Goal: Answer question/provide support: Share knowledge or assist other users

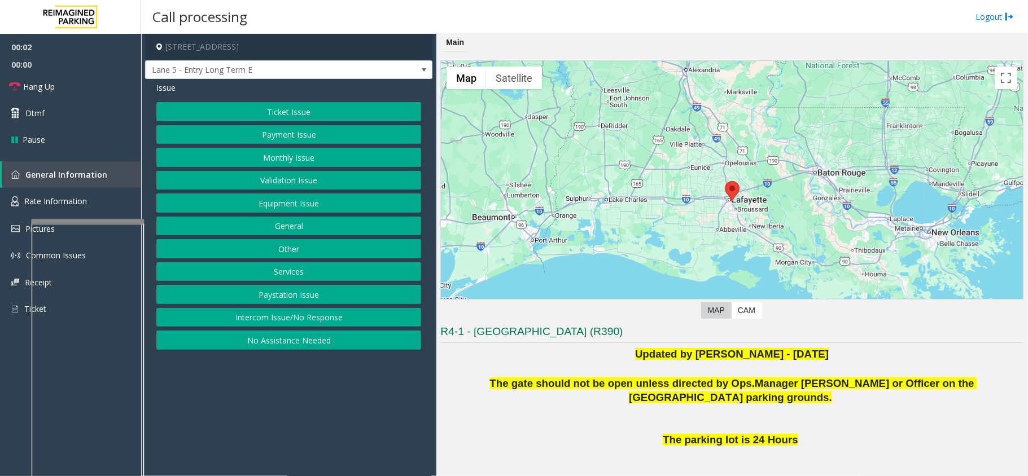
scroll to position [158, 0]
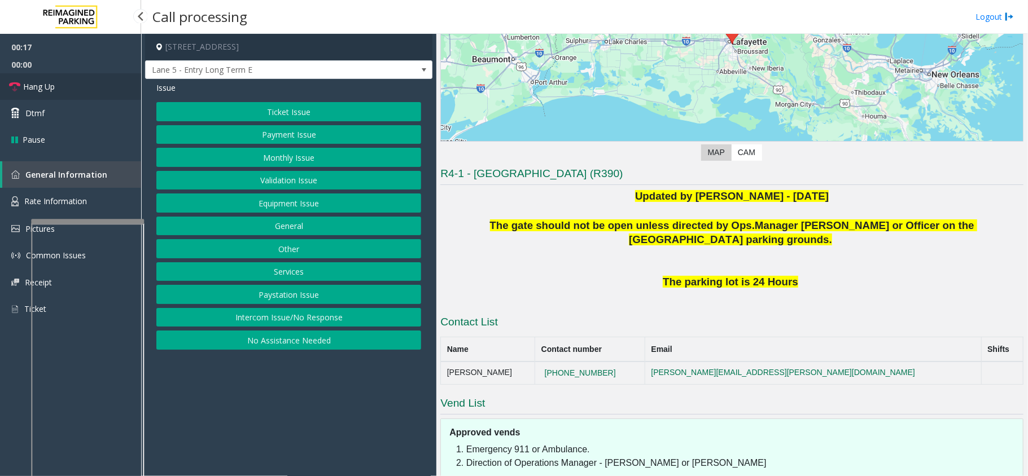
click at [113, 91] on link "Hang Up" at bounding box center [70, 86] width 141 height 27
click at [298, 317] on button "Intercom Issue/No Response" at bounding box center [288, 317] width 265 height 19
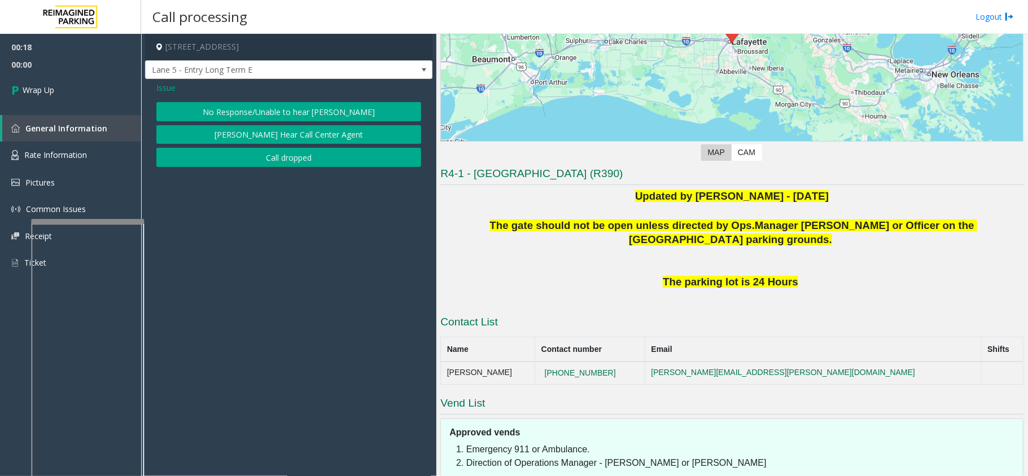
click at [305, 116] on button "No Response/Unable to hear [PERSON_NAME]" at bounding box center [288, 111] width 265 height 19
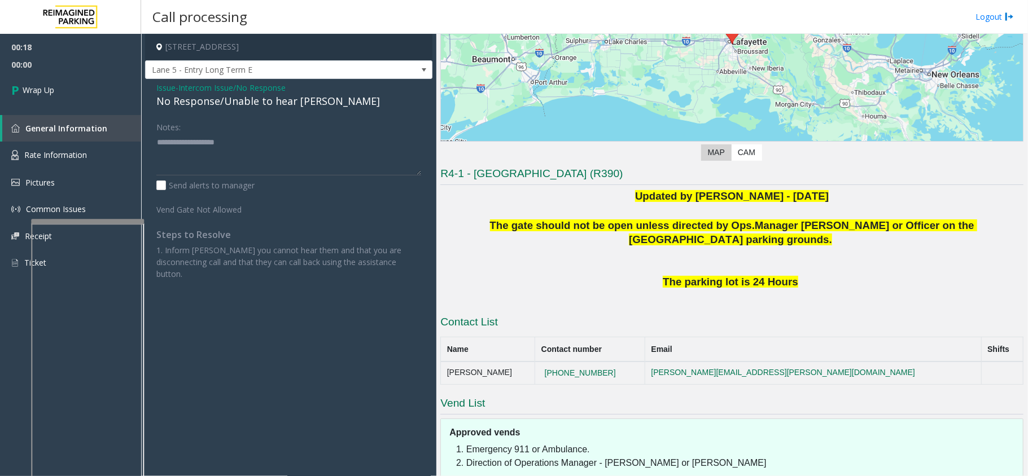
click at [240, 107] on div "No Response/Unable to hear [PERSON_NAME]" at bounding box center [288, 101] width 265 height 15
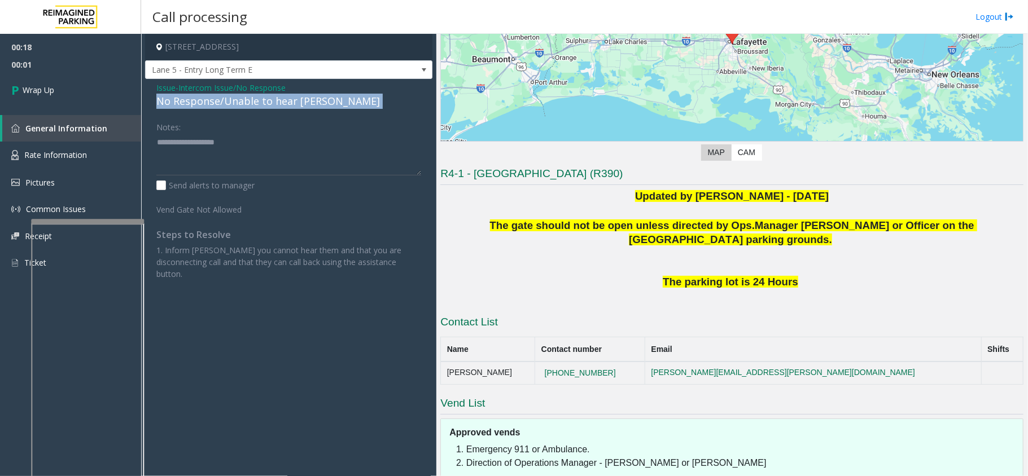
click at [240, 107] on div "No Response/Unable to hear [PERSON_NAME]" at bounding box center [288, 101] width 265 height 15
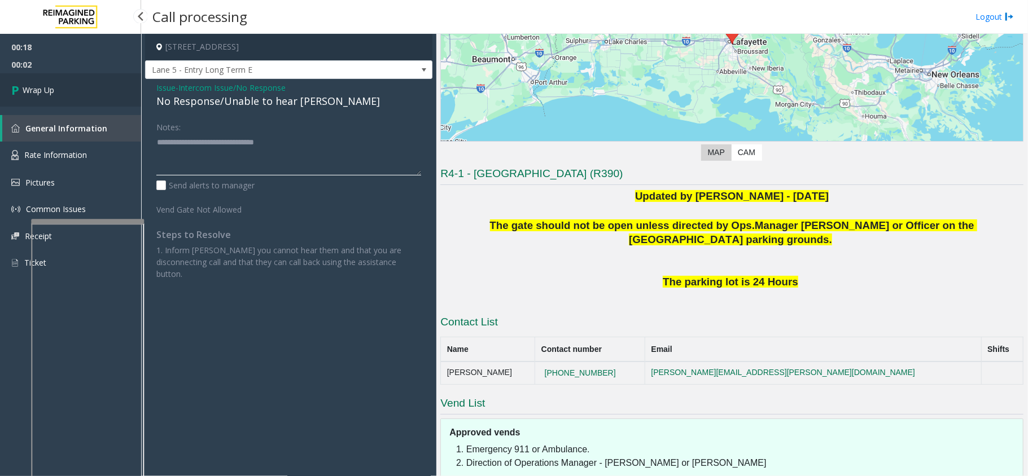
type textarea "**********"
click at [118, 95] on link "Wrap Up" at bounding box center [70, 89] width 141 height 33
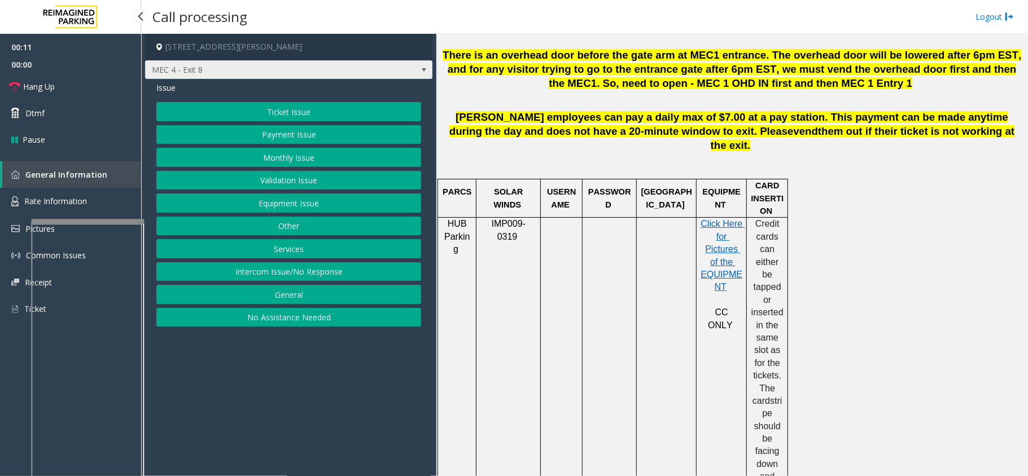
scroll to position [452, 0]
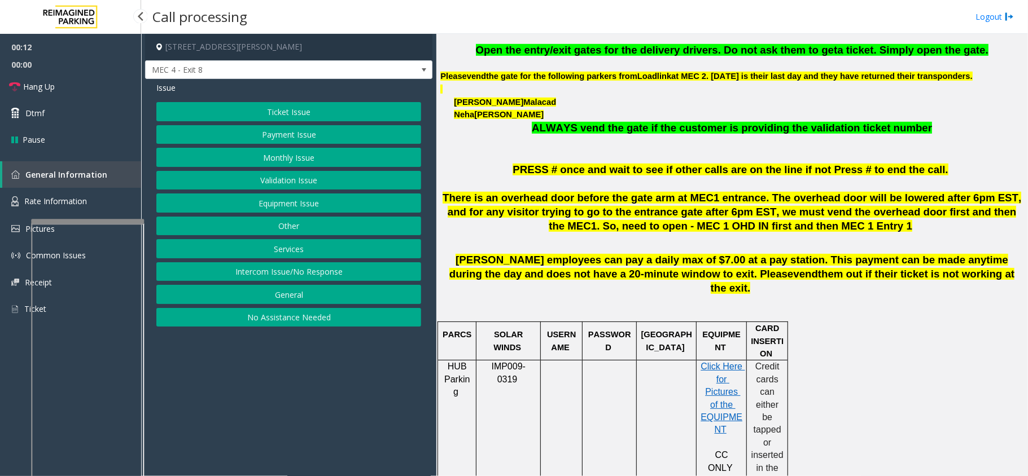
click at [279, 107] on button "Ticket Issue" at bounding box center [288, 111] width 265 height 19
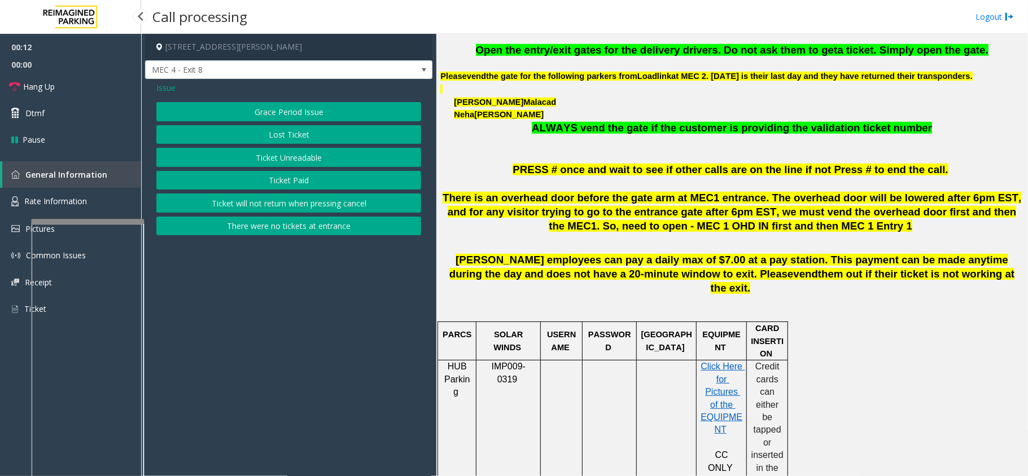
click at [288, 157] on button "Ticket Unreadable" at bounding box center [288, 157] width 265 height 19
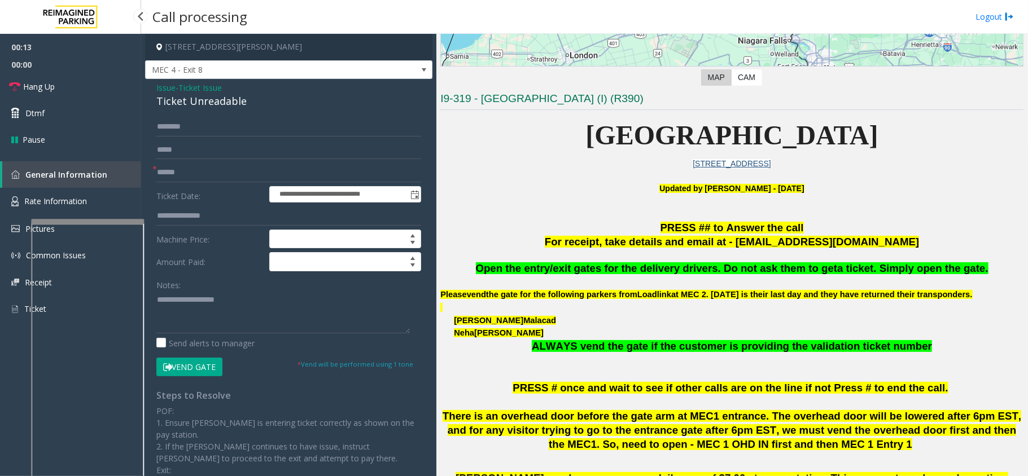
scroll to position [226, 0]
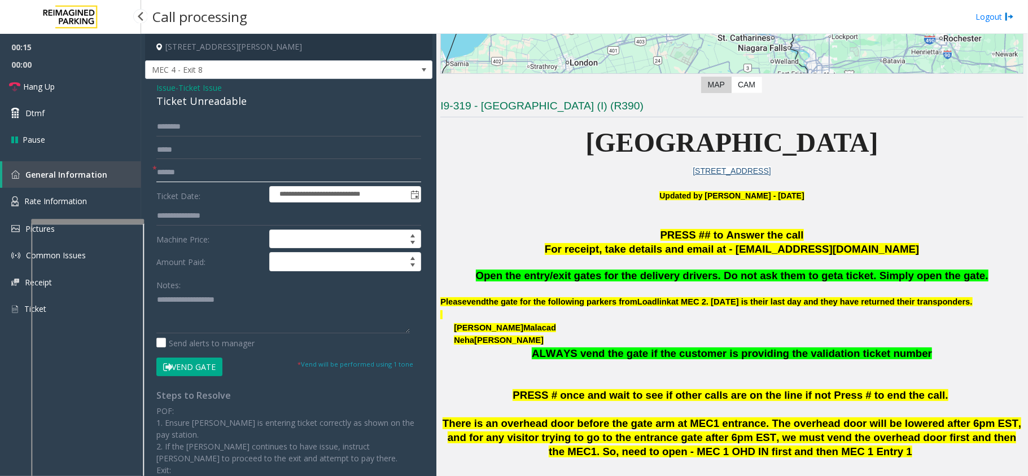
click at [191, 168] on input "text" at bounding box center [288, 172] width 265 height 19
click at [219, 108] on div "Ticket Unreadable" at bounding box center [288, 101] width 265 height 15
click at [224, 181] on input "text" at bounding box center [288, 172] width 265 height 19
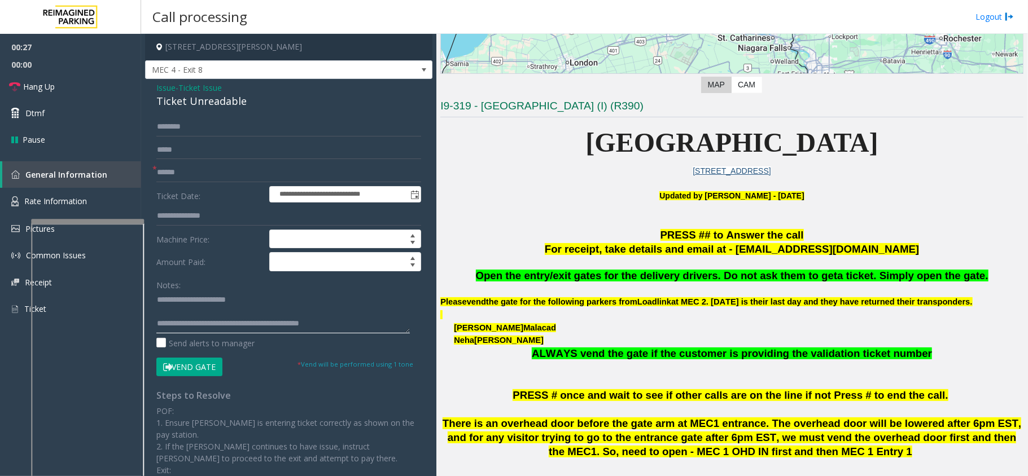
type textarea "**********"
click at [218, 147] on input "text" at bounding box center [288, 150] width 265 height 19
click at [208, 187] on label "Ticket Date:" at bounding box center [210, 194] width 113 height 17
click at [218, 175] on input "text" at bounding box center [288, 172] width 265 height 19
type input "*"
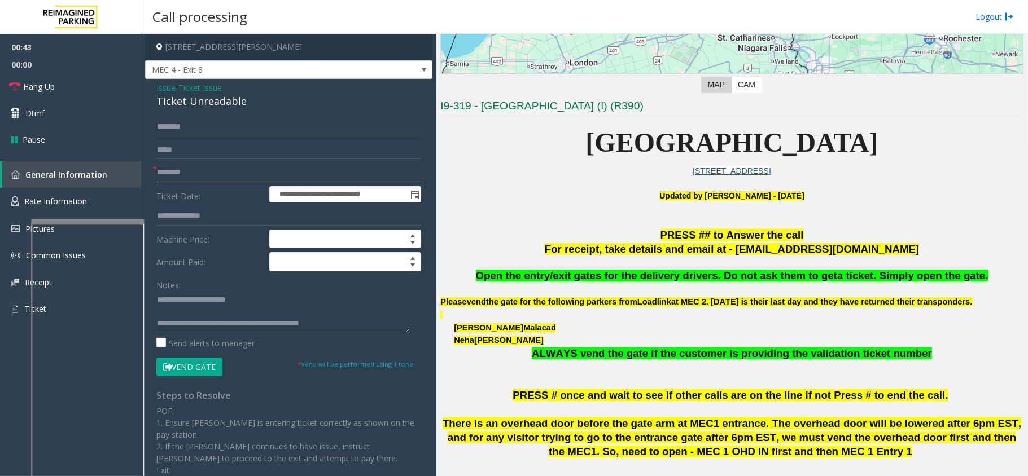
scroll to position [0, 0]
type input "********"
click at [183, 360] on button "Vend Gate" at bounding box center [189, 367] width 66 height 19
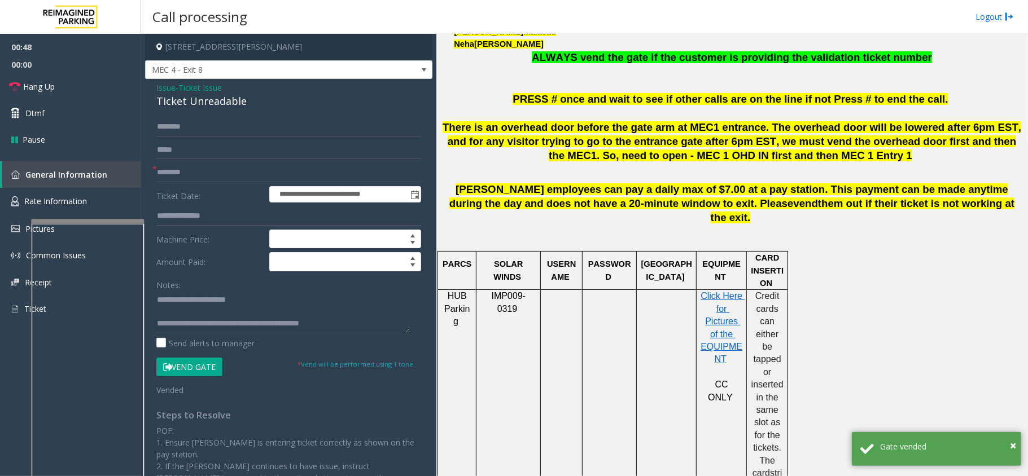
scroll to position [452, 0]
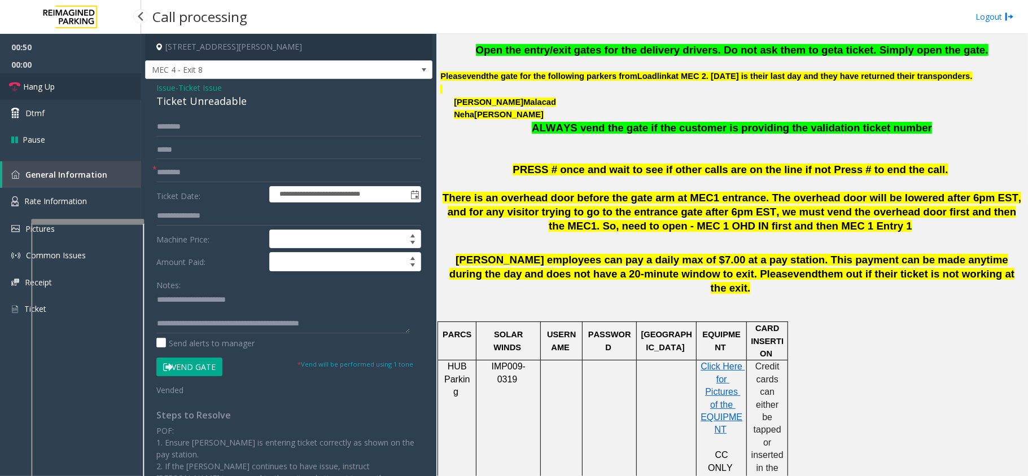
click at [43, 86] on span "Hang Up" at bounding box center [39, 87] width 32 height 12
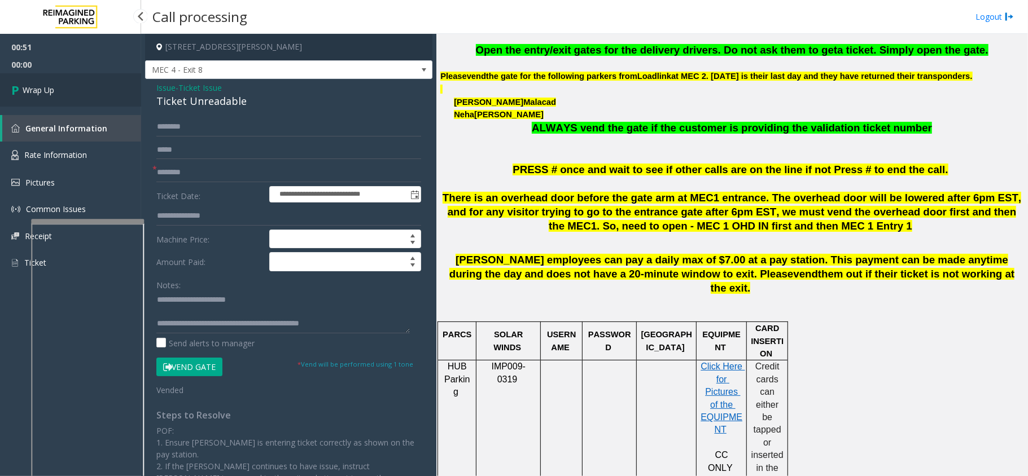
click at [43, 86] on span "Wrap Up" at bounding box center [39, 90] width 32 height 12
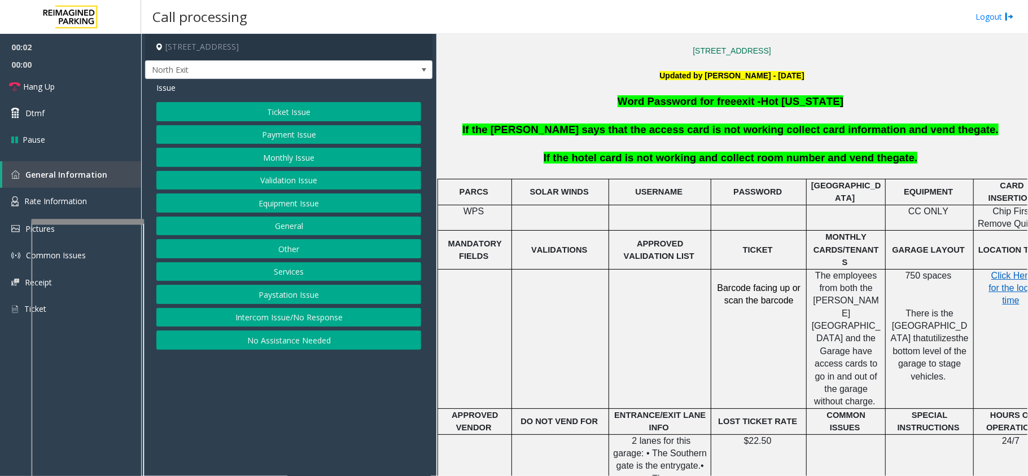
scroll to position [376, 0]
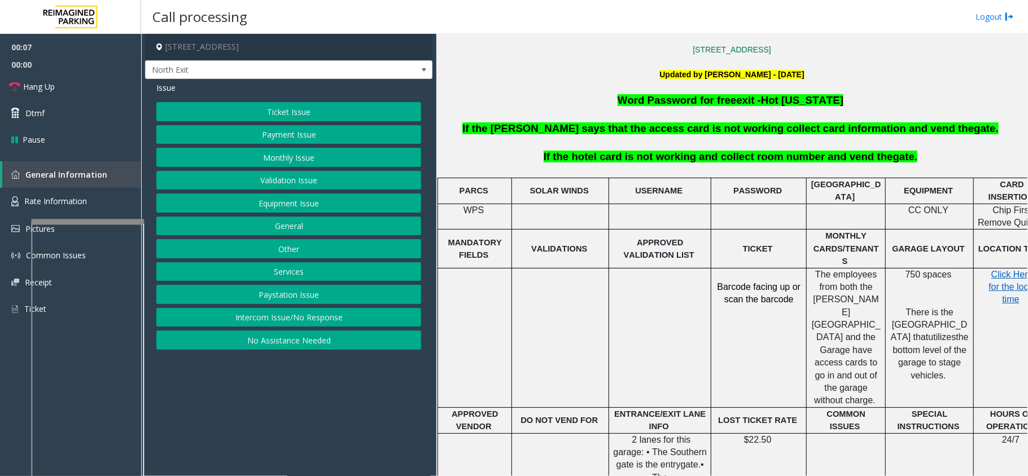
click at [317, 274] on button "Services" at bounding box center [288, 271] width 265 height 19
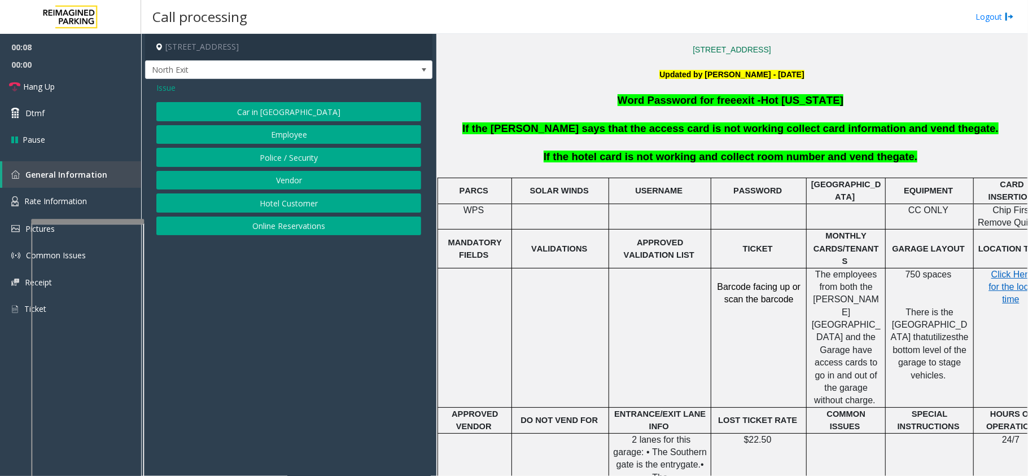
click at [324, 212] on button "Hotel Customer" at bounding box center [288, 203] width 265 height 19
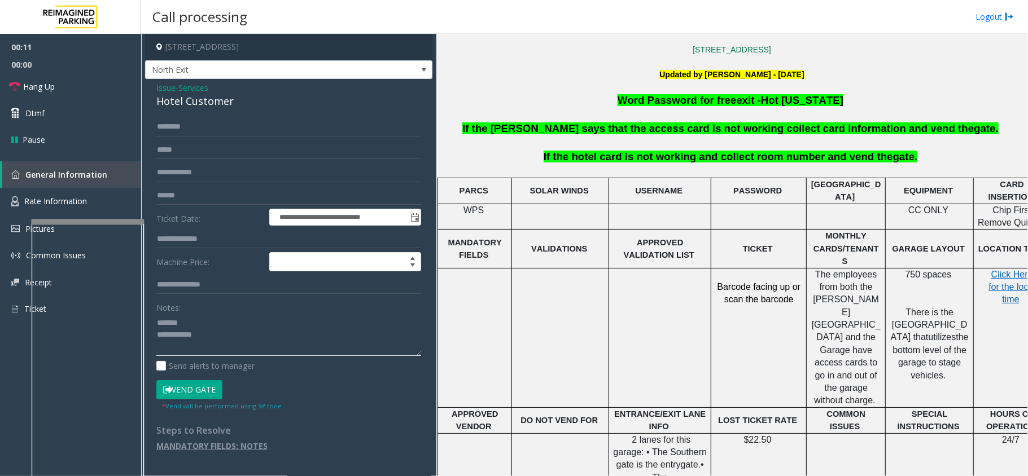
type textarea "**********"
click at [235, 225] on label "Ticket Date:" at bounding box center [210, 217] width 113 height 17
click at [233, 235] on input "text" at bounding box center [288, 239] width 265 height 19
type input "***"
click at [204, 107] on div "Hotel Customer" at bounding box center [288, 101] width 265 height 15
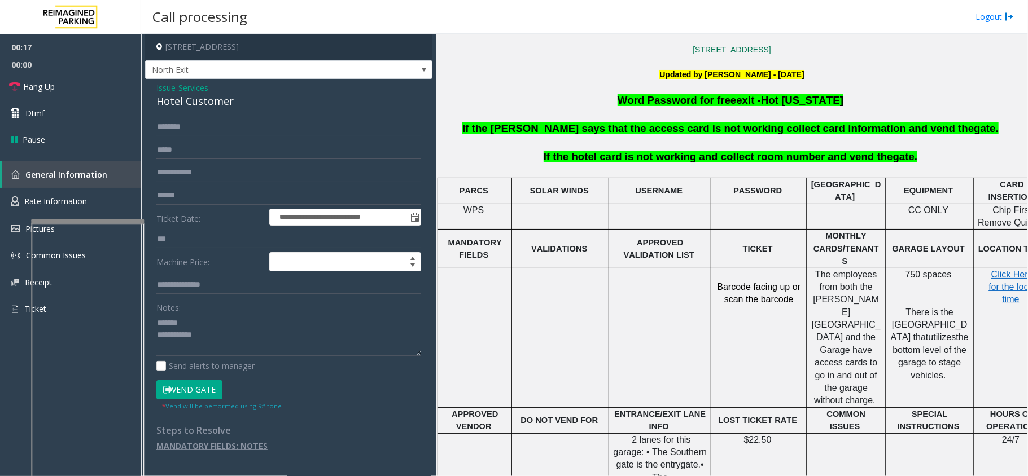
click at [201, 107] on div "Hotel Customer" at bounding box center [288, 101] width 265 height 15
type textarea "**********"
click at [194, 130] on input "text" at bounding box center [288, 126] width 265 height 19
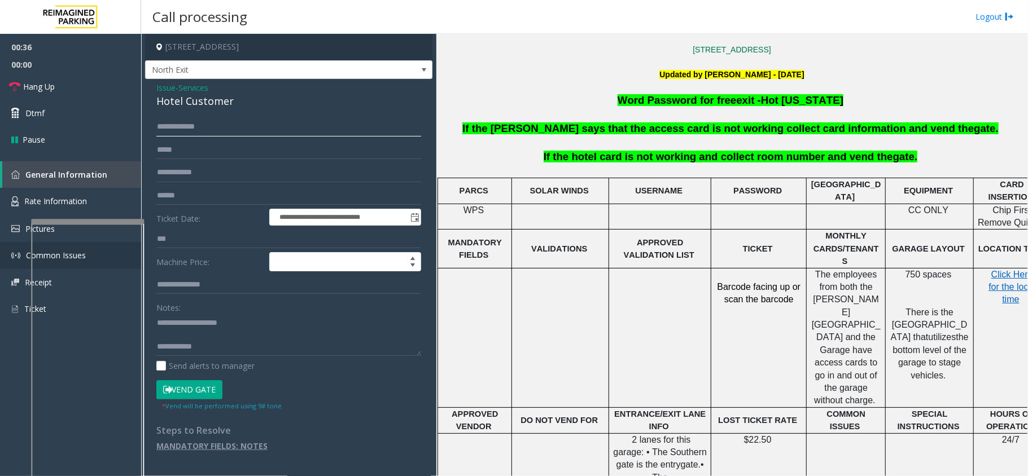
type input "**********"
click at [191, 401] on div "**********" at bounding box center [289, 284] width 282 height 335
click at [198, 392] on button "Vend Gate" at bounding box center [189, 389] width 66 height 19
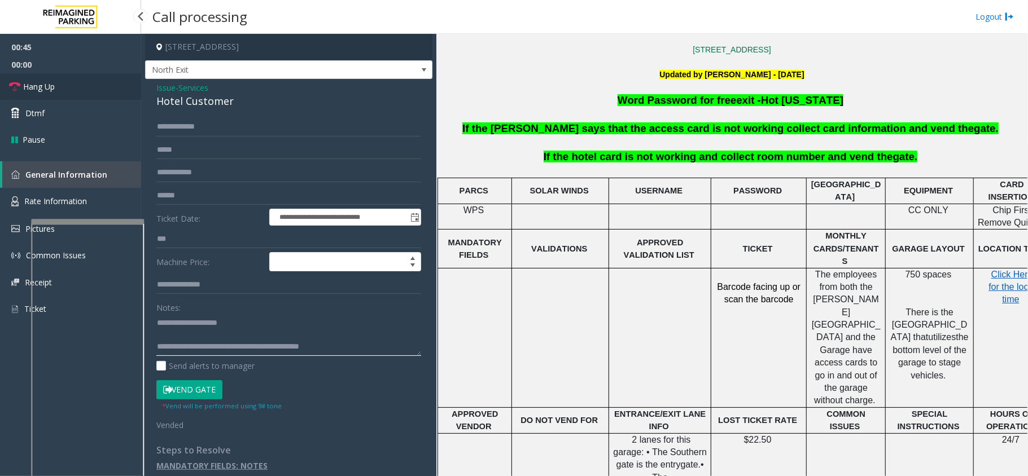
type textarea "**********"
click at [73, 95] on link "Hang Up" at bounding box center [70, 86] width 141 height 27
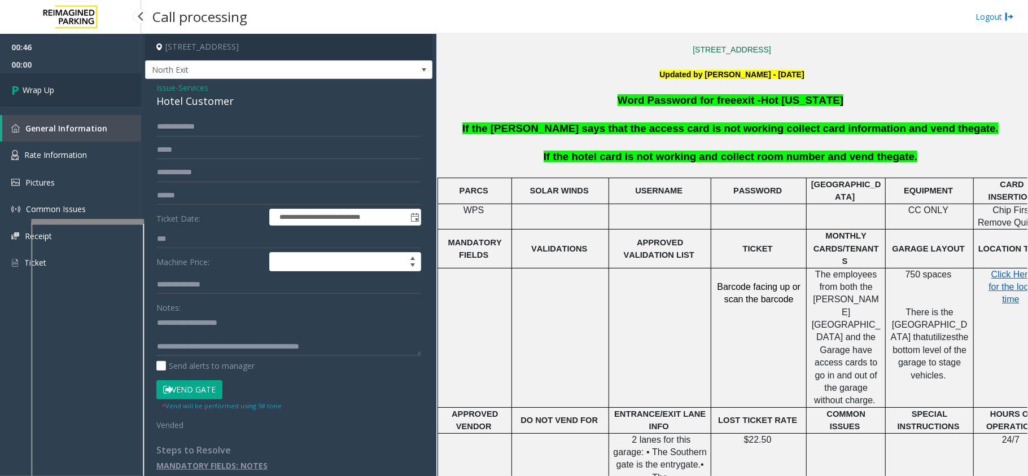
click at [73, 95] on link "Wrap Up" at bounding box center [70, 89] width 141 height 33
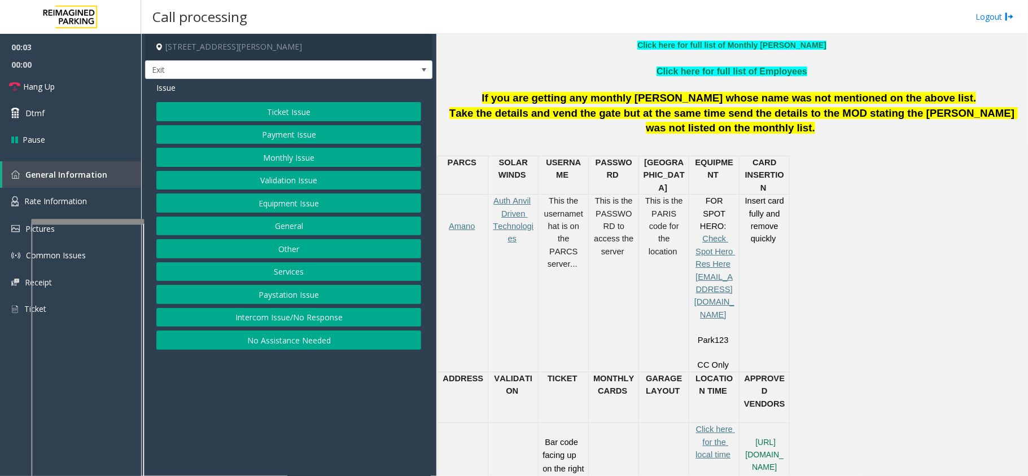
scroll to position [452, 0]
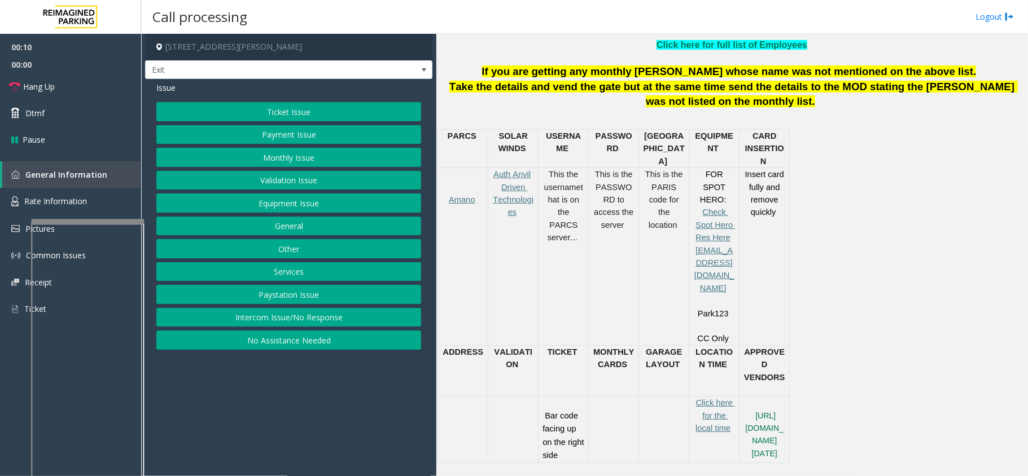
click at [369, 325] on button "Intercom Issue/No Response" at bounding box center [288, 317] width 265 height 19
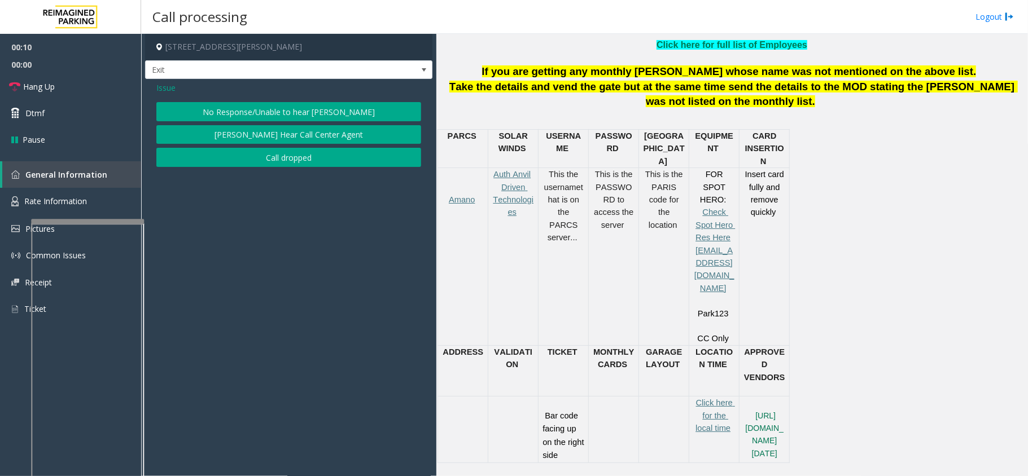
click at [323, 104] on button "No Response/Unable to hear [PERSON_NAME]" at bounding box center [288, 111] width 265 height 19
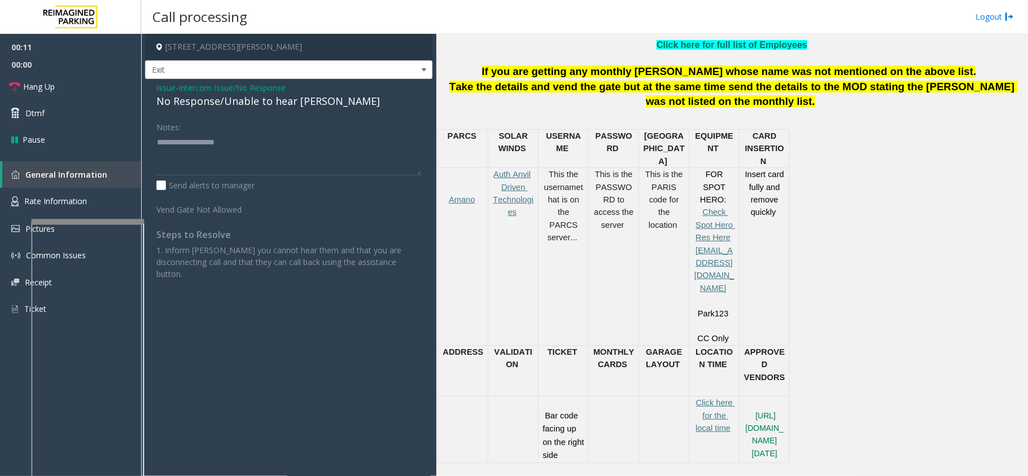
click at [188, 98] on div "No Response/Unable to hear [PERSON_NAME]" at bounding box center [288, 101] width 265 height 15
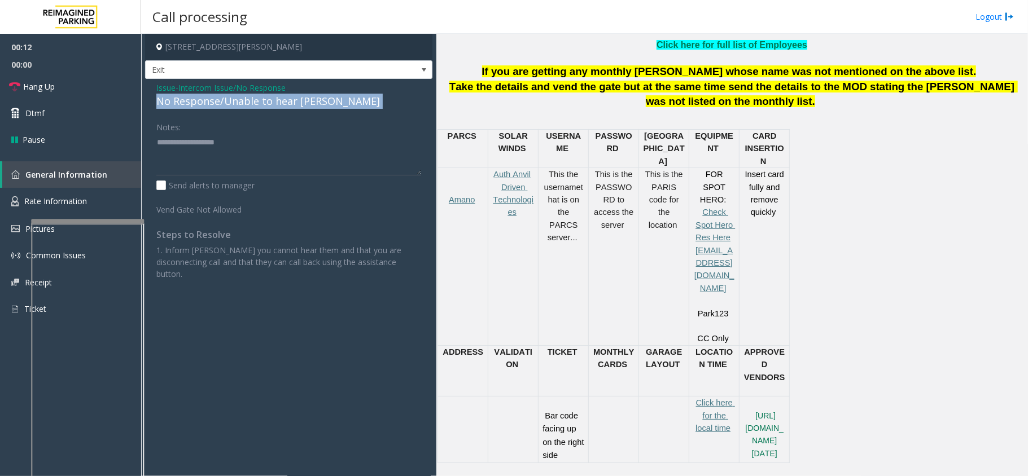
click at [188, 98] on div "No Response/Unable to hear [PERSON_NAME]" at bounding box center [288, 101] width 265 height 15
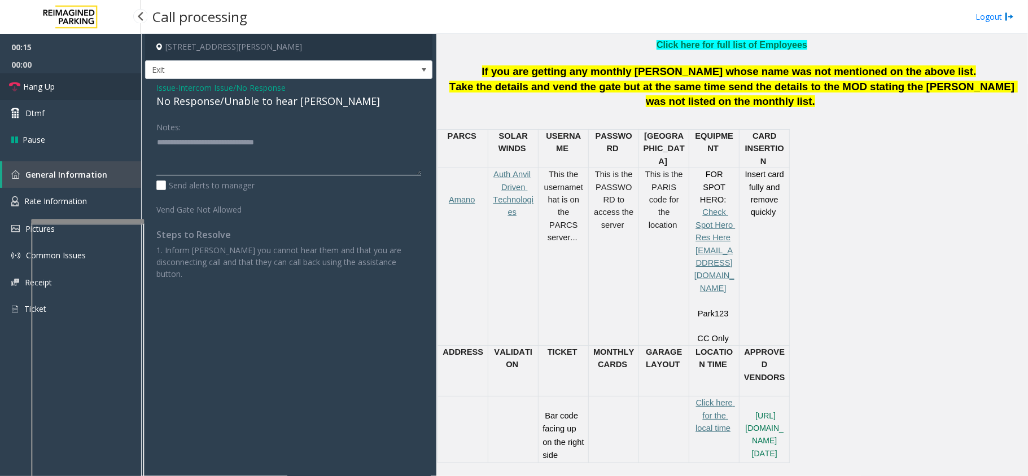
type textarea "**********"
click at [87, 88] on link "Hang Up" at bounding box center [70, 86] width 141 height 27
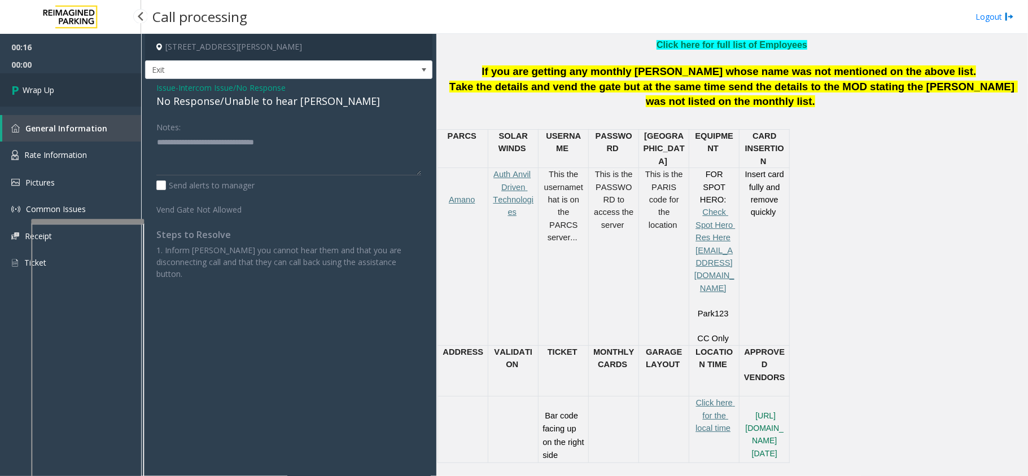
click at [87, 88] on link "Wrap Up" at bounding box center [70, 89] width 141 height 33
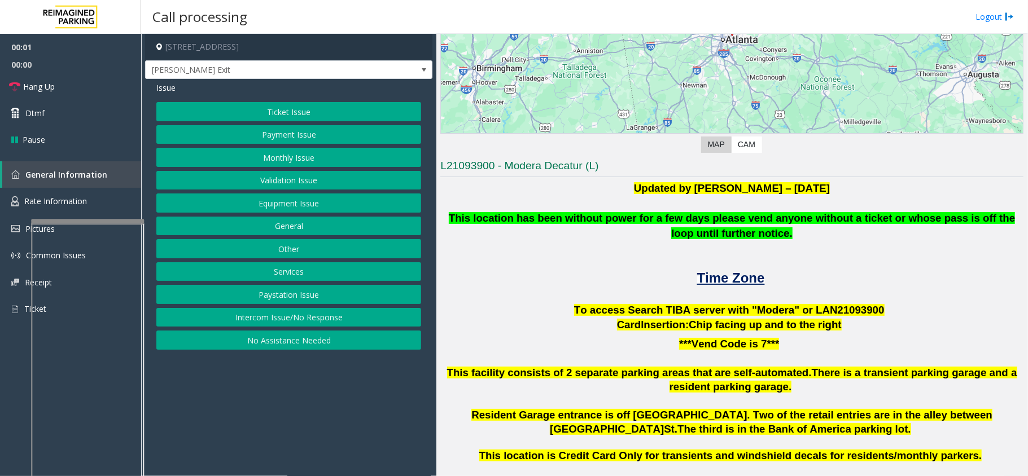
scroll to position [150, 0]
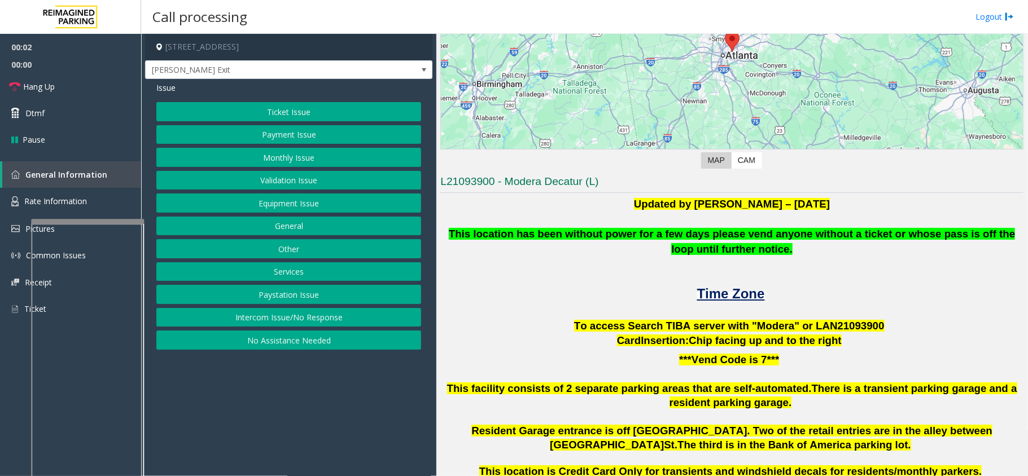
click at [733, 284] on div at bounding box center [731, 279] width 583 height 14
click at [720, 294] on span "Time Zone" at bounding box center [731, 293] width 68 height 15
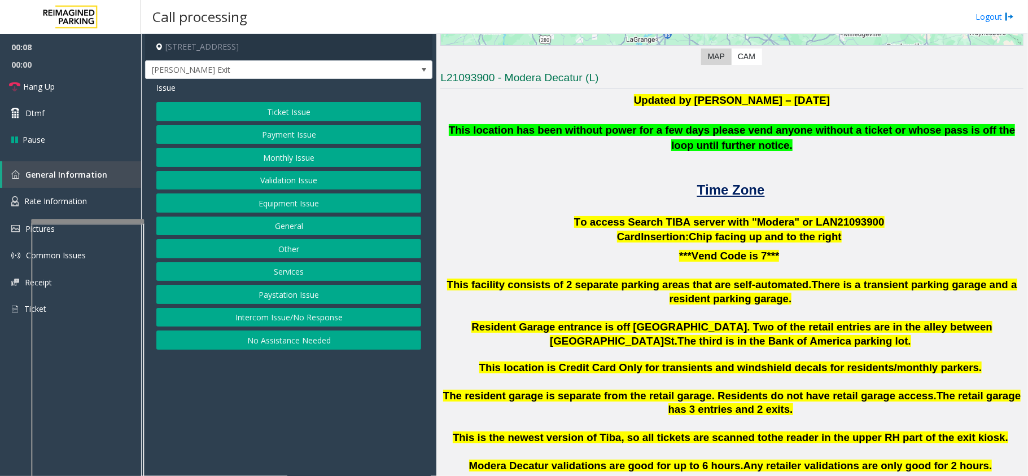
scroll to position [226, 0]
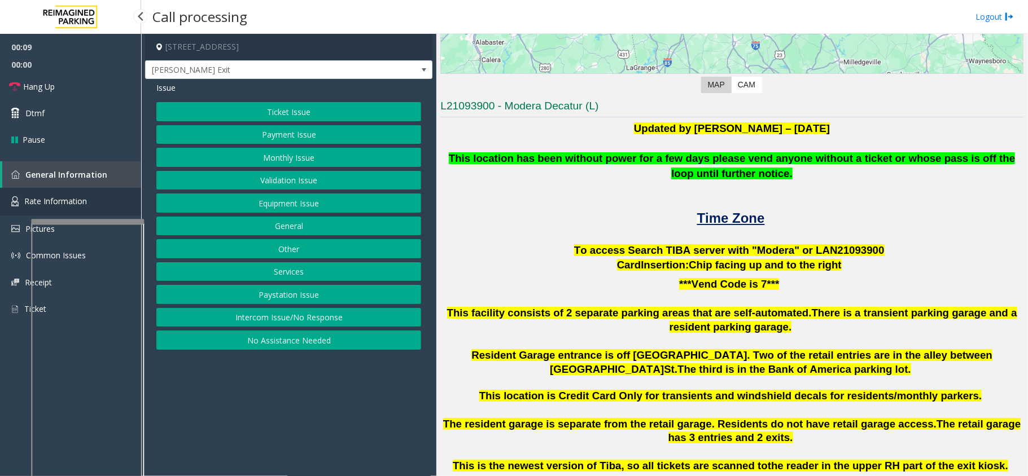
click at [98, 195] on link "Rate Information" at bounding box center [70, 202] width 141 height 28
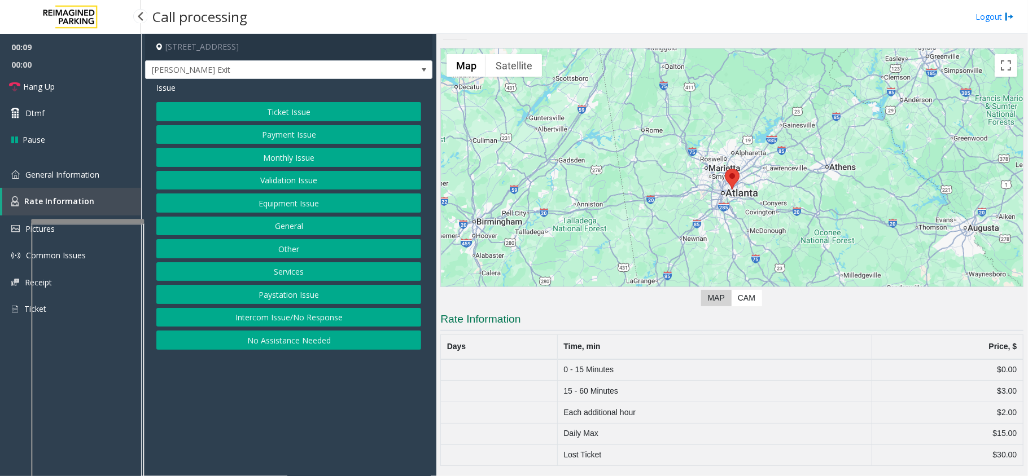
scroll to position [14, 0]
click at [100, 183] on link "General Information" at bounding box center [70, 174] width 141 height 27
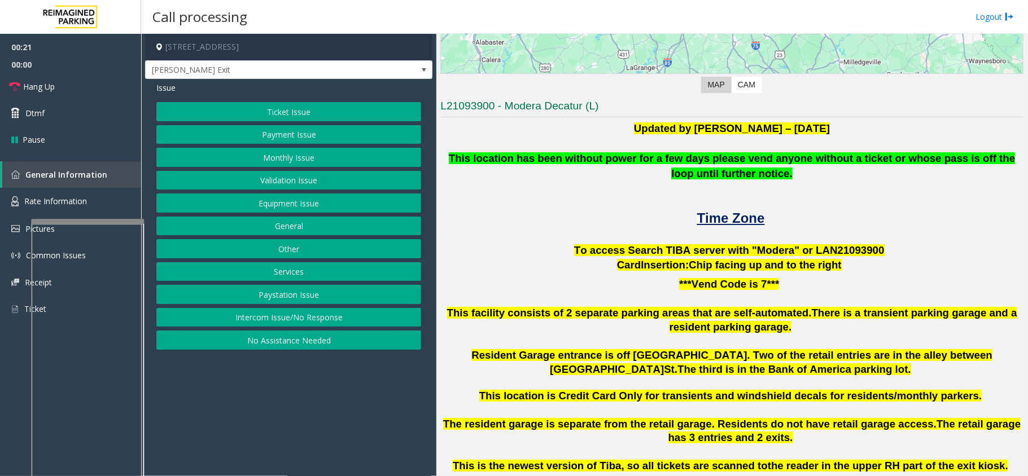
click at [305, 117] on button "Ticket Issue" at bounding box center [288, 111] width 265 height 19
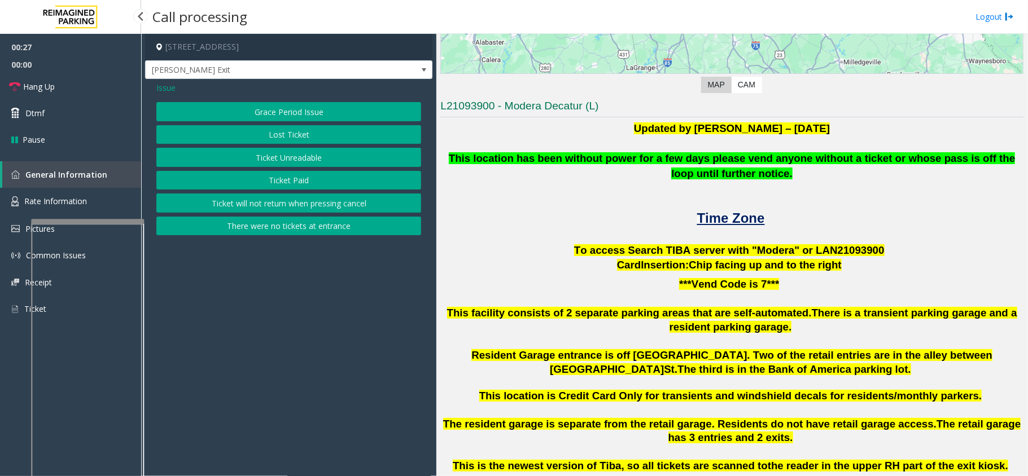
click at [59, 181] on link "General Information" at bounding box center [71, 174] width 139 height 27
click at [125, 190] on link "Rate Information" at bounding box center [70, 202] width 141 height 28
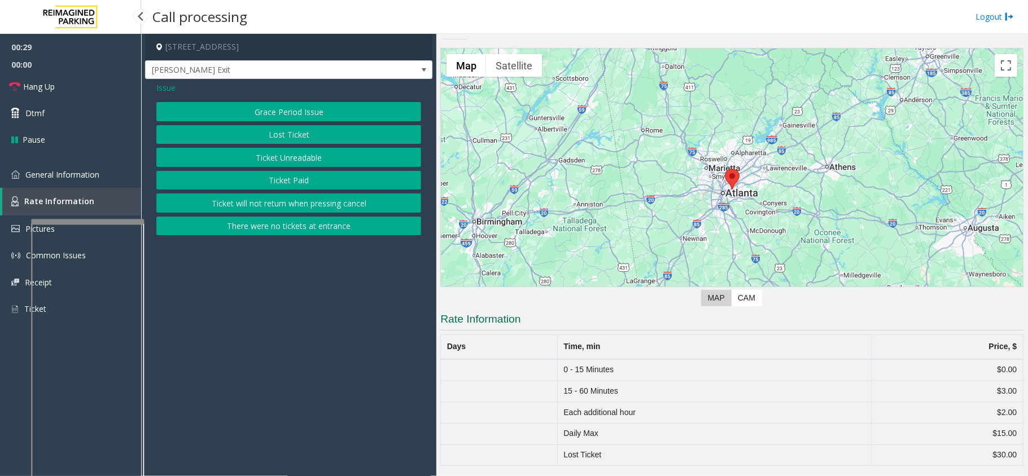
scroll to position [14, 0]
click at [125, 179] on link "General Information" at bounding box center [70, 174] width 141 height 27
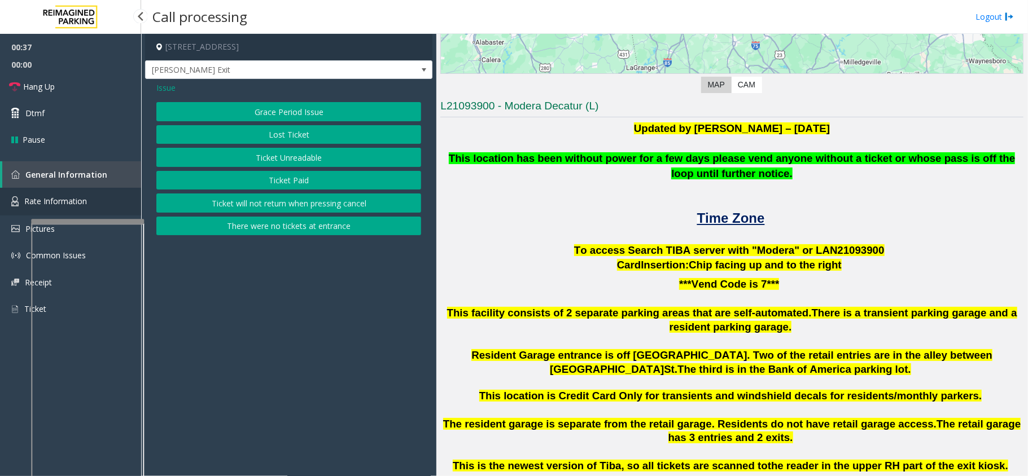
click at [96, 204] on link "Rate Information" at bounding box center [70, 202] width 141 height 28
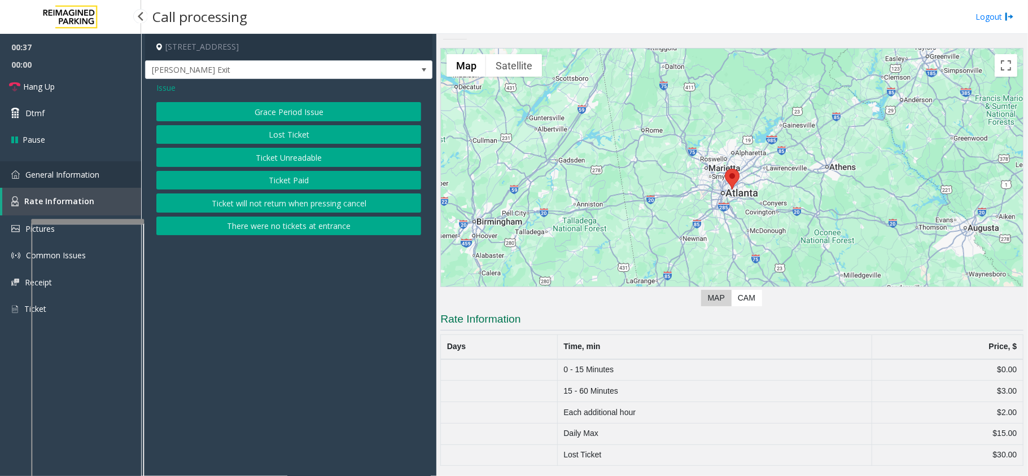
click at [111, 167] on link "General Information" at bounding box center [70, 174] width 141 height 27
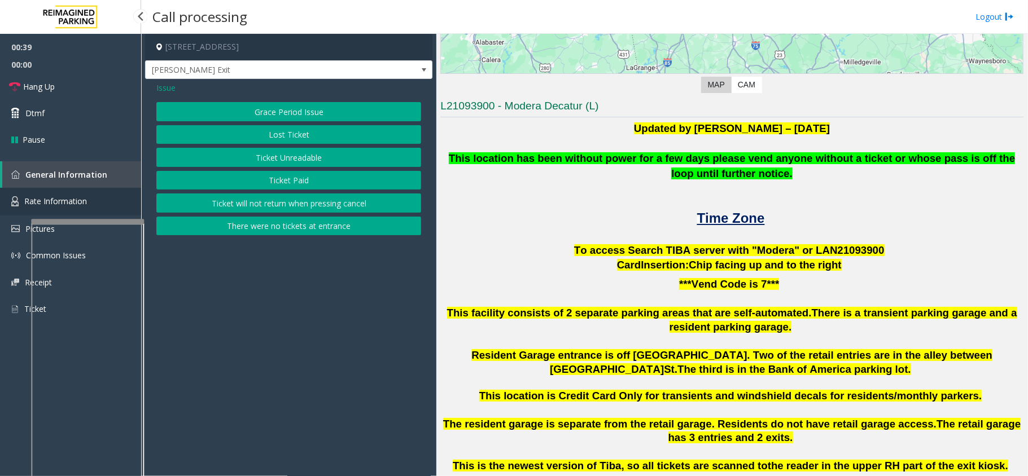
click at [102, 195] on link "Rate Information" at bounding box center [70, 202] width 141 height 28
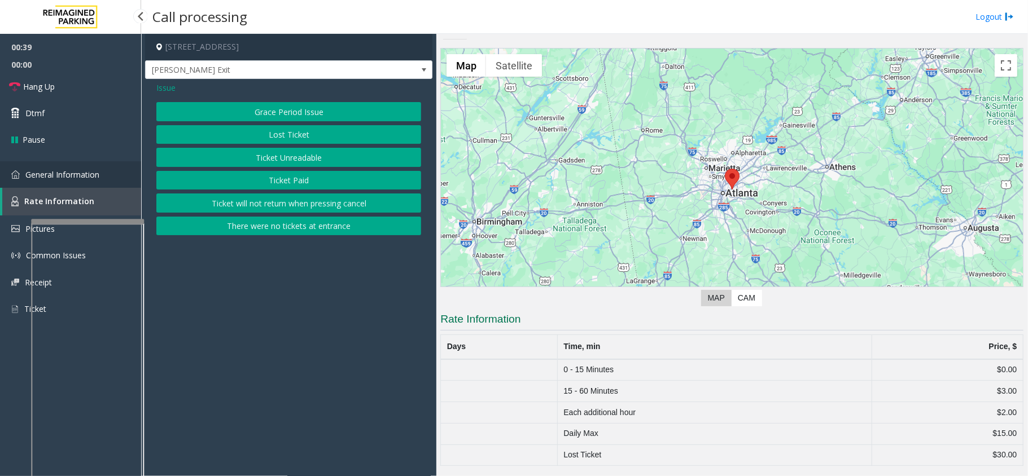
click at [100, 176] on link "General Information" at bounding box center [70, 174] width 141 height 27
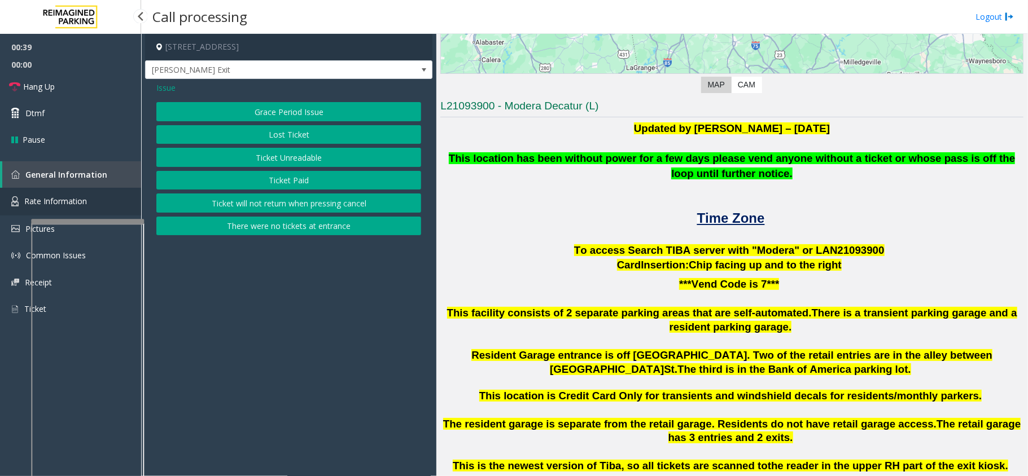
click at [100, 193] on link "Rate Information" at bounding box center [70, 202] width 141 height 28
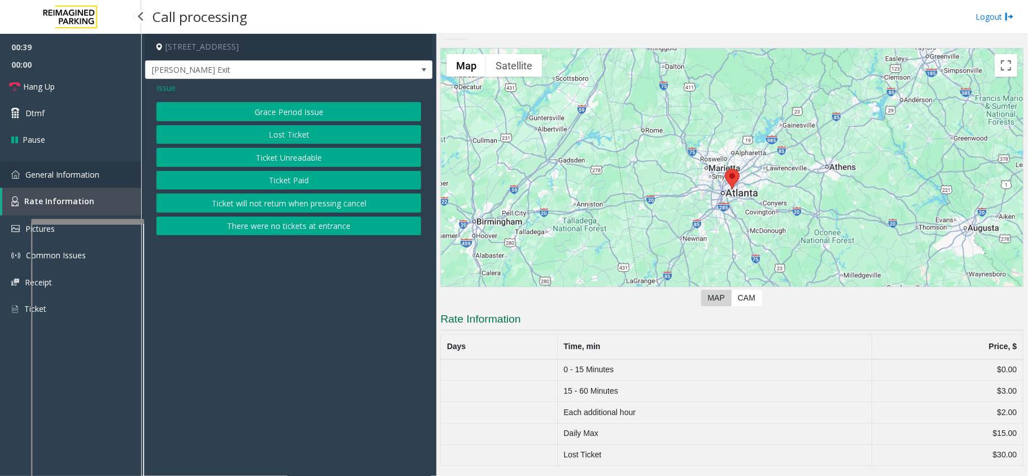
click at [102, 181] on link "General Information" at bounding box center [70, 174] width 141 height 27
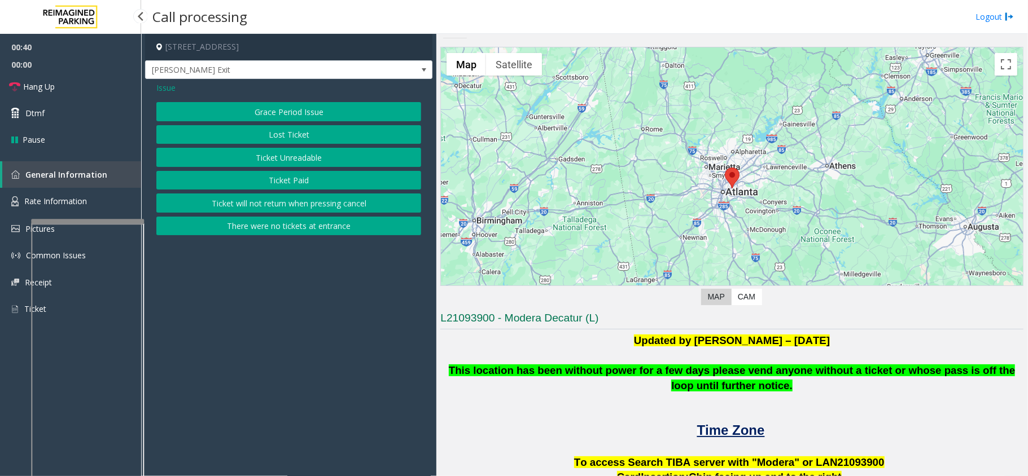
scroll to position [226, 0]
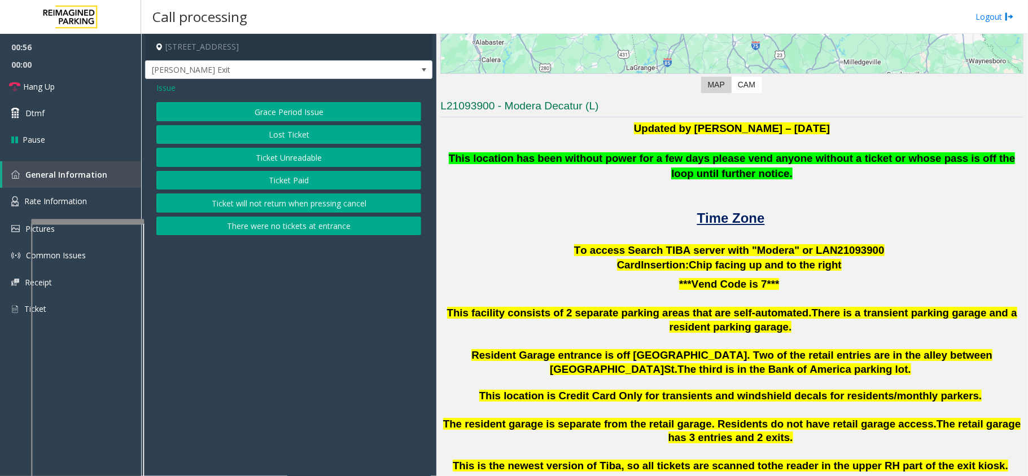
click at [312, 102] on div "Issue Grace Period Issue Lost Ticket Ticket Unreadable Ticket Paid Ticket will …" at bounding box center [288, 160] width 287 height 162
click at [312, 104] on button "Grace Period Issue" at bounding box center [288, 111] width 265 height 19
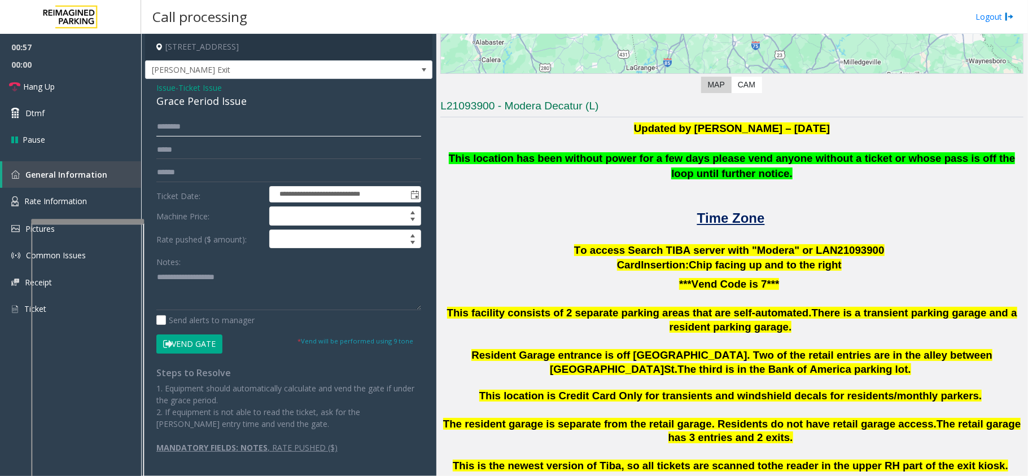
click at [247, 121] on input "text" at bounding box center [288, 126] width 265 height 19
click at [227, 129] on input "text" at bounding box center [288, 126] width 265 height 19
click at [212, 100] on div "Grace Period Issue" at bounding box center [288, 101] width 265 height 15
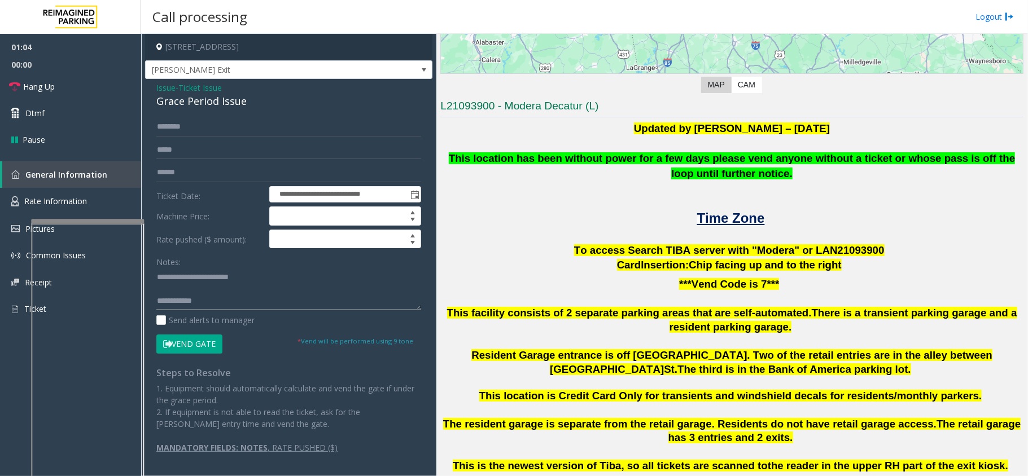
click at [252, 307] on textarea at bounding box center [288, 289] width 265 height 42
type textarea "**********"
click at [186, 124] on input "text" at bounding box center [288, 126] width 265 height 19
type input "*******"
click at [189, 339] on button "Vend Gate" at bounding box center [189, 344] width 66 height 19
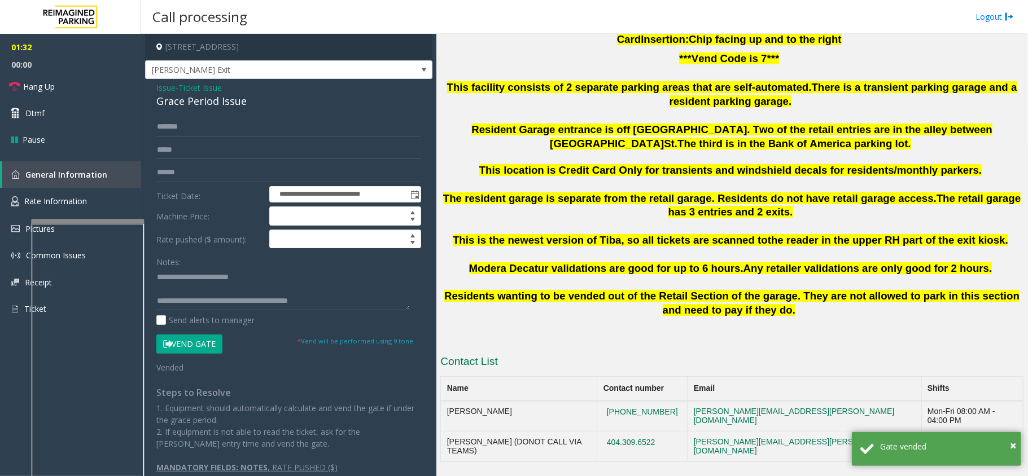
scroll to position [376, 0]
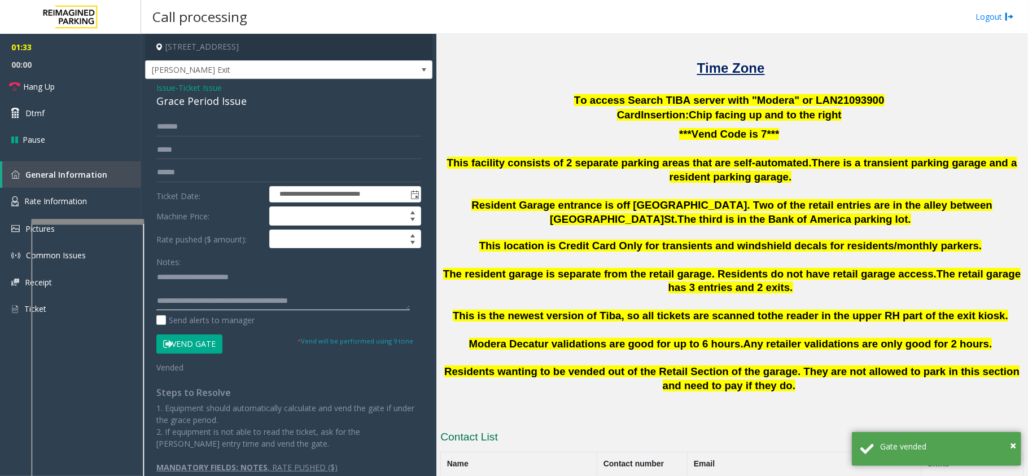
click at [304, 299] on textarea at bounding box center [282, 289] width 253 height 42
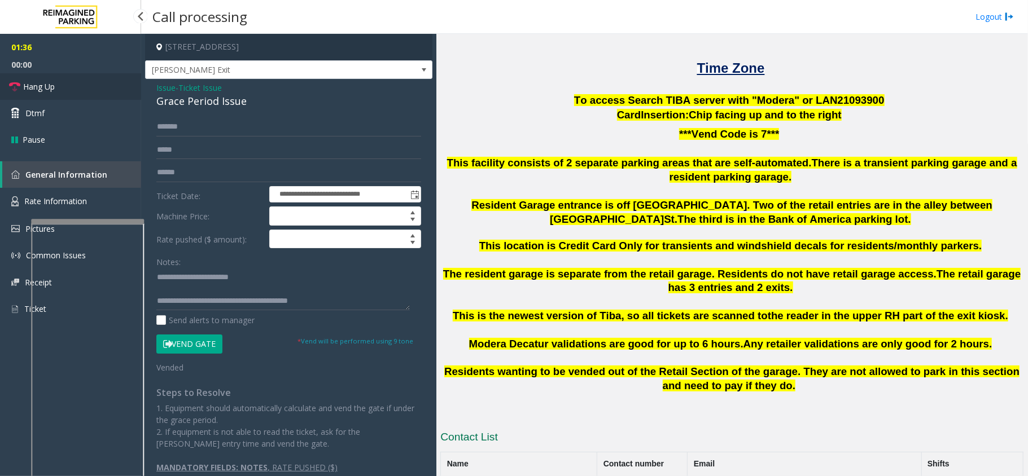
click at [73, 84] on link "Hang Up" at bounding box center [70, 86] width 141 height 27
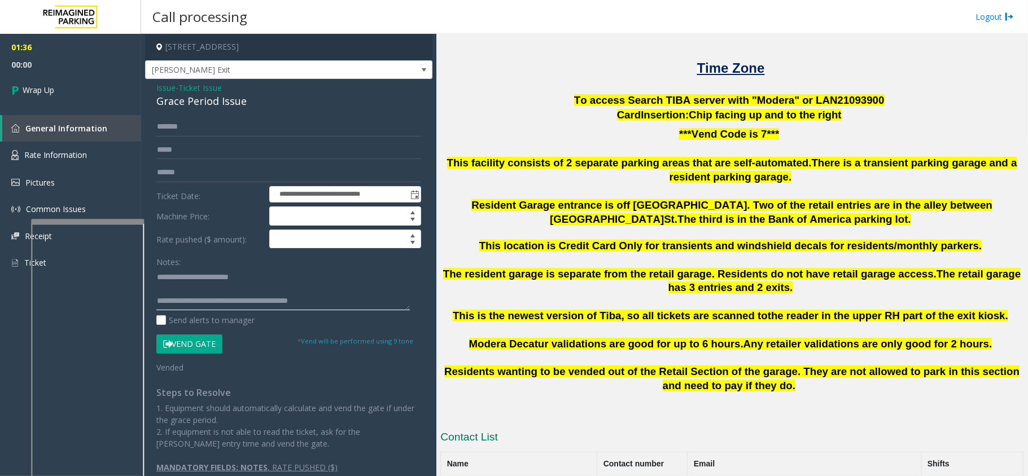
click at [233, 305] on textarea at bounding box center [282, 289] width 253 height 42
click at [226, 308] on textarea at bounding box center [282, 289] width 253 height 42
click at [247, 298] on textarea at bounding box center [282, 289] width 253 height 42
type textarea "**********"
click at [68, 89] on link "Wrap Up" at bounding box center [70, 89] width 141 height 33
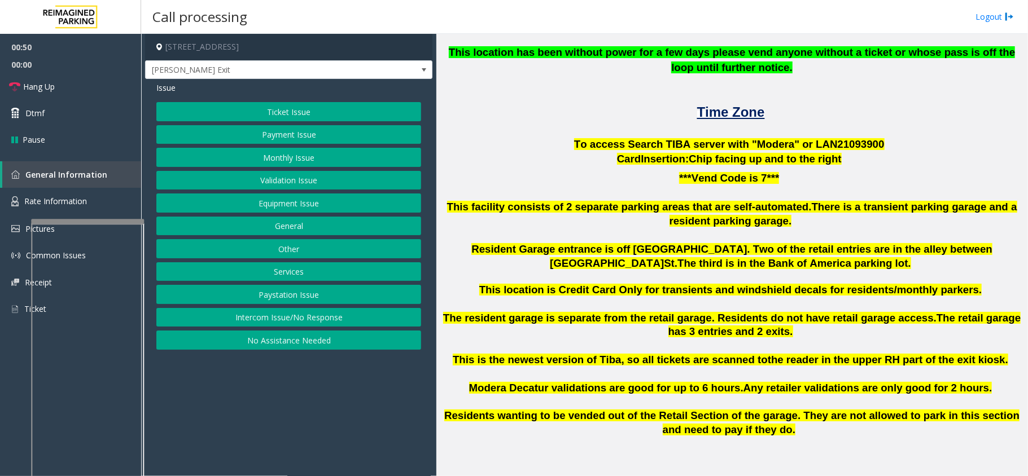
scroll to position [407, 0]
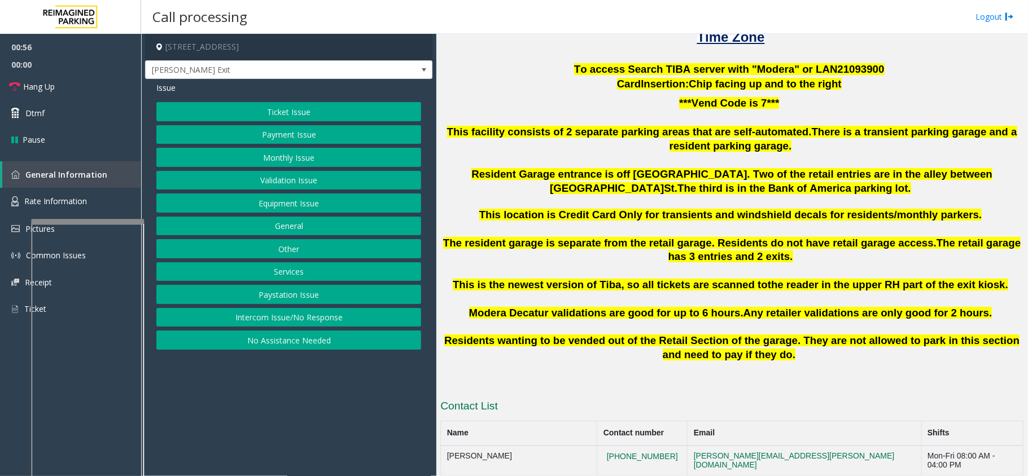
click at [299, 213] on button "Equipment Issue" at bounding box center [288, 203] width 265 height 19
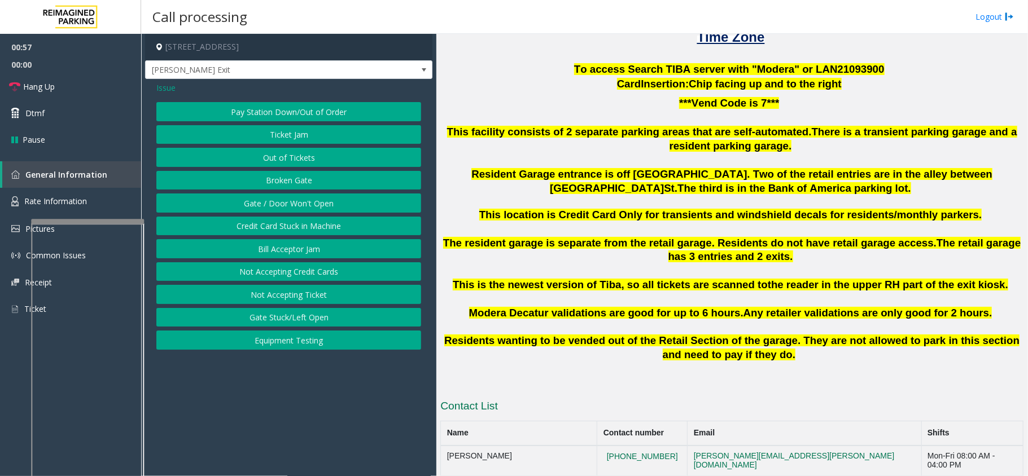
click at [305, 211] on button "Gate / Door Won't Open" at bounding box center [288, 203] width 265 height 19
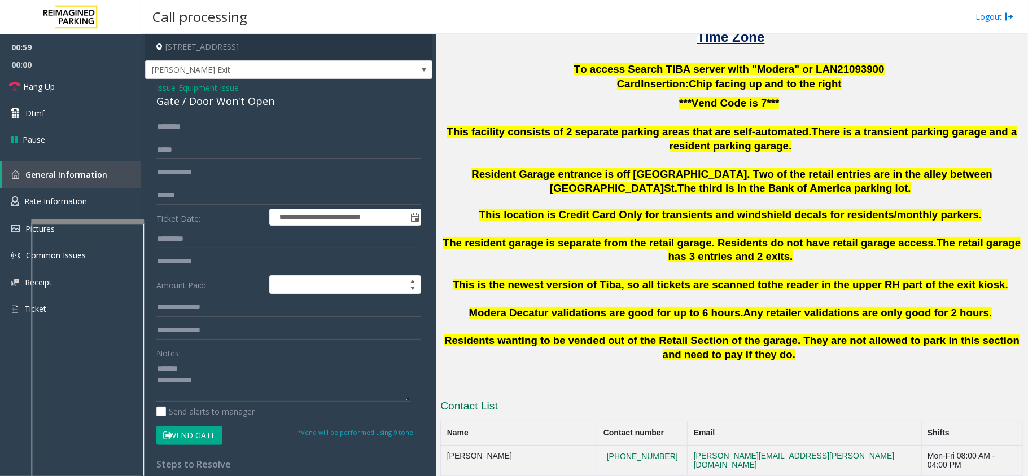
click at [247, 102] on div "Gate / Door Won't Open" at bounding box center [288, 101] width 265 height 15
click at [62, 82] on link "Hang Up" at bounding box center [70, 86] width 141 height 27
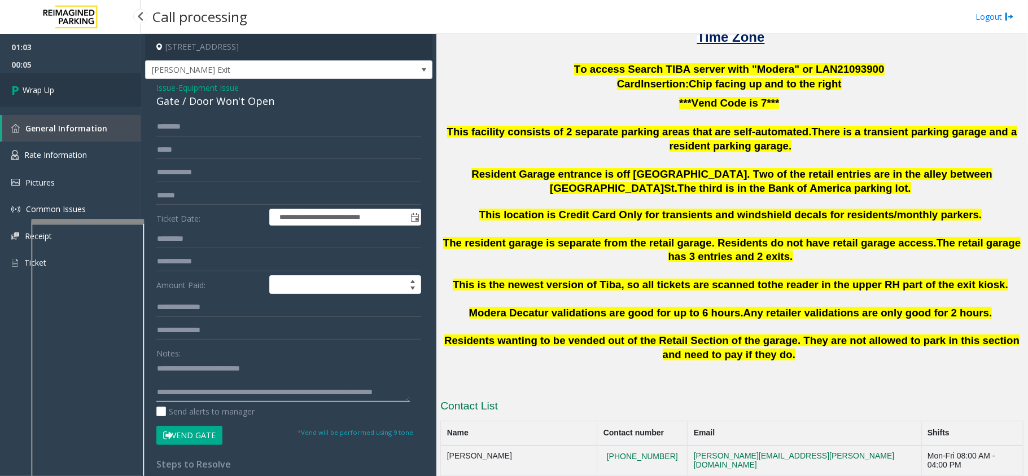
type textarea "**********"
click at [50, 78] on link "Wrap Up" at bounding box center [70, 89] width 141 height 33
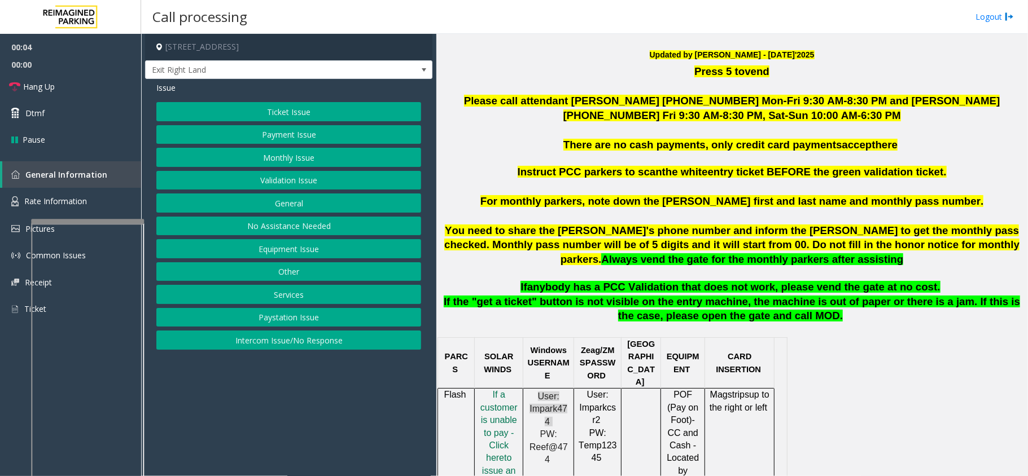
scroll to position [452, 0]
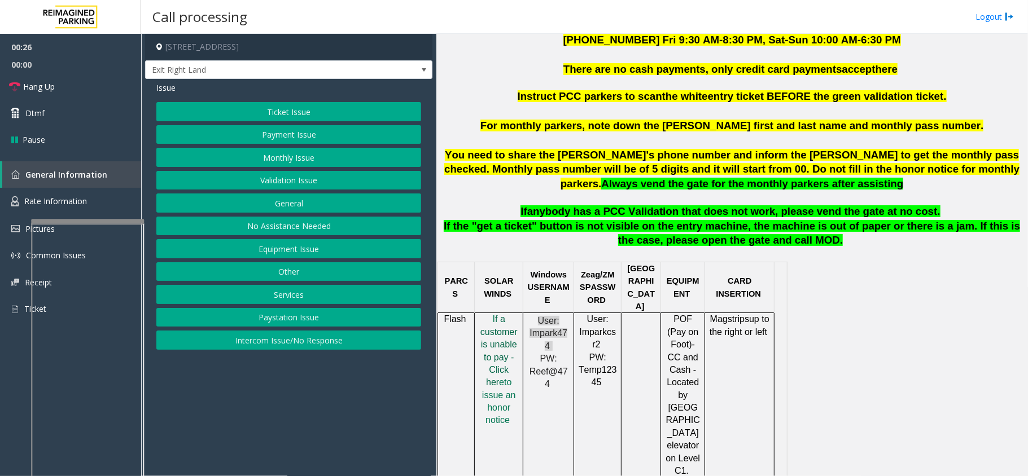
click at [508, 347] on span "f a customer is unable to pay - Click her" at bounding box center [498, 350] width 37 height 73
click at [275, 142] on button "Payment Issue" at bounding box center [288, 134] width 265 height 19
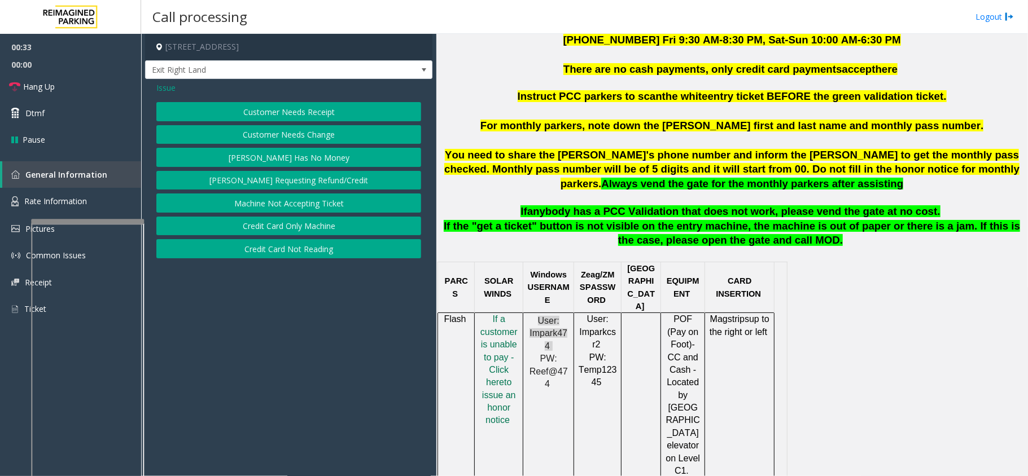
click at [305, 251] on button "Credit Card Not Reading" at bounding box center [288, 248] width 265 height 19
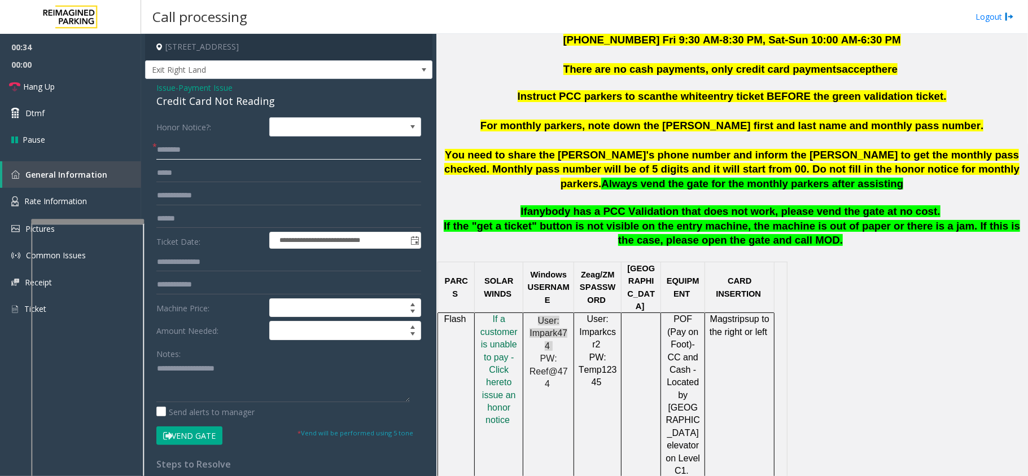
click at [264, 159] on input "text" at bounding box center [288, 150] width 265 height 19
click at [230, 155] on input "text" at bounding box center [288, 150] width 265 height 19
type textarea "**********"
click at [185, 150] on input "text" at bounding box center [288, 150] width 265 height 19
click at [165, 149] on input "********" at bounding box center [288, 150] width 265 height 19
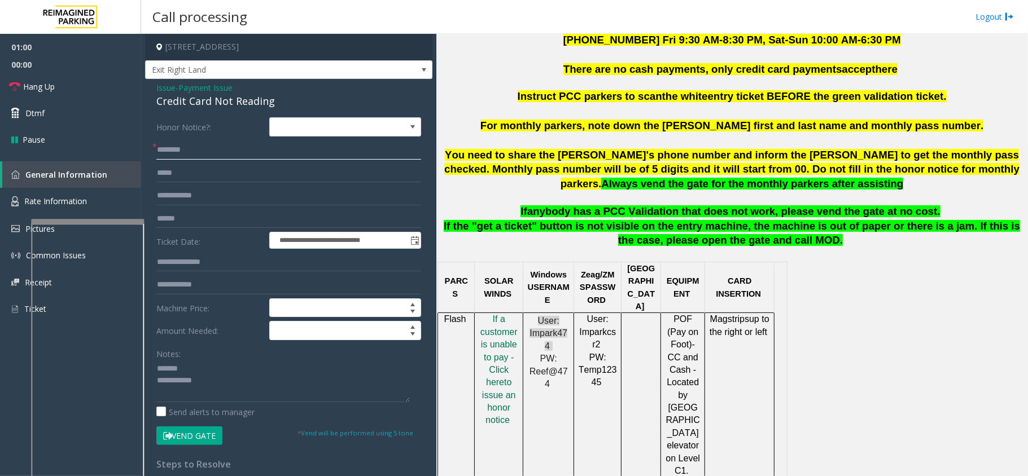
click at [173, 149] on input "********" at bounding box center [288, 150] width 265 height 19
click at [177, 149] on input "********" at bounding box center [288, 150] width 265 height 19
type input "********"
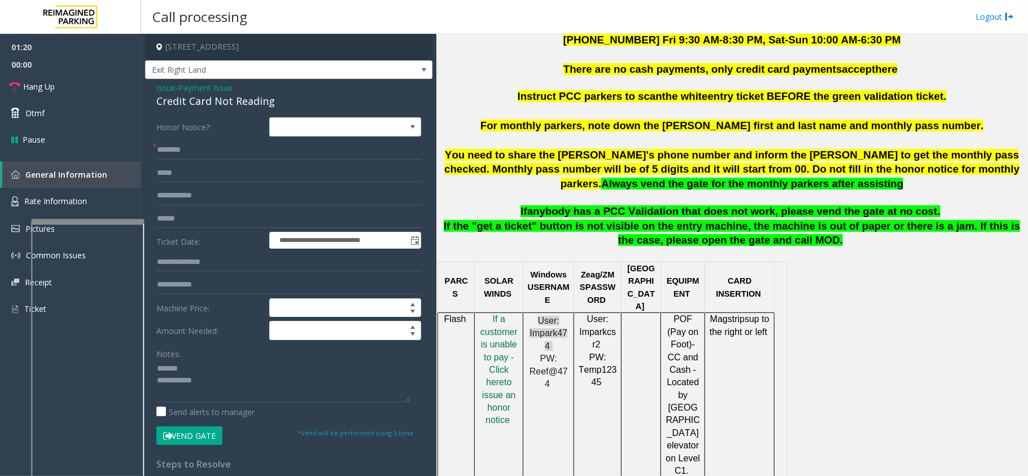
click at [228, 102] on div "Credit Card Not Reading" at bounding box center [288, 101] width 265 height 15
click at [262, 387] on textarea at bounding box center [282, 381] width 253 height 42
click at [256, 393] on textarea at bounding box center [282, 381] width 253 height 42
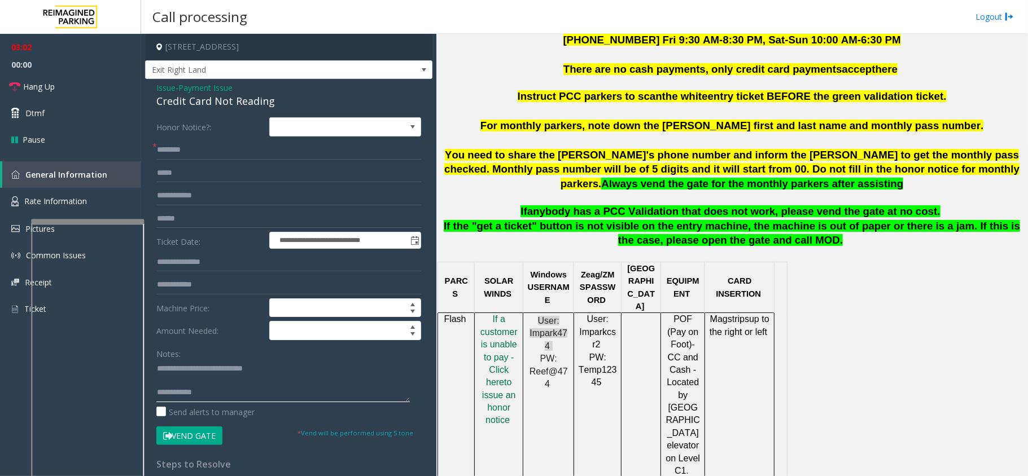
click at [235, 393] on textarea at bounding box center [282, 381] width 253 height 42
click at [248, 391] on textarea at bounding box center [282, 381] width 253 height 42
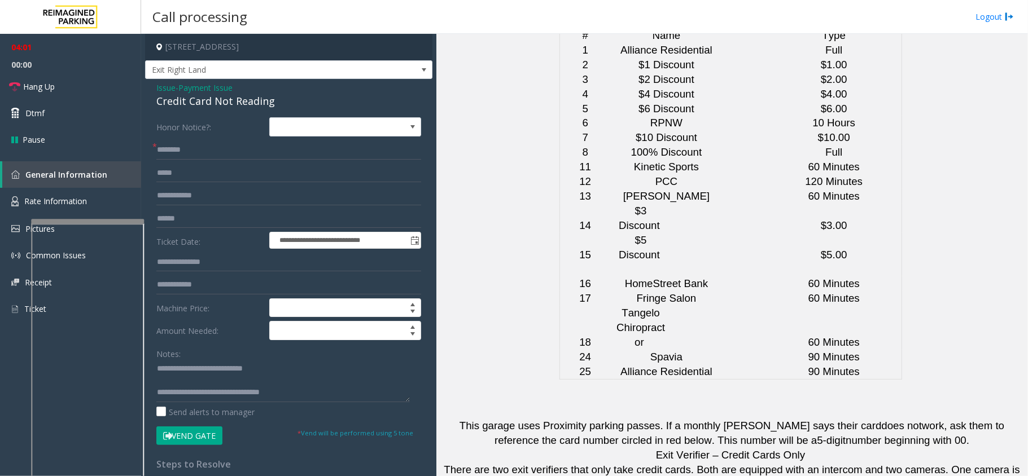
scroll to position [2814, 0]
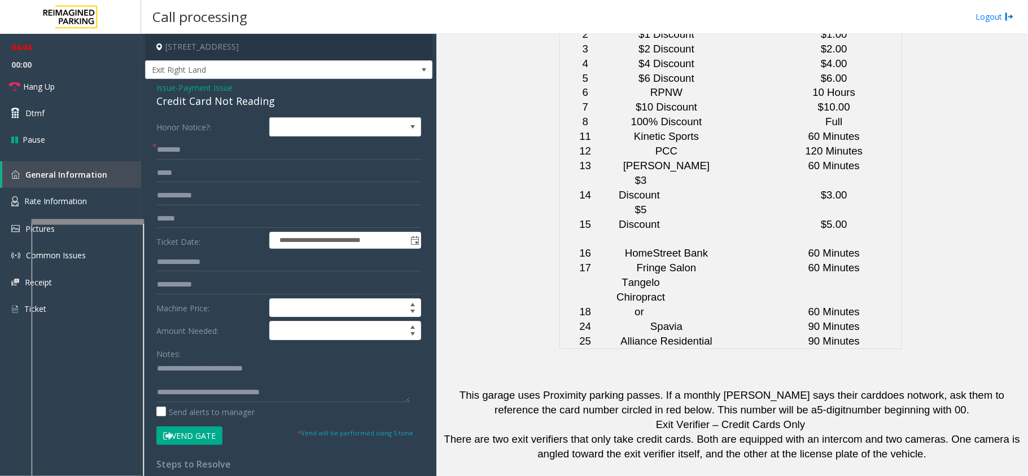
drag, startPoint x: 623, startPoint y: 335, endPoint x: 551, endPoint y: 341, distance: 72.5
copy button "[PHONE_NUMBER]"
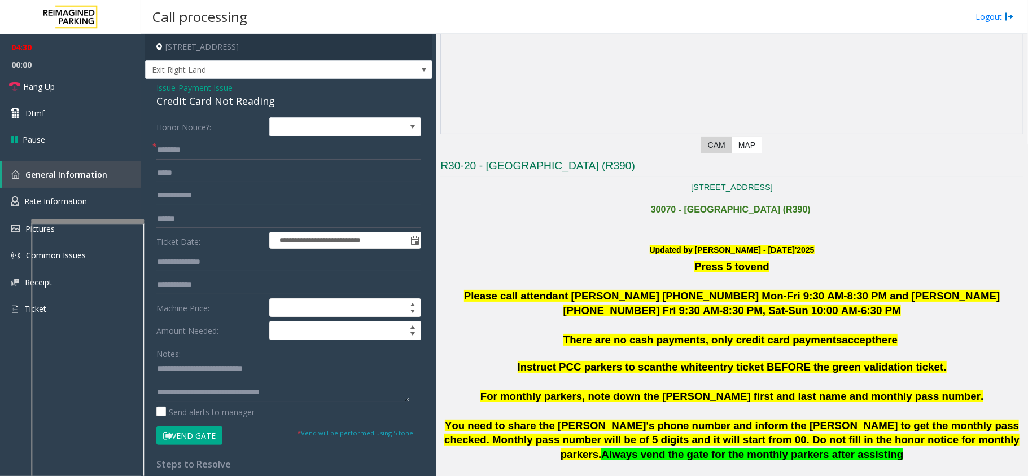
scroll to position [105, 0]
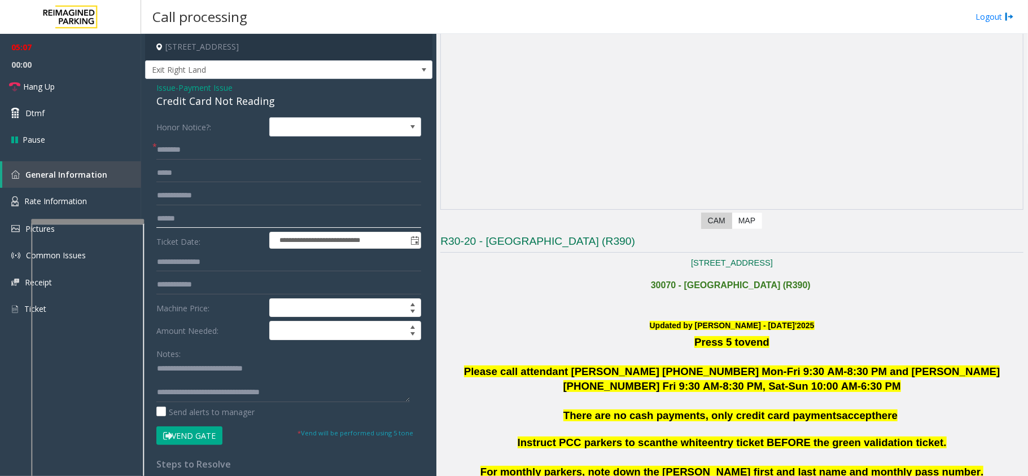
click at [233, 226] on input "text" at bounding box center [288, 218] width 265 height 19
drag, startPoint x: 286, startPoint y: 393, endPoint x: 203, endPoint y: 396, distance: 82.4
click at [203, 396] on textarea at bounding box center [282, 381] width 253 height 42
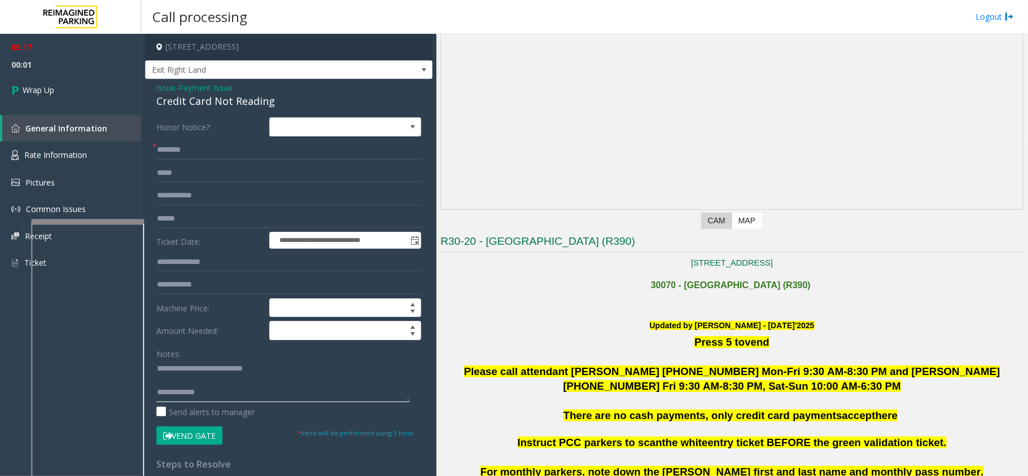
click at [253, 398] on textarea at bounding box center [282, 381] width 253 height 42
type textarea "**********"
click at [104, 106] on link "Wrap Up" at bounding box center [70, 89] width 141 height 33
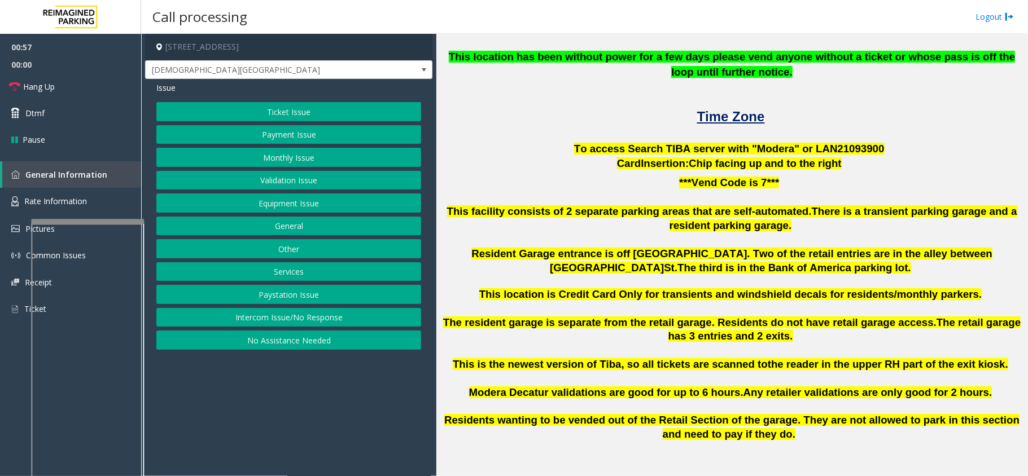
scroll to position [301, 0]
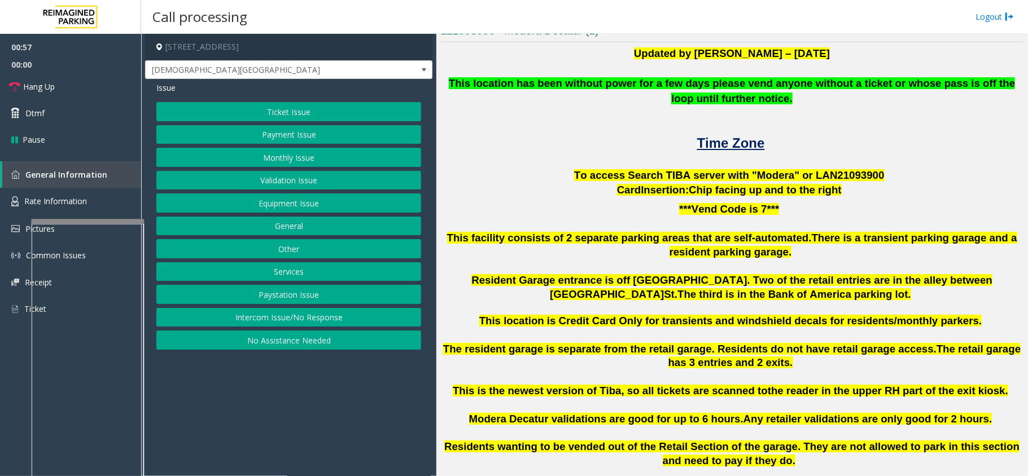
click at [330, 111] on button "Ticket Issue" at bounding box center [288, 111] width 265 height 19
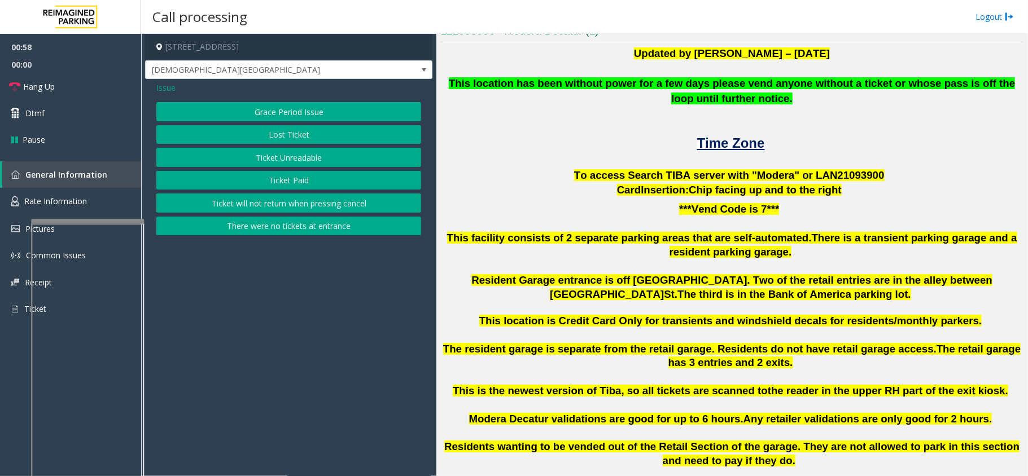
click at [312, 131] on button "Lost Ticket" at bounding box center [288, 134] width 265 height 19
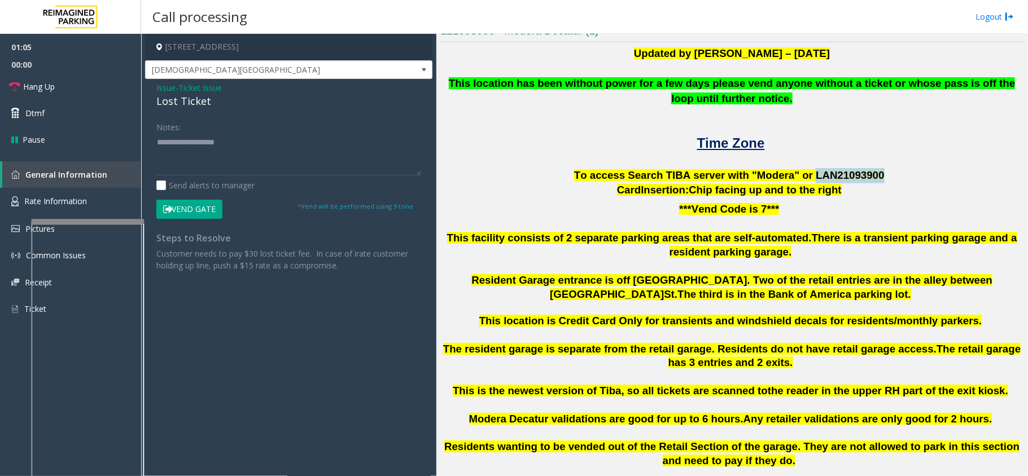
drag, startPoint x: 798, startPoint y: 174, endPoint x: 858, endPoint y: 172, distance: 60.4
click at [858, 172] on p "To access Search TIBA server with "Modera" or LAN21093 900" at bounding box center [731, 175] width 583 height 15
copy span "LAN21093 900"
click at [37, 197] on span "Rate Information" at bounding box center [55, 201] width 63 height 11
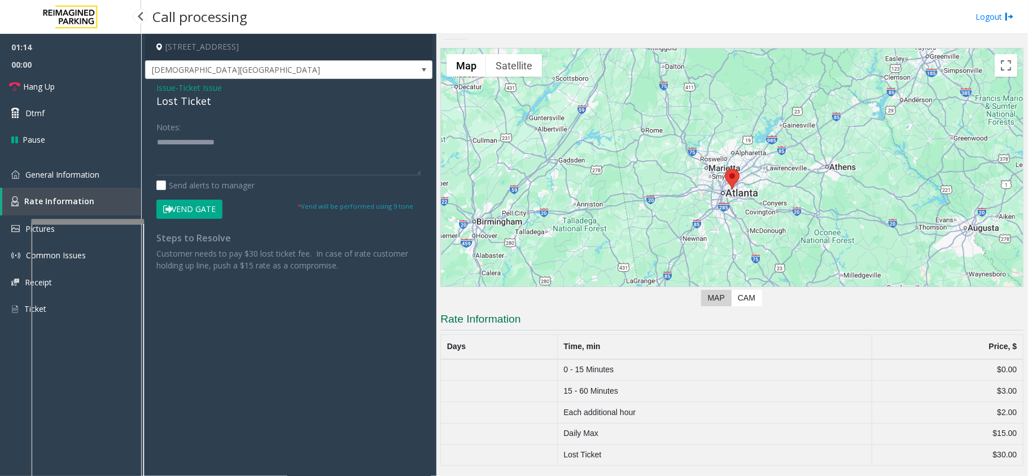
scroll to position [14, 0]
click at [44, 177] on span "General Information" at bounding box center [62, 174] width 74 height 11
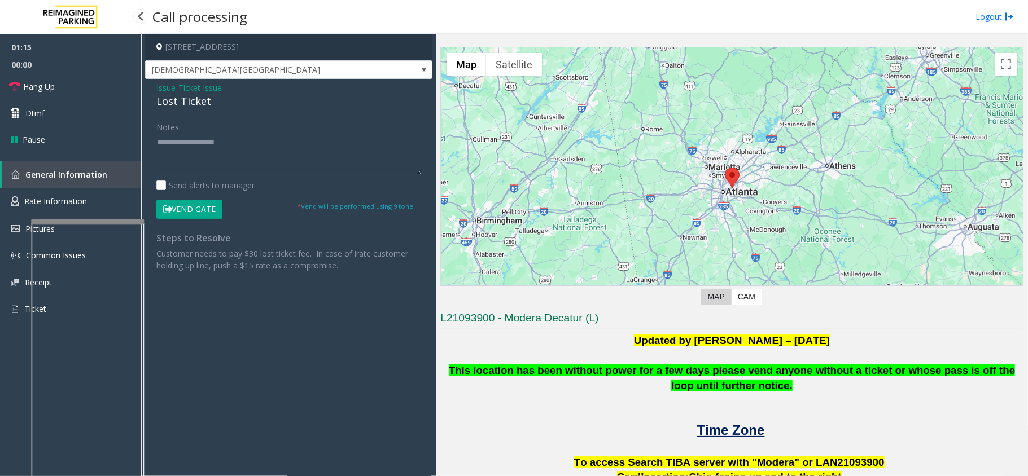
scroll to position [301, 0]
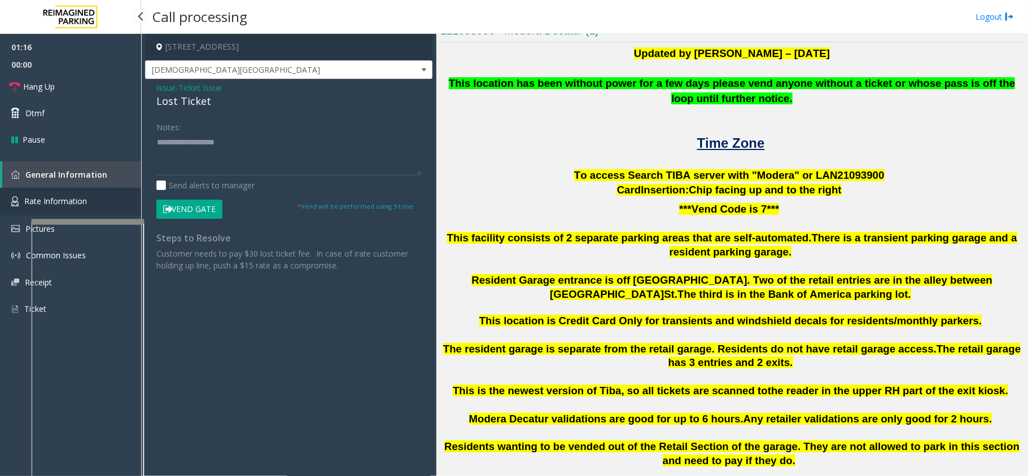
click at [43, 196] on span "Rate Information" at bounding box center [55, 201] width 63 height 11
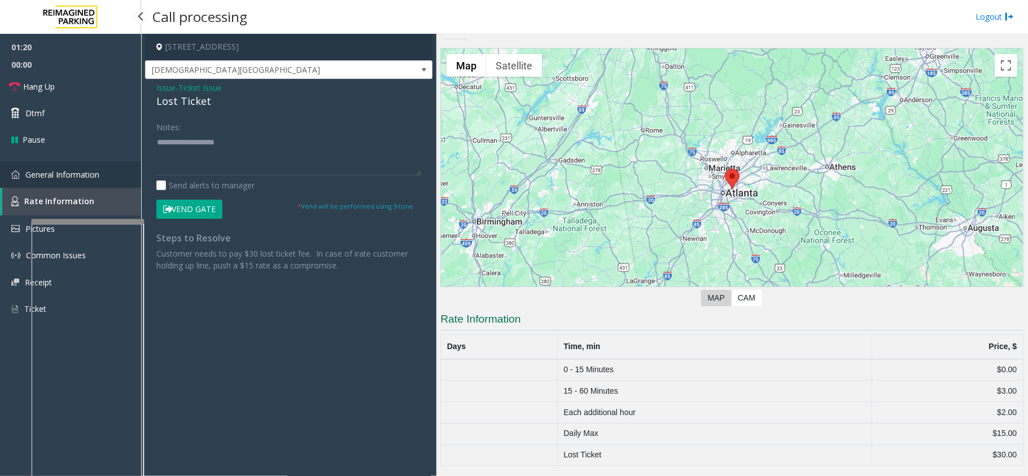
click at [58, 179] on link "General Information" at bounding box center [70, 174] width 141 height 27
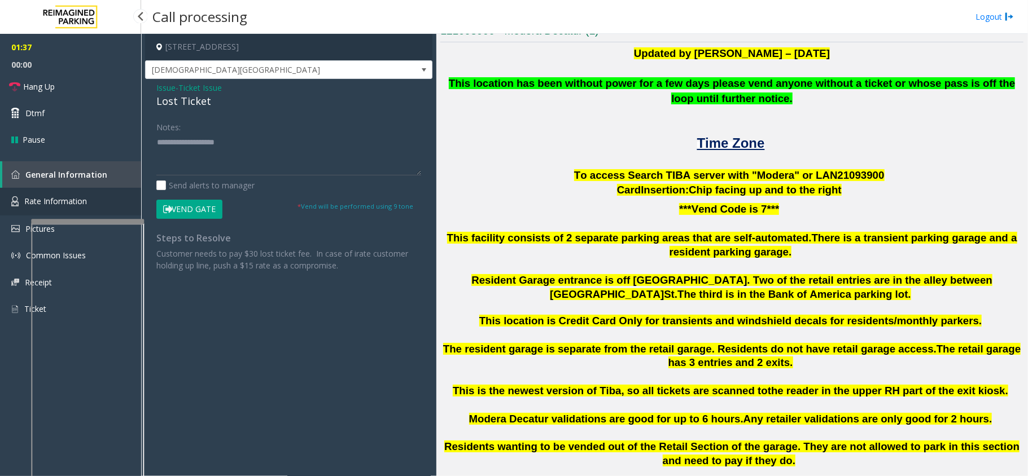
click at [62, 196] on span "Rate Information" at bounding box center [55, 201] width 63 height 11
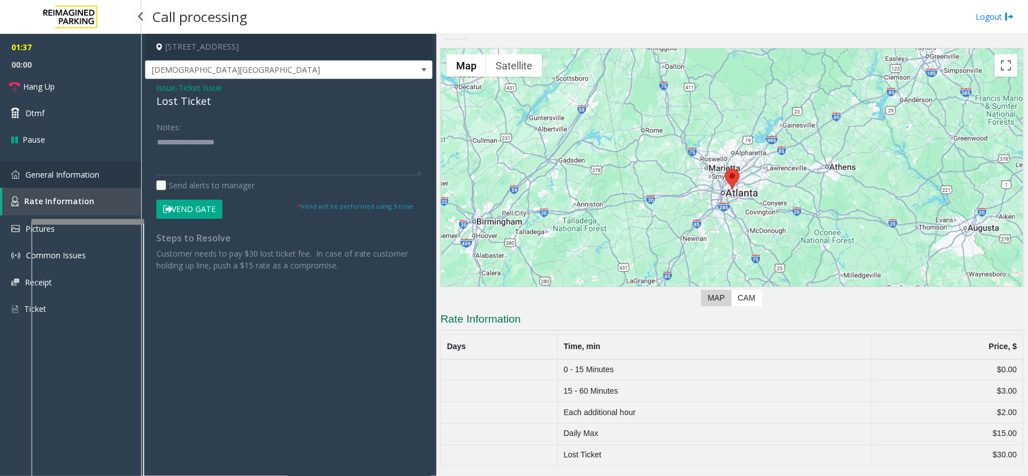
click at [71, 179] on link "General Information" at bounding box center [70, 174] width 141 height 27
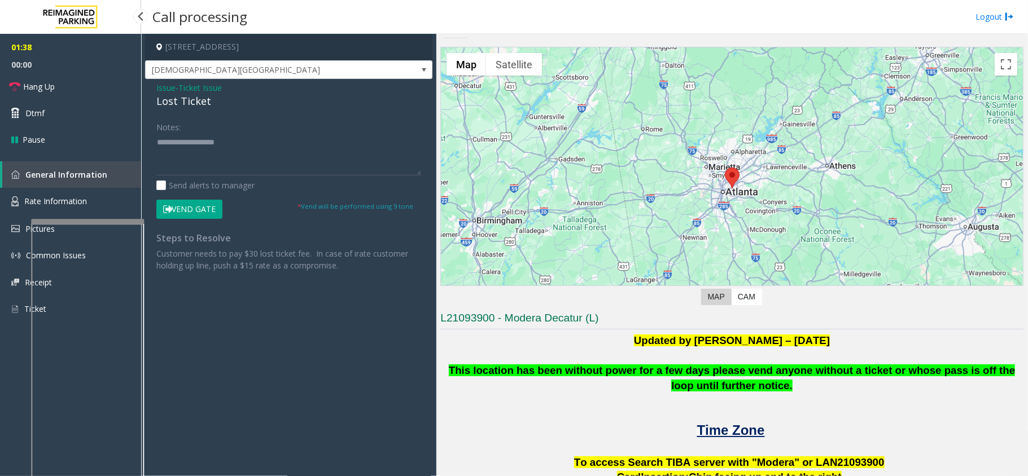
scroll to position [301, 0]
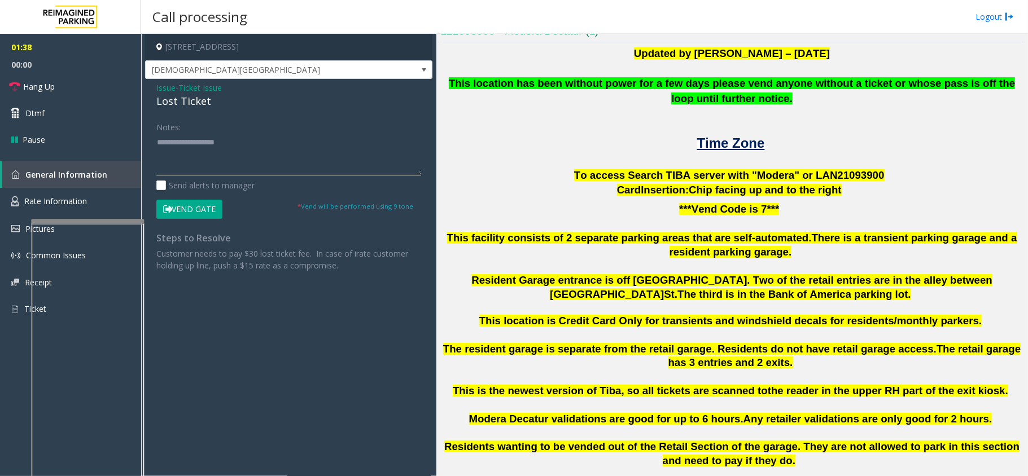
click at [193, 147] on textarea at bounding box center [288, 154] width 265 height 42
click at [183, 84] on span "Ticket Issue" at bounding box center [199, 88] width 43 height 12
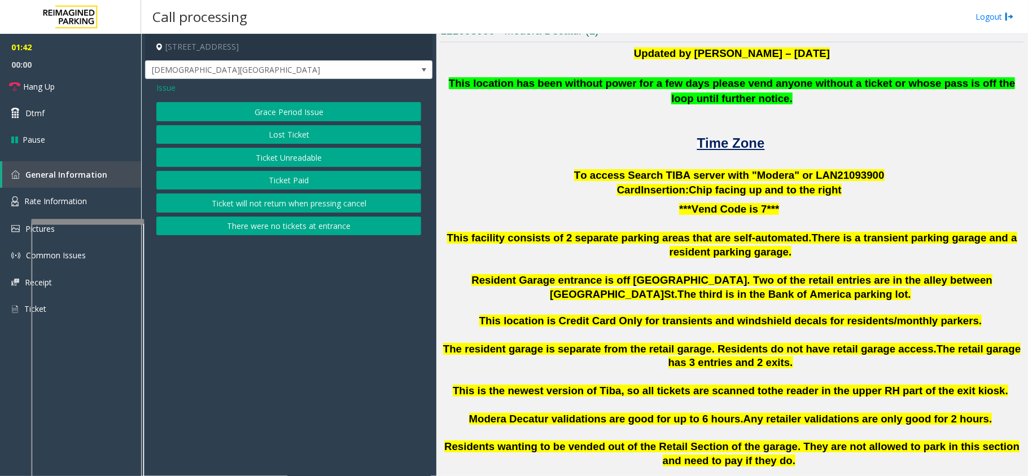
click at [165, 89] on span "Issue" at bounding box center [165, 88] width 19 height 12
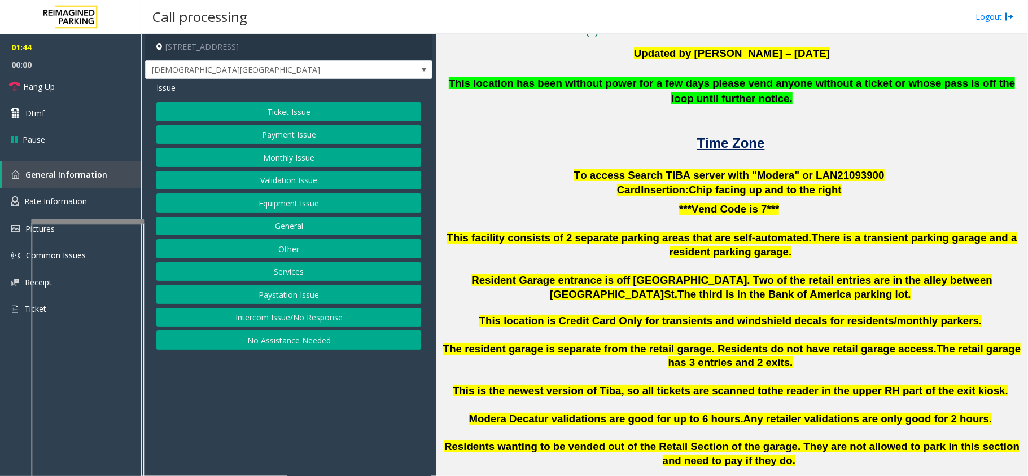
click at [287, 112] on button "Ticket Issue" at bounding box center [288, 111] width 265 height 19
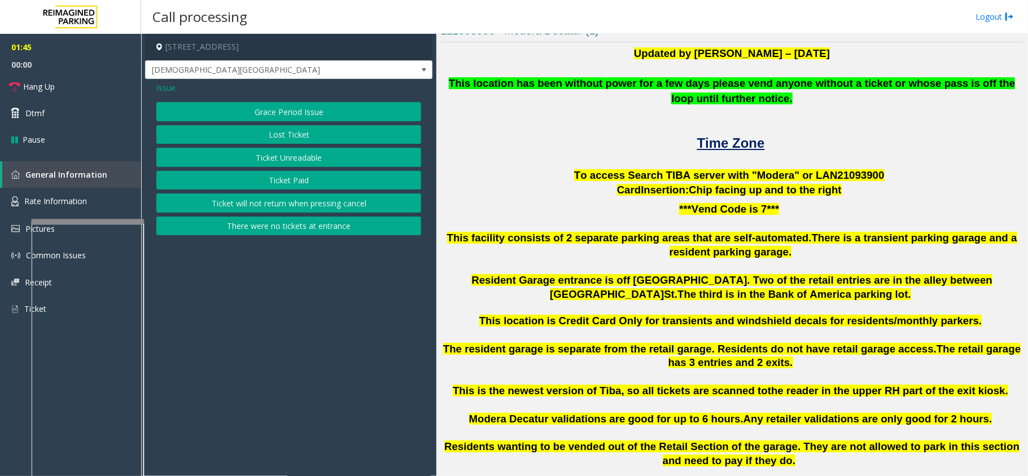
click at [281, 109] on button "Grace Period Issue" at bounding box center [288, 111] width 265 height 19
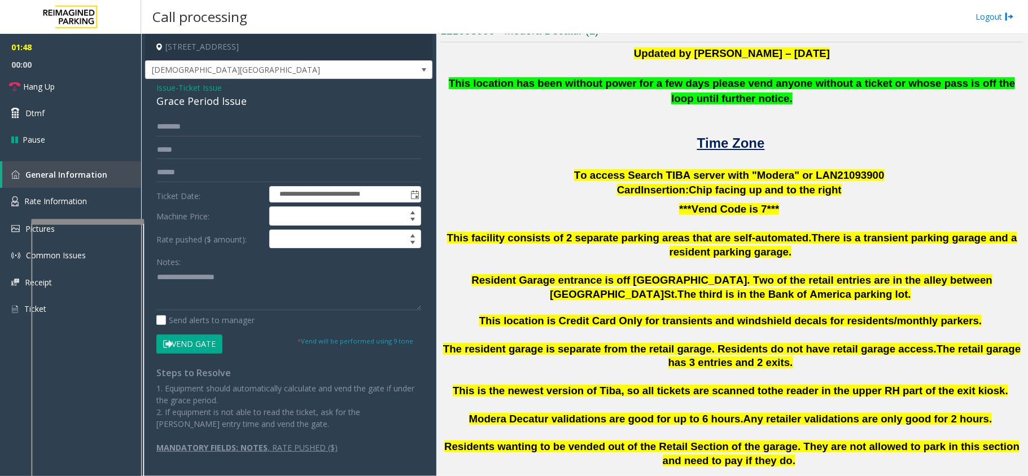
click at [203, 336] on button "Vend Gate" at bounding box center [189, 344] width 66 height 19
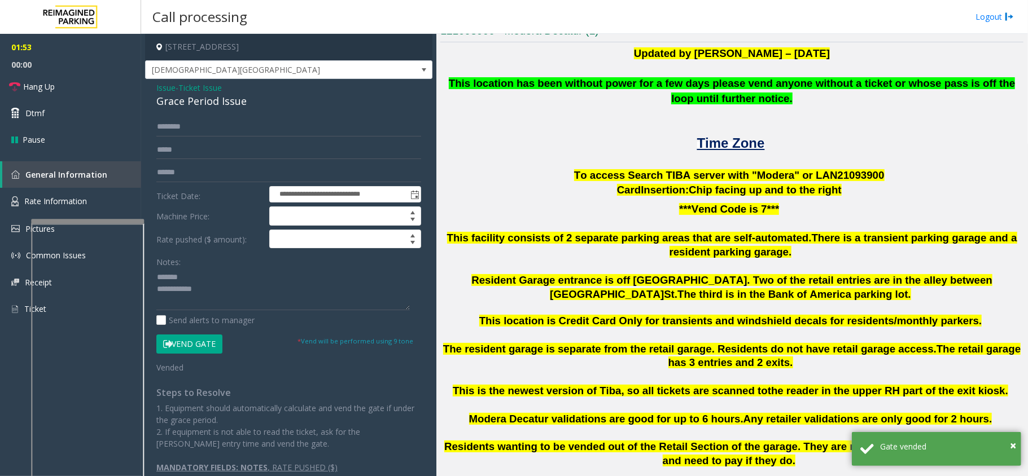
click at [181, 102] on div "Grace Period Issue" at bounding box center [288, 101] width 265 height 15
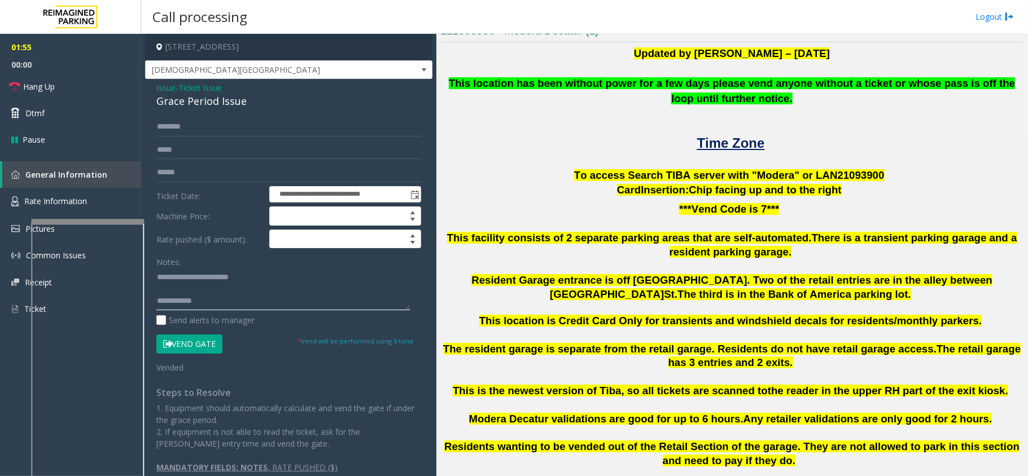
click at [219, 299] on textarea at bounding box center [282, 289] width 253 height 42
type textarea "**********"
click at [71, 120] on link "Dtmf" at bounding box center [70, 113] width 141 height 27
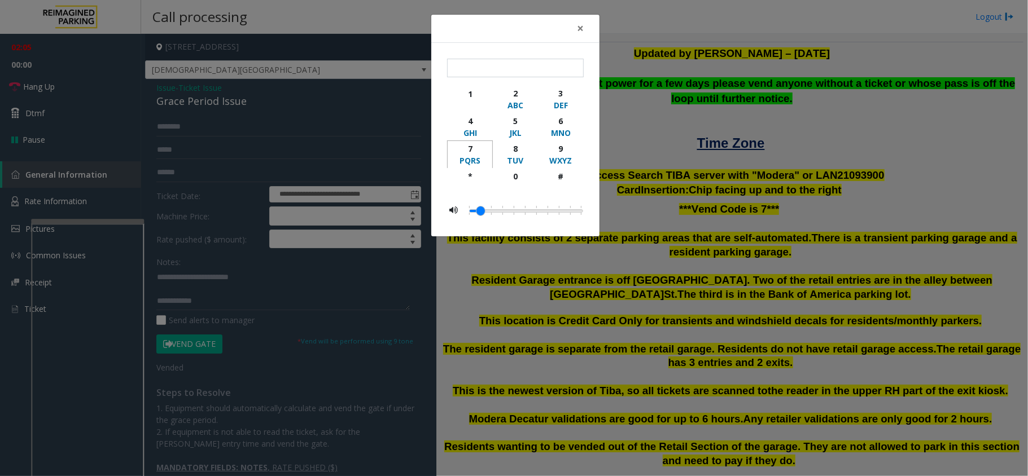
click at [480, 154] on div "7" at bounding box center [469, 149] width 31 height 12
type input "*"
click at [631, 112] on div "× * 1 2 ABC 3 DEF 4 GHI 5 JKL 6 MNO 7 PQRS 8 TUV 9 WXYZ * 0 #" at bounding box center [514, 238] width 1028 height 476
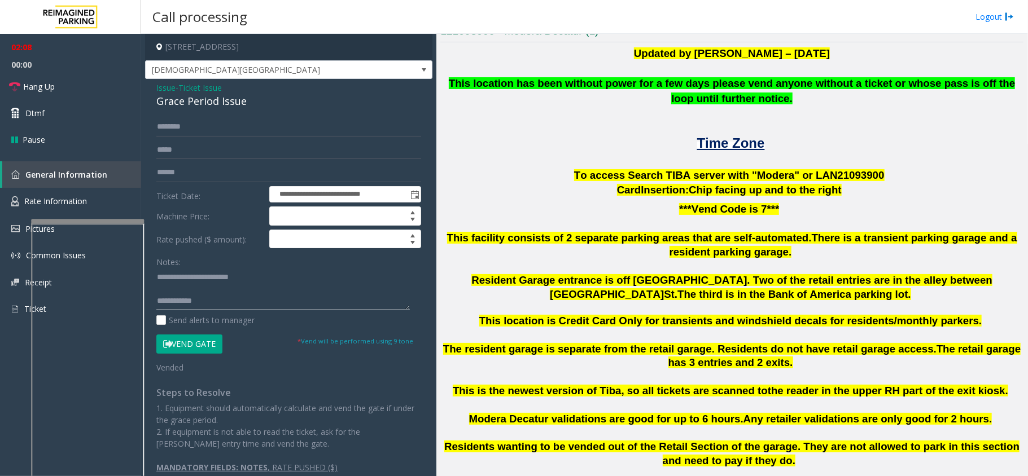
click at [290, 309] on textarea at bounding box center [282, 289] width 253 height 42
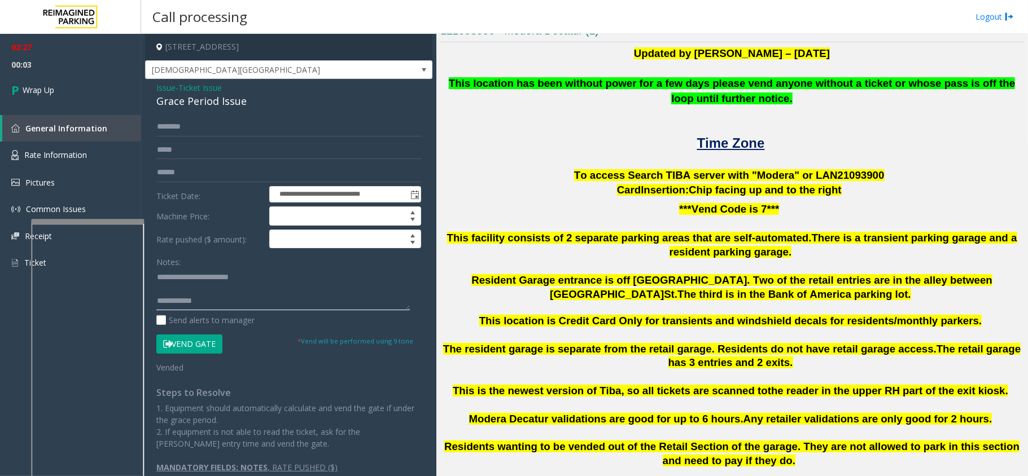
click at [258, 305] on textarea at bounding box center [282, 289] width 253 height 42
type textarea "**********"
click at [71, 65] on span "00:22" at bounding box center [70, 64] width 141 height 17
click at [71, 82] on link "Wrap Up" at bounding box center [70, 89] width 141 height 33
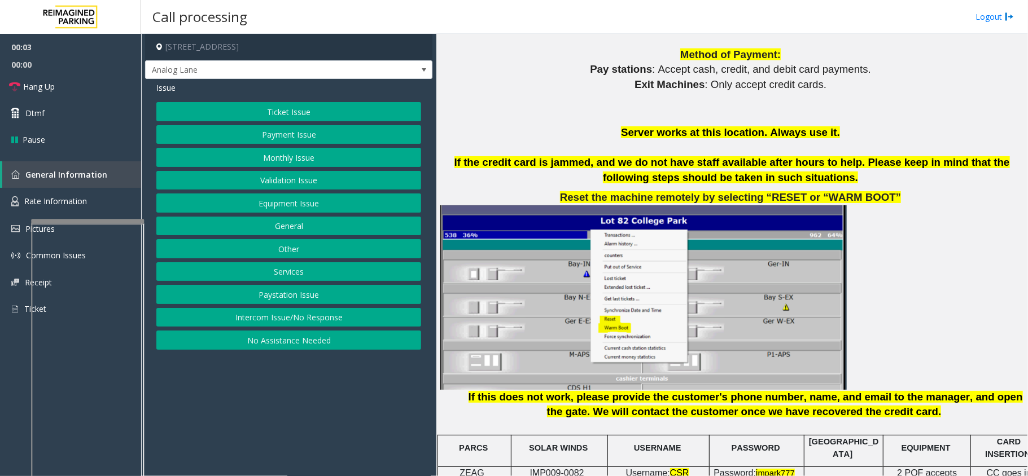
scroll to position [1279, 0]
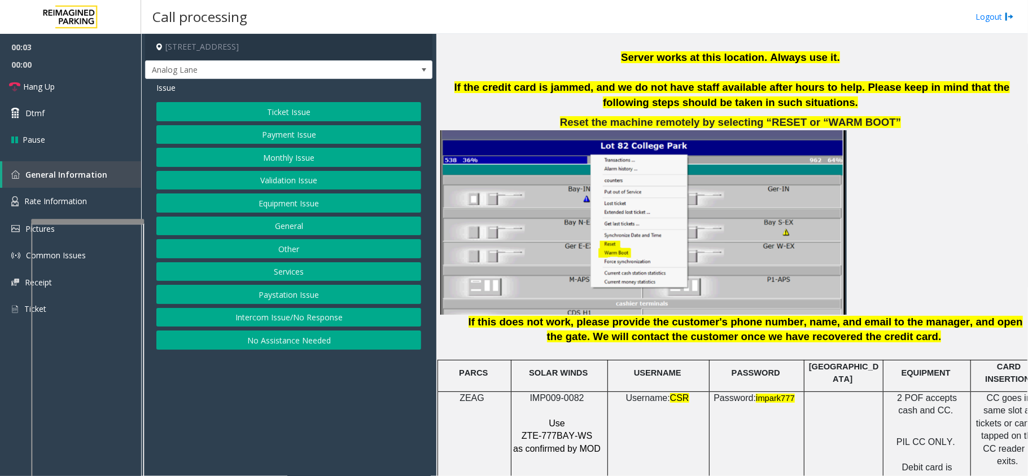
click at [555, 393] on span "IMP009-0082" at bounding box center [557, 398] width 54 height 10
copy p "IMP009-0082"
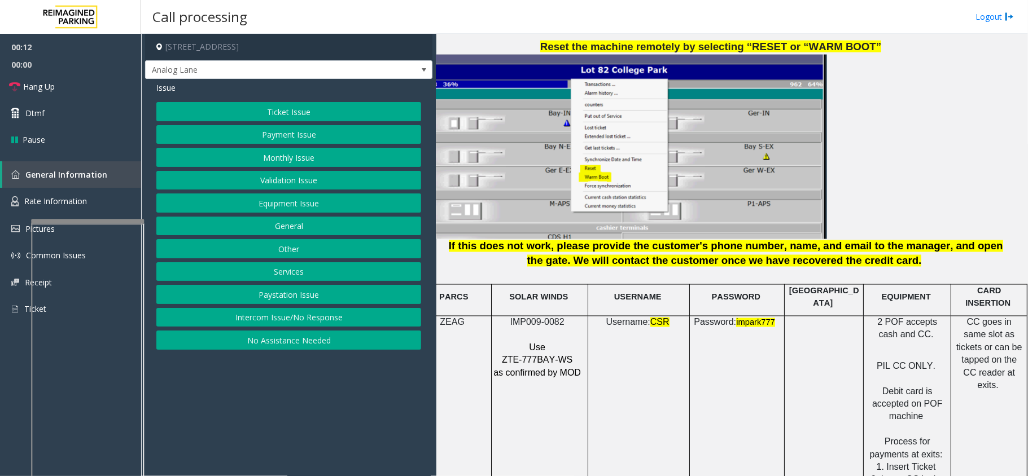
scroll to position [1430, 32]
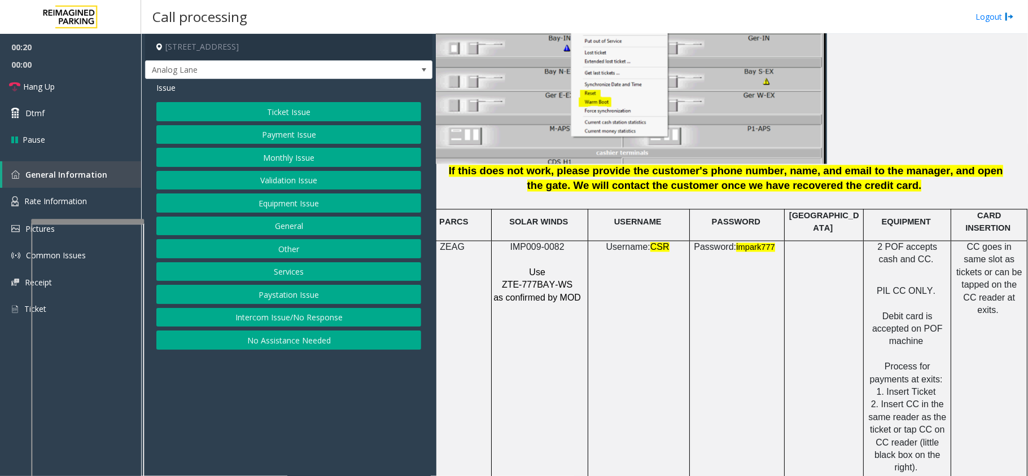
click at [287, 134] on button "Payment Issue" at bounding box center [288, 134] width 265 height 19
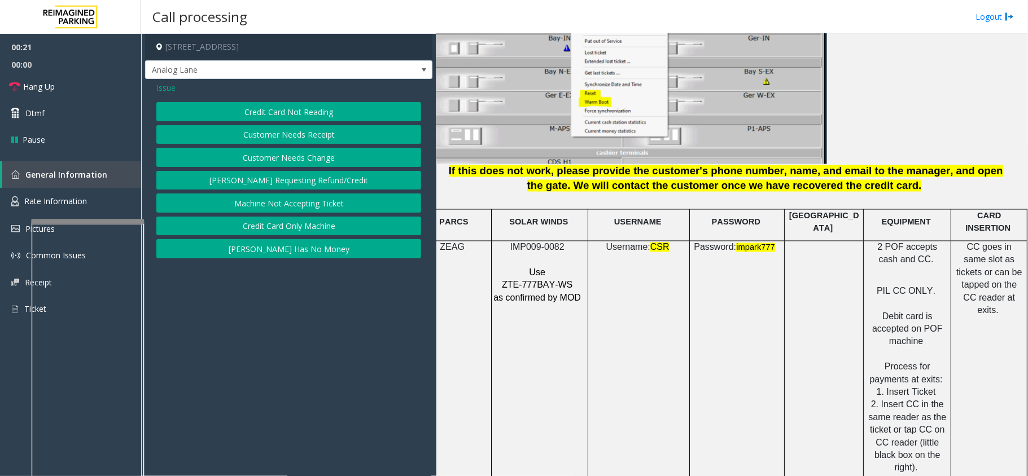
click at [296, 109] on button "Credit Card Not Reading" at bounding box center [288, 111] width 265 height 19
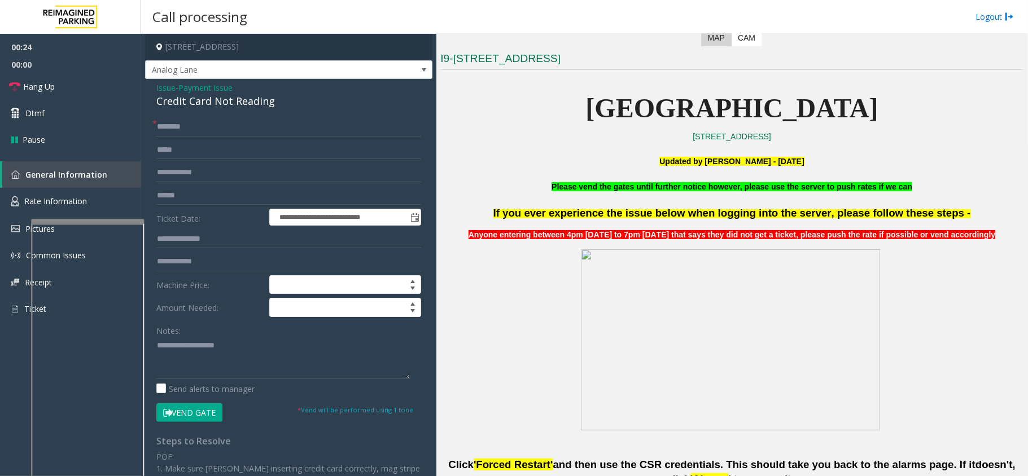
scroll to position [287, 0]
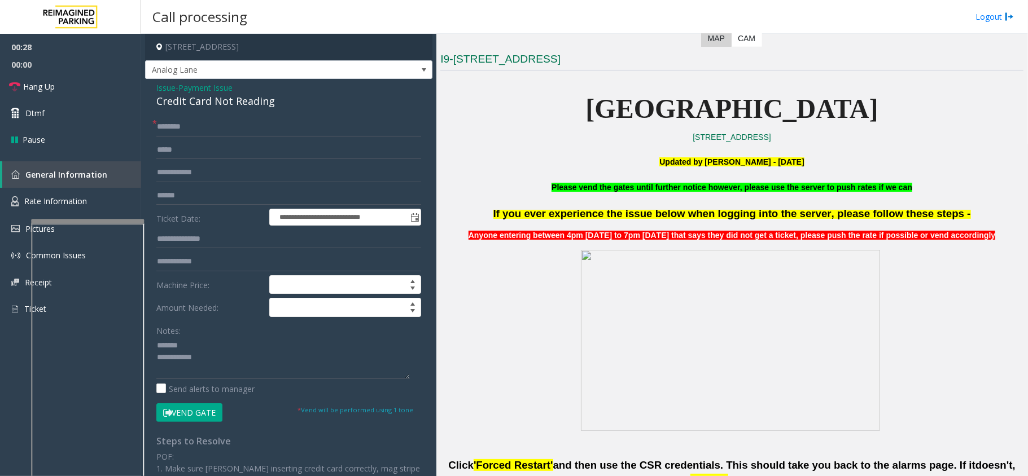
click at [220, 104] on div "Credit Card Not Reading" at bounding box center [288, 101] width 265 height 15
click at [275, 373] on textarea at bounding box center [282, 358] width 253 height 42
type textarea "**********"
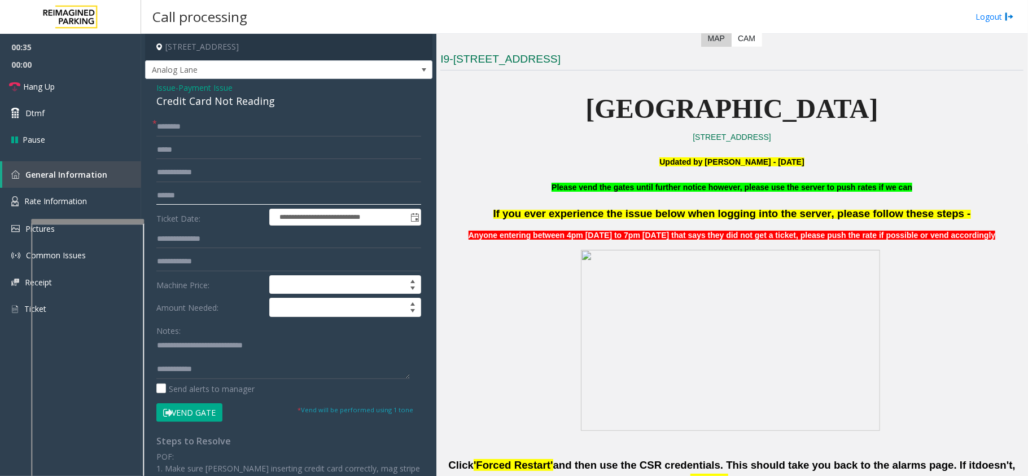
click at [249, 204] on input "text" at bounding box center [288, 195] width 265 height 19
click at [201, 137] on form "**********" at bounding box center [288, 269] width 265 height 305
click at [203, 129] on input "text" at bounding box center [288, 126] width 265 height 19
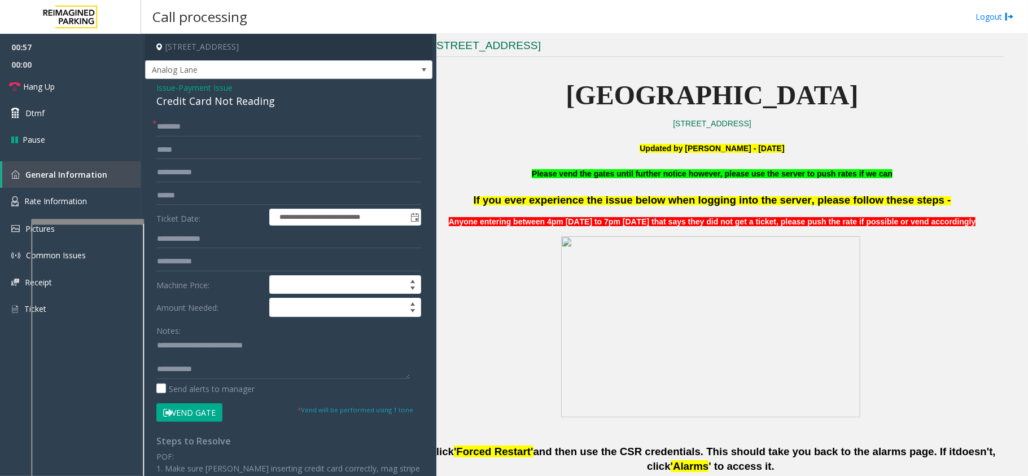
scroll to position [287, 32]
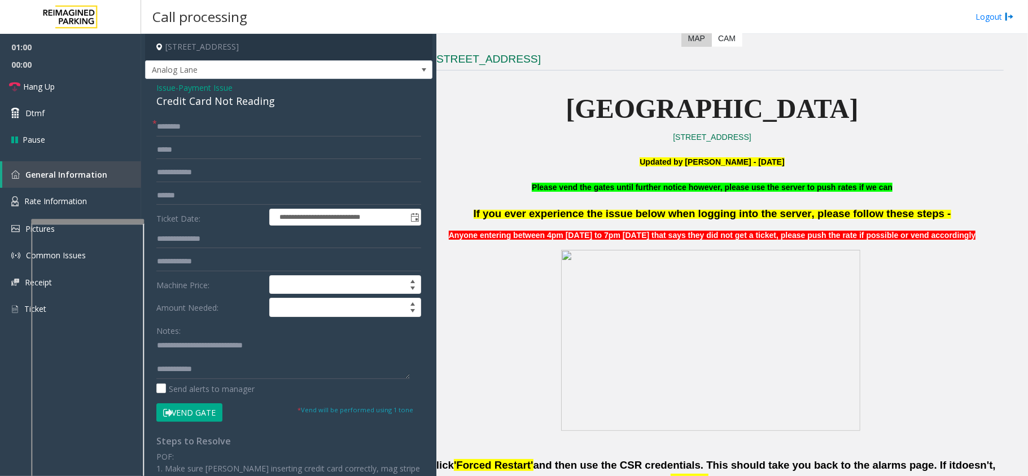
click at [173, 111] on div "**********" at bounding box center [288, 347] width 287 height 537
click at [173, 121] on input "text" at bounding box center [288, 126] width 265 height 19
type input "**"
type textarea "**********"
click at [117, 104] on link "Dtmf" at bounding box center [70, 113] width 141 height 27
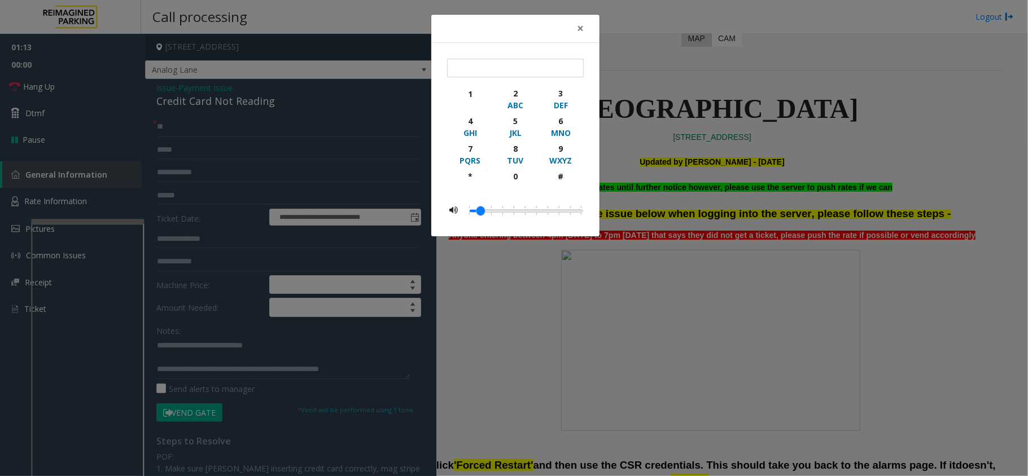
click at [116, 98] on div "× 1 2 ABC 3 DEF 4 GHI 5 JKL 6 MNO 7 PQRS 8 TUV 9 WXYZ * 0 #" at bounding box center [514, 238] width 1028 height 476
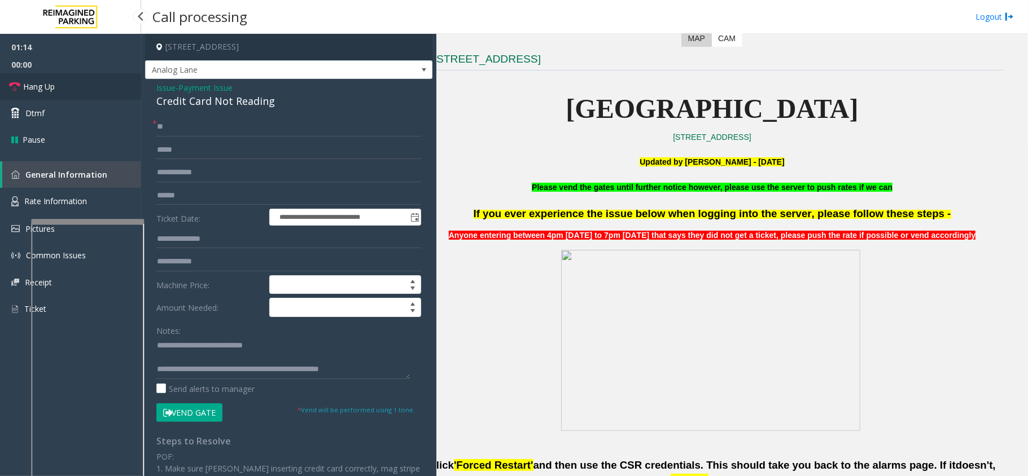
click at [115, 87] on link "Hang Up" at bounding box center [70, 86] width 141 height 27
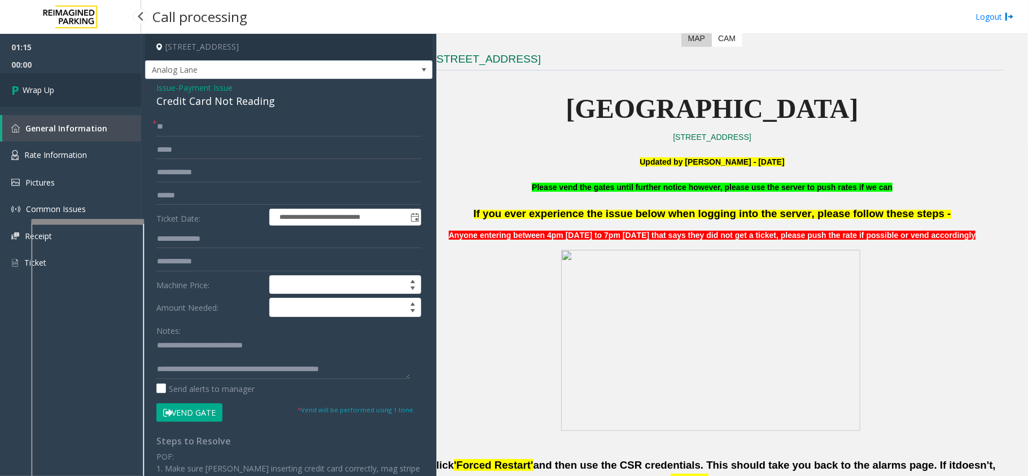
click at [115, 87] on link "Wrap Up" at bounding box center [70, 89] width 141 height 33
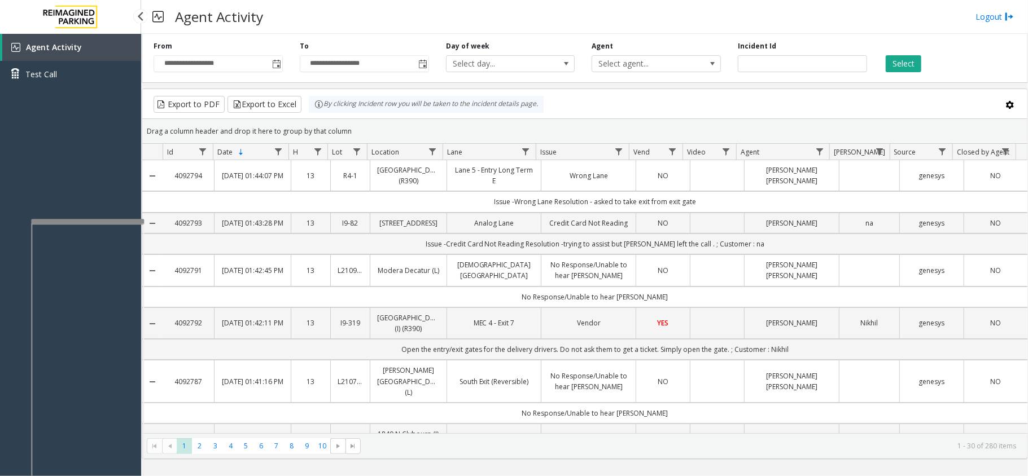
click at [120, 168] on div "Agent Activity Test Call" at bounding box center [70, 272] width 141 height 476
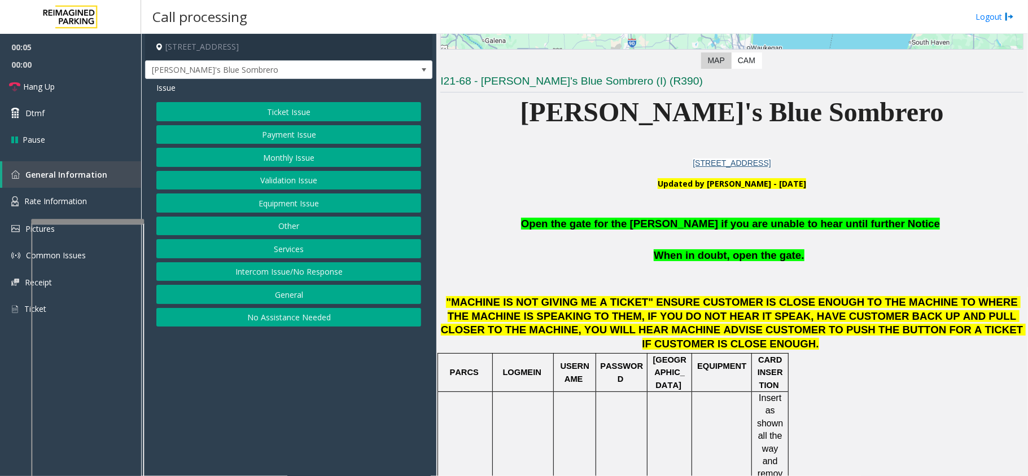
scroll to position [226, 0]
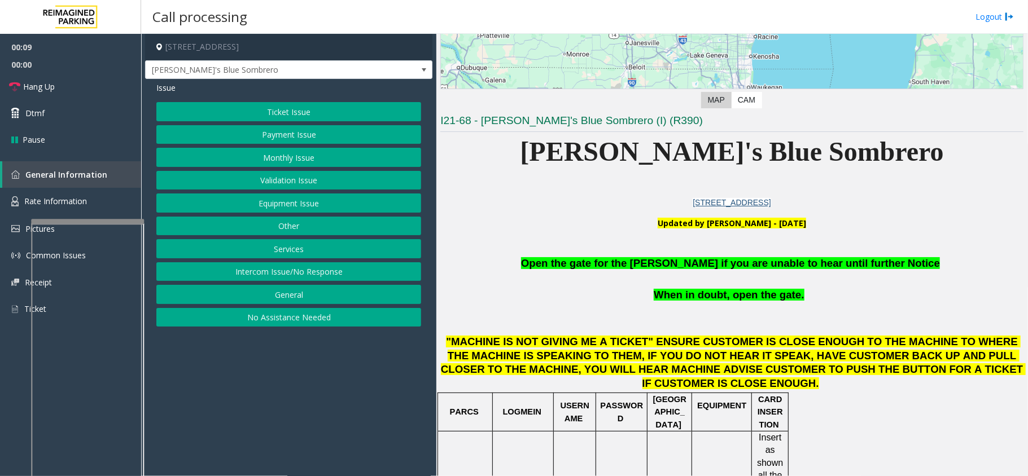
click at [299, 199] on button "Equipment Issue" at bounding box center [288, 203] width 265 height 19
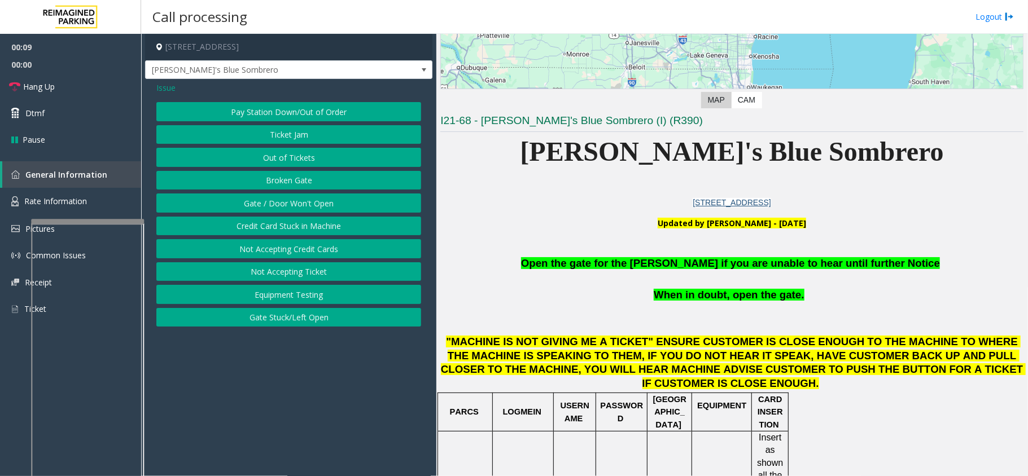
click at [299, 199] on button "Gate / Door Won't Open" at bounding box center [288, 203] width 265 height 19
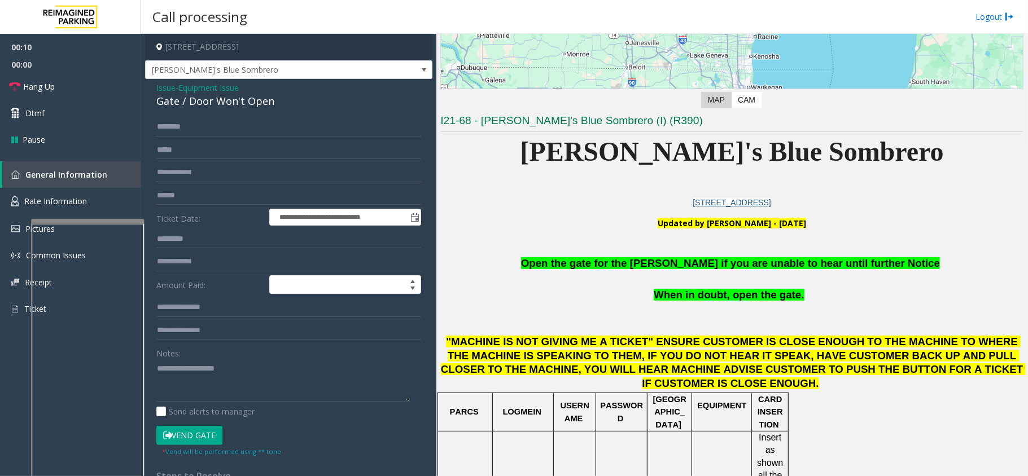
click at [175, 424] on form "**********" at bounding box center [288, 286] width 265 height 339
click at [170, 431] on button "Vend Gate" at bounding box center [189, 435] width 66 height 19
click at [718, 260] on span "Open the gate for the [PERSON_NAME] if you are unable to hear until further Not…" at bounding box center [730, 263] width 419 height 12
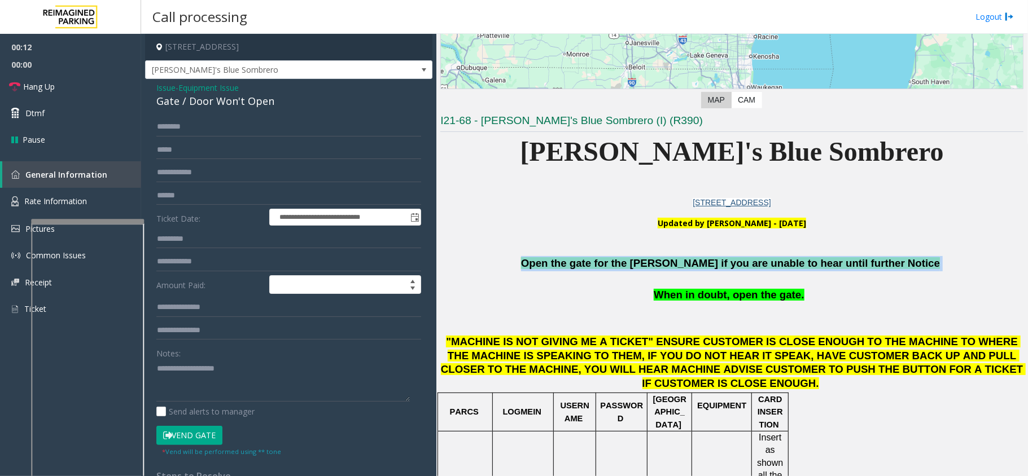
click at [718, 260] on span "Open the gate for the [PERSON_NAME] if you are unable to hear until further Not…" at bounding box center [730, 263] width 419 height 12
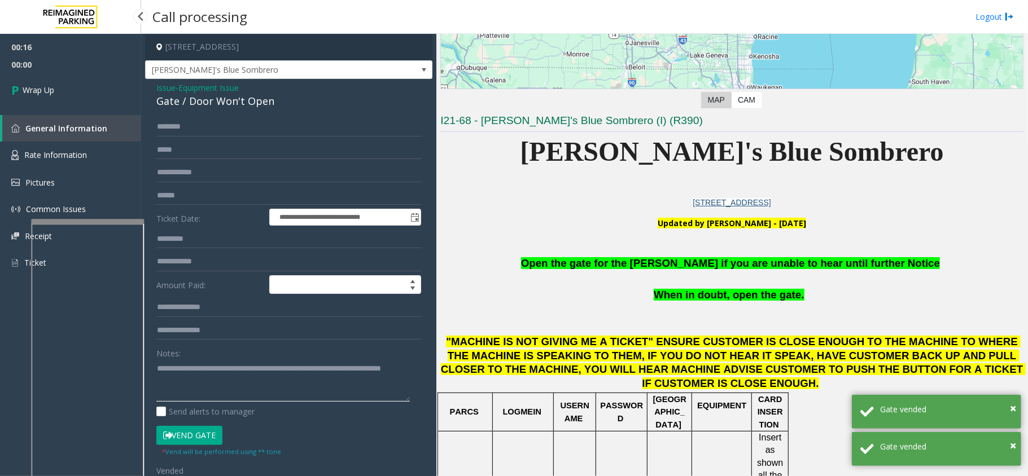
type textarea "**********"
click at [77, 85] on link "Wrap Up" at bounding box center [70, 89] width 141 height 33
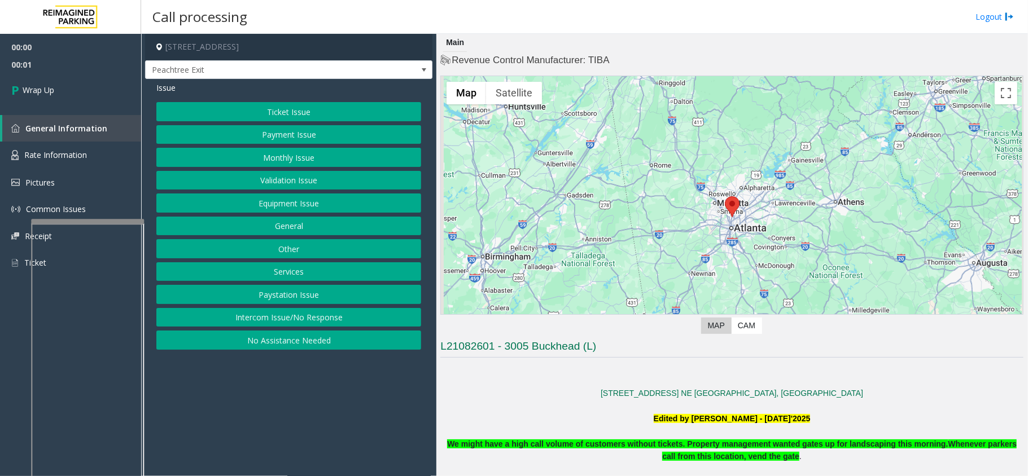
click at [367, 317] on button "Intercom Issue/No Response" at bounding box center [288, 317] width 265 height 19
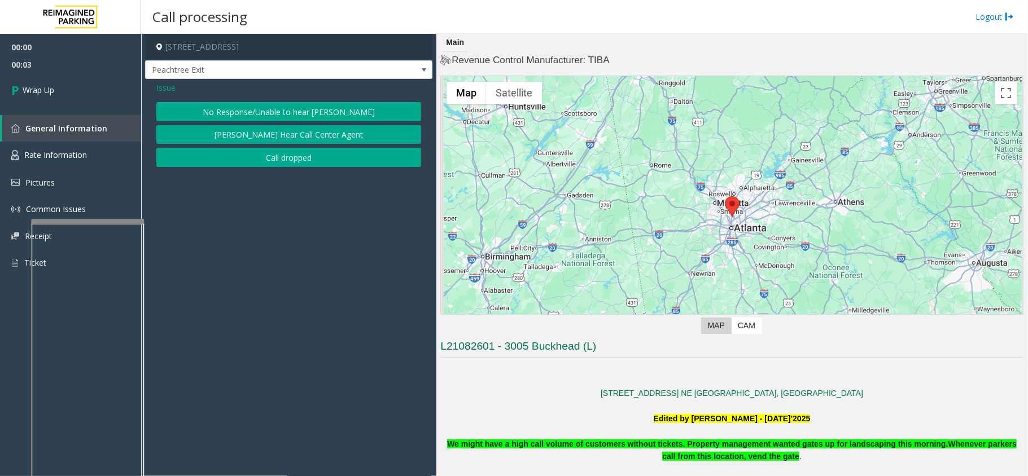
click at [281, 159] on button "Call dropped" at bounding box center [288, 157] width 265 height 19
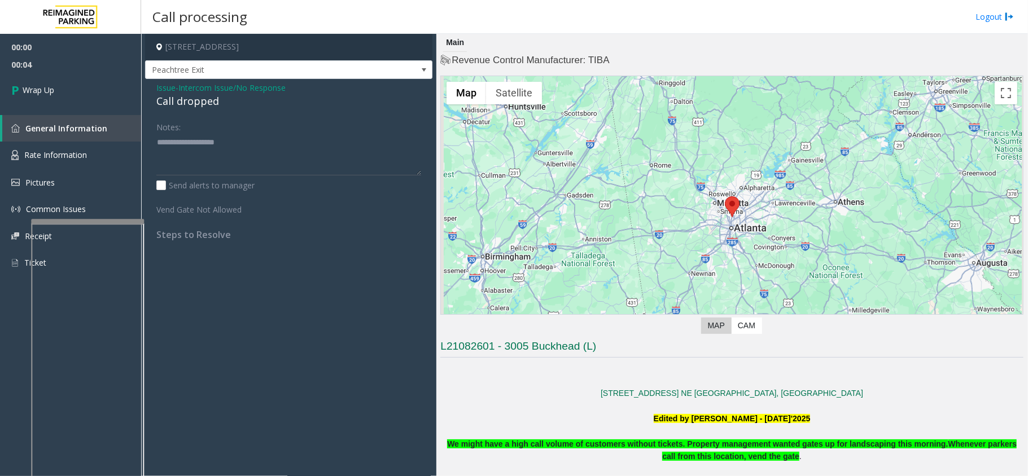
click at [158, 104] on div "Call dropped" at bounding box center [288, 101] width 265 height 15
type textarea "**********"
click at [107, 98] on link "Wrap Up" at bounding box center [70, 89] width 141 height 33
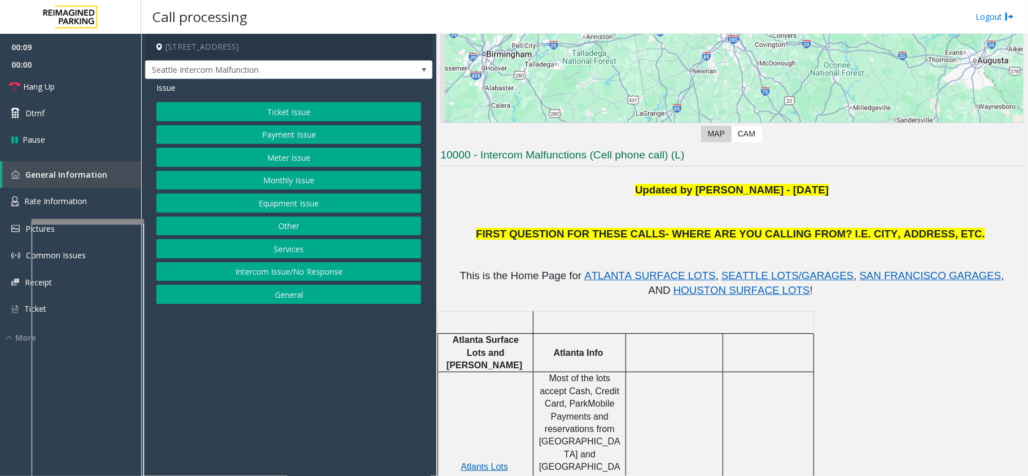
scroll to position [150, 0]
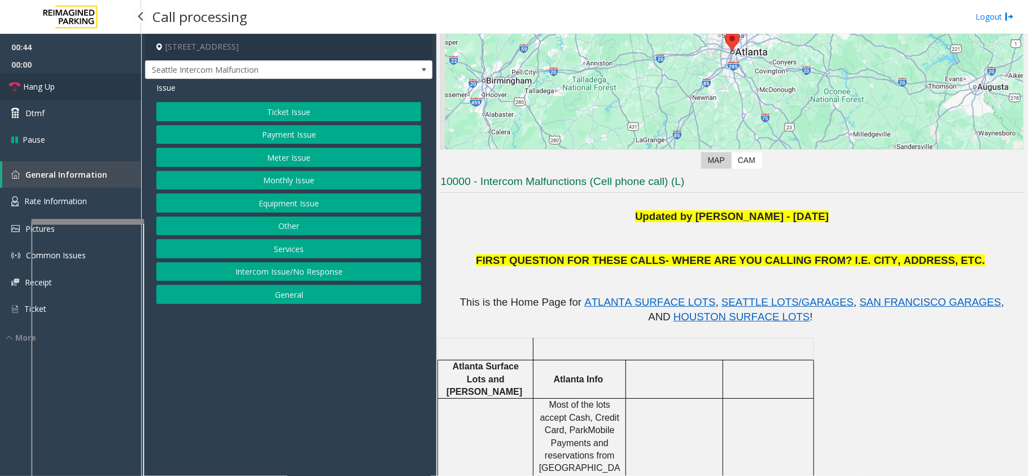
click at [86, 91] on link "Hang Up" at bounding box center [70, 86] width 141 height 27
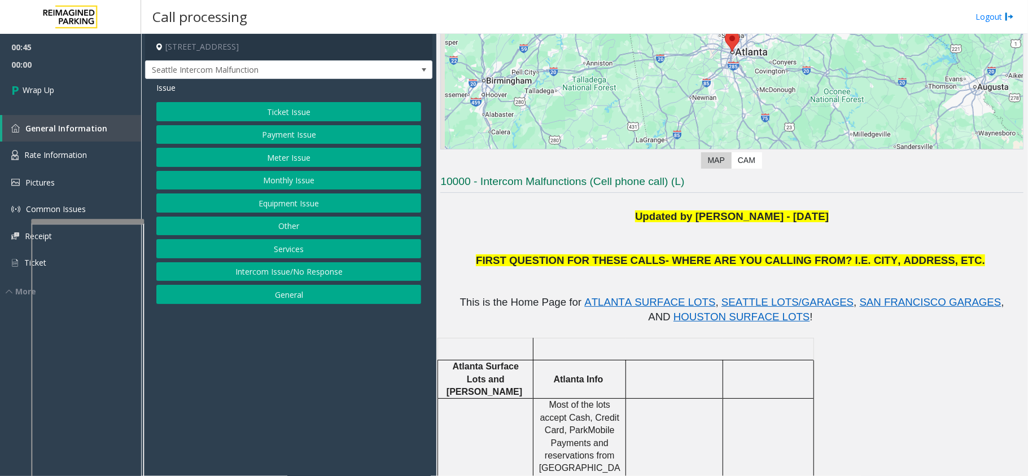
click at [235, 211] on button "Equipment Issue" at bounding box center [288, 203] width 265 height 19
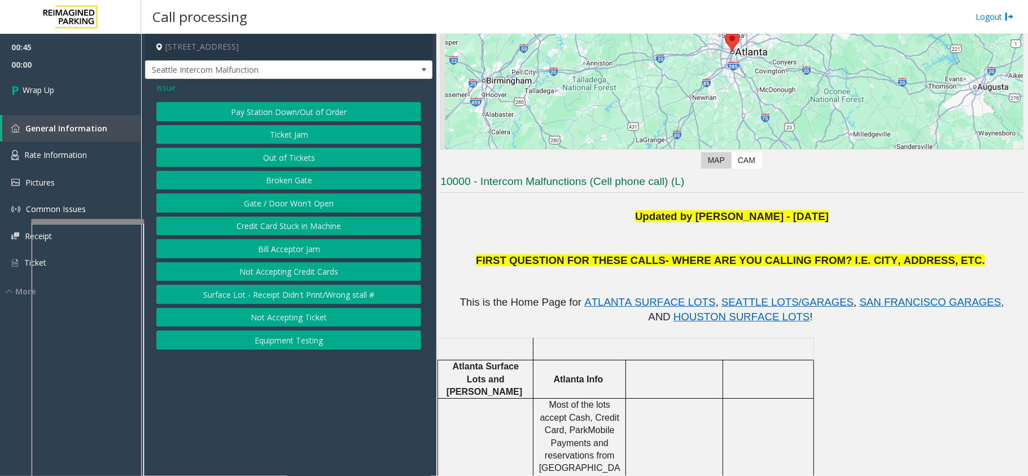
click at [235, 211] on button "Gate / Door Won't Open" at bounding box center [288, 203] width 265 height 19
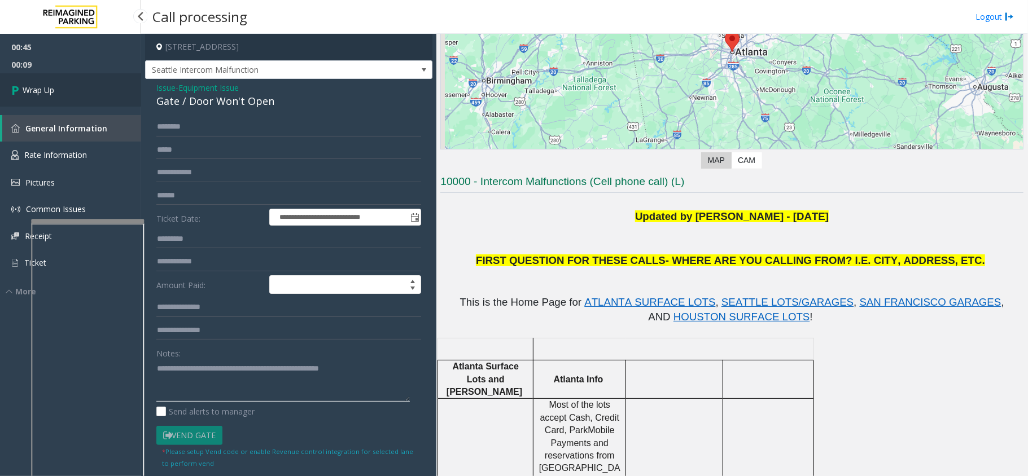
type textarea "**********"
click at [93, 100] on link "Wrap Up" at bounding box center [70, 89] width 141 height 33
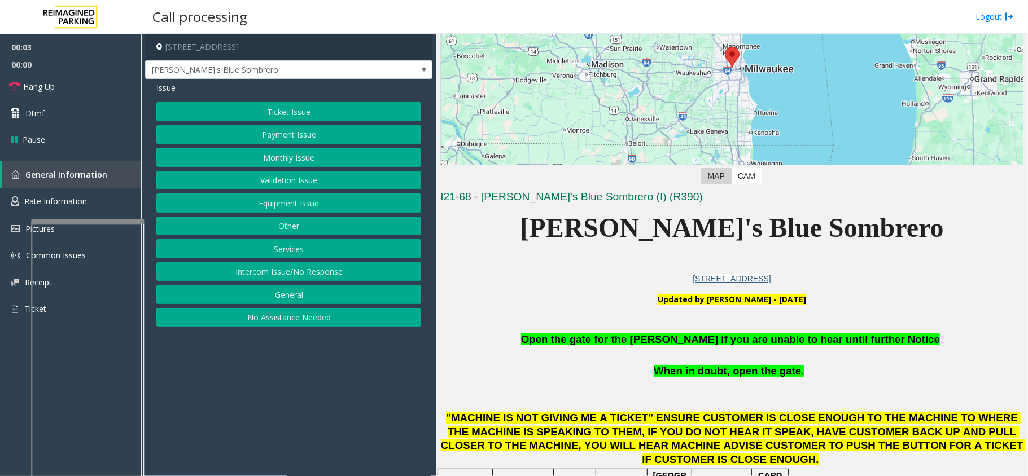
scroll to position [150, 0]
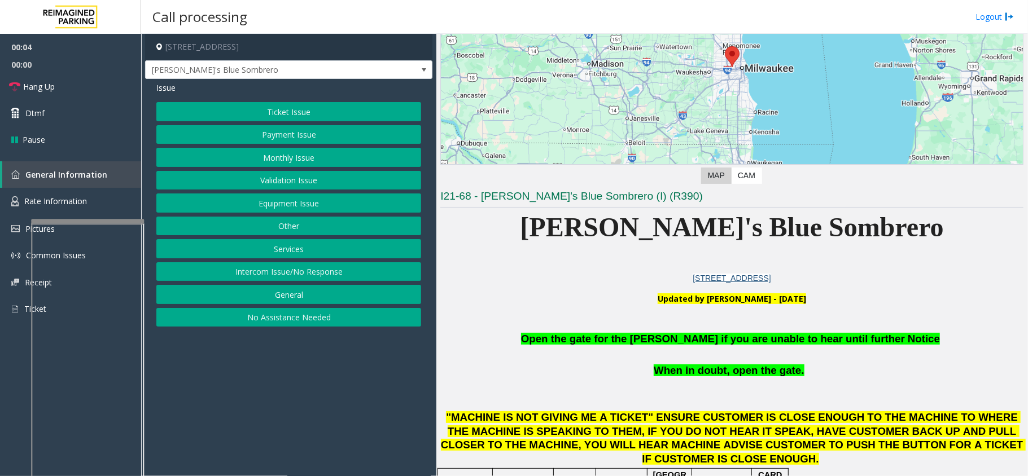
click at [409, 197] on button "Equipment Issue" at bounding box center [288, 203] width 265 height 19
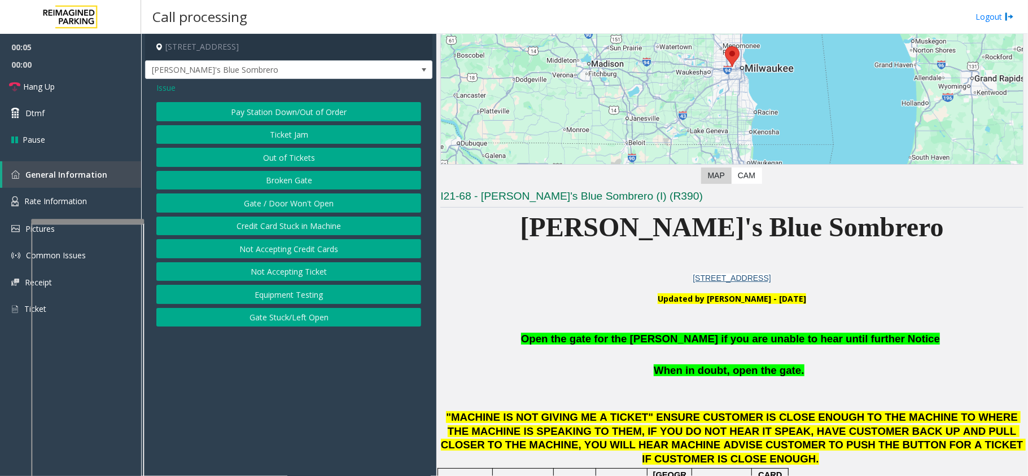
click at [397, 203] on button "Gate / Door Won't Open" at bounding box center [288, 203] width 265 height 19
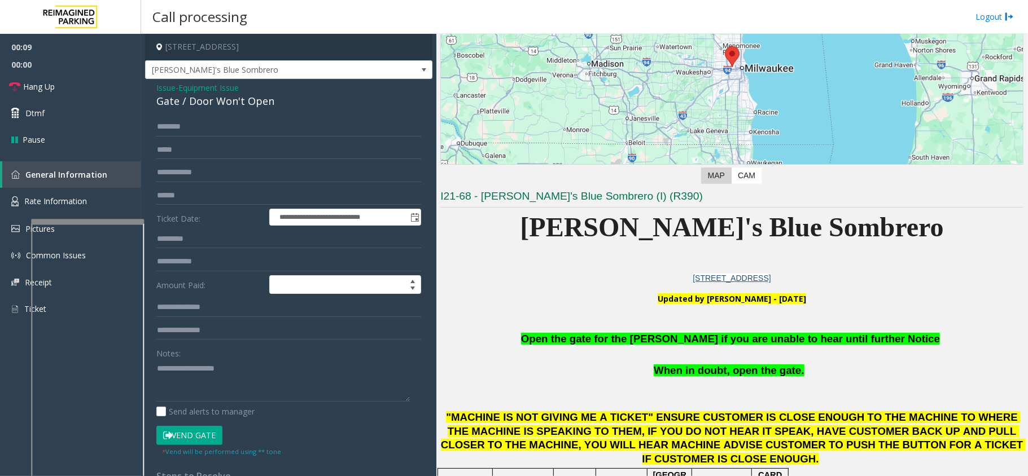
click at [200, 431] on button "Vend Gate" at bounding box center [189, 435] width 66 height 19
click at [642, 338] on span "Open the gate for the [PERSON_NAME] if you are unable to hear until further Not…" at bounding box center [730, 339] width 419 height 12
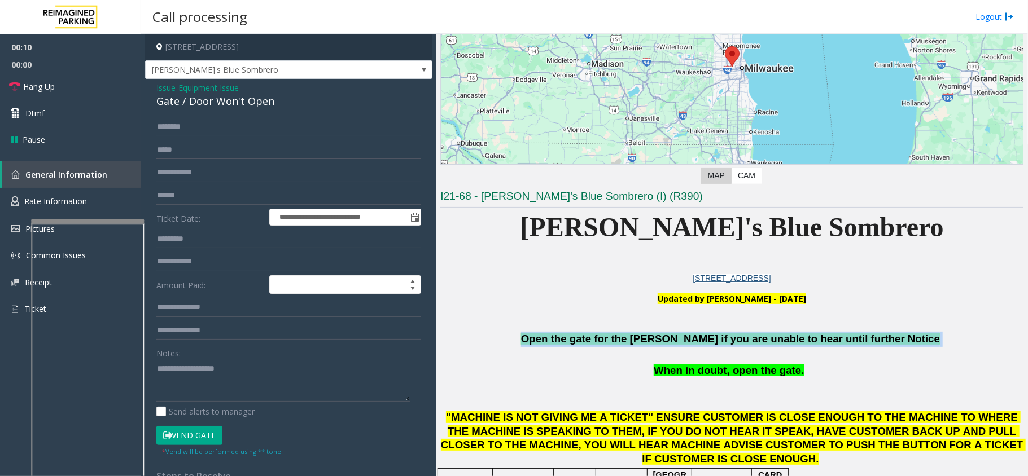
click at [642, 338] on span "Open the gate for the [PERSON_NAME] if you are unable to hear until further Not…" at bounding box center [730, 339] width 419 height 12
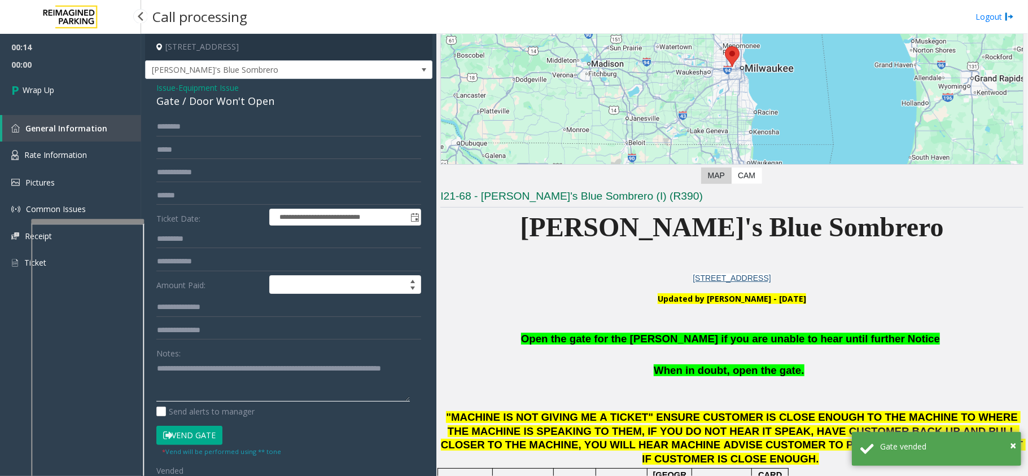
type textarea "**********"
click at [105, 93] on link "Wrap Up" at bounding box center [70, 89] width 141 height 33
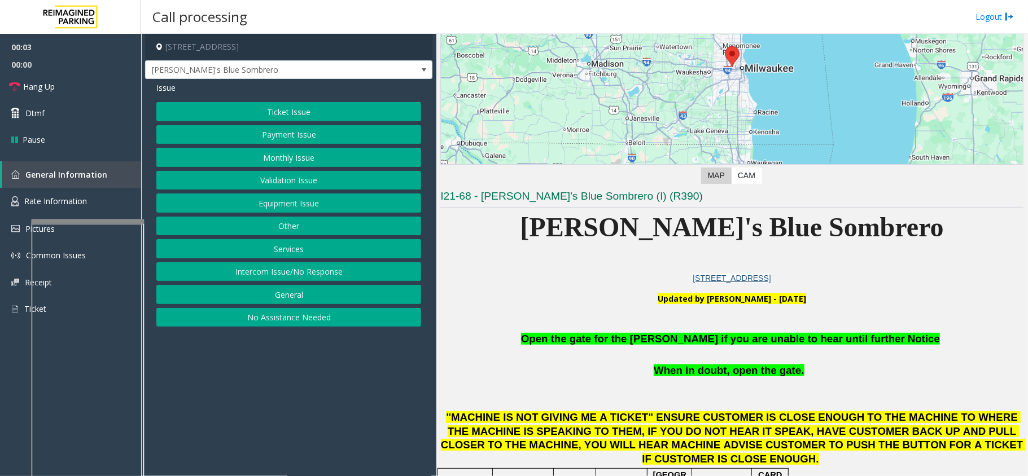
scroll to position [226, 0]
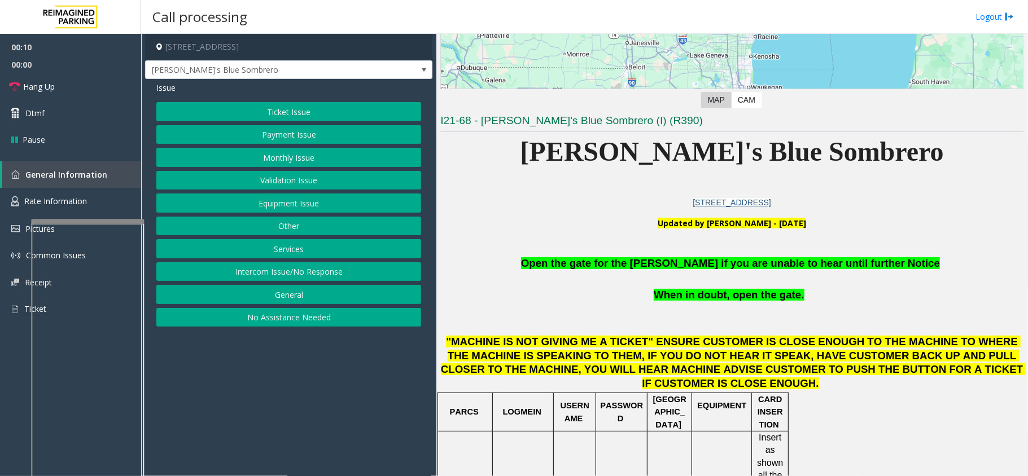
click at [298, 204] on button "Equipment Issue" at bounding box center [288, 203] width 265 height 19
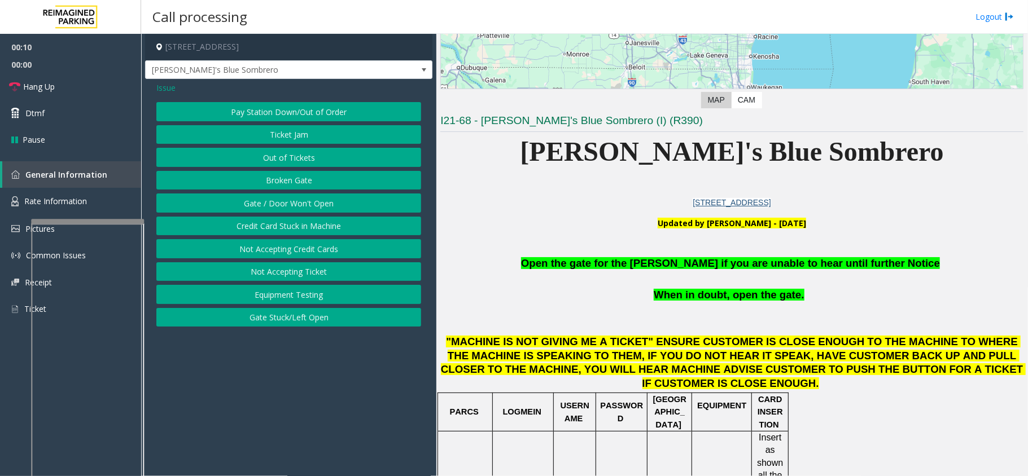
click at [298, 204] on button "Gate / Door Won't Open" at bounding box center [288, 203] width 265 height 19
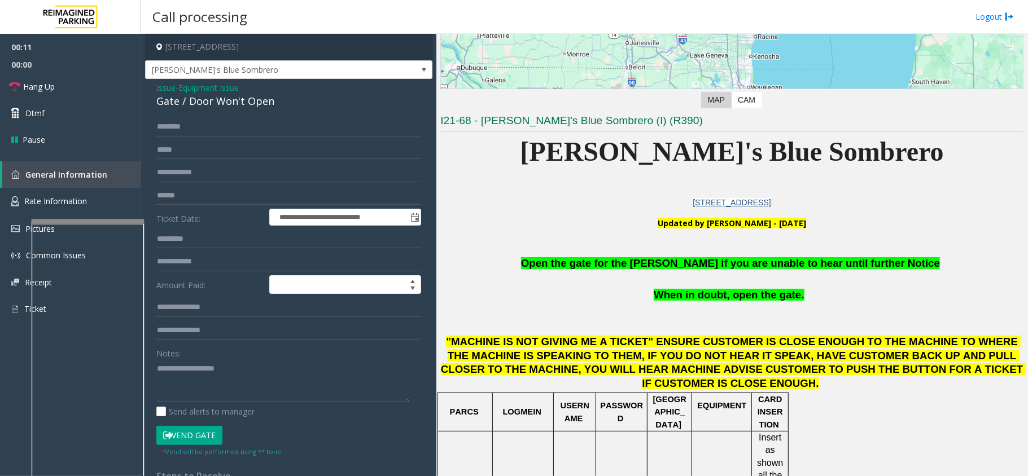
click at [205, 435] on button "Vend Gate" at bounding box center [189, 435] width 66 height 19
click at [685, 264] on span "Open the gate for the [PERSON_NAME] if you are unable to hear until further Not…" at bounding box center [730, 263] width 419 height 12
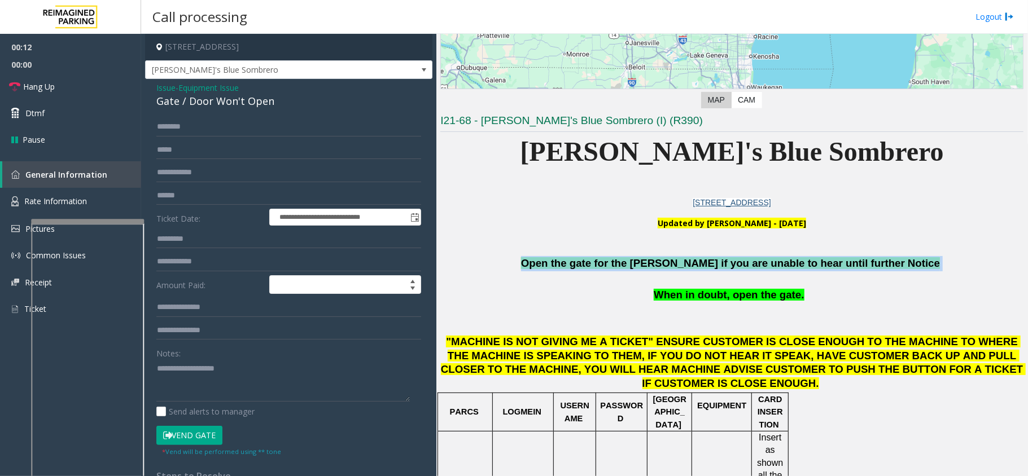
click at [685, 264] on span "Open the gate for the [PERSON_NAME] if you are unable to hear until further Not…" at bounding box center [730, 263] width 419 height 12
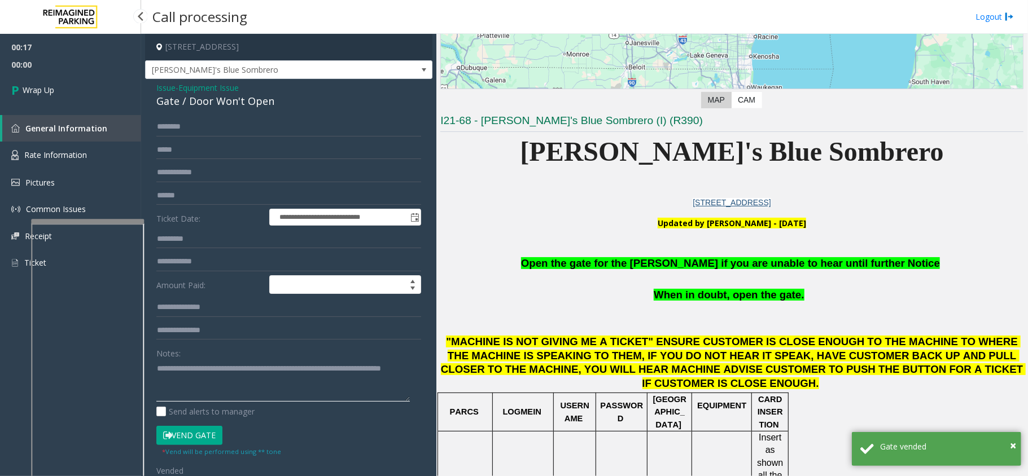
type textarea "**********"
click at [120, 85] on link "Wrap Up" at bounding box center [70, 89] width 141 height 33
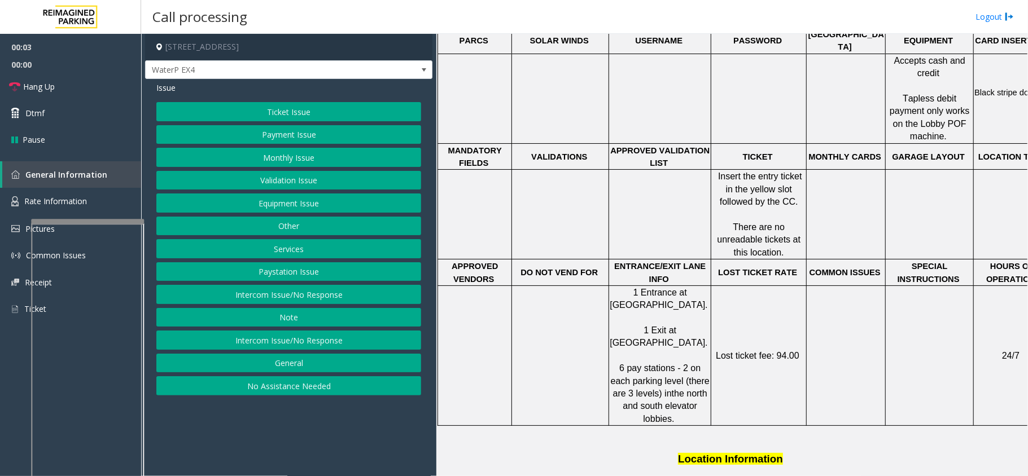
scroll to position [527, 0]
click at [315, 304] on button "Intercom Issue/No Response" at bounding box center [288, 294] width 265 height 19
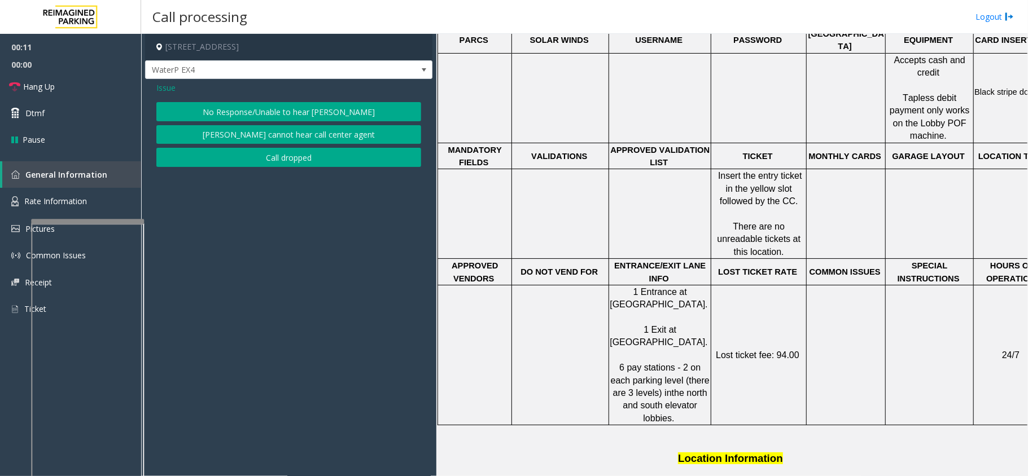
click at [315, 121] on button "No Response/Unable to hear [PERSON_NAME]" at bounding box center [288, 111] width 265 height 19
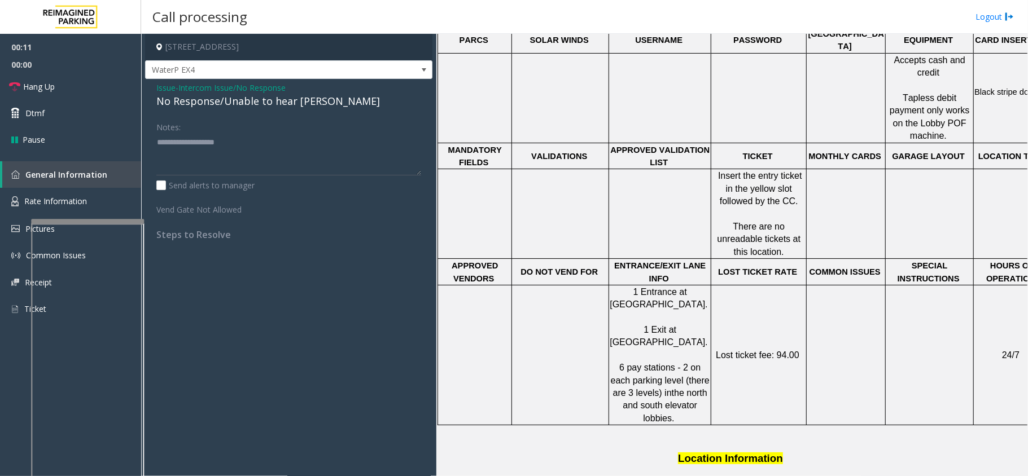
click at [274, 109] on div "No Response/Unable to hear [PERSON_NAME]" at bounding box center [288, 101] width 265 height 15
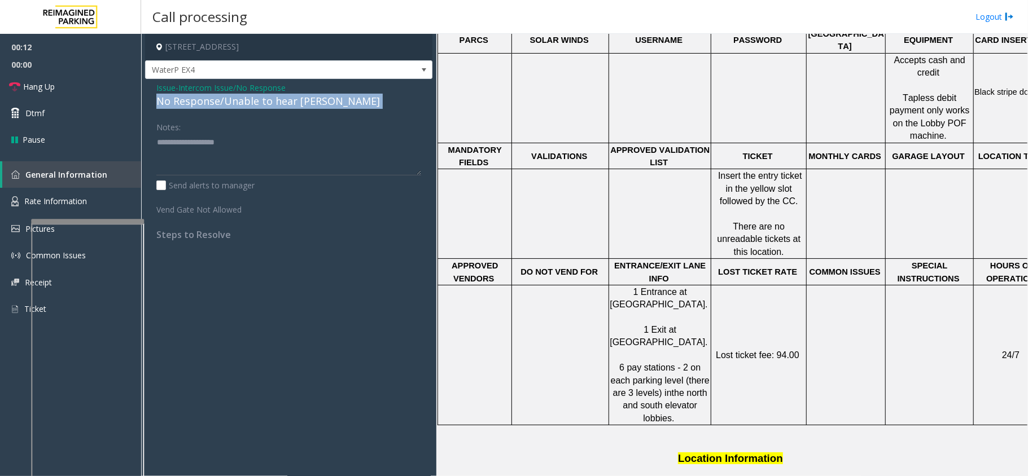
click at [274, 109] on div "No Response/Unable to hear [PERSON_NAME]" at bounding box center [288, 101] width 265 height 15
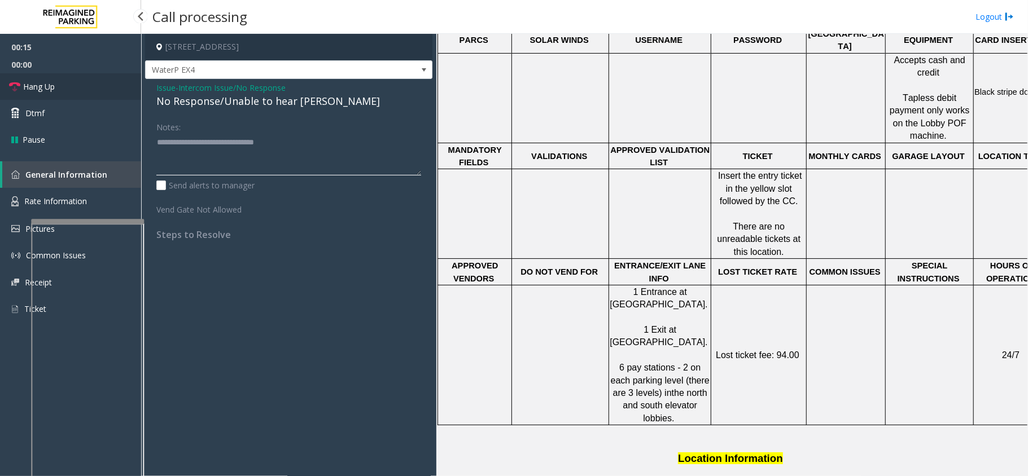
type textarea "**********"
click at [82, 88] on link "Hang Up" at bounding box center [70, 86] width 141 height 27
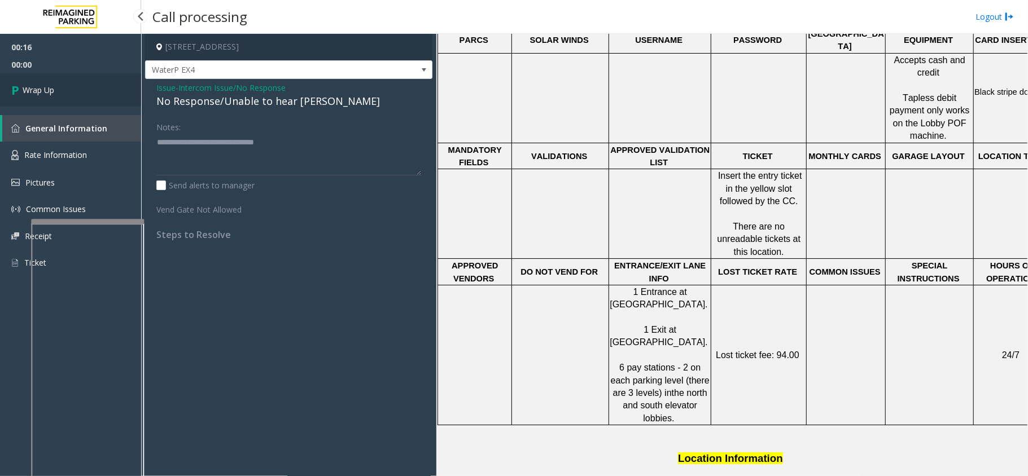
click at [82, 88] on link "Wrap Up" at bounding box center [70, 89] width 141 height 33
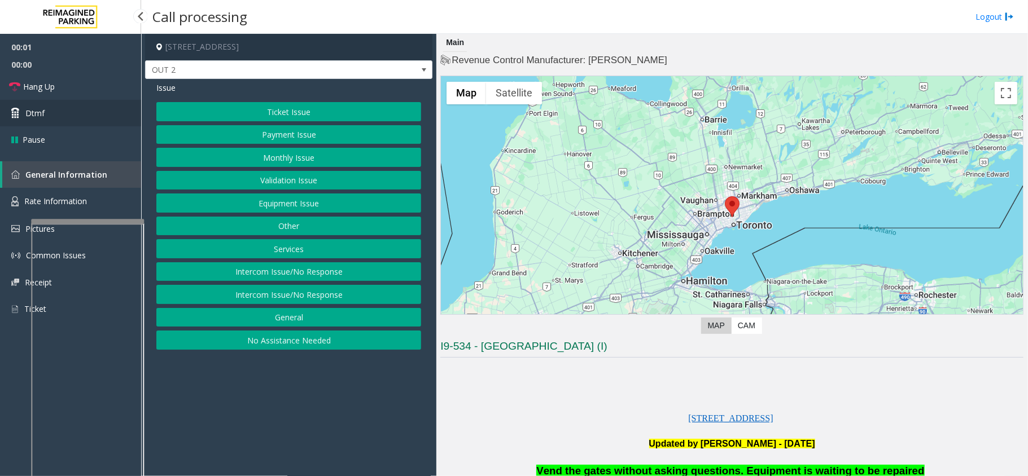
click at [64, 111] on link "Dtmf" at bounding box center [70, 113] width 141 height 27
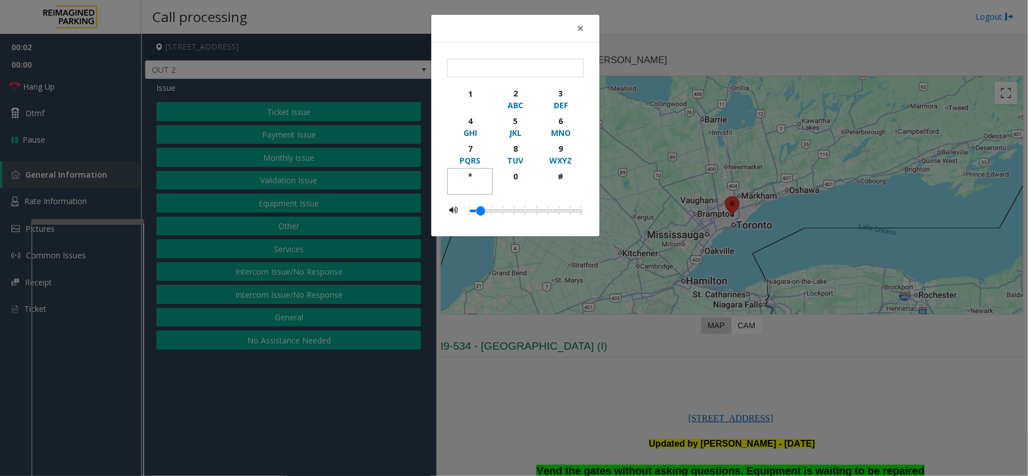
click at [473, 179] on div "*" at bounding box center [469, 176] width 31 height 12
click at [560, 148] on div "9" at bounding box center [560, 149] width 31 height 12
click at [561, 174] on div "#" at bounding box center [560, 176] width 31 height 12
type input "***"
click at [635, 328] on div "× *** 1 2 ABC 3 DEF 4 GHI 5 JKL 6 MNO 7 PQRS 8 TUV 9 WXYZ * 0 #" at bounding box center [514, 238] width 1028 height 476
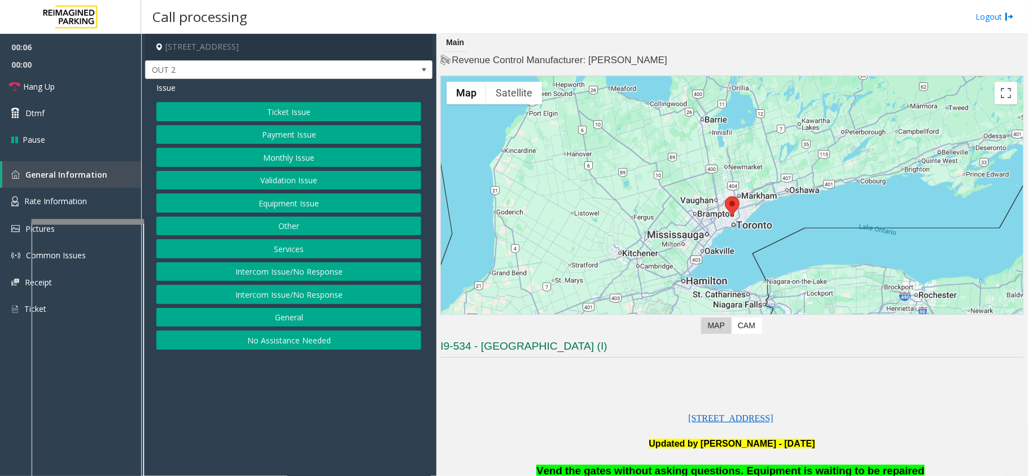
click at [387, 213] on button "Equipment Issue" at bounding box center [288, 203] width 265 height 19
click at [387, 208] on button "Gate / Door Won't Open" at bounding box center [288, 203] width 265 height 19
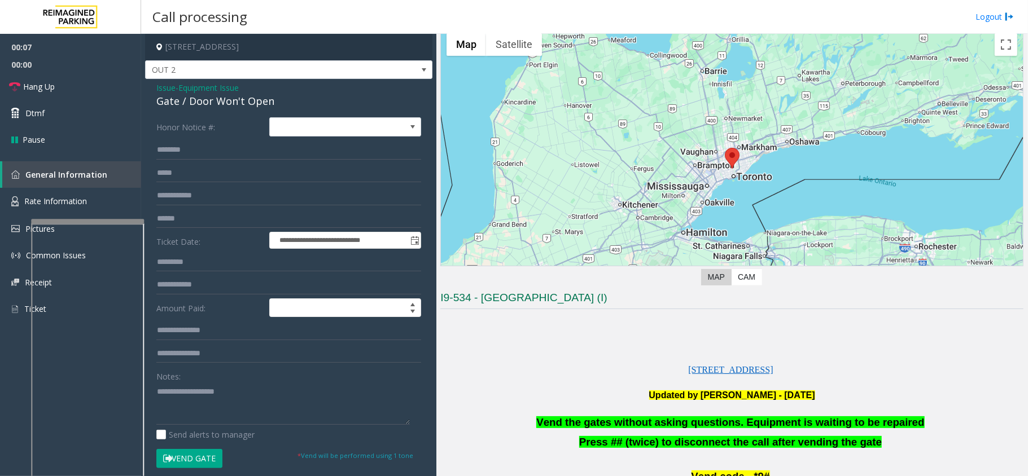
scroll to position [75, 0]
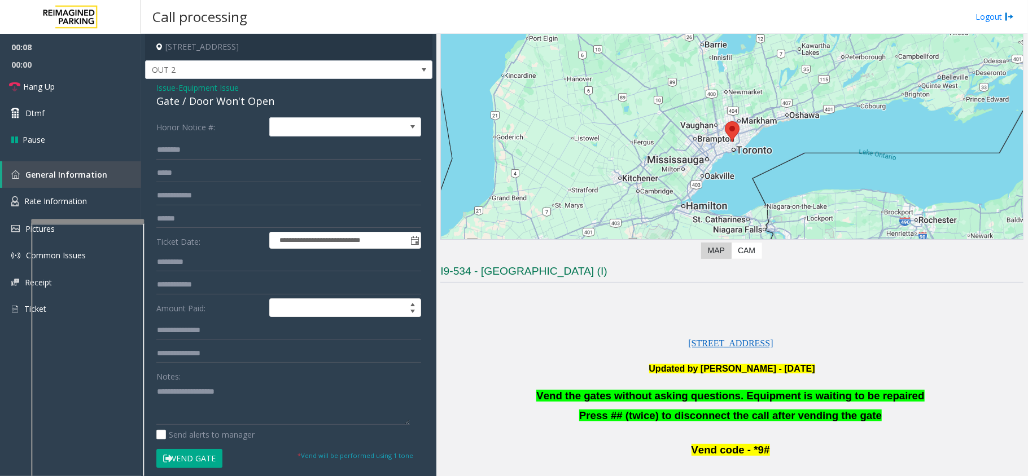
click at [617, 391] on span "Vend the gates without asking questions. Equipment is waiting to be repaired" at bounding box center [730, 396] width 388 height 12
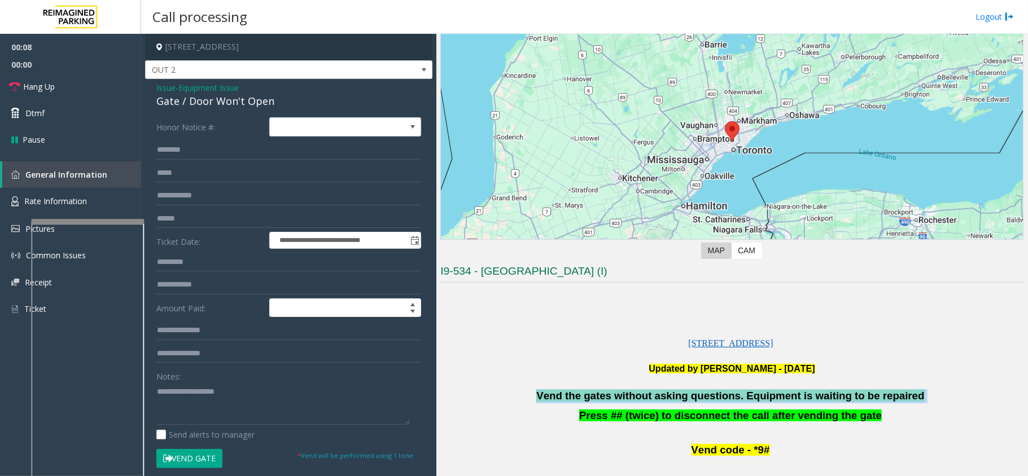
click at [617, 391] on span "Vend the gates without asking questions. Equipment is waiting to be repaired" at bounding box center [730, 396] width 388 height 12
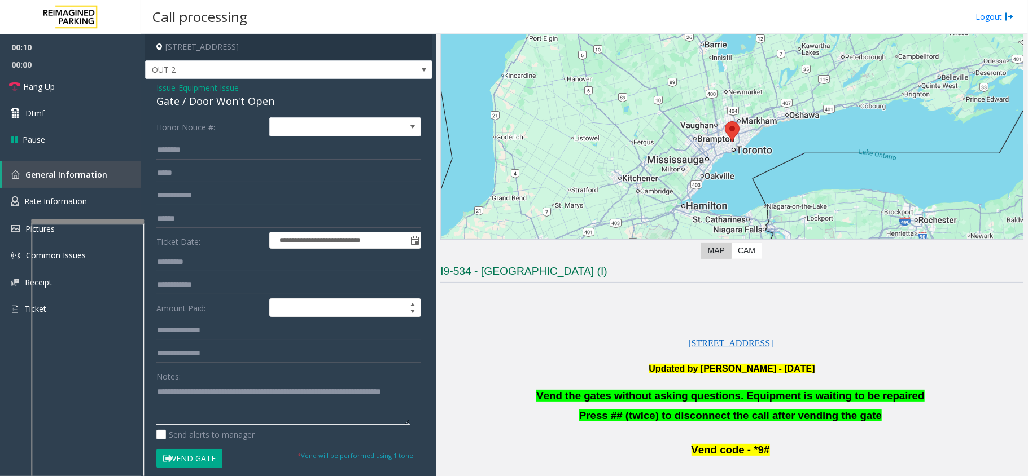
type textarea "**********"
click at [295, 373] on div "Notes:" at bounding box center [288, 396] width 265 height 58
click at [76, 91] on link "Hang Up" at bounding box center [70, 86] width 141 height 27
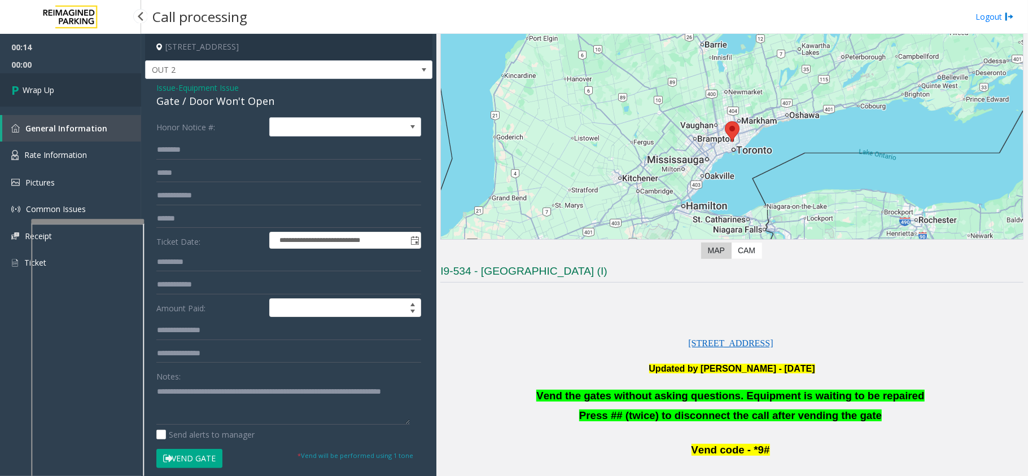
click at [76, 91] on link "Wrap Up" at bounding box center [70, 89] width 141 height 33
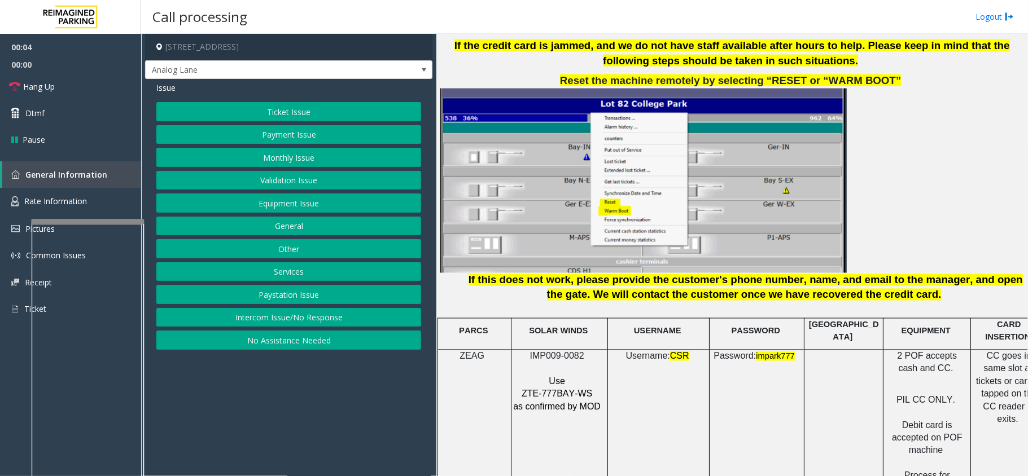
scroll to position [1355, 0]
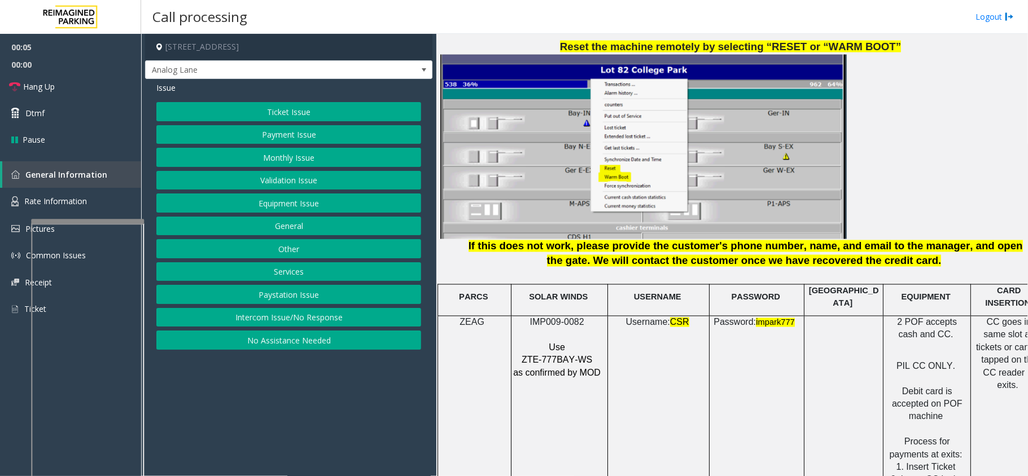
click at [570, 329] on p at bounding box center [557, 335] width 91 height 12
click at [576, 318] on span "IMP009-0082" at bounding box center [557, 323] width 54 height 10
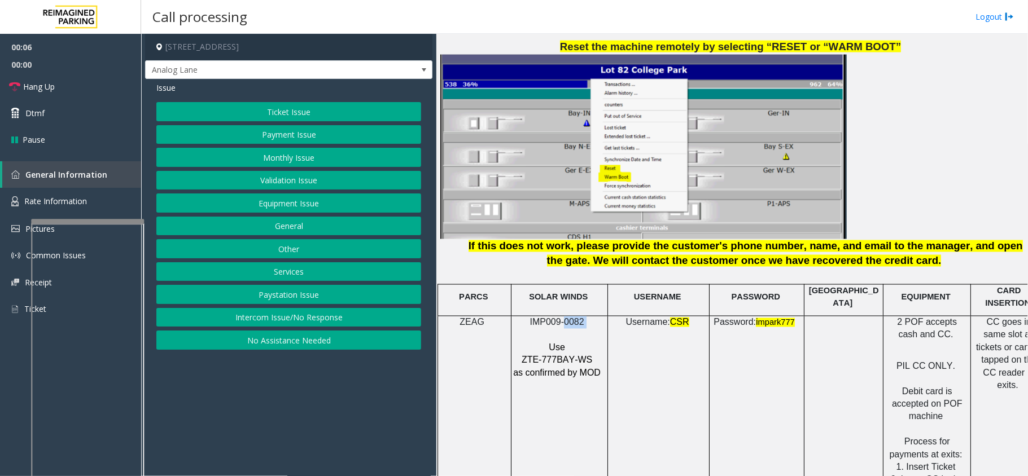
click at [576, 318] on span "IMP009-0082" at bounding box center [557, 323] width 54 height 10
copy p "IMP009-0082"
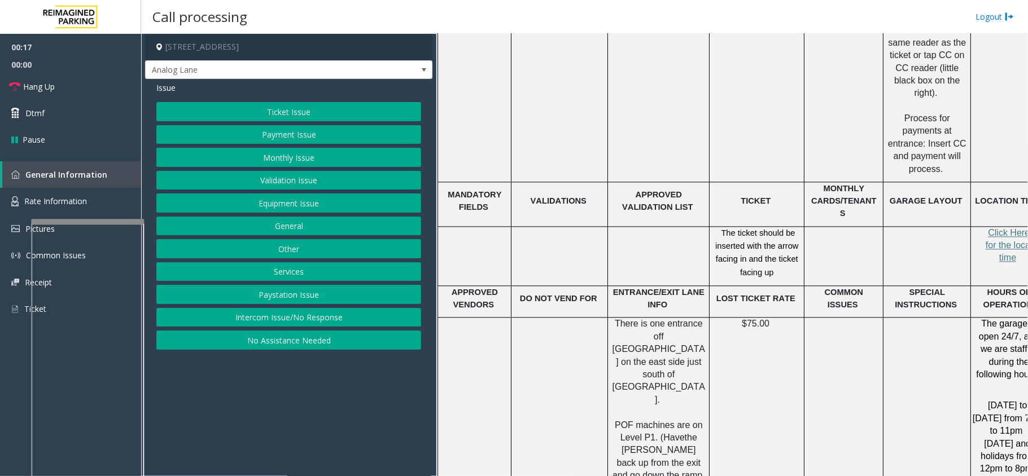
scroll to position [1806, 0]
click at [366, 112] on button "Ticket Issue" at bounding box center [288, 111] width 265 height 19
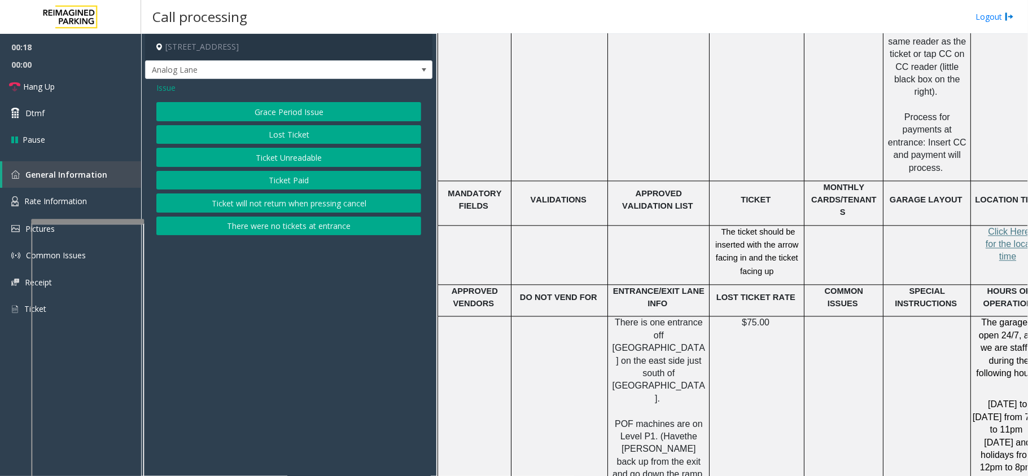
click at [316, 159] on button "Ticket Unreadable" at bounding box center [288, 157] width 265 height 19
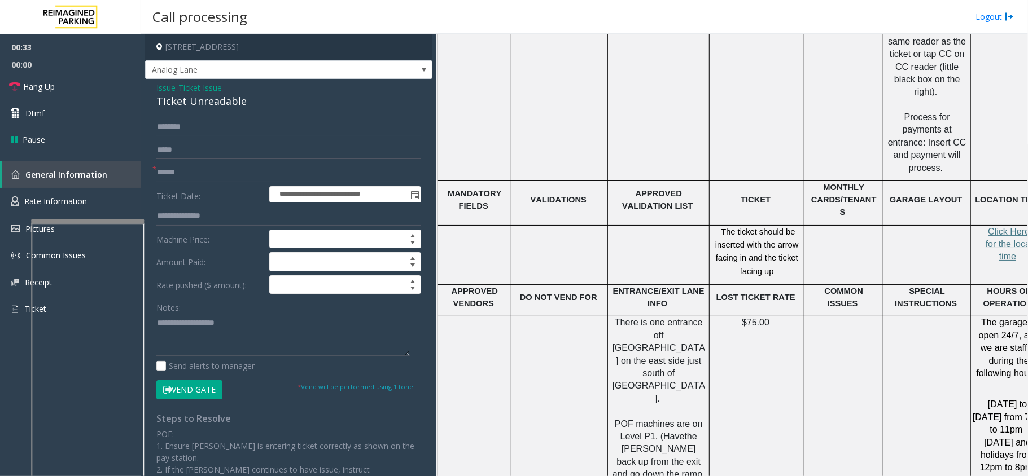
drag, startPoint x: 210, startPoint y: 161, endPoint x: 209, endPoint y: 167, distance: 5.8
click at [210, 163] on form "**********" at bounding box center [288, 258] width 265 height 282
click at [209, 167] on input "text" at bounding box center [288, 172] width 265 height 19
click at [189, 103] on div "Ticket Unreadable" at bounding box center [288, 101] width 265 height 15
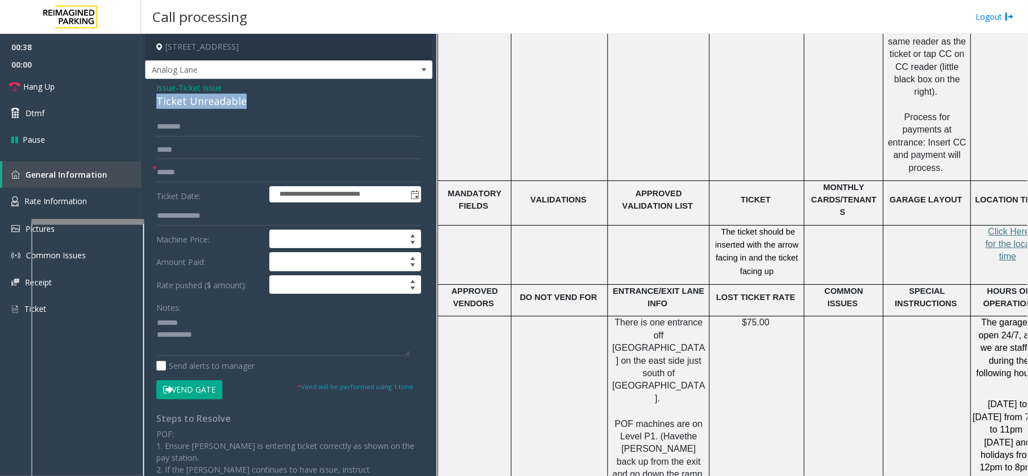
click at [189, 103] on div "Ticket Unreadable" at bounding box center [288, 101] width 265 height 15
type textarea "**********"
click at [165, 172] on input "text" at bounding box center [288, 172] width 265 height 19
type input "********"
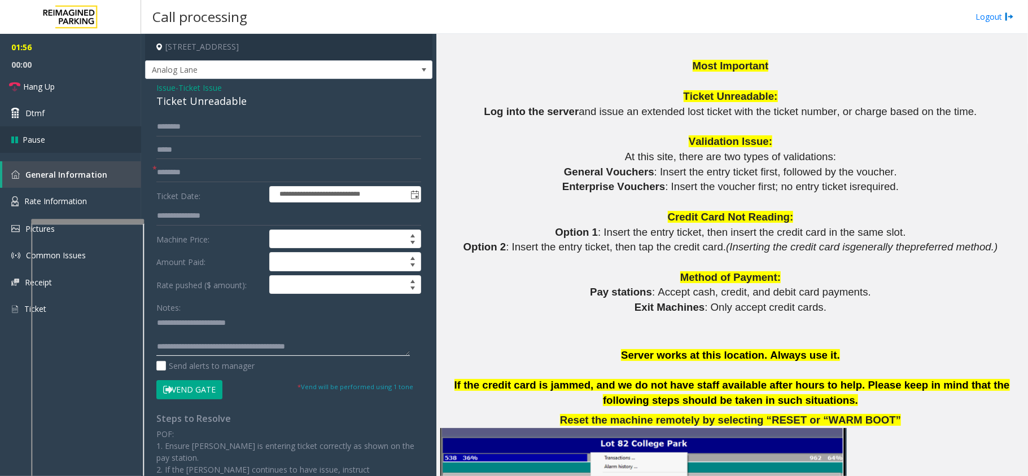
scroll to position [978, 0]
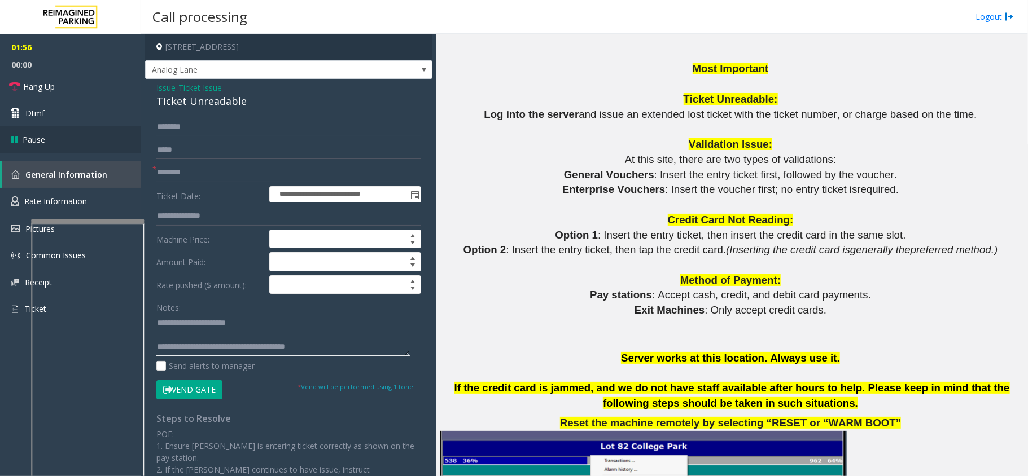
type textarea "**********"
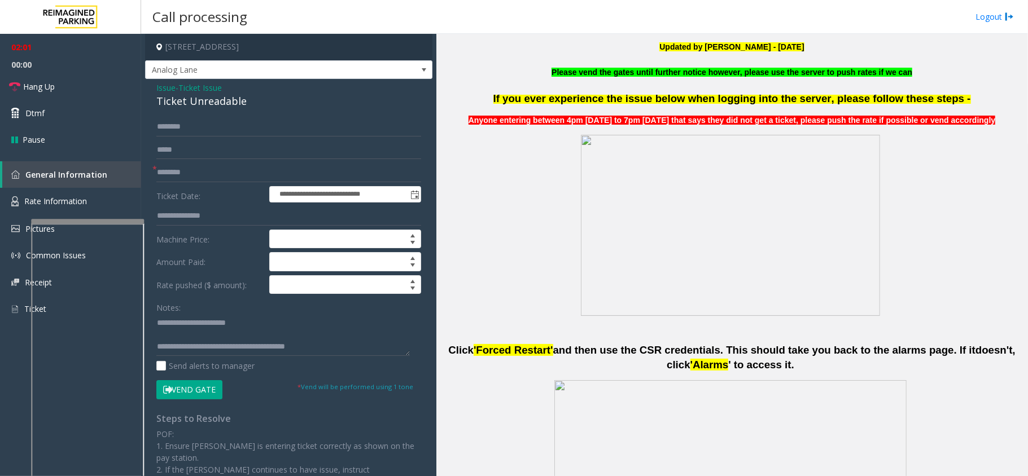
scroll to position [376, 0]
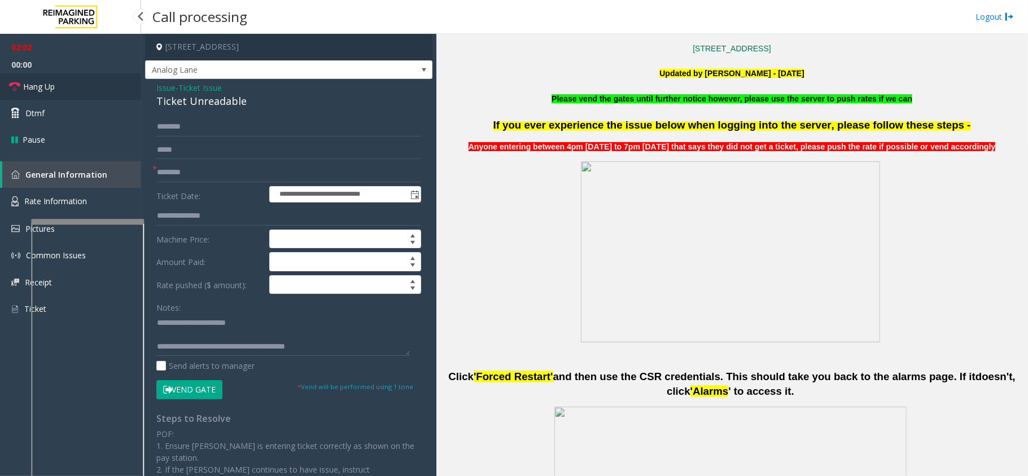
click at [77, 91] on link "Hang Up" at bounding box center [70, 86] width 141 height 27
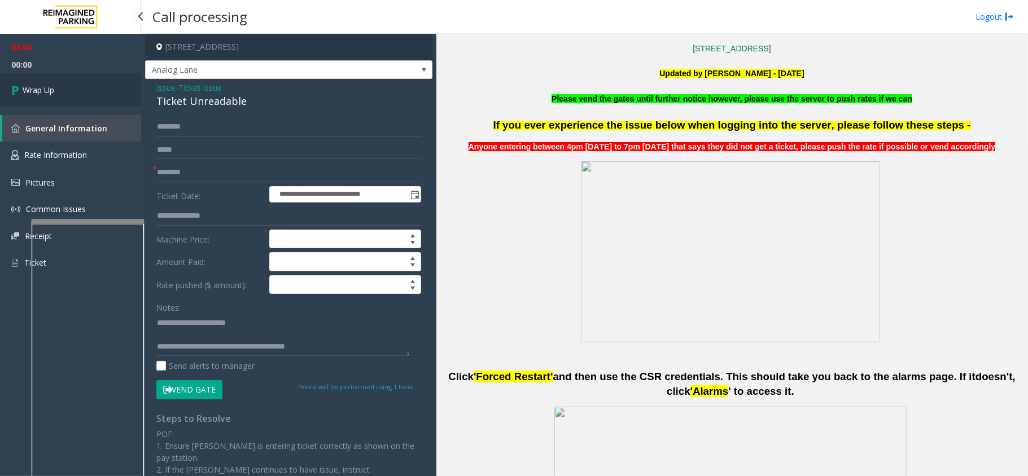
click at [77, 91] on link "Wrap Up" at bounding box center [70, 89] width 141 height 33
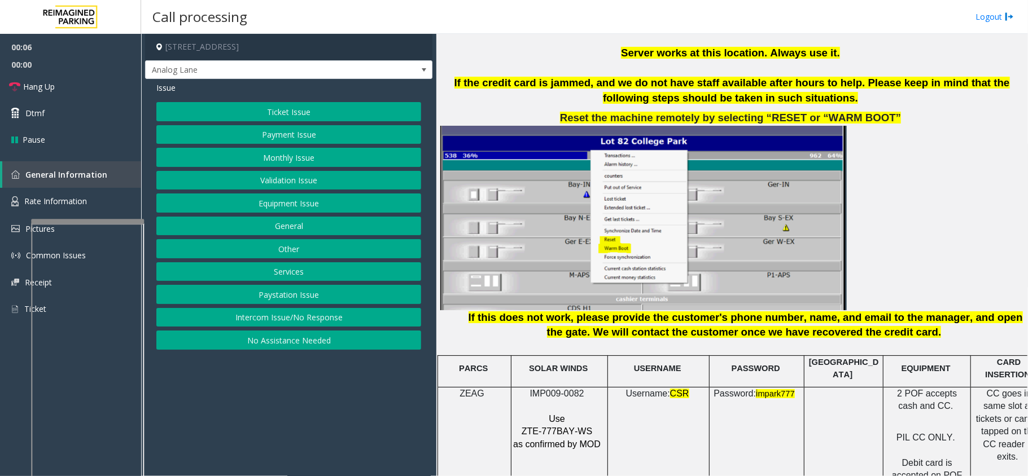
scroll to position [1355, 0]
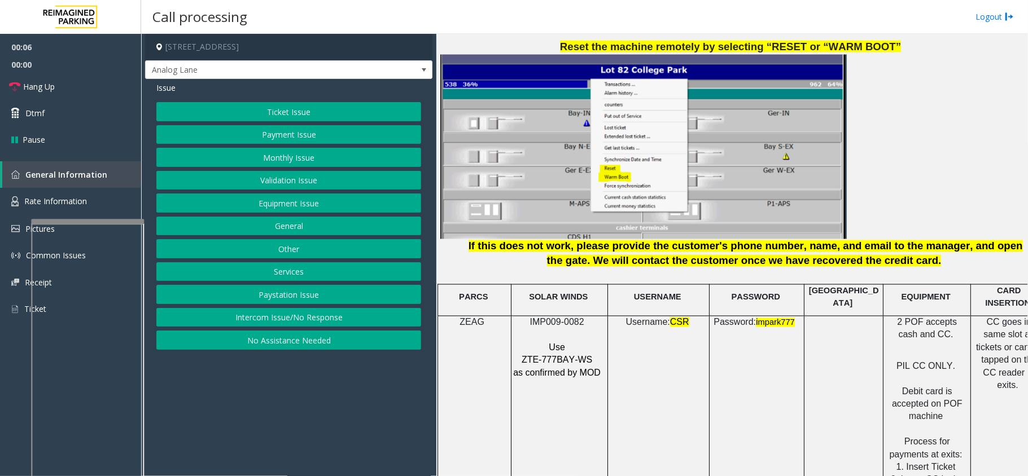
click at [554, 318] on span "IMP009-0082" at bounding box center [557, 323] width 54 height 10
click at [300, 322] on button "Intercom Issue/No Response" at bounding box center [288, 317] width 265 height 19
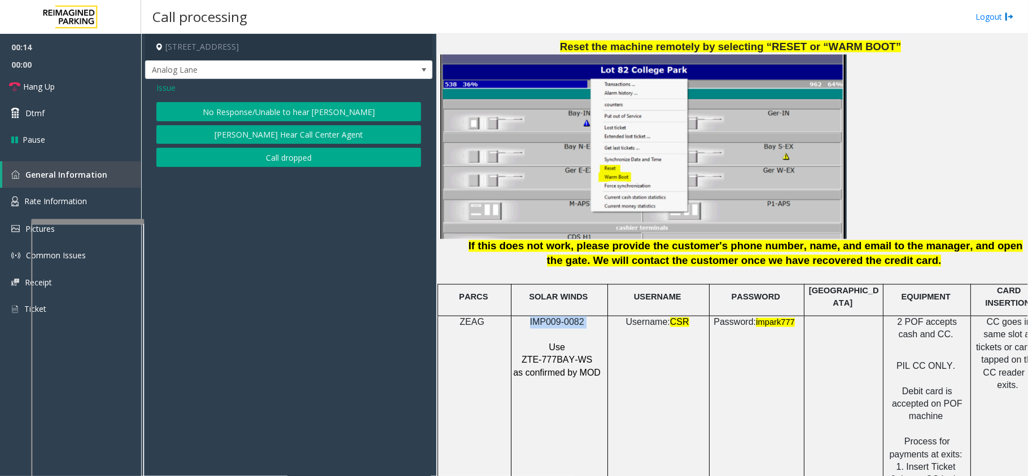
click at [244, 120] on button "No Response/Unable to hear [PERSON_NAME]" at bounding box center [288, 111] width 265 height 19
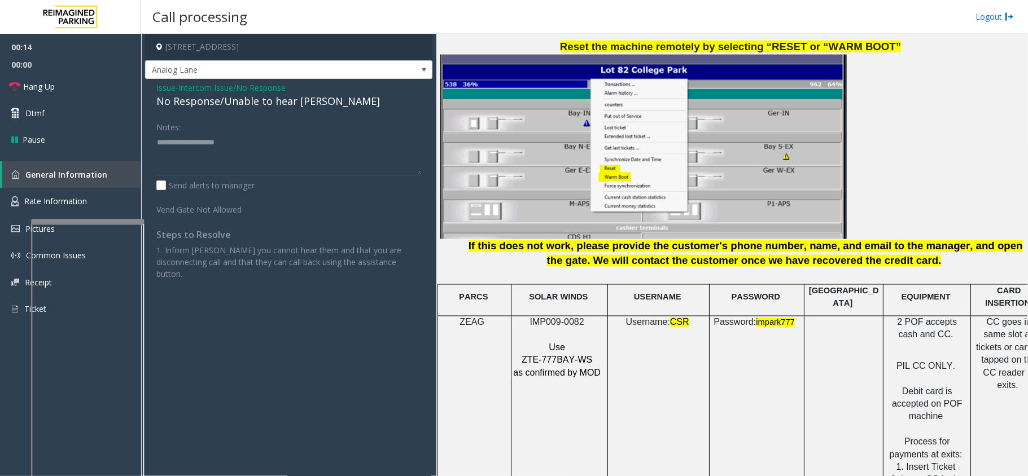
click at [244, 109] on div "No Response/Unable to hear [PERSON_NAME]" at bounding box center [288, 101] width 265 height 15
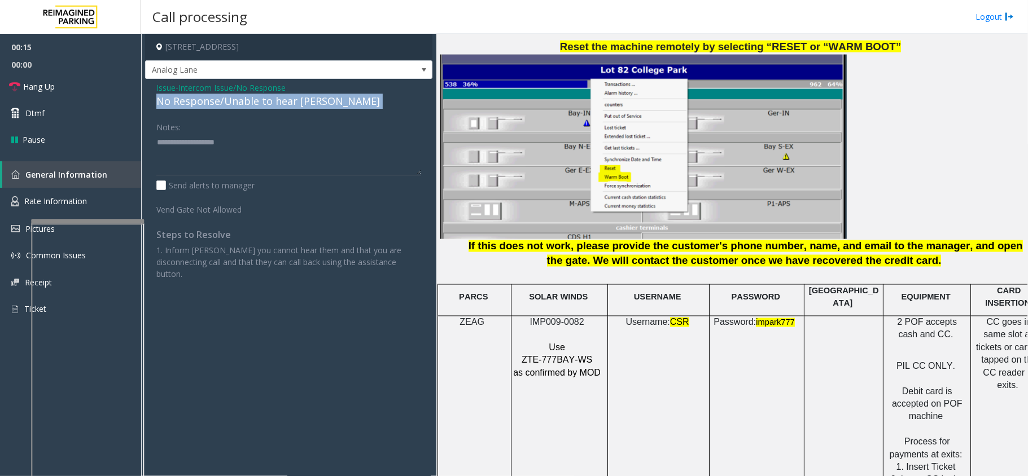
click at [244, 109] on div "No Response/Unable to hear [PERSON_NAME]" at bounding box center [288, 101] width 265 height 15
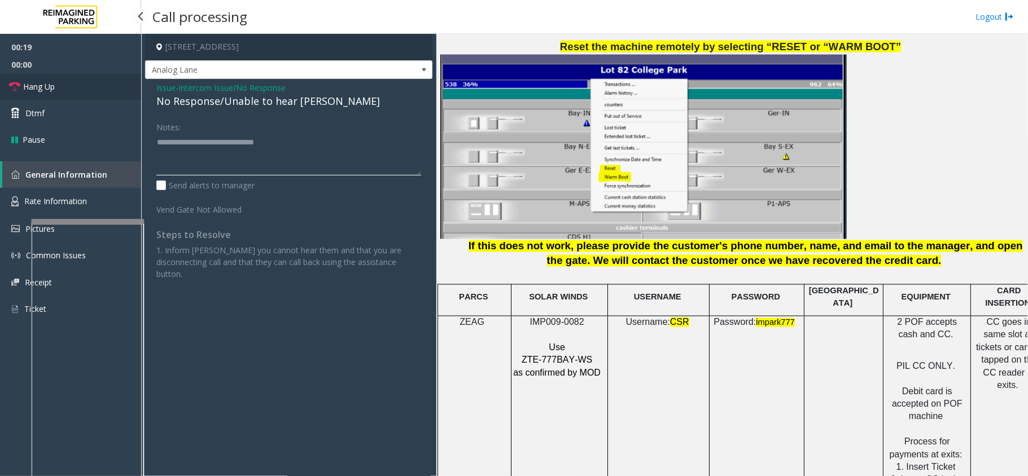
type textarea "**********"
click at [89, 76] on link "Hang Up" at bounding box center [70, 86] width 141 height 27
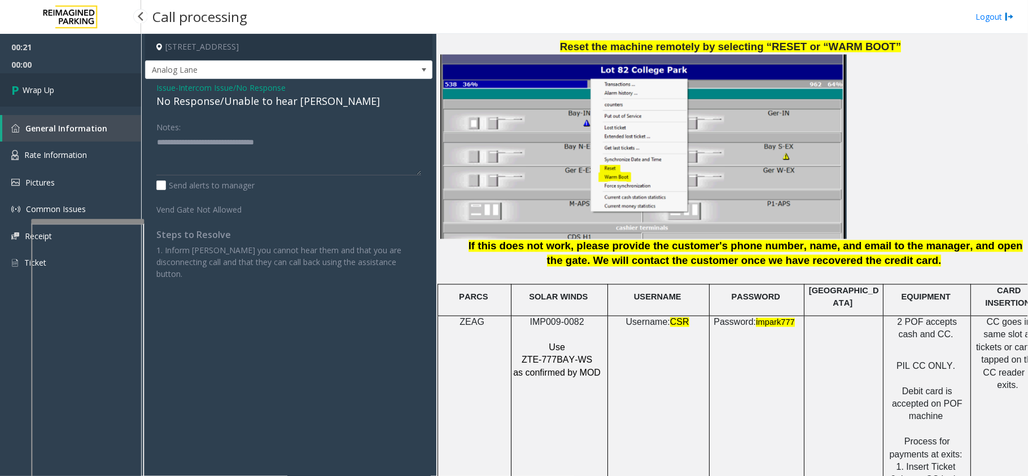
click at [73, 84] on link "Wrap Up" at bounding box center [70, 89] width 141 height 33
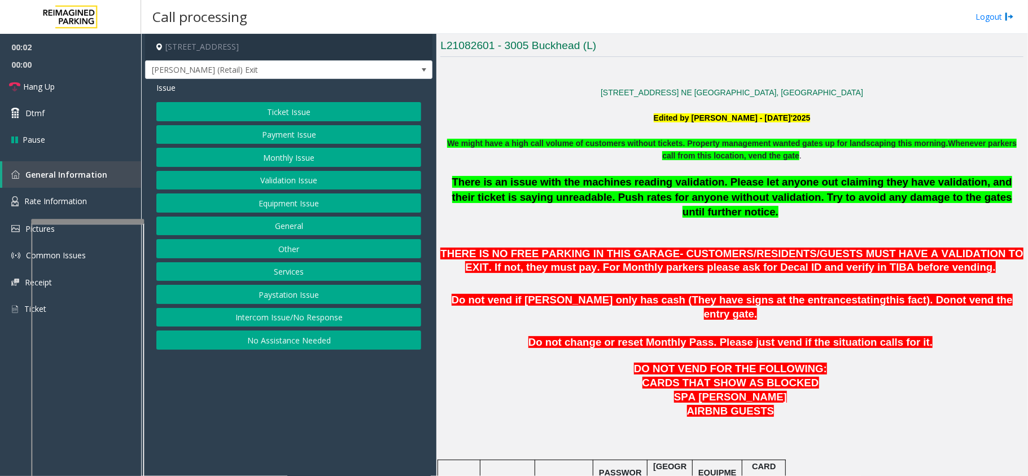
scroll to position [376, 0]
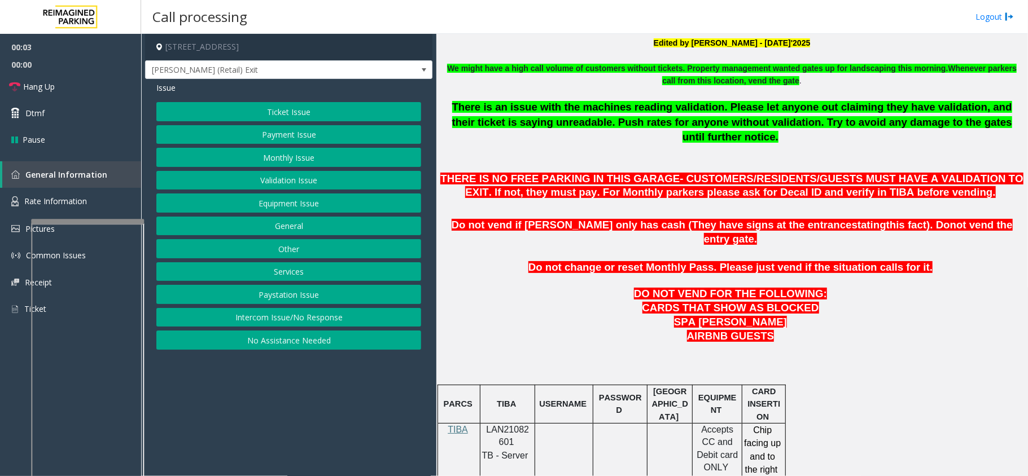
click at [508, 425] on span "LAN21082601" at bounding box center [508, 436] width 43 height 22
copy p "LAN21082601"
click at [303, 324] on button "Intercom Issue/No Response" at bounding box center [288, 317] width 265 height 19
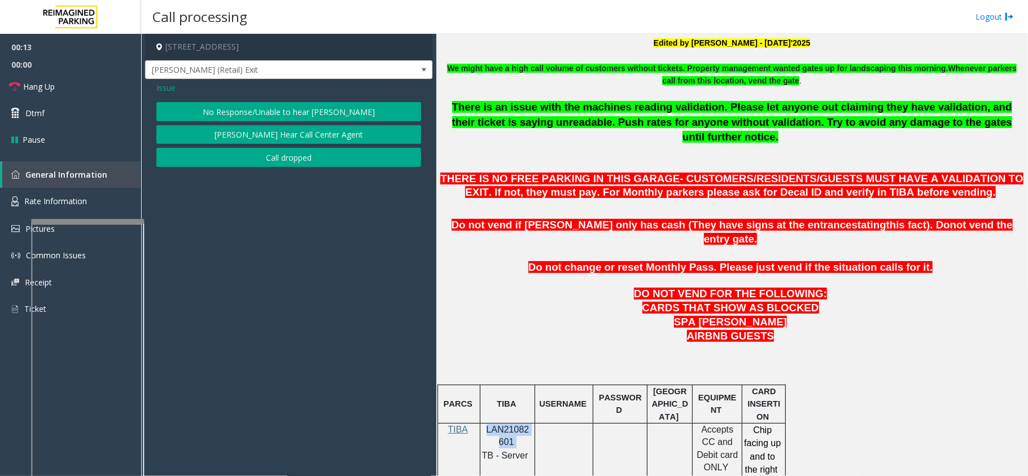
click at [300, 116] on button "No Response/Unable to hear [PERSON_NAME]" at bounding box center [288, 111] width 265 height 19
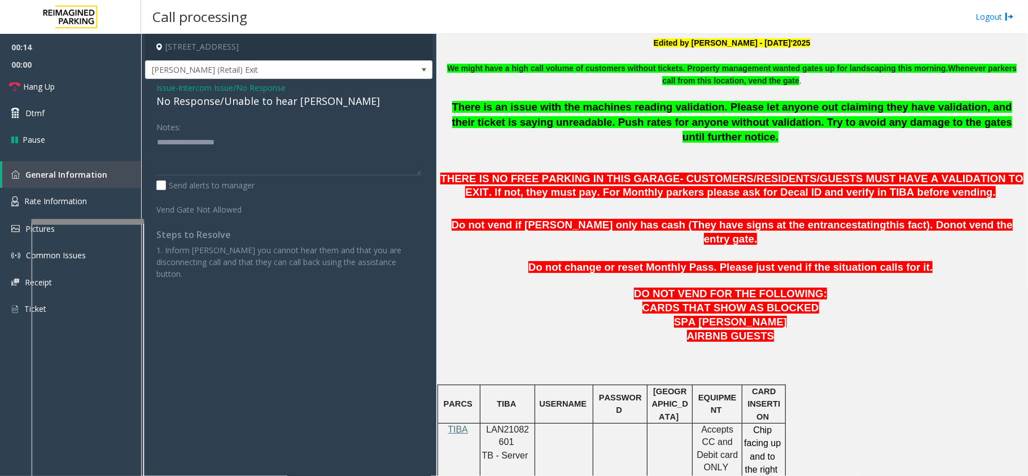
click at [265, 108] on div "No Response/Unable to hear [PERSON_NAME]" at bounding box center [288, 101] width 265 height 15
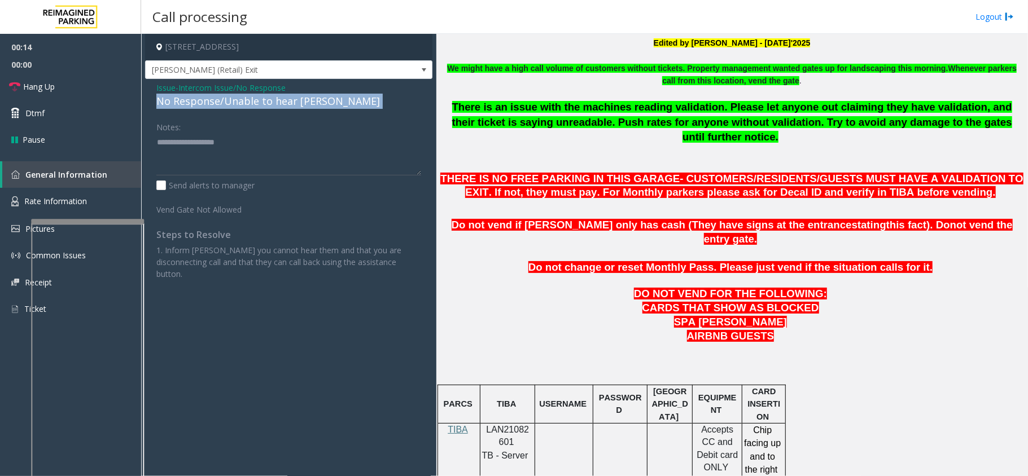
click at [265, 108] on div "No Response/Unable to hear [PERSON_NAME]" at bounding box center [288, 101] width 265 height 15
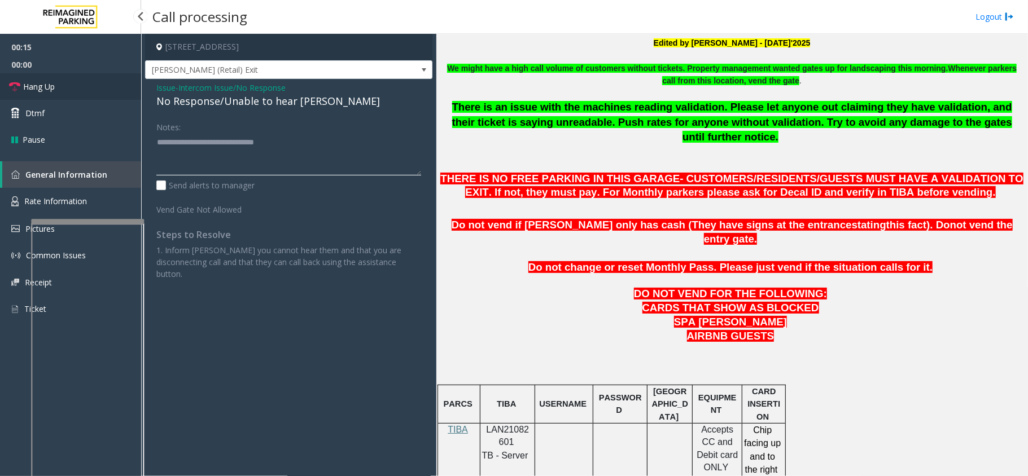
type textarea "**********"
click at [93, 89] on link "Hang Up" at bounding box center [70, 86] width 141 height 27
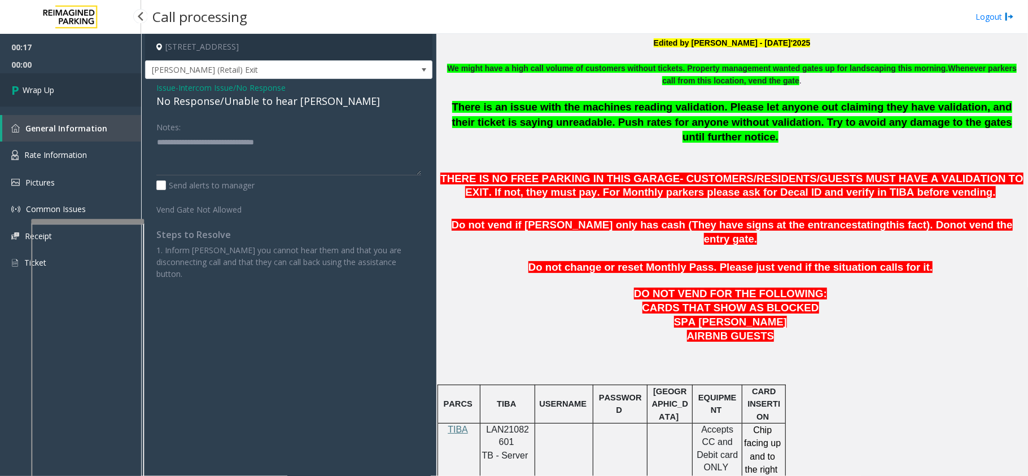
click at [93, 89] on link "Wrap Up" at bounding box center [70, 89] width 141 height 33
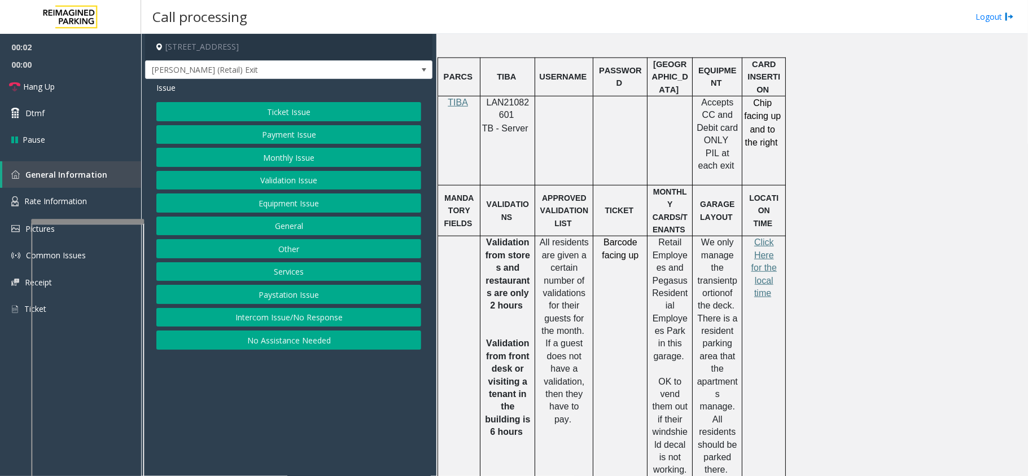
scroll to position [677, 0]
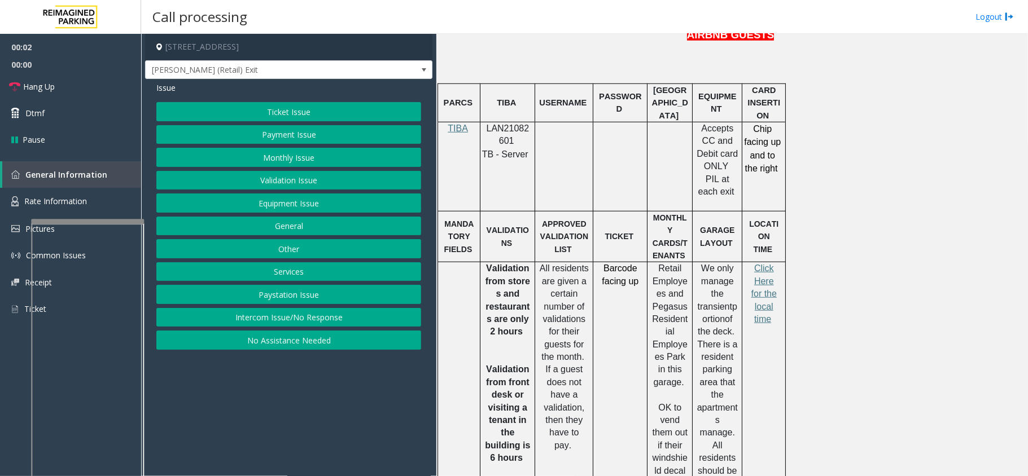
click at [508, 90] on td "TIBA" at bounding box center [507, 103] width 55 height 38
click at [508, 124] on span "LAN21082601" at bounding box center [508, 135] width 43 height 22
copy p "LAN21082601"
click at [378, 322] on button "Intercom Issue/No Response" at bounding box center [288, 317] width 265 height 19
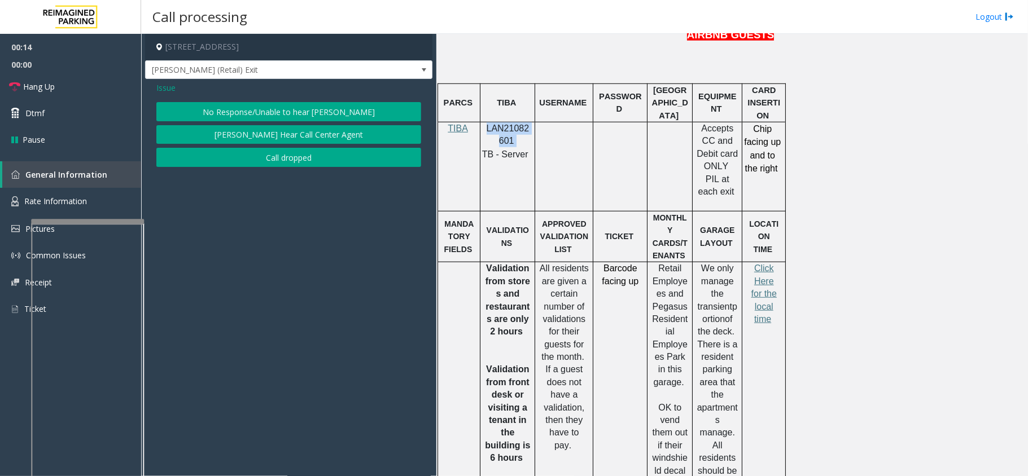
click at [335, 116] on button "No Response/Unable to hear [PERSON_NAME]" at bounding box center [288, 111] width 265 height 19
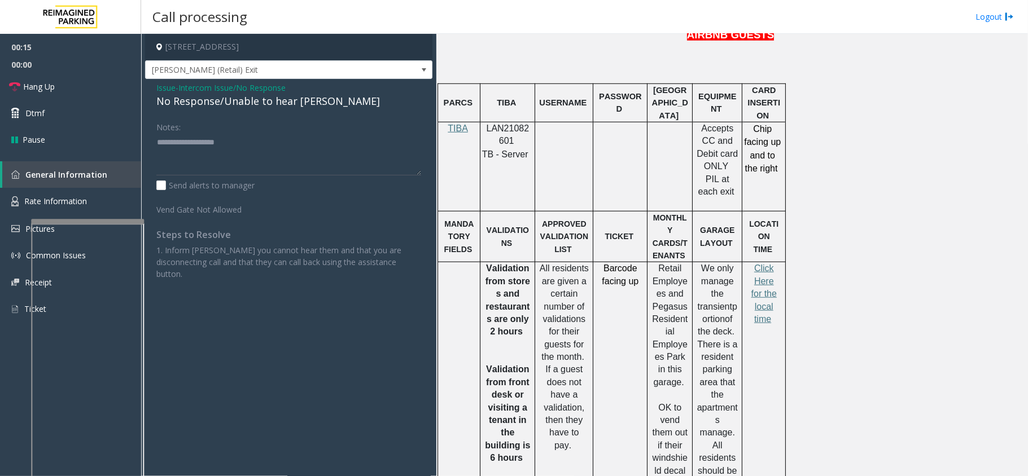
click at [255, 104] on div "No Response/Unable to hear [PERSON_NAME]" at bounding box center [288, 101] width 265 height 15
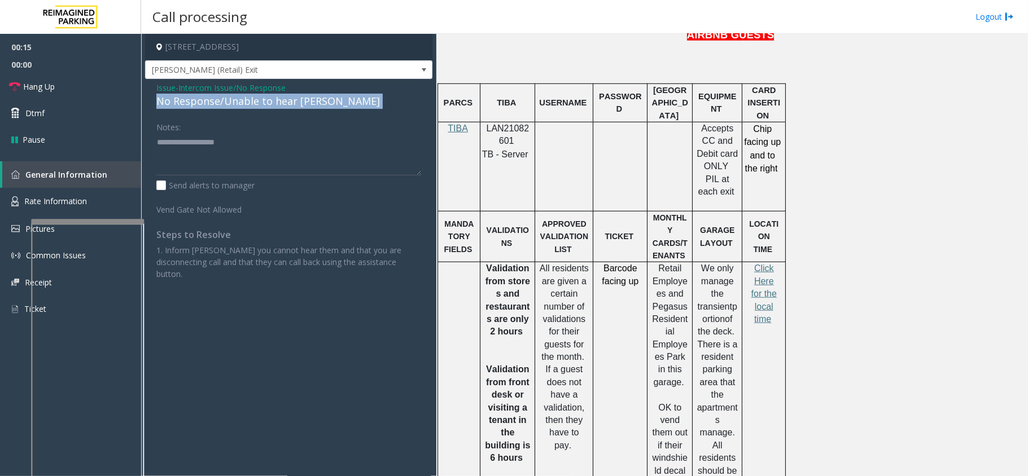
click at [255, 104] on div "No Response/Unable to hear [PERSON_NAME]" at bounding box center [288, 101] width 265 height 15
type textarea "**********"
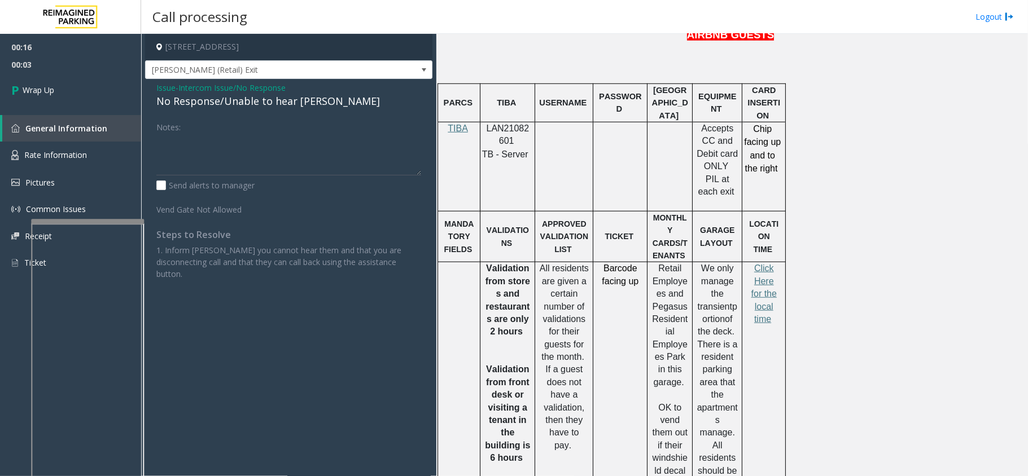
click at [226, 85] on span "Intercom Issue/No Response" at bounding box center [231, 88] width 107 height 12
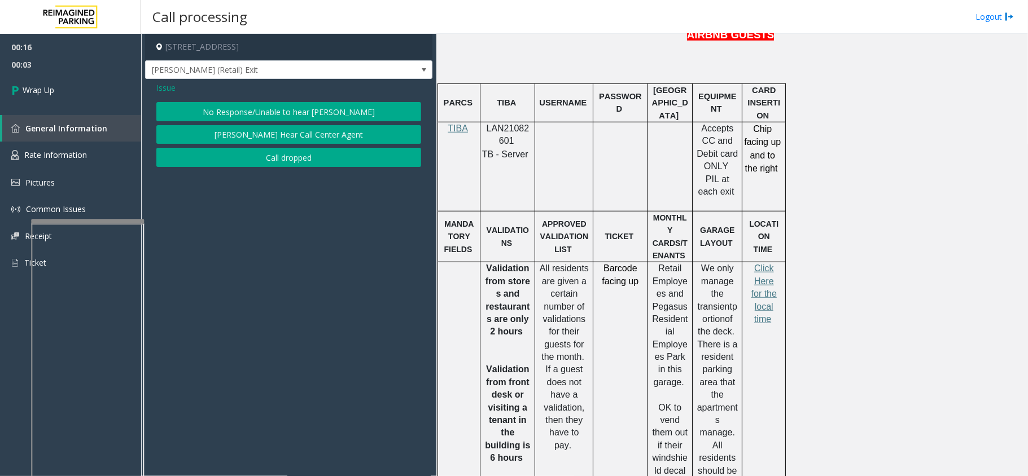
click at [222, 155] on button "Call dropped" at bounding box center [288, 157] width 265 height 19
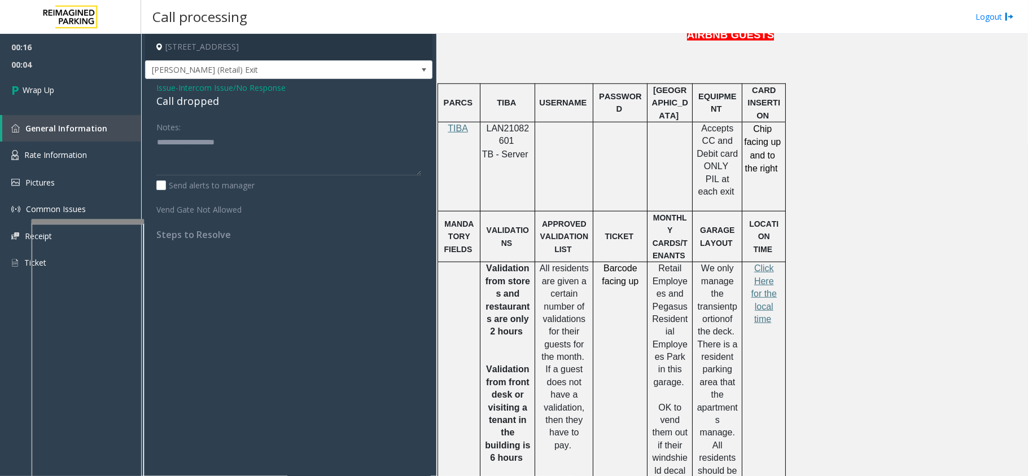
click at [195, 98] on div "Call dropped" at bounding box center [288, 101] width 265 height 15
type textarea "**********"
click at [77, 90] on link "Wrap Up" at bounding box center [70, 89] width 141 height 33
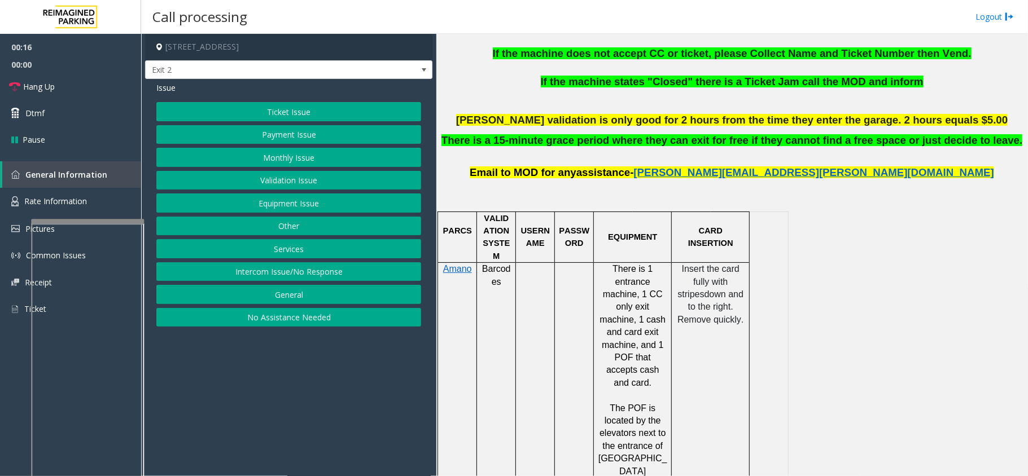
scroll to position [452, 0]
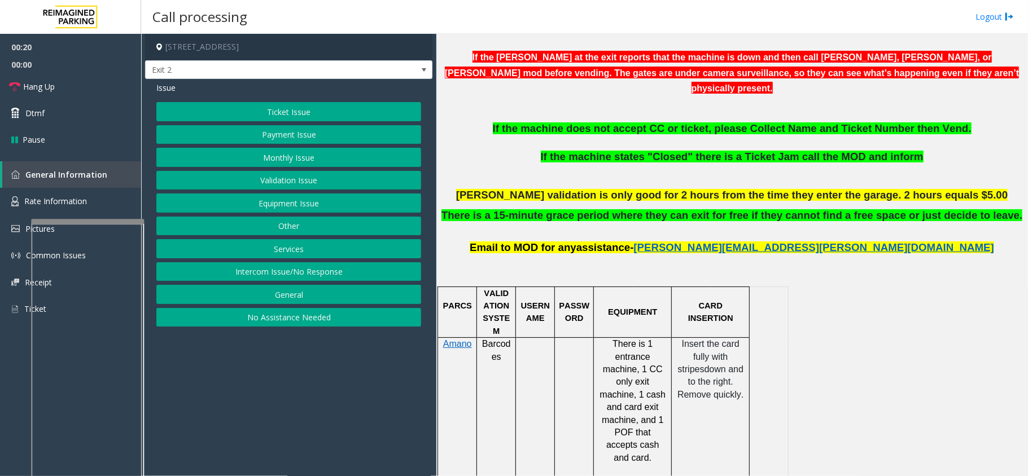
click at [330, 139] on button "Payment Issue" at bounding box center [288, 134] width 265 height 19
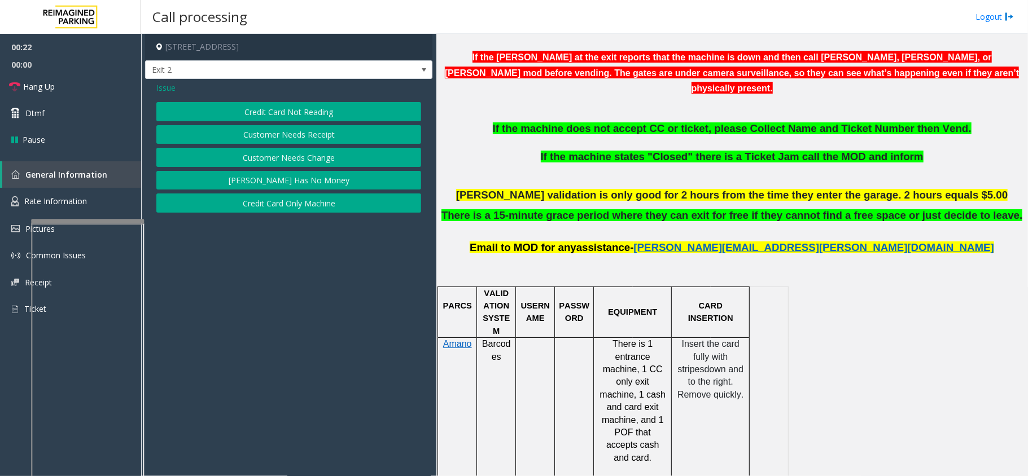
click at [323, 107] on button "Credit Card Not Reading" at bounding box center [288, 111] width 265 height 19
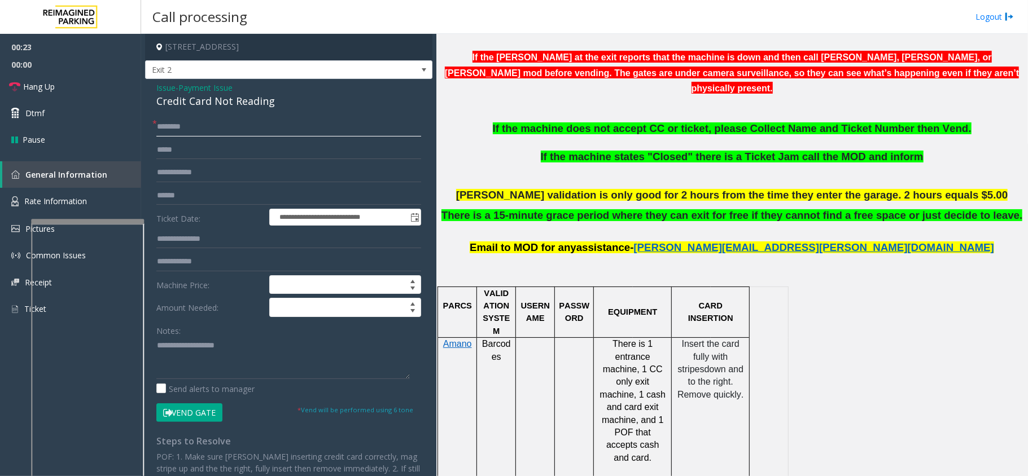
click at [185, 132] on input "text" at bounding box center [288, 126] width 265 height 19
type input "**"
click at [188, 108] on div "Credit Card Not Reading" at bounding box center [288, 101] width 265 height 15
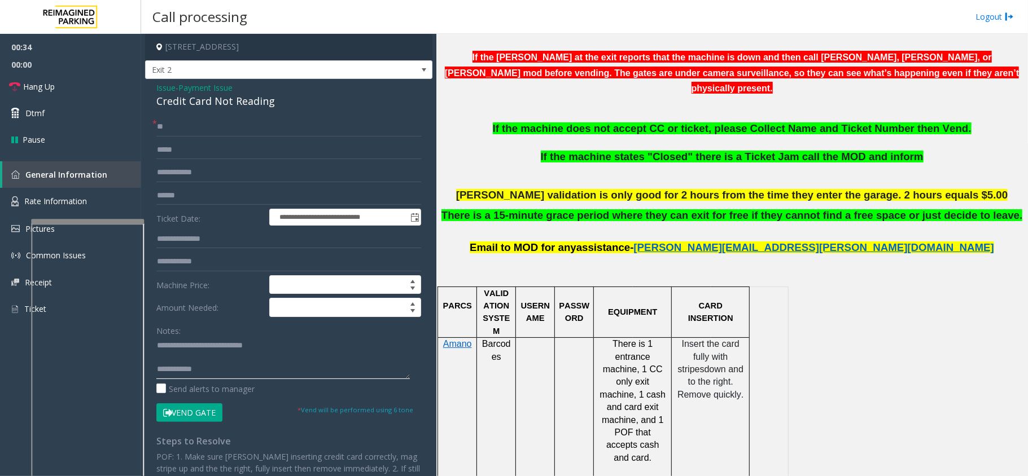
type textarea "**********"
click at [213, 127] on input "**" at bounding box center [288, 126] width 265 height 19
type input "*"
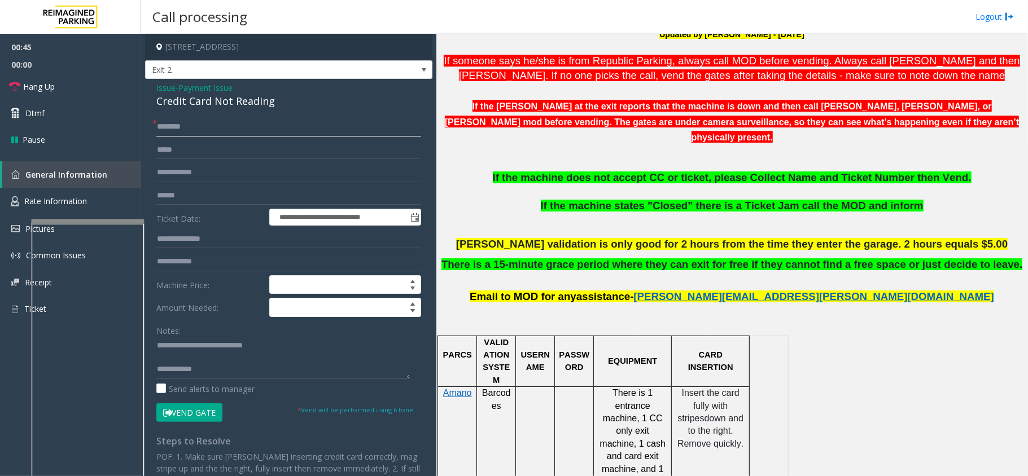
scroll to position [376, 0]
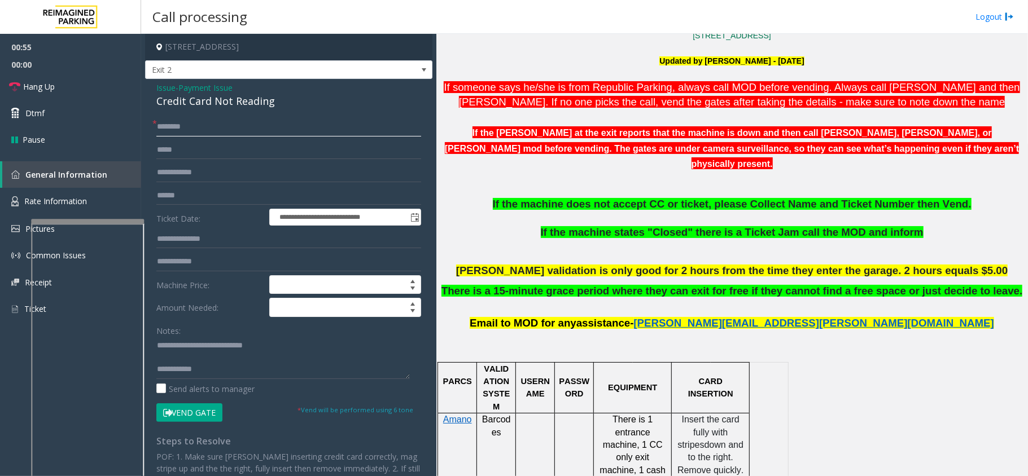
click at [210, 134] on input "text" at bounding box center [288, 126] width 265 height 19
click at [206, 193] on input "text" at bounding box center [288, 195] width 265 height 19
type input "******"
click at [216, 125] on input "text" at bounding box center [288, 126] width 265 height 19
type textarea "**********"
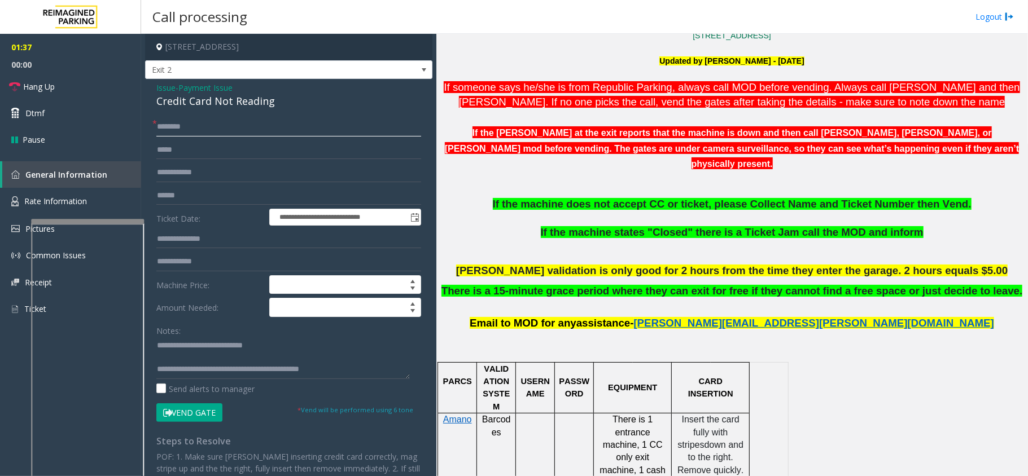
click at [235, 128] on input "text" at bounding box center [288, 126] width 265 height 19
click at [170, 125] on input "******" at bounding box center [288, 126] width 265 height 19
click at [175, 128] on input "******" at bounding box center [288, 126] width 265 height 19
click at [192, 125] on input "******" at bounding box center [288, 126] width 265 height 19
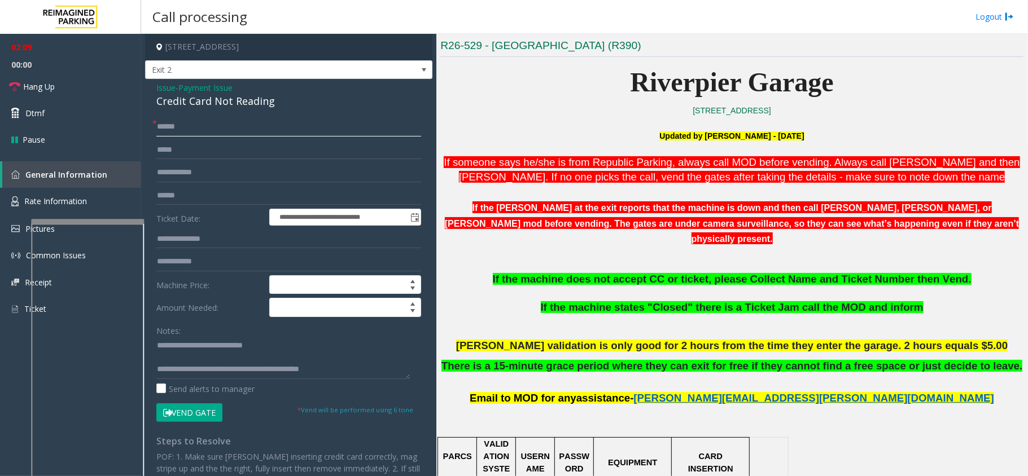
click at [179, 129] on input "******" at bounding box center [288, 126] width 265 height 19
click at [172, 132] on input "******" at bounding box center [288, 126] width 265 height 19
click at [160, 131] on input "******" at bounding box center [288, 126] width 265 height 19
click at [190, 124] on input "******" at bounding box center [288, 126] width 265 height 19
click at [174, 124] on input "******" at bounding box center [288, 126] width 265 height 19
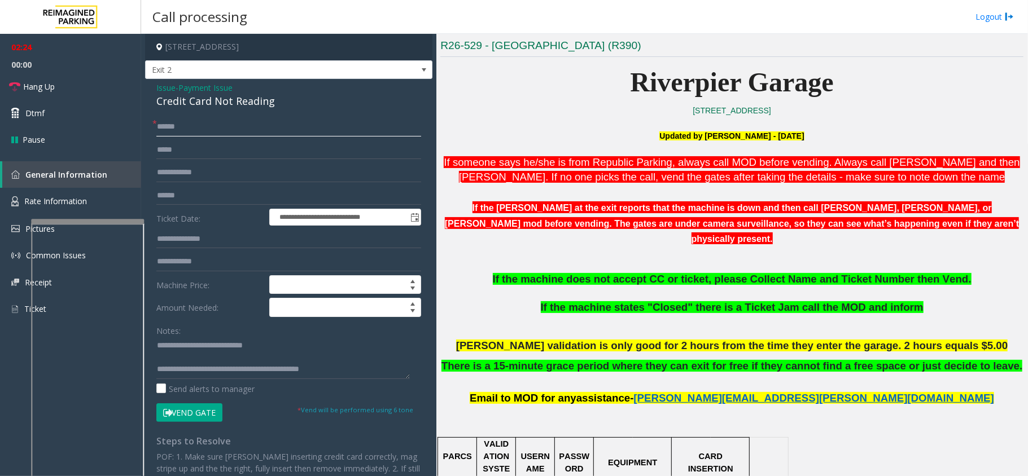
click at [172, 127] on input "******" at bounding box center [288, 126] width 265 height 19
click at [170, 128] on input "******" at bounding box center [288, 126] width 265 height 19
click at [175, 125] on input "*******" at bounding box center [288, 126] width 265 height 19
click at [179, 129] on input "*******" at bounding box center [288, 126] width 265 height 19
click at [167, 129] on input "******" at bounding box center [288, 126] width 265 height 19
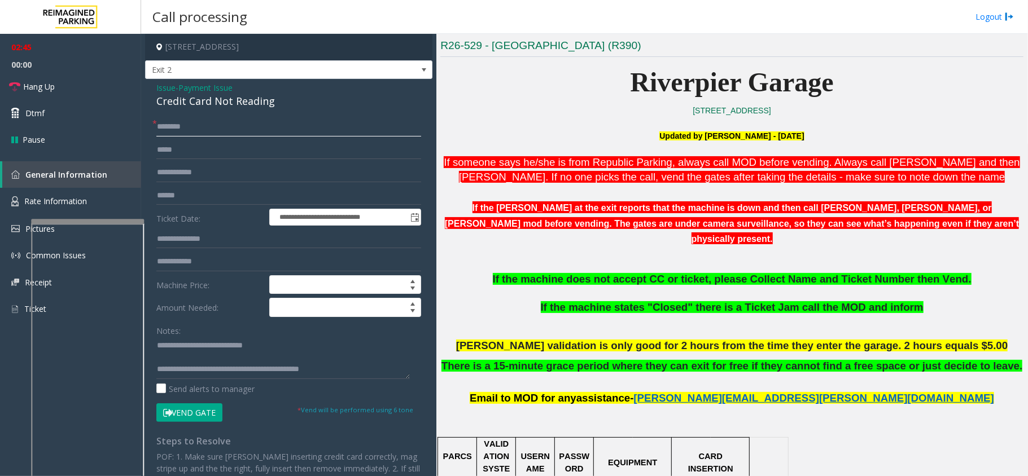
click at [177, 132] on input "*******" at bounding box center [288, 126] width 265 height 19
type input "*******"
click at [204, 414] on button "Vend Gate" at bounding box center [189, 413] width 66 height 19
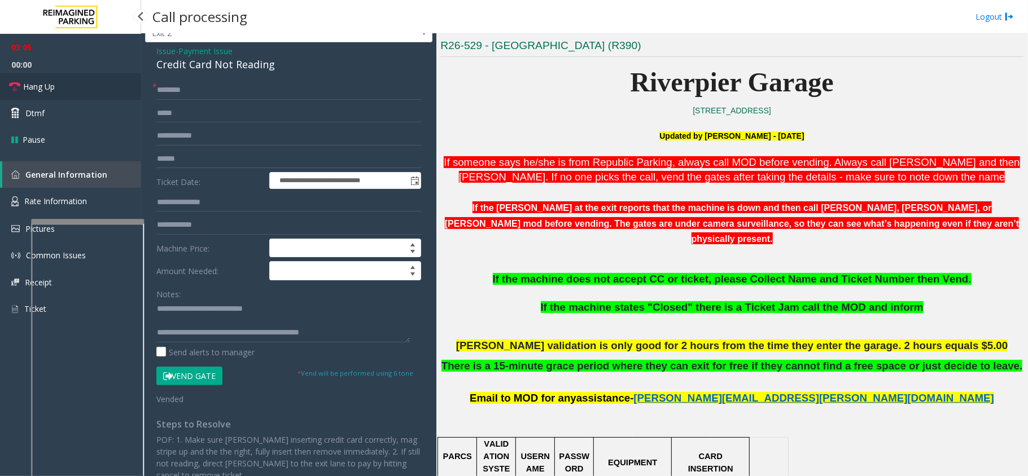
click at [80, 77] on link "Hang Up" at bounding box center [70, 86] width 141 height 27
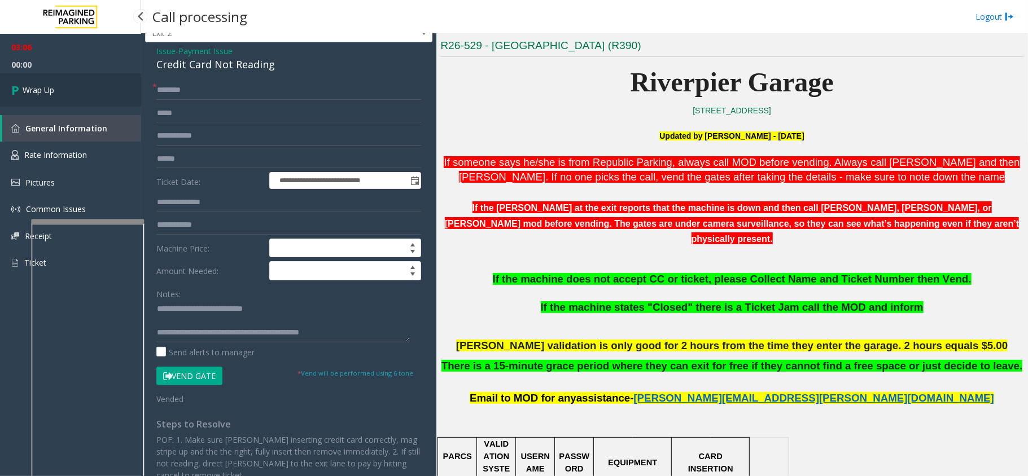
click at [80, 77] on link "Wrap Up" at bounding box center [70, 89] width 141 height 33
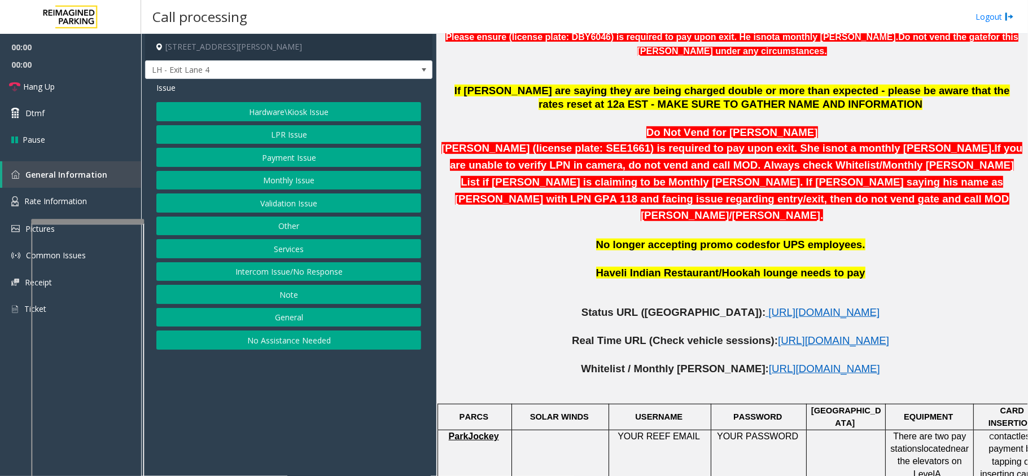
scroll to position [452, 0]
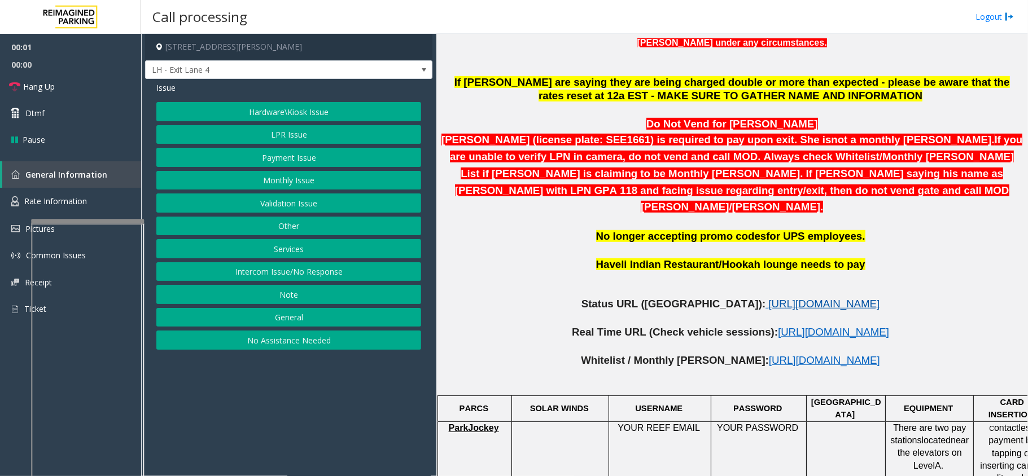
click at [768, 298] on span "https://www.parkjockey.com/en-us/manage/1633/status" at bounding box center [823, 304] width 111 height 12
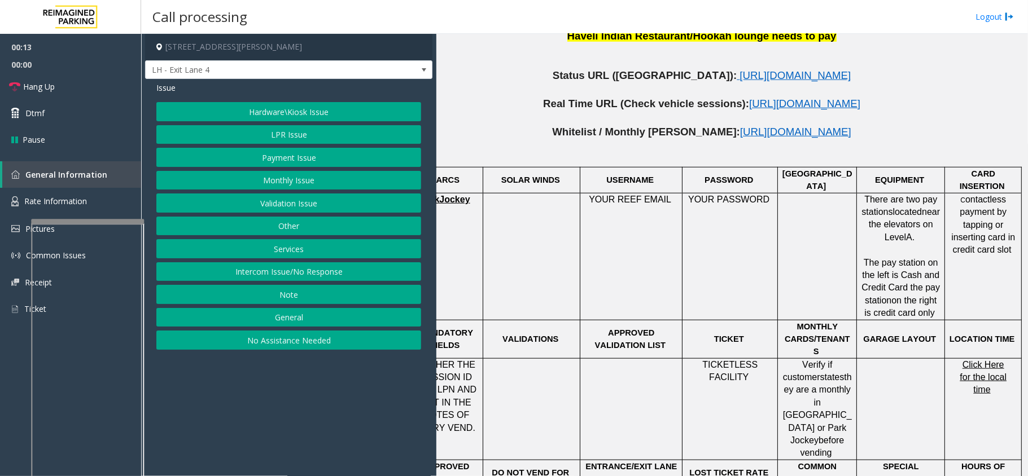
scroll to position [681, 40]
click at [288, 157] on button "Payment Issue" at bounding box center [288, 157] width 265 height 19
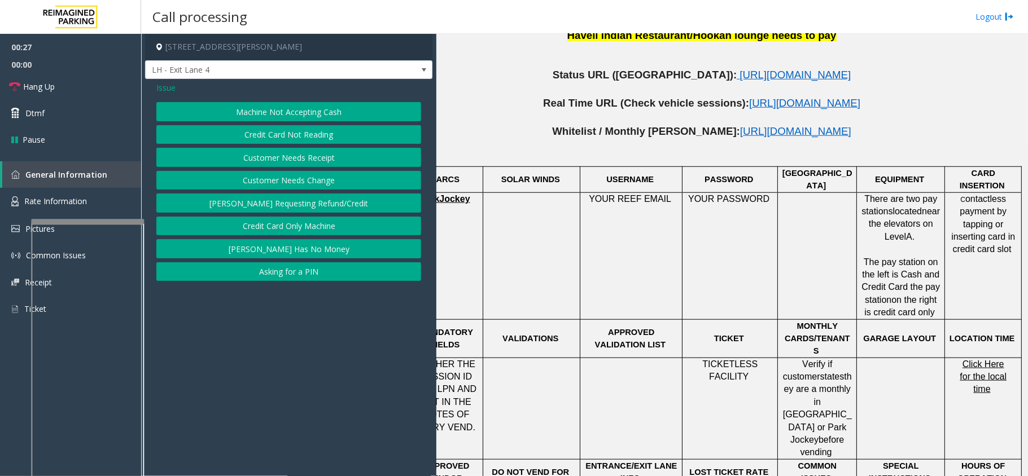
click at [290, 130] on button "Credit Card Not Reading" at bounding box center [288, 134] width 265 height 19
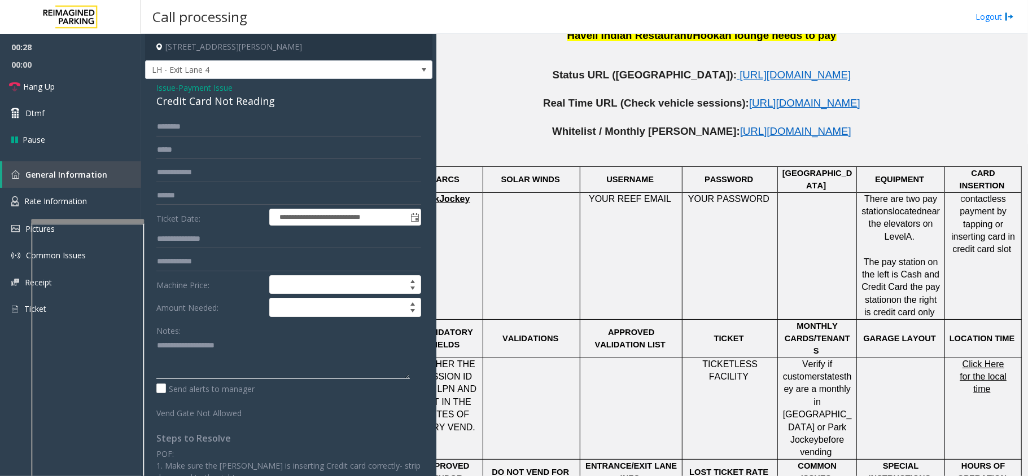
click at [165, 345] on textarea at bounding box center [282, 358] width 253 height 42
click at [193, 350] on textarea at bounding box center [282, 358] width 253 height 42
click at [209, 344] on textarea at bounding box center [282, 358] width 253 height 42
click at [175, 131] on input "text" at bounding box center [288, 126] width 265 height 19
click at [222, 349] on textarea at bounding box center [282, 358] width 253 height 42
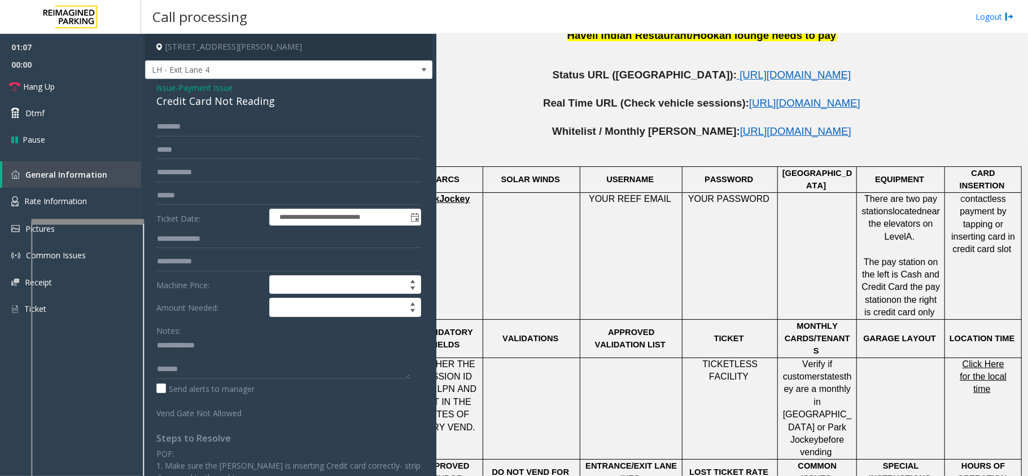
click at [239, 95] on div "Credit Card Not Reading" at bounding box center [288, 101] width 265 height 15
type textarea "**********"
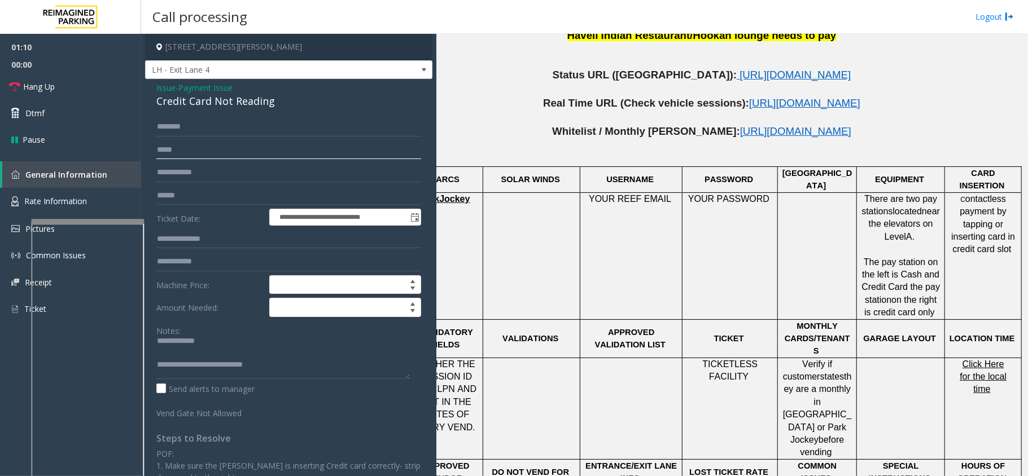
click at [201, 141] on input "text" at bounding box center [288, 150] width 265 height 19
click at [204, 132] on input "text" at bounding box center [288, 126] width 265 height 19
type input "*******"
click at [271, 366] on textarea at bounding box center [282, 358] width 253 height 42
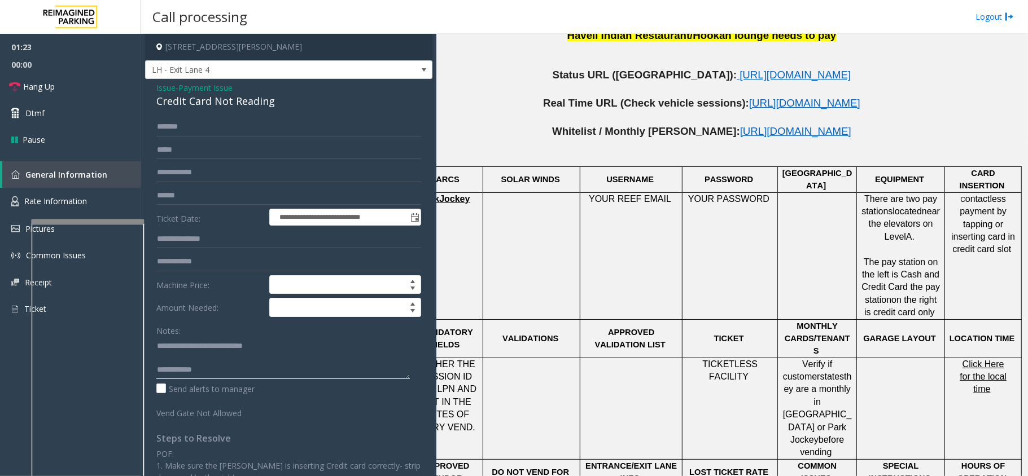
click at [272, 366] on textarea at bounding box center [282, 358] width 253 height 42
drag, startPoint x: 231, startPoint y: 373, endPoint x: 143, endPoint y: 334, distance: 96.0
click at [231, 373] on textarea at bounding box center [282, 358] width 253 height 42
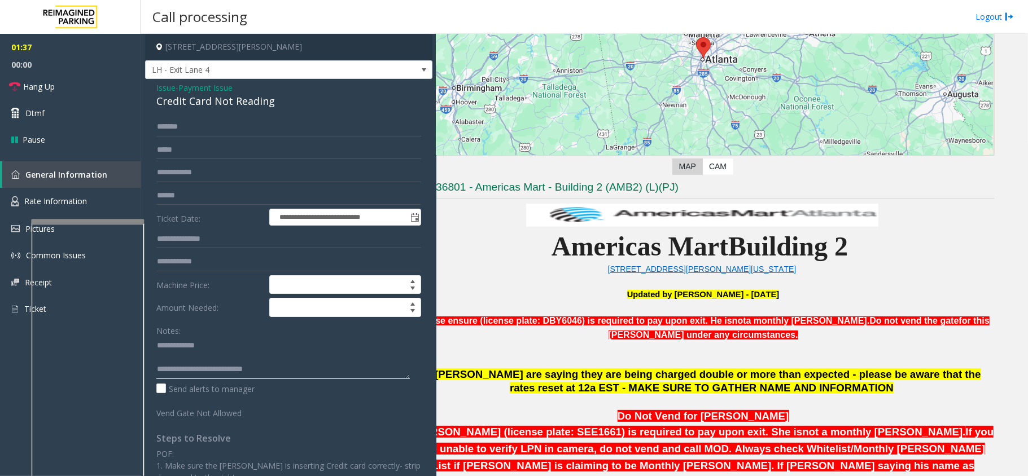
scroll to position [154, 40]
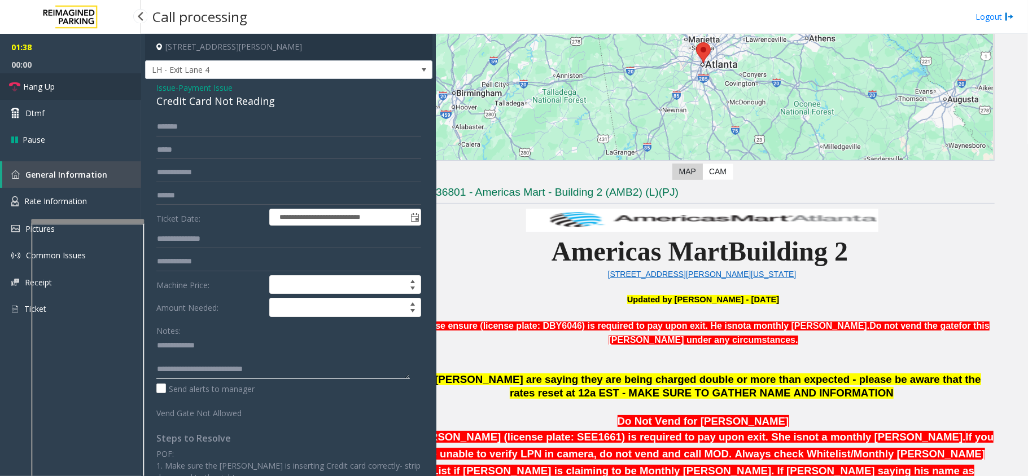
type textarea "**********"
click at [81, 96] on link "Hang Up" at bounding box center [70, 86] width 141 height 27
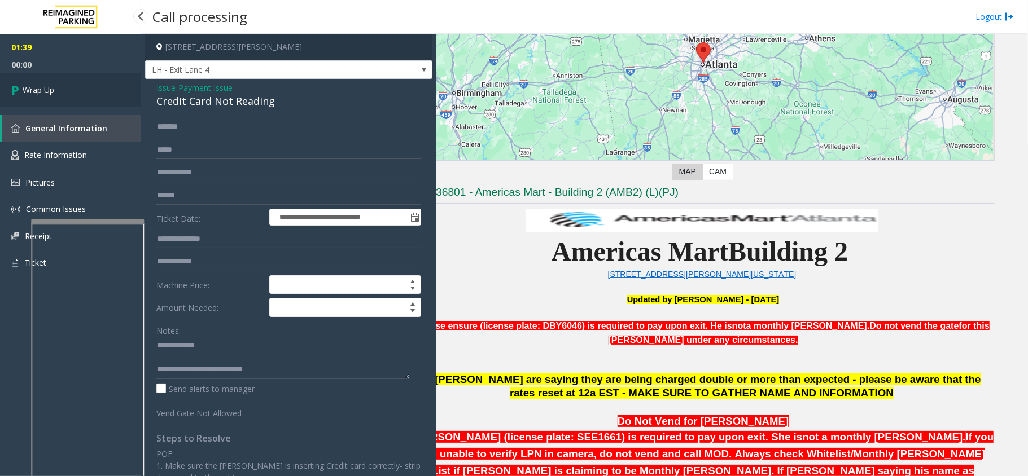
click at [81, 96] on link "Wrap Up" at bounding box center [70, 89] width 141 height 33
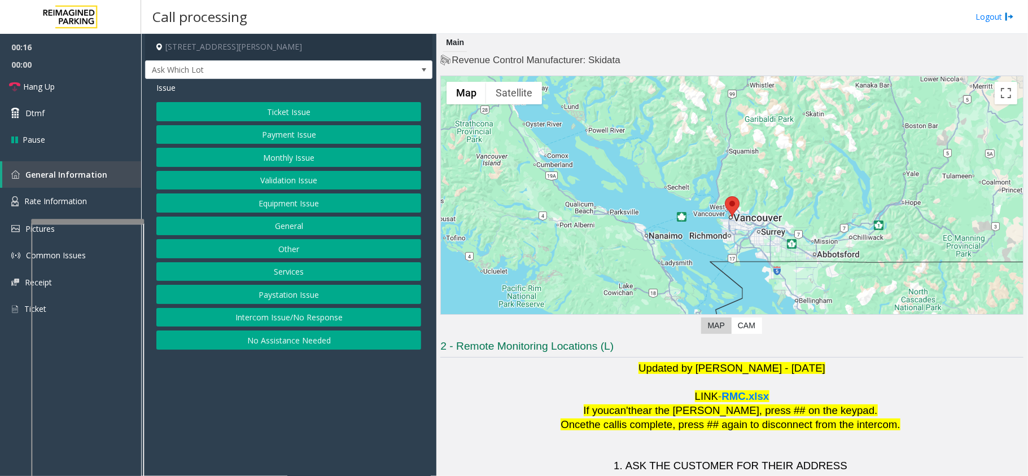
click at [256, 175] on button "Validation Issue" at bounding box center [288, 180] width 265 height 19
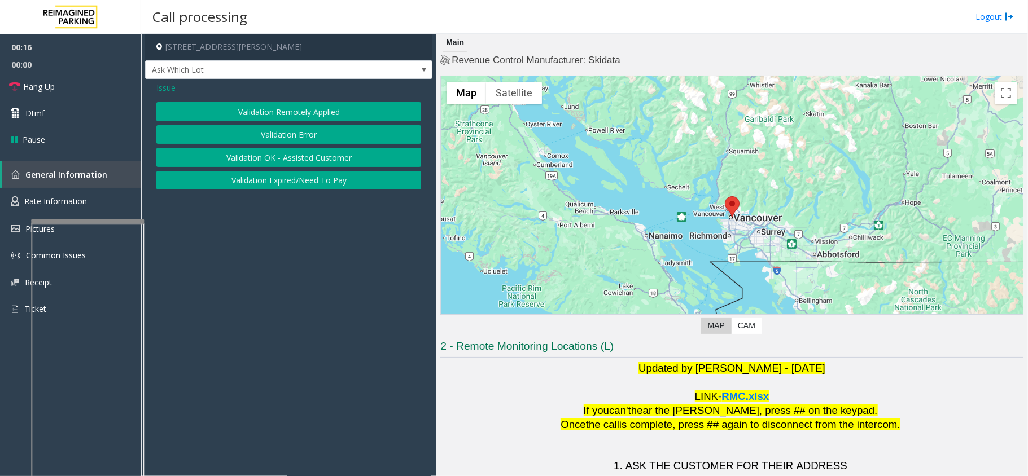
click at [270, 143] on button "Validation Error" at bounding box center [288, 134] width 265 height 19
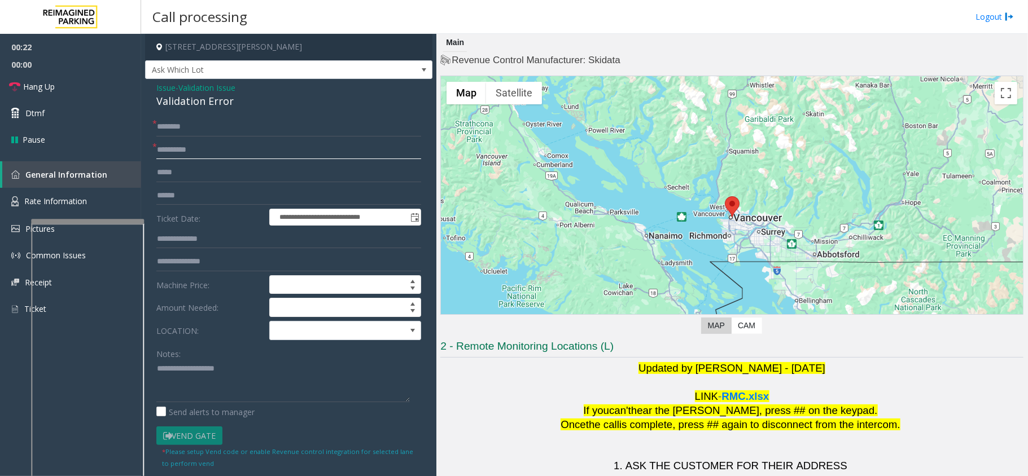
type input "*********"
click at [203, 371] on textarea at bounding box center [282, 381] width 253 height 42
click at [207, 178] on input "text" at bounding box center [288, 172] width 265 height 19
click at [200, 204] on input "text" at bounding box center [288, 195] width 265 height 19
type input "*******"
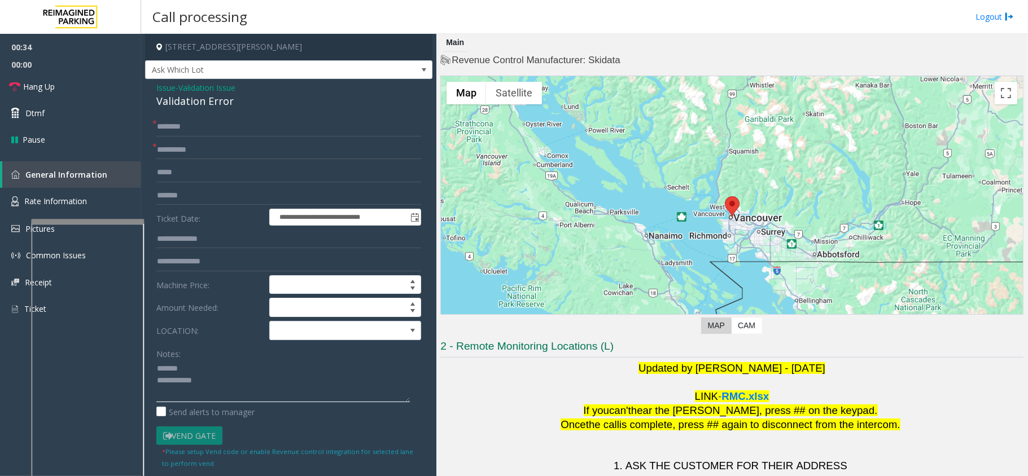
click at [220, 371] on textarea at bounding box center [282, 381] width 253 height 42
click at [188, 96] on div "Validation Error" at bounding box center [288, 101] width 265 height 15
click at [200, 380] on textarea at bounding box center [282, 381] width 253 height 42
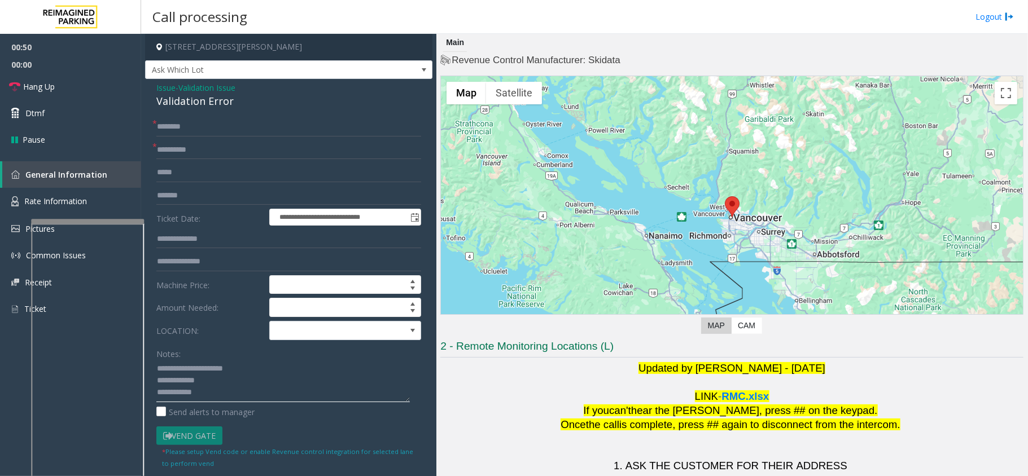
click at [230, 384] on textarea at bounding box center [282, 381] width 253 height 42
click at [267, 398] on textarea at bounding box center [282, 381] width 253 height 42
click at [235, 389] on textarea at bounding box center [282, 381] width 253 height 42
click at [233, 122] on input "text" at bounding box center [288, 126] width 265 height 19
type textarea "**********"
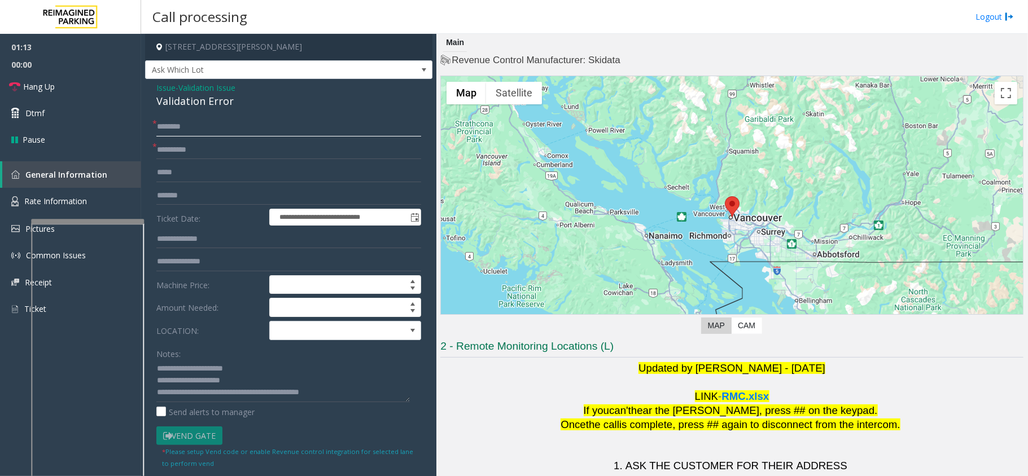
click at [219, 125] on input "text" at bounding box center [288, 126] width 265 height 19
type input "*"
click at [179, 128] on input "*****" at bounding box center [288, 126] width 265 height 19
type input "*"
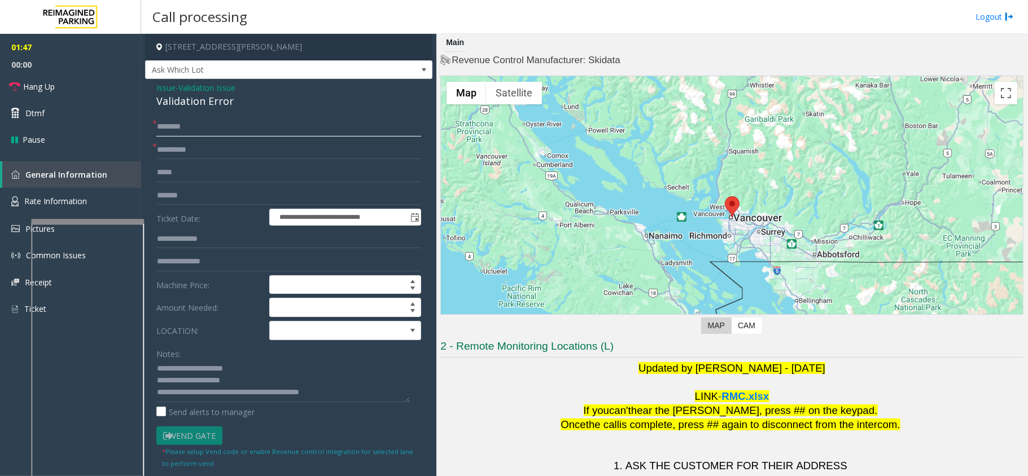
type input "*"
type input "**"
click at [362, 386] on textarea at bounding box center [282, 381] width 253 height 42
click at [366, 393] on textarea at bounding box center [282, 381] width 253 height 42
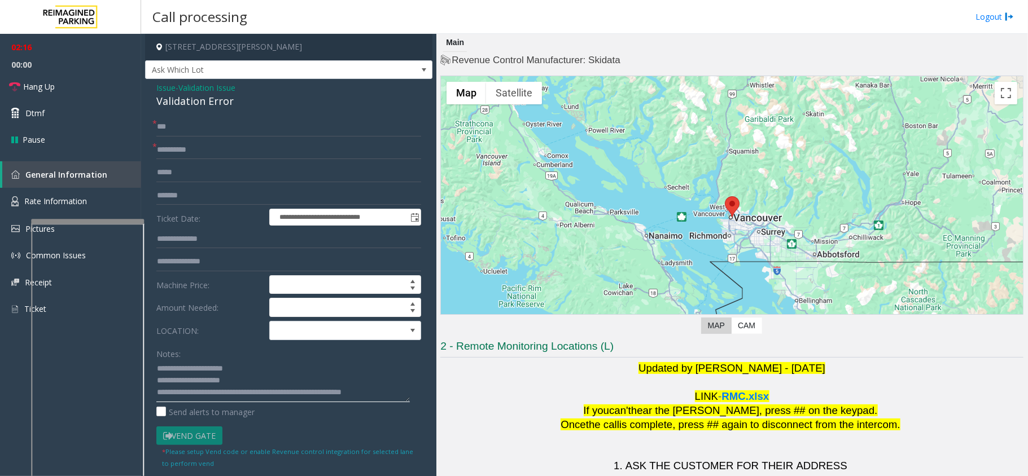
scroll to position [7, 0]
click at [60, 79] on link "Hang Up" at bounding box center [70, 86] width 141 height 27
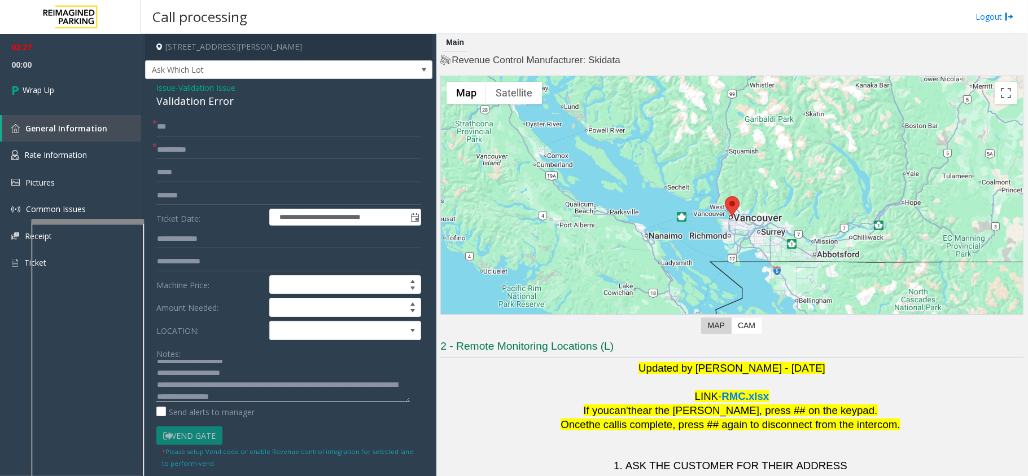
click at [287, 401] on textarea at bounding box center [282, 381] width 253 height 42
type textarea "**********"
click at [32, 85] on span "Wrap Up" at bounding box center [39, 90] width 32 height 12
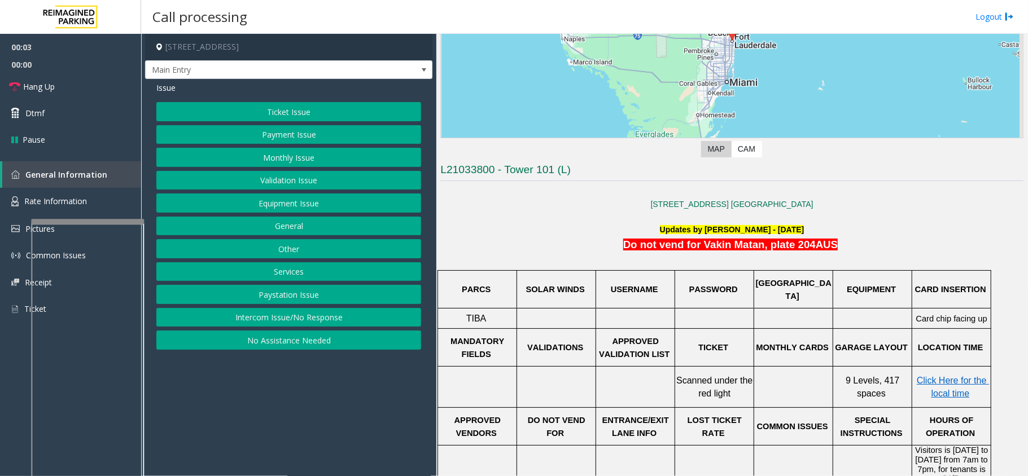
scroll to position [150, 0]
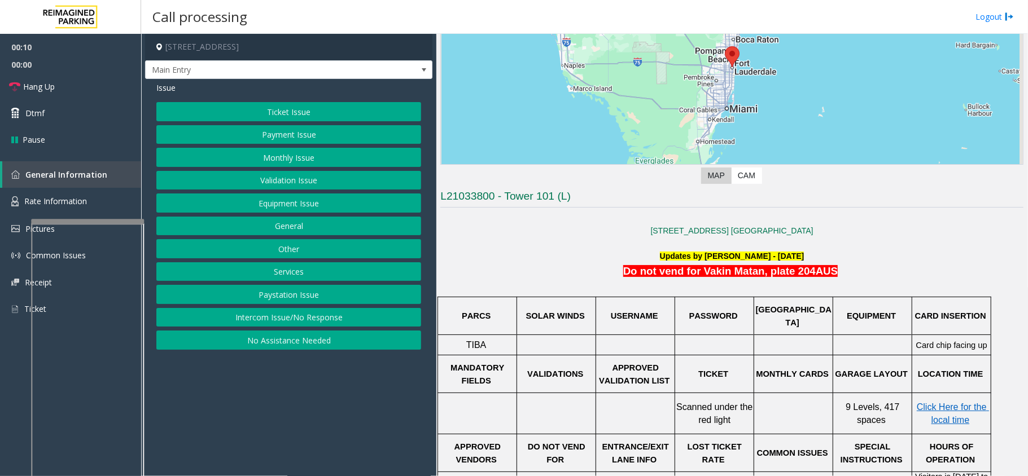
click at [583, 317] on p "SOLAR WINDS" at bounding box center [556, 316] width 77 height 12
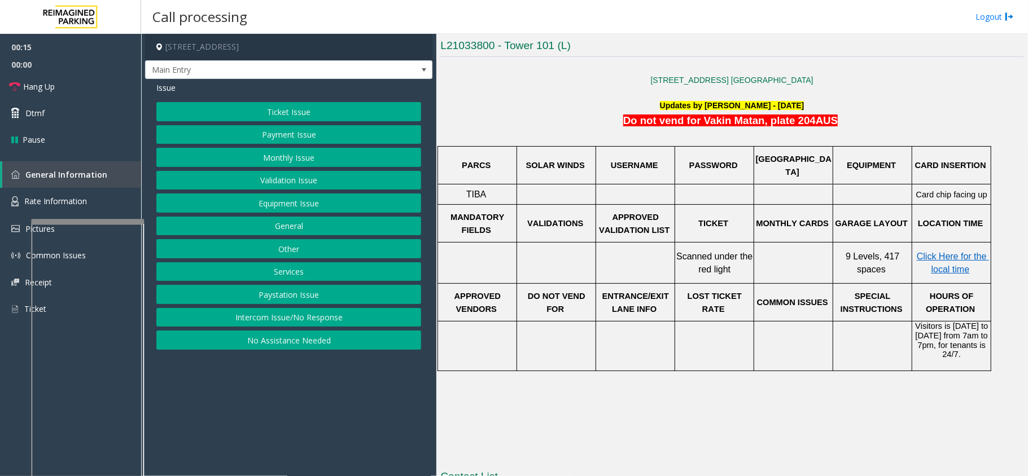
scroll to position [226, 0]
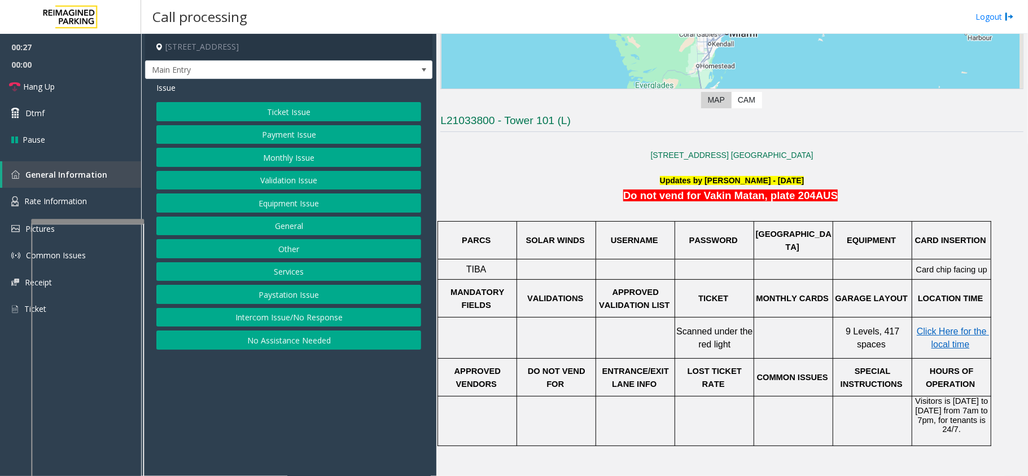
click at [307, 204] on button "Equipment Issue" at bounding box center [288, 203] width 265 height 19
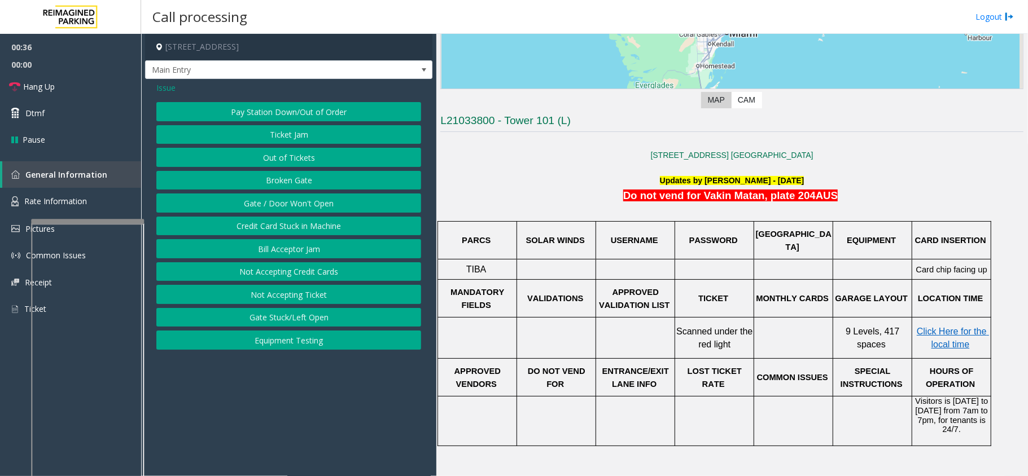
click at [454, 187] on p "Updates by Jeetendra - 20th June 2025" at bounding box center [731, 180] width 583 height 12
click at [76, 80] on link "Hang Up" at bounding box center [70, 86] width 141 height 27
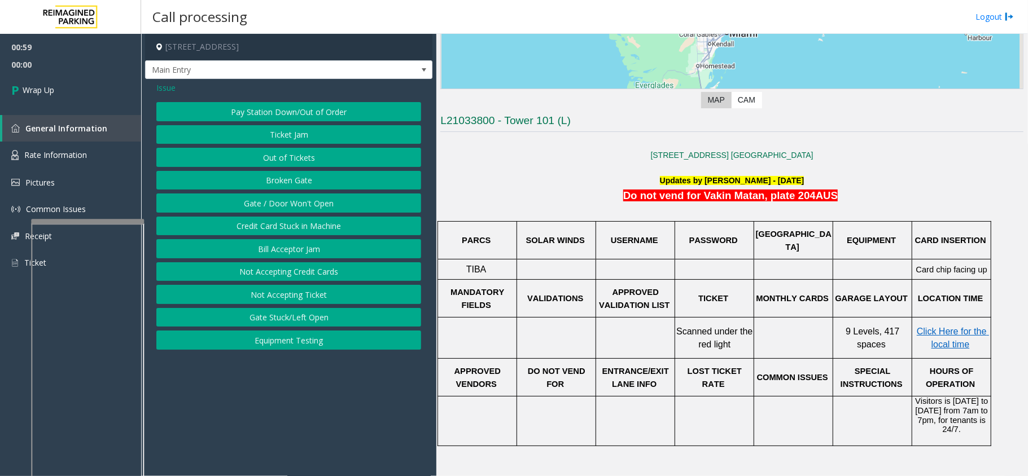
click at [291, 201] on button "Gate / Door Won't Open" at bounding box center [288, 203] width 265 height 19
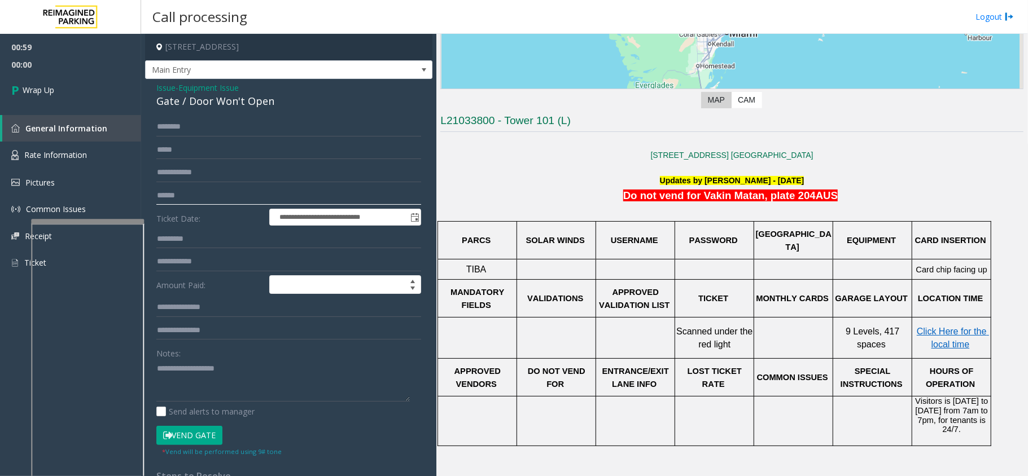
click at [291, 201] on input "text" at bounding box center [288, 195] width 265 height 19
click at [224, 104] on div "Gate / Door Won't Open" at bounding box center [288, 101] width 265 height 15
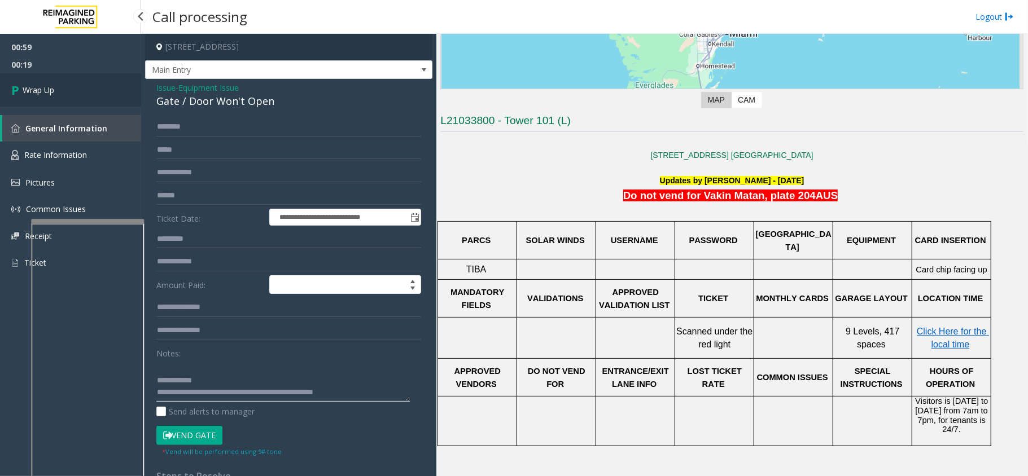
type textarea "**********"
click at [120, 88] on link "Wrap Up" at bounding box center [70, 89] width 141 height 33
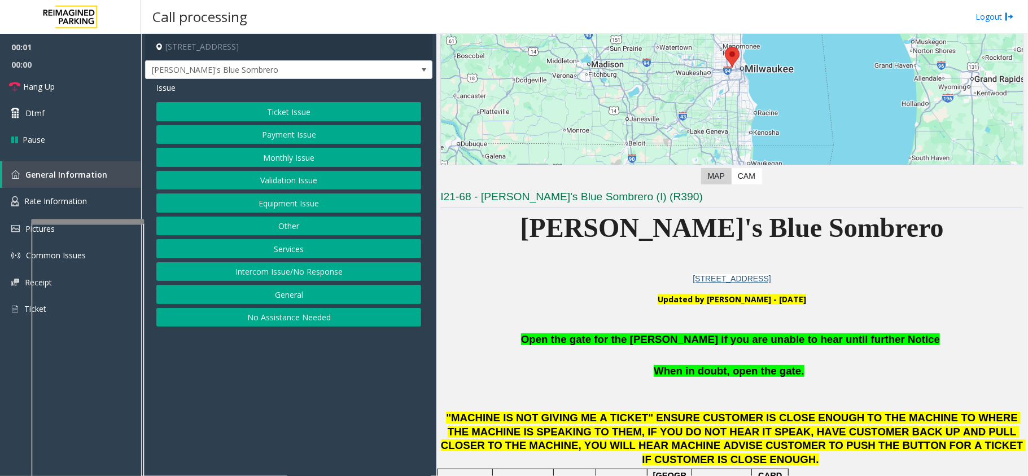
scroll to position [150, 0]
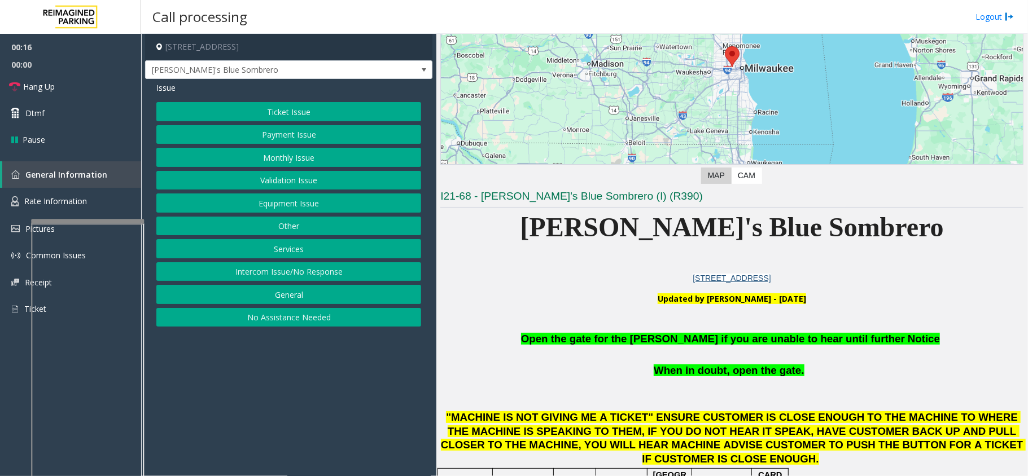
click at [346, 174] on button "Validation Issue" at bounding box center [288, 180] width 265 height 19
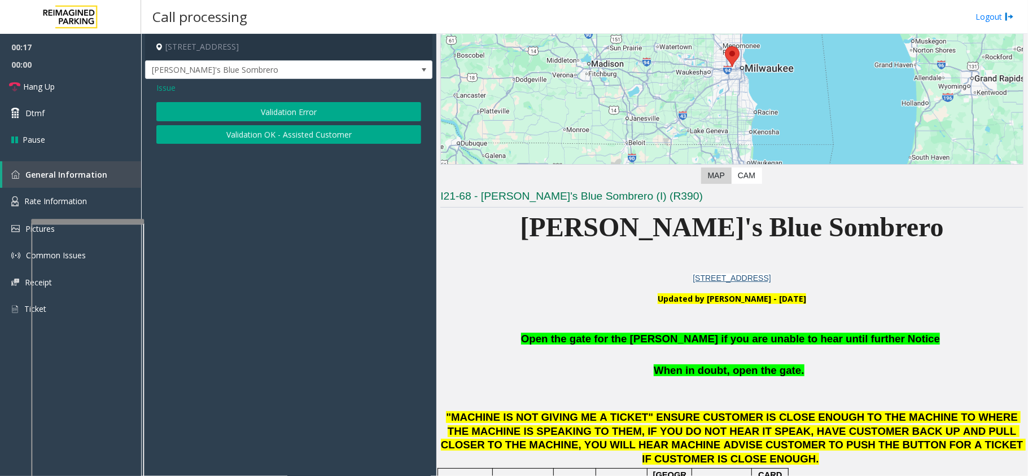
click at [163, 87] on span "Issue" at bounding box center [165, 88] width 19 height 12
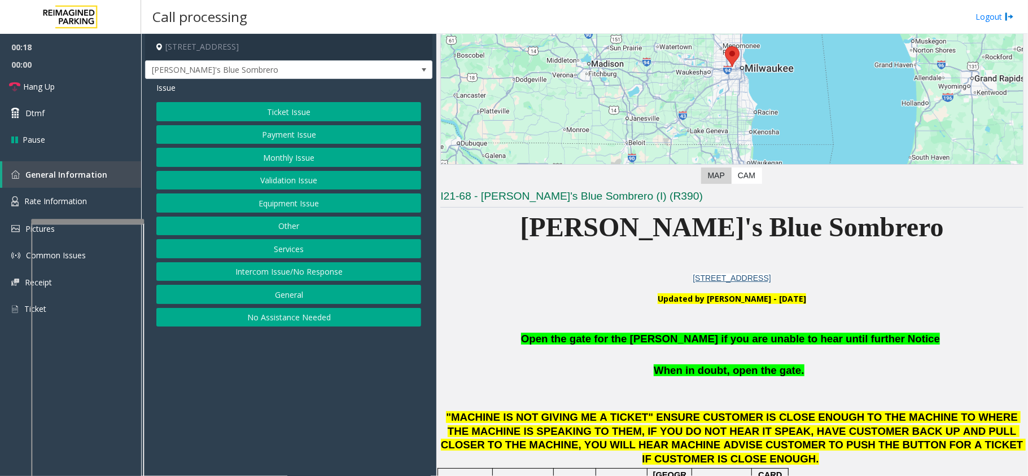
click at [275, 206] on button "Equipment Issue" at bounding box center [288, 203] width 265 height 19
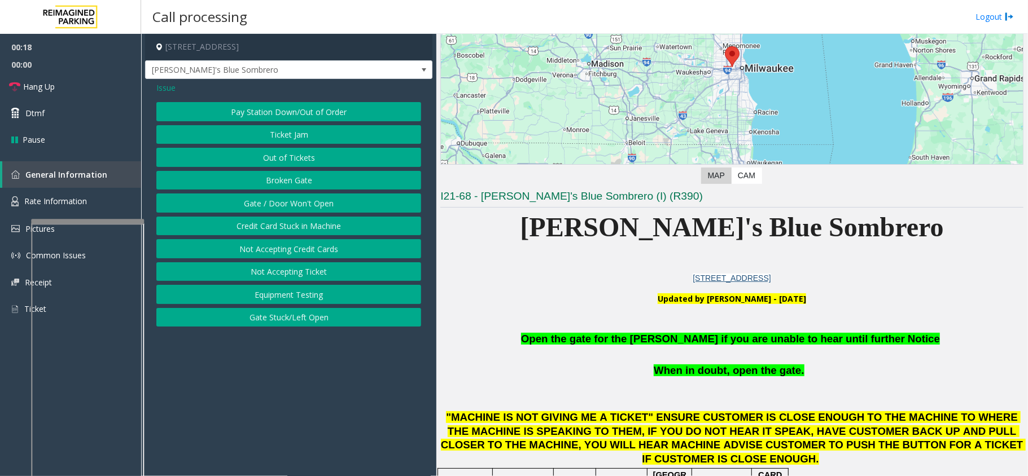
click at [275, 206] on button "Gate / Door Won't Open" at bounding box center [288, 203] width 265 height 19
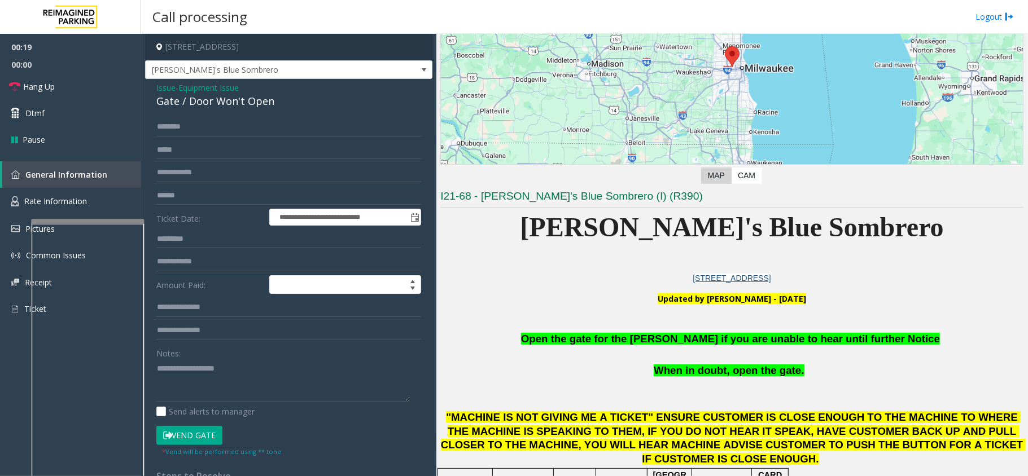
click at [203, 439] on button "Vend Gate" at bounding box center [189, 435] width 66 height 19
click at [613, 341] on span "Open the gate for the [PERSON_NAME] if you are unable to hear until further Not…" at bounding box center [730, 339] width 419 height 12
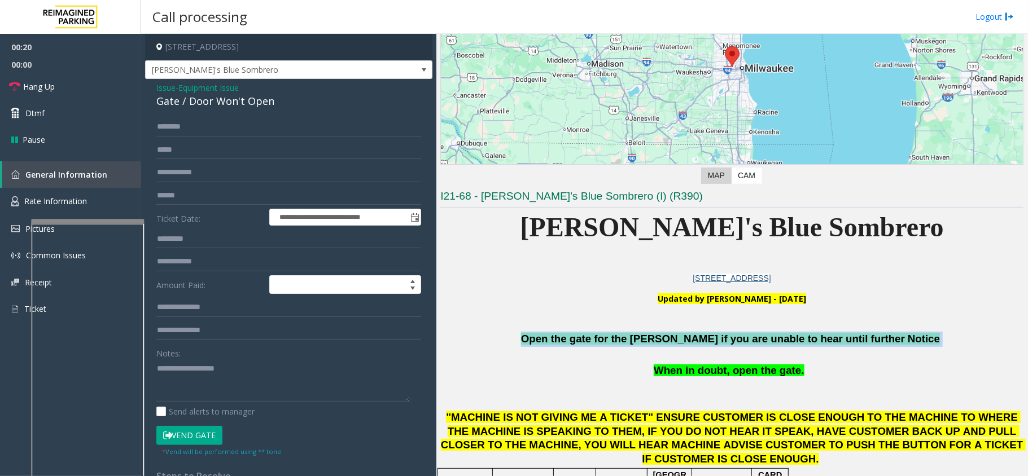
click at [613, 341] on span "Open the gate for the [PERSON_NAME] if you are unable to hear until further Not…" at bounding box center [730, 339] width 419 height 12
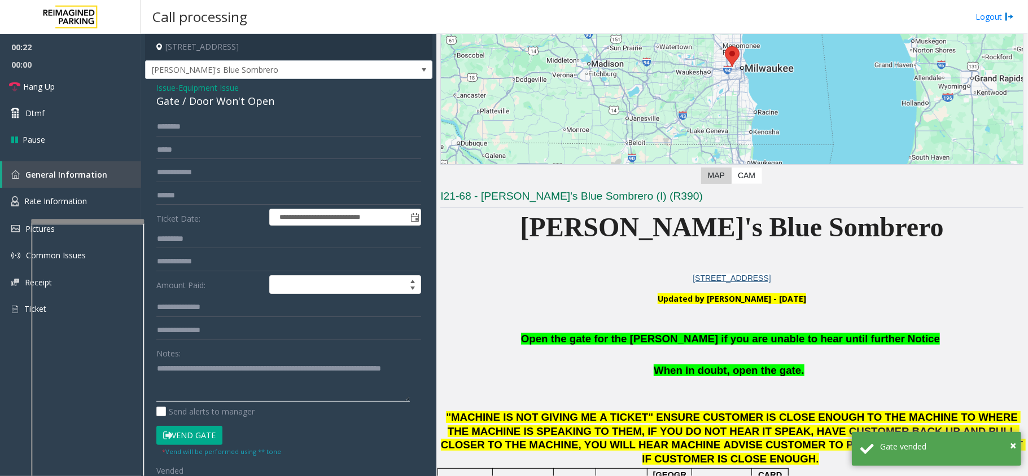
click at [313, 375] on textarea at bounding box center [282, 381] width 253 height 42
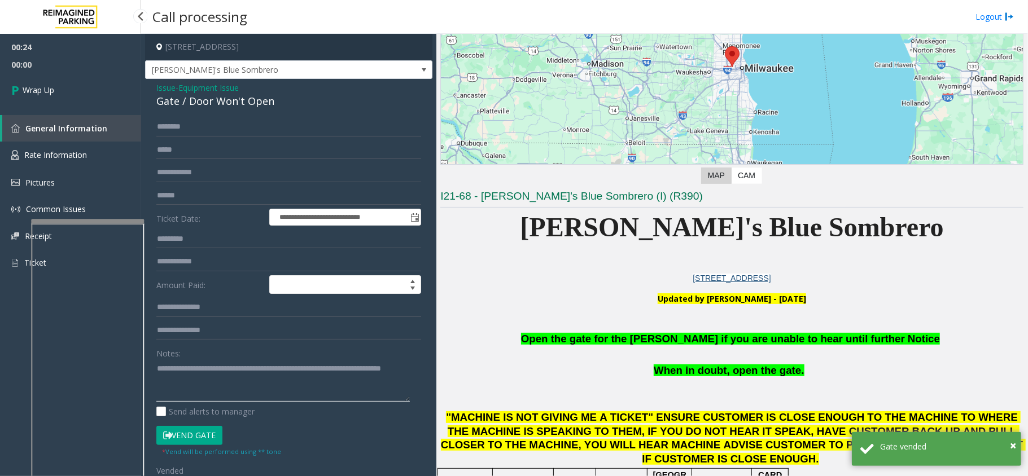
type textarea "**********"
drag, startPoint x: 98, startPoint y: 107, endPoint x: 90, endPoint y: 98, distance: 12.0
click at [90, 98] on link "Wrap Up" at bounding box center [70, 89] width 141 height 33
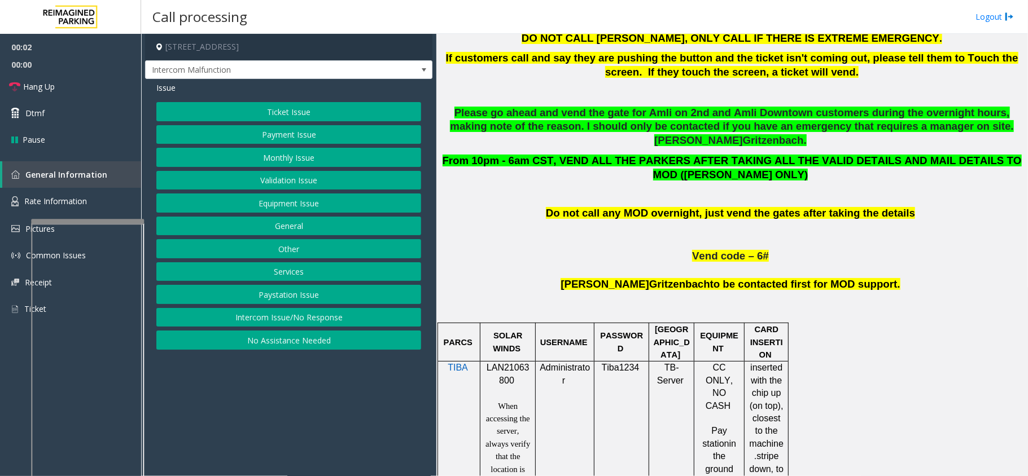
scroll to position [527, 0]
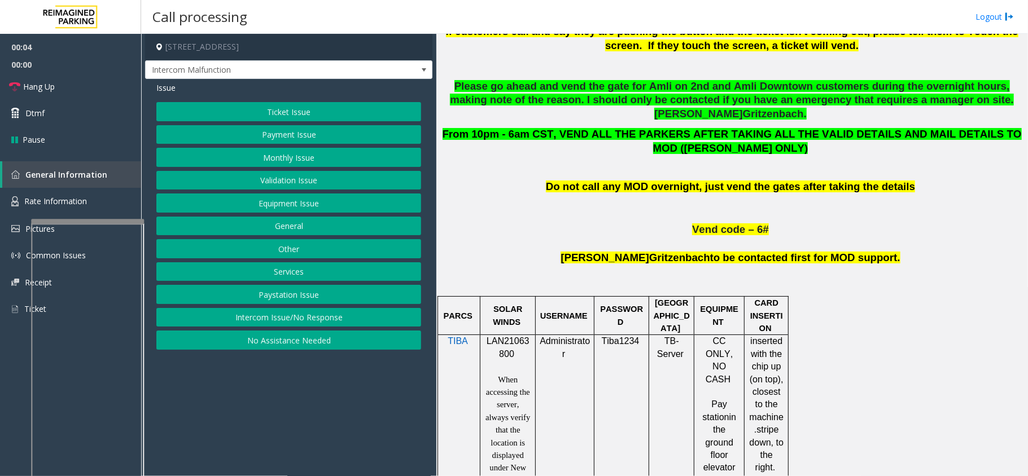
click at [513, 335] on p "LAN21063800" at bounding box center [507, 347] width 47 height 25
copy p "LAN21063800"
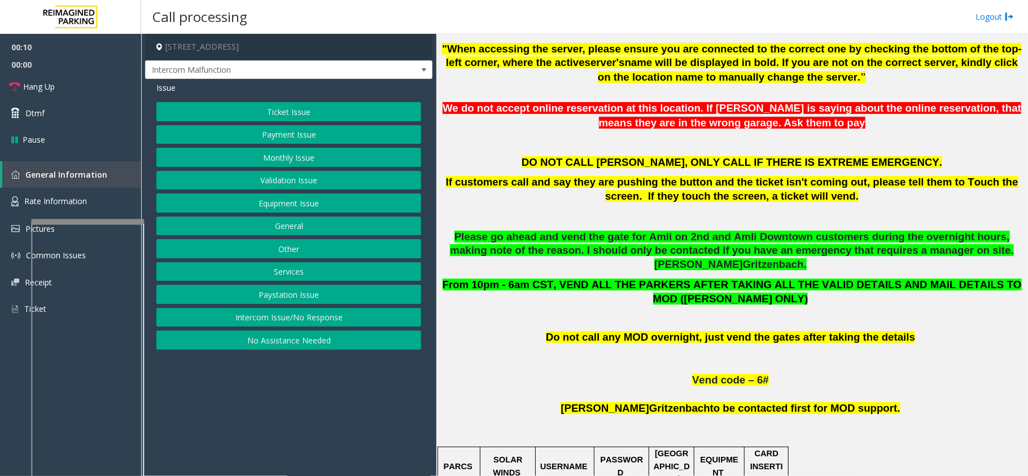
scroll to position [226, 0]
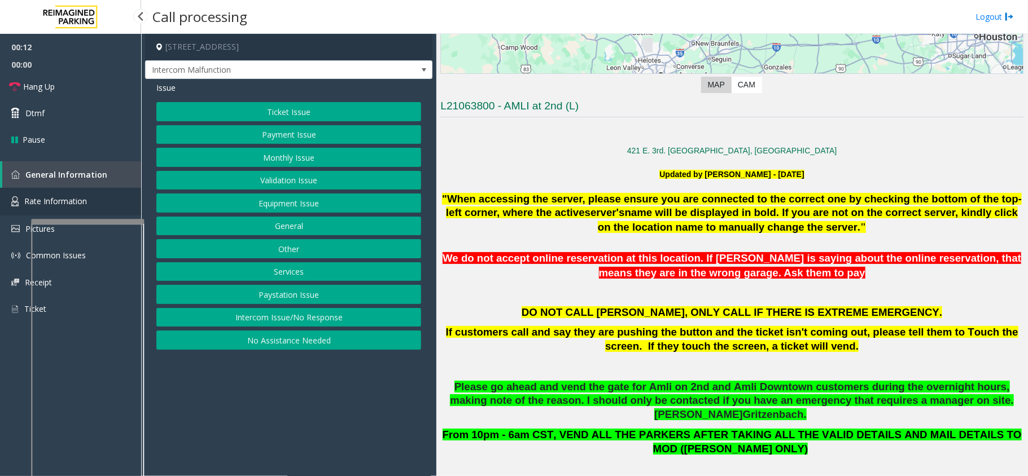
click at [128, 212] on link "Rate Information" at bounding box center [70, 202] width 141 height 28
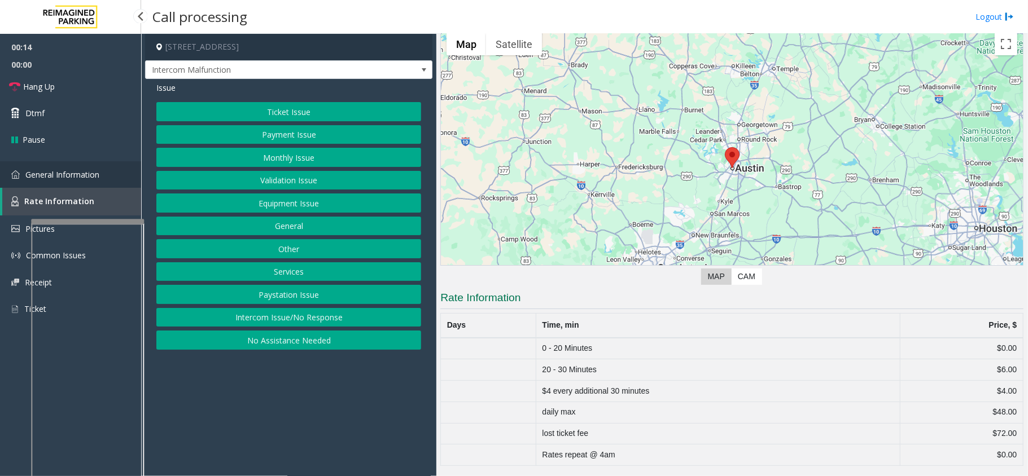
click at [113, 176] on link "General Information" at bounding box center [70, 174] width 141 height 27
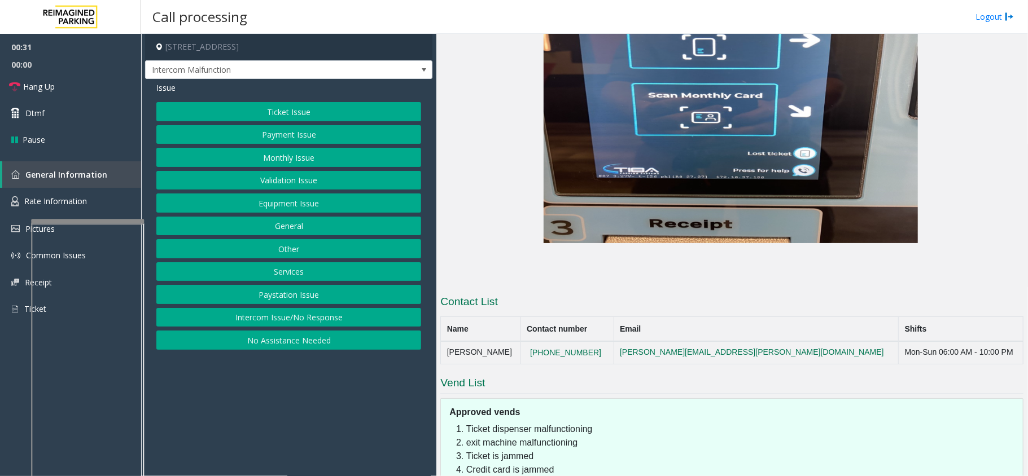
scroll to position [2053, 0]
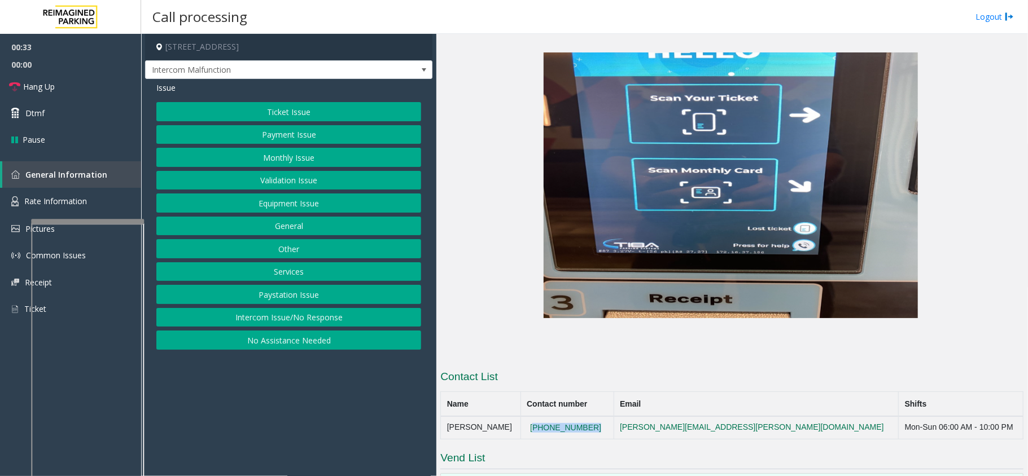
drag, startPoint x: 624, startPoint y: 341, endPoint x: 551, endPoint y: 346, distance: 72.4
click at [551, 417] on td "(512)201-7419" at bounding box center [566, 428] width 93 height 23
copy button "(512)201-7419"
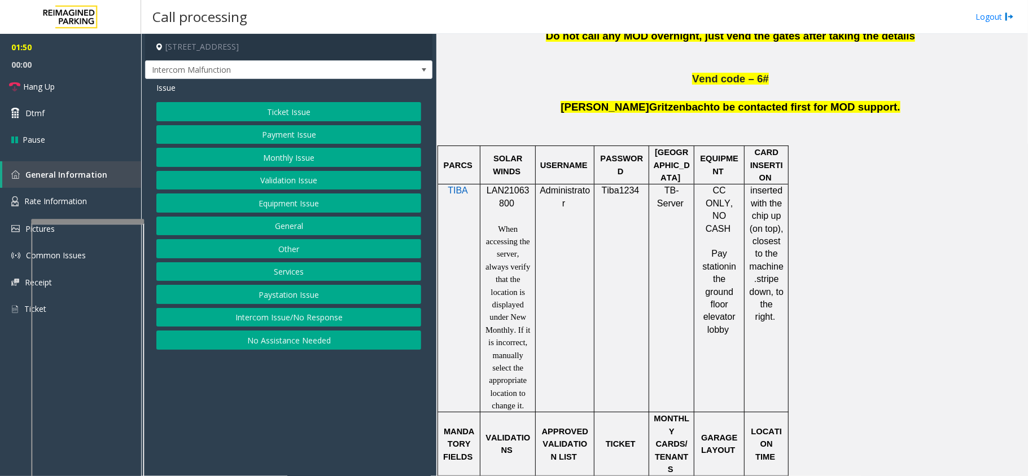
scroll to position [602, 0]
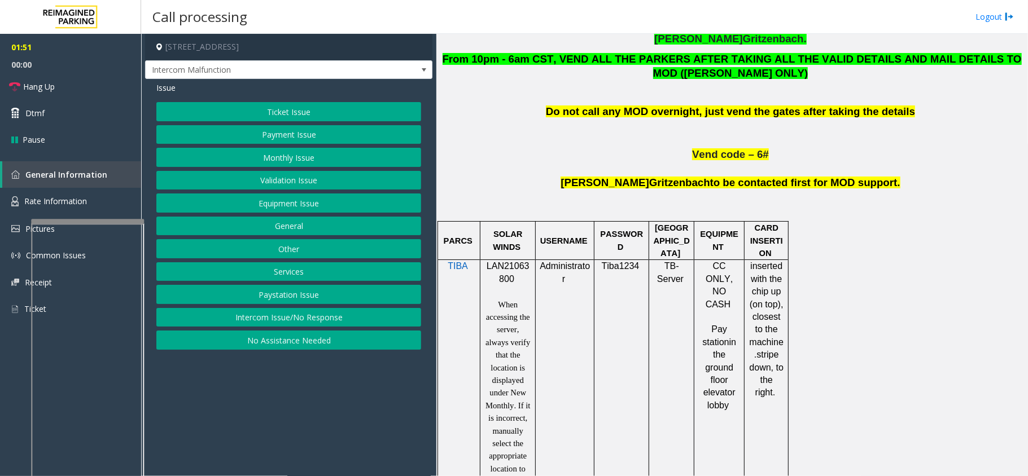
click at [296, 116] on button "Ticket Issue" at bounding box center [288, 111] width 265 height 19
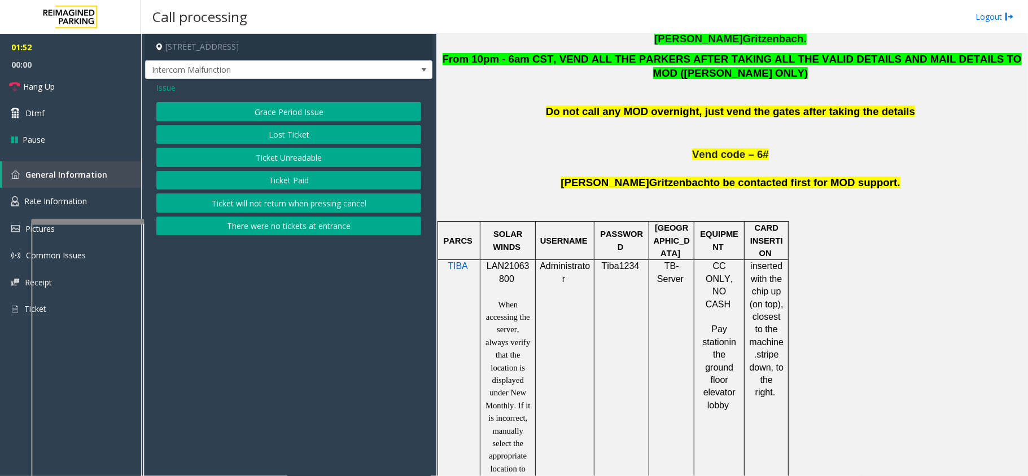
click at [307, 141] on button "Lost Ticket" at bounding box center [288, 134] width 265 height 19
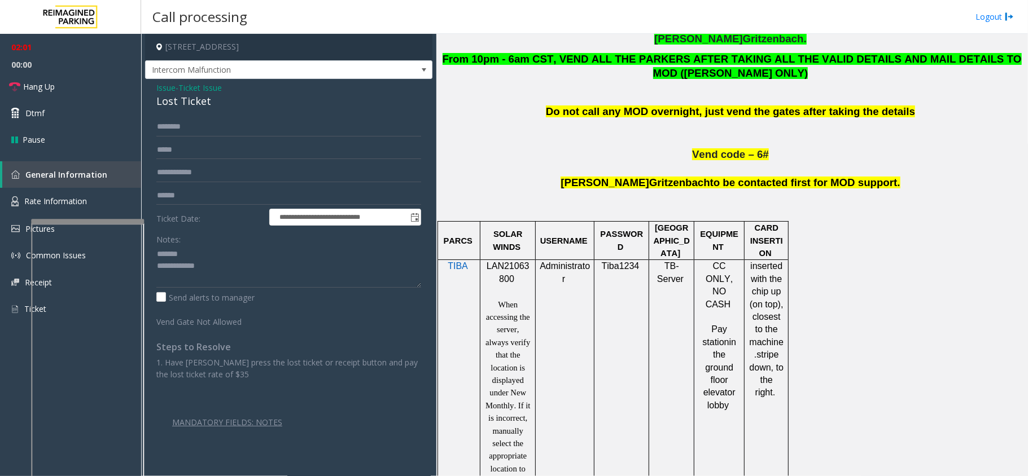
click at [182, 96] on div "Lost Ticket" at bounding box center [288, 101] width 265 height 15
click at [227, 271] on textarea at bounding box center [288, 267] width 265 height 42
click at [229, 278] on textarea at bounding box center [288, 267] width 265 height 42
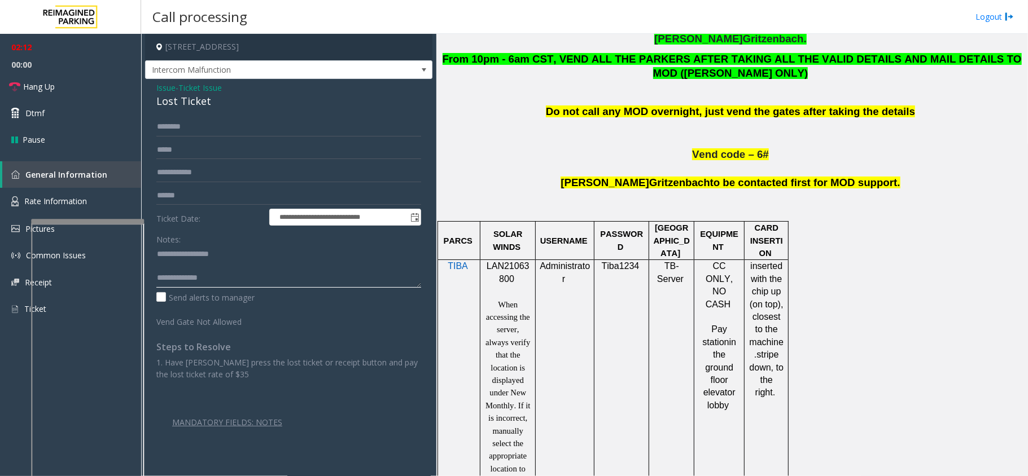
click at [229, 278] on textarea at bounding box center [288, 267] width 265 height 42
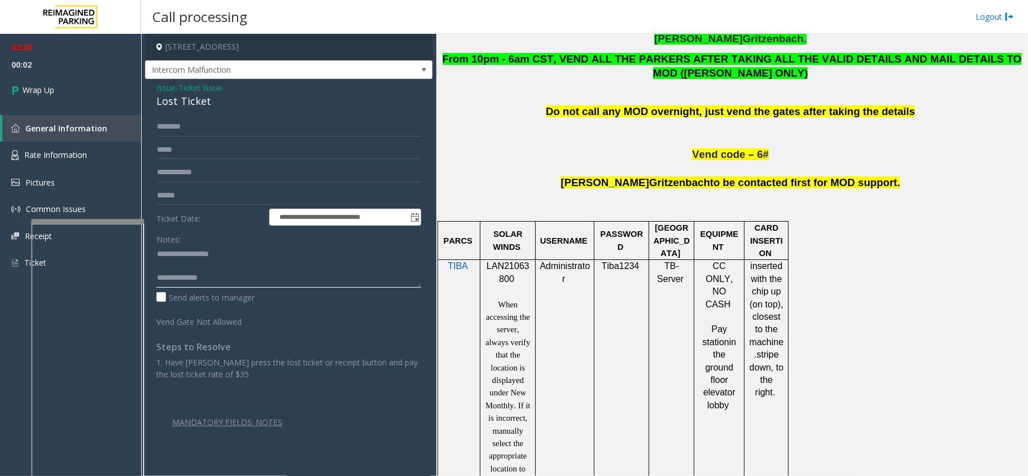
click at [290, 274] on textarea at bounding box center [288, 267] width 265 height 42
click at [269, 275] on textarea at bounding box center [288, 267] width 265 height 42
click at [272, 277] on textarea at bounding box center [288, 267] width 265 height 42
click at [350, 278] on textarea at bounding box center [288, 267] width 265 height 42
type textarea "**********"
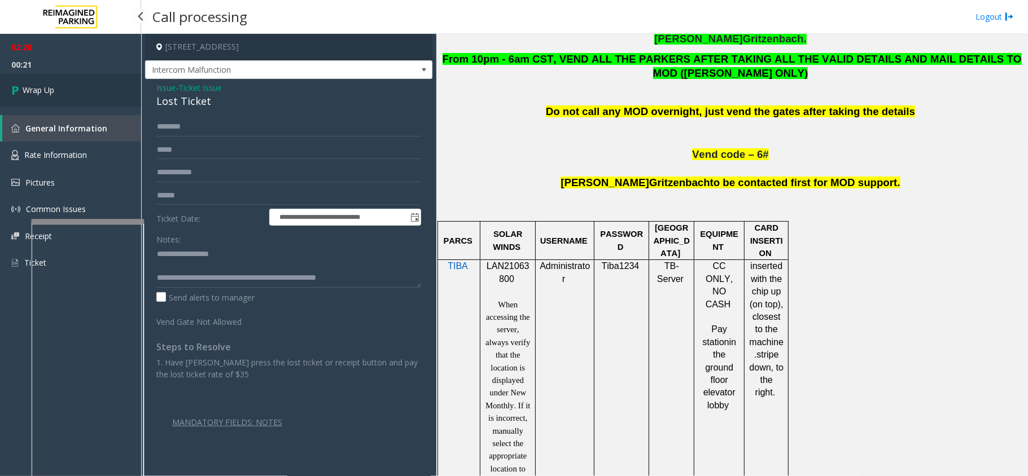
click at [93, 86] on link "Wrap Up" at bounding box center [70, 89] width 141 height 33
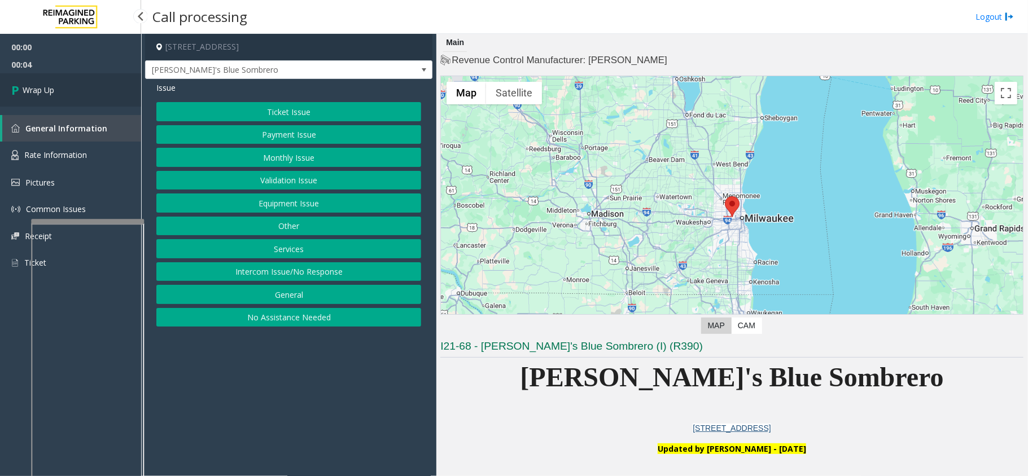
click at [71, 93] on link "Wrap Up" at bounding box center [70, 89] width 141 height 33
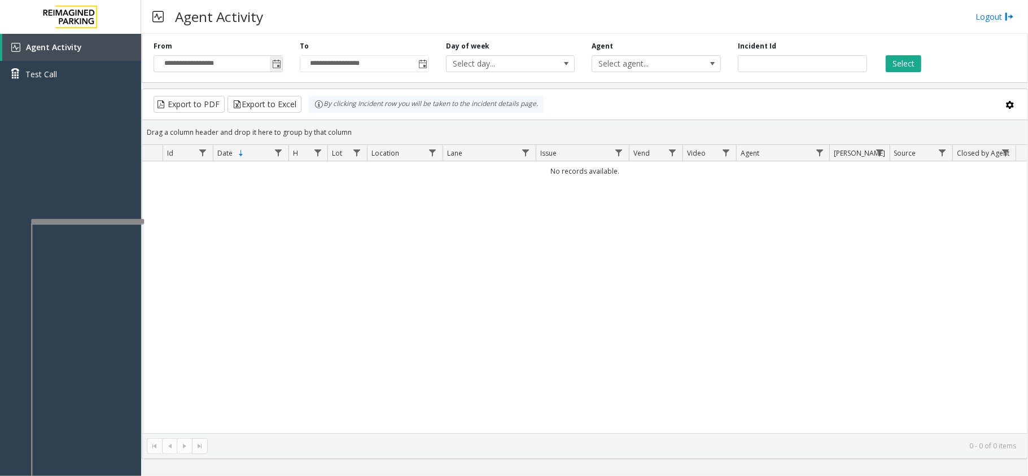
click at [276, 65] on span "Toggle popup" at bounding box center [276, 64] width 9 height 9
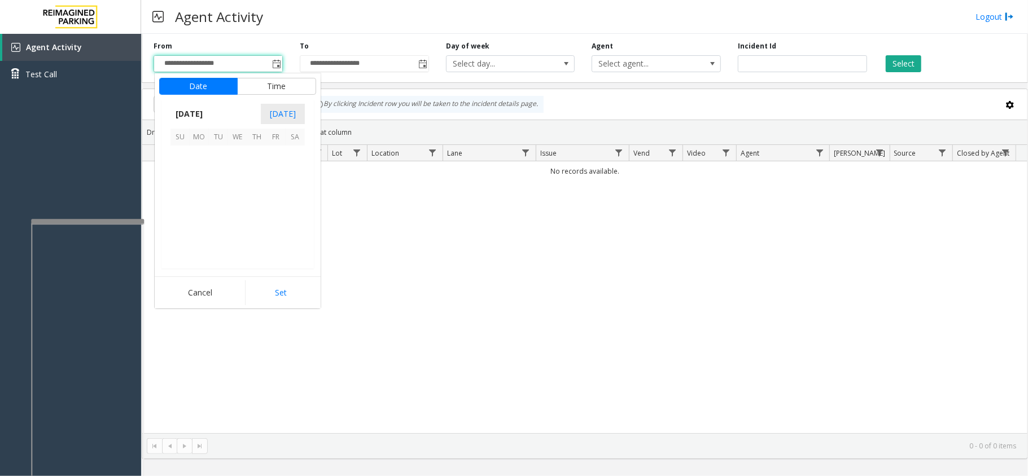
scroll to position [202698, 0]
click at [286, 151] on span "4" at bounding box center [295, 155] width 19 height 19
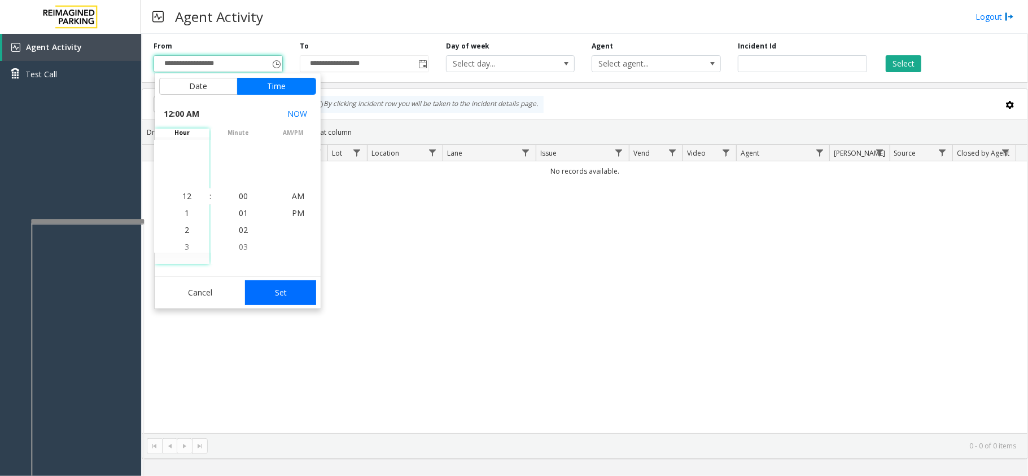
click at [300, 291] on button "Set" at bounding box center [280, 293] width 71 height 25
type input "**********"
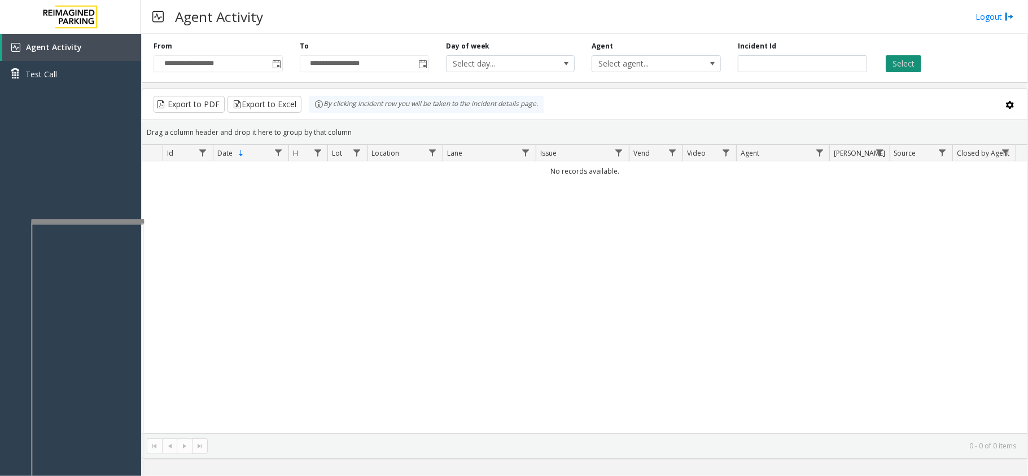
click at [899, 63] on button "Select" at bounding box center [904, 63] width 36 height 17
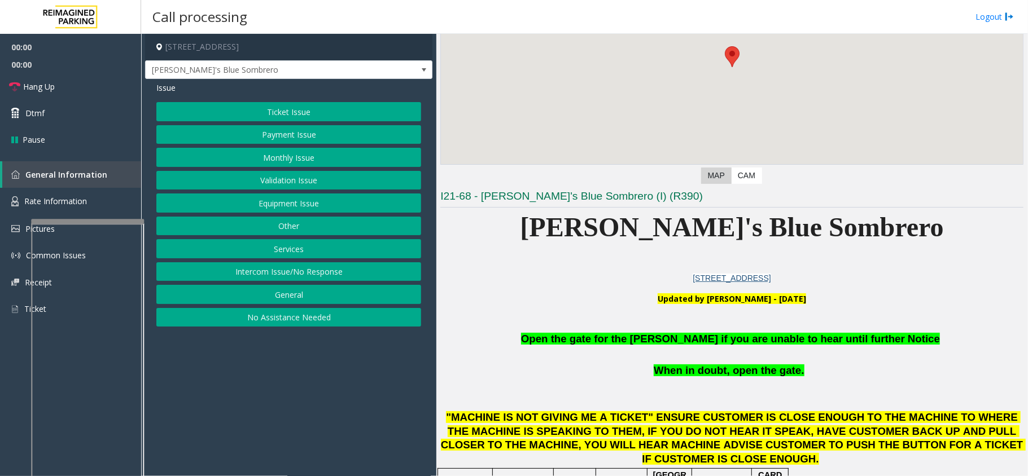
scroll to position [226, 0]
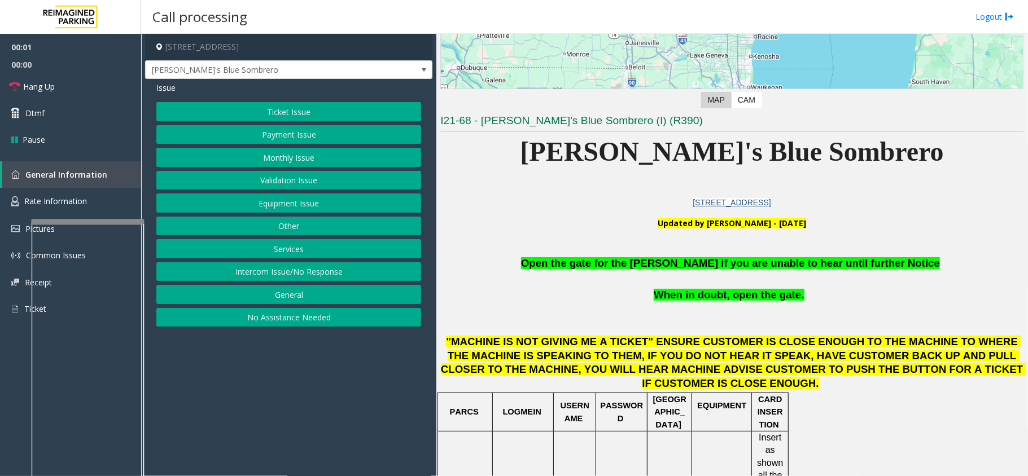
click at [378, 201] on button "Equipment Issue" at bounding box center [288, 203] width 265 height 19
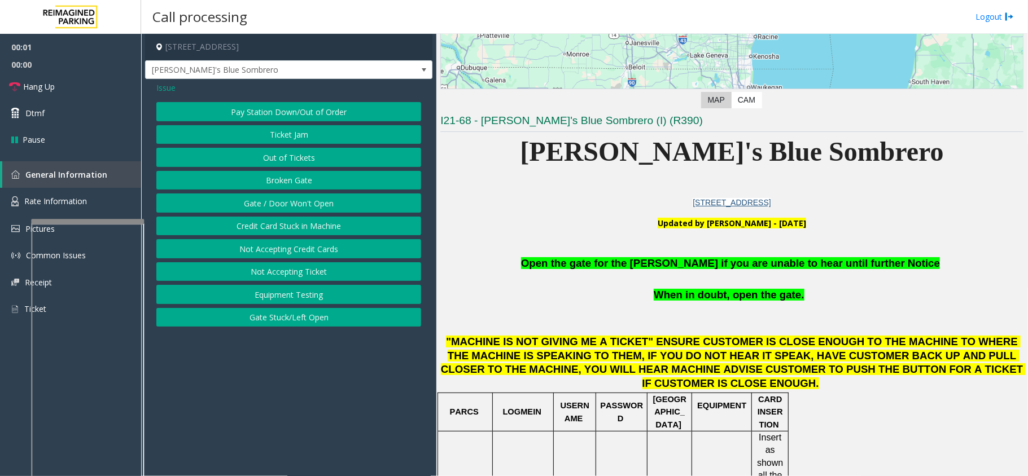
click at [378, 201] on button "Gate / Door Won't Open" at bounding box center [288, 203] width 265 height 19
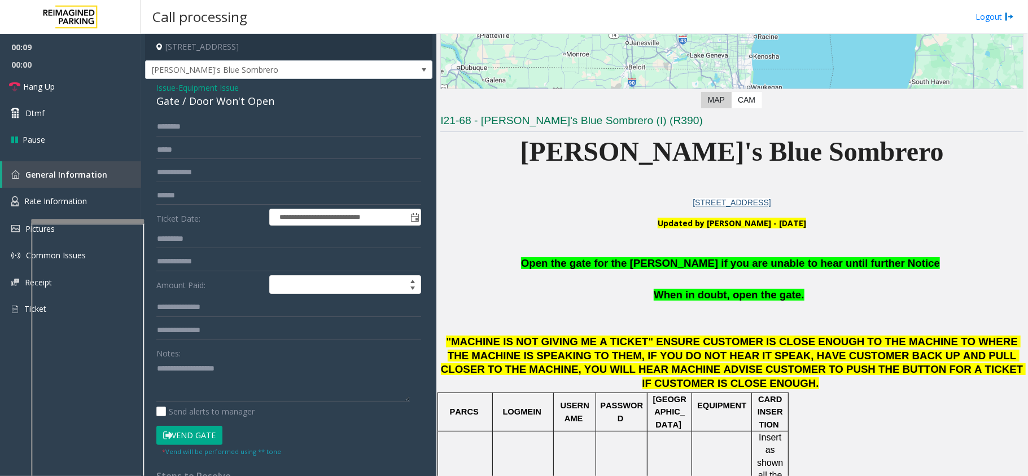
click at [211, 438] on button "Vend Gate" at bounding box center [189, 435] width 66 height 19
click at [689, 260] on span "Open the gate for the [PERSON_NAME] if you are unable to hear until further Not…" at bounding box center [730, 263] width 419 height 12
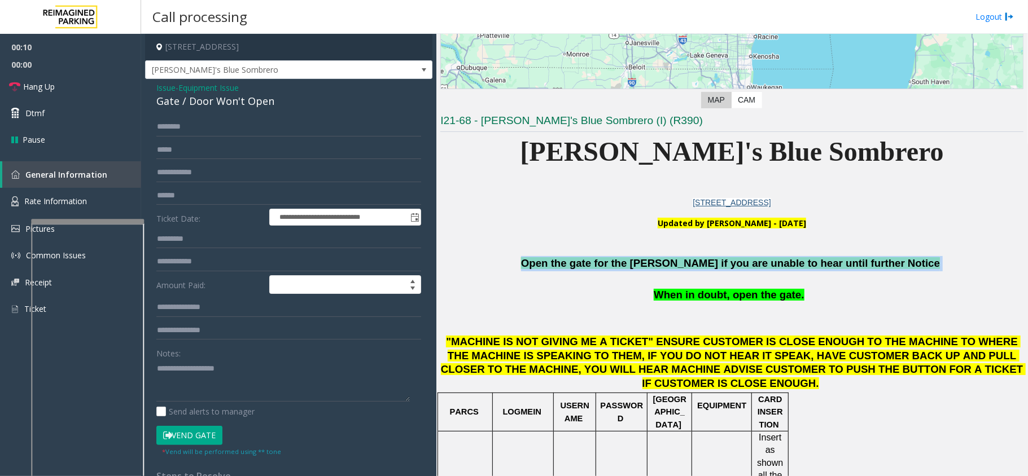
click at [689, 260] on span "Open the gate for the [PERSON_NAME] if you are unable to hear until further Not…" at bounding box center [730, 263] width 419 height 12
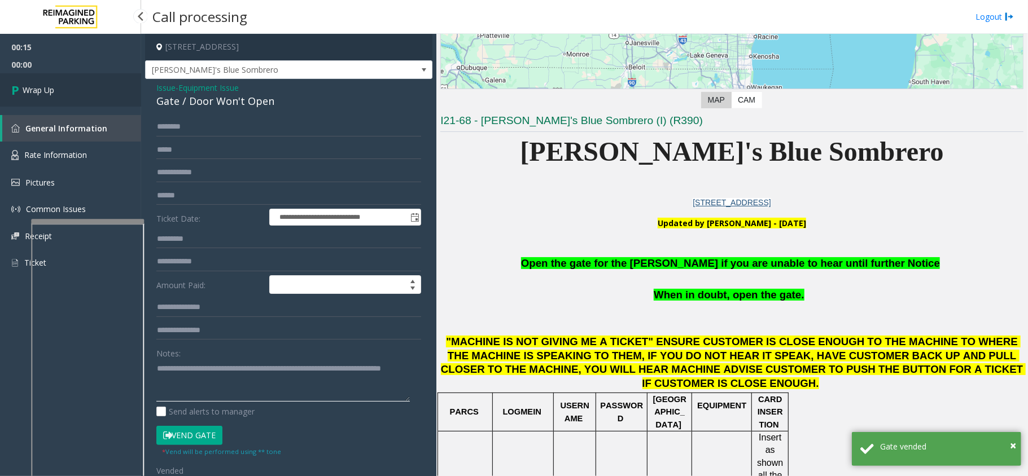
type textarea "**********"
click at [41, 88] on span "Wrap Up" at bounding box center [39, 90] width 32 height 12
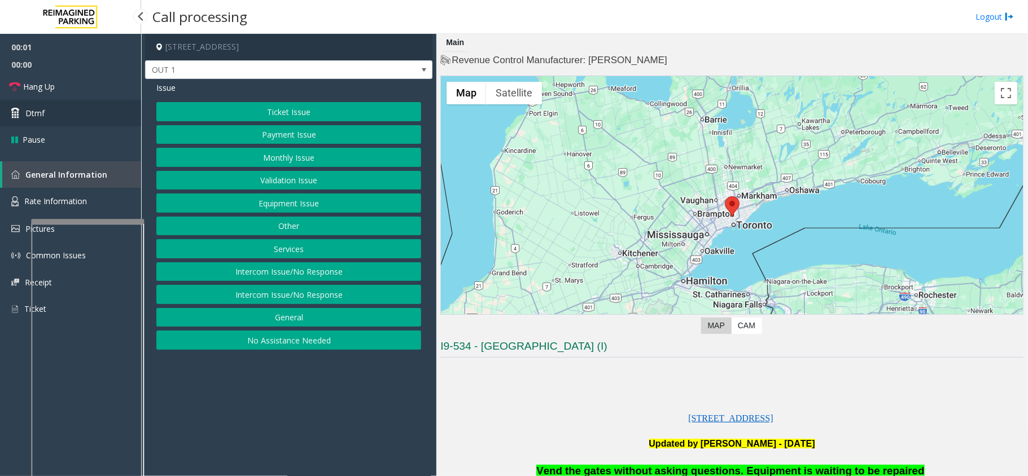
click at [71, 107] on link "Dtmf" at bounding box center [70, 113] width 141 height 27
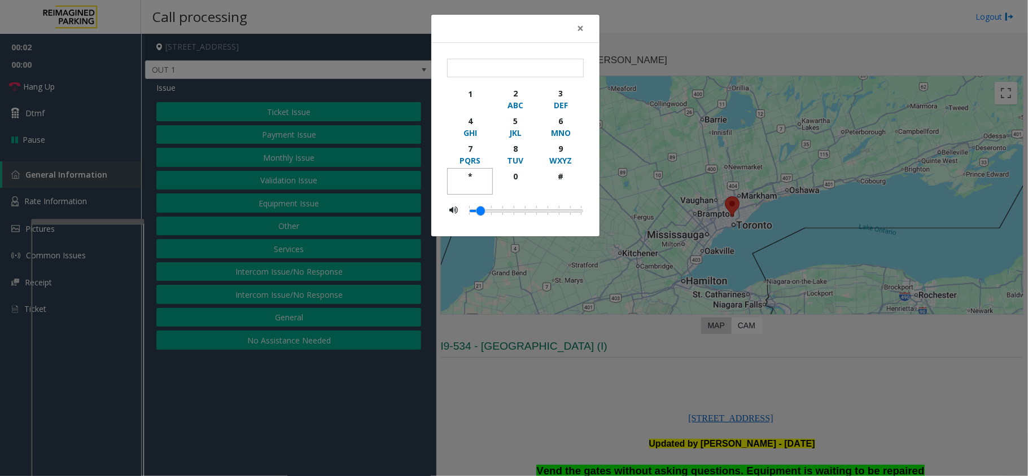
click at [462, 177] on div "*" at bounding box center [469, 176] width 31 height 12
click at [572, 142] on button "9 WXYZ" at bounding box center [561, 155] width 46 height 28
click at [573, 169] on button "#" at bounding box center [561, 181] width 46 height 27
type input "***"
click at [641, 239] on div "× *** 1 2 ABC 3 DEF 4 GHI 5 JKL 6 MNO 7 PQRS 8 TUV 9 WXYZ * 0 #" at bounding box center [514, 238] width 1028 height 476
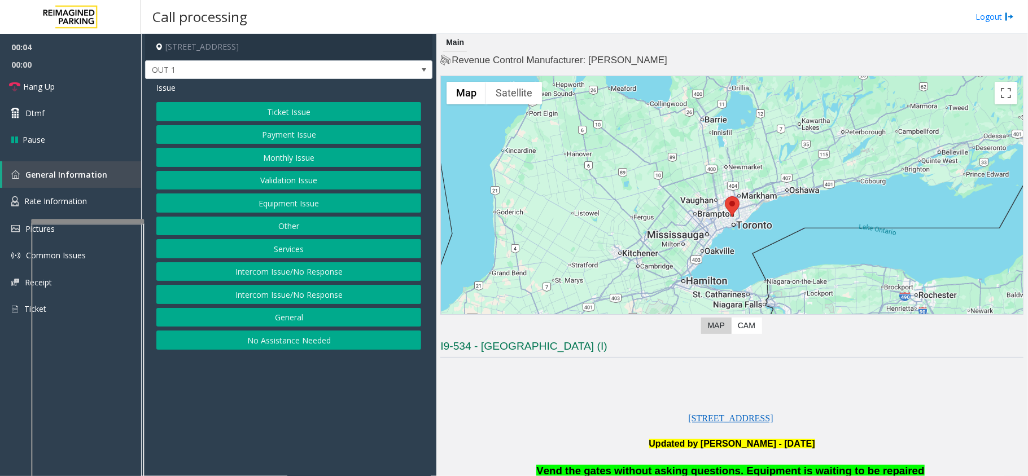
click at [312, 204] on button "Equipment Issue" at bounding box center [288, 203] width 265 height 19
click at [312, 204] on button "Gate / Door Won't Open" at bounding box center [288, 203] width 265 height 19
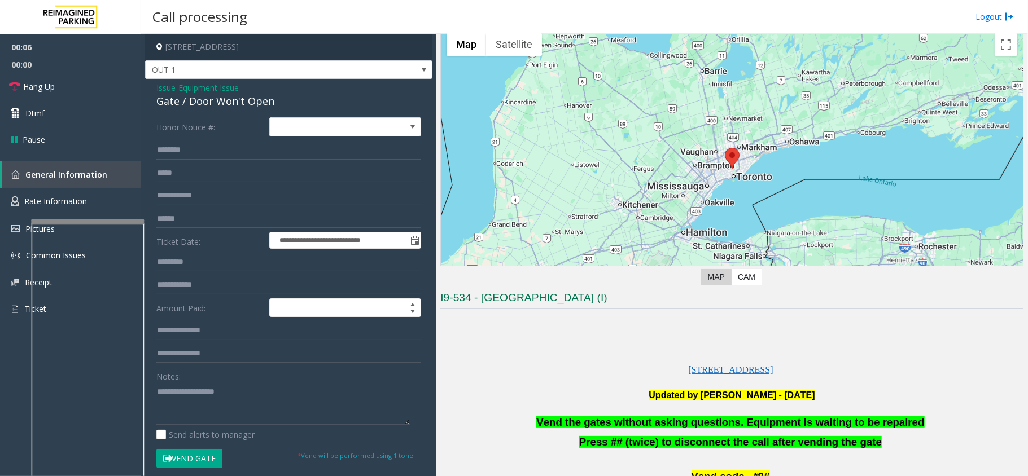
scroll to position [75, 0]
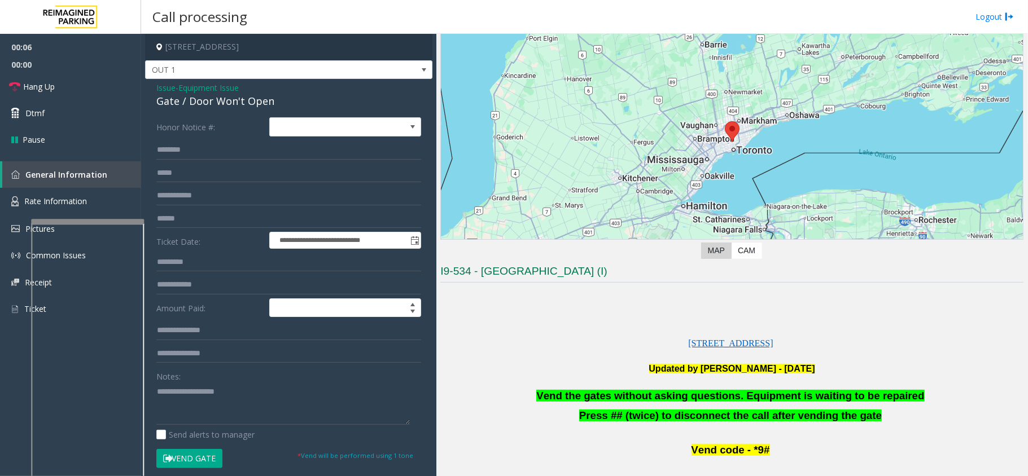
click at [630, 398] on span "Vend the gates without asking questions. Equipment is waiting to be repaired" at bounding box center [730, 396] width 388 height 12
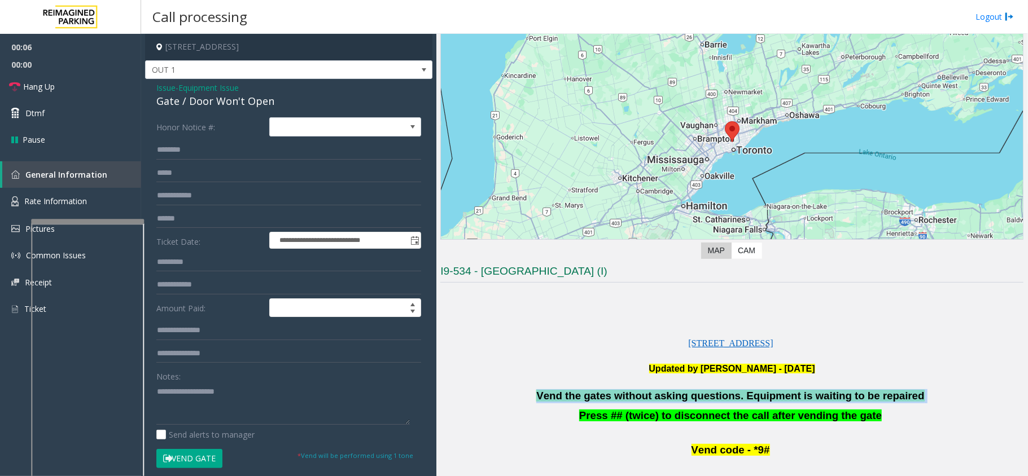
click at [630, 398] on span "Vend the gates without asking questions. Equipment is waiting to be repaired" at bounding box center [730, 396] width 388 height 12
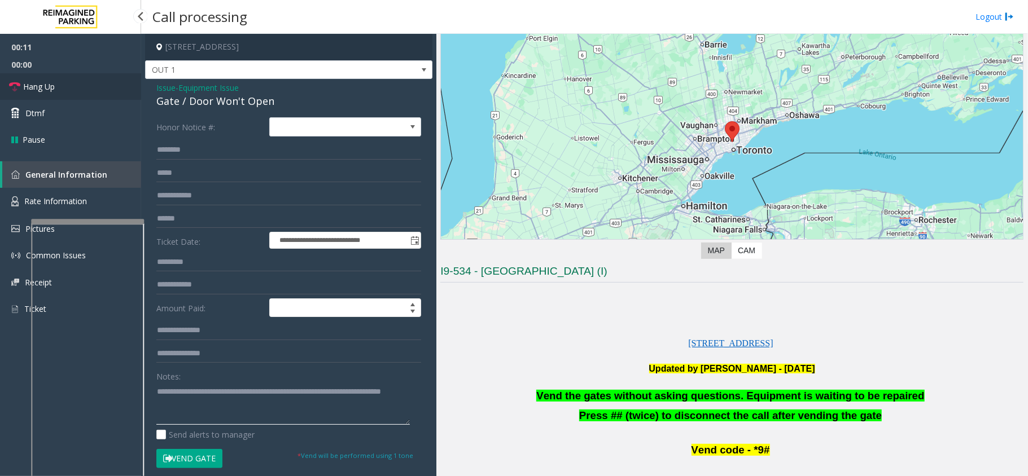
type textarea "**********"
click at [102, 82] on link "Hang Up" at bounding box center [70, 86] width 141 height 27
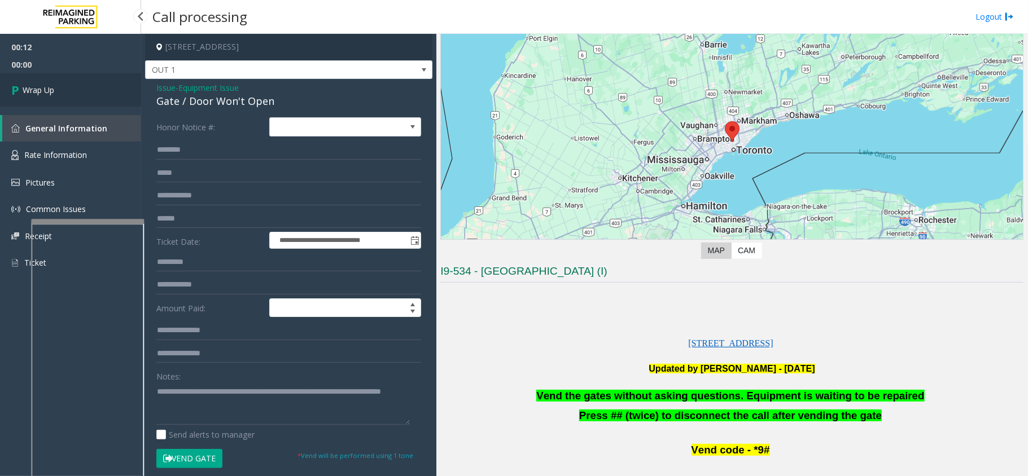
click at [102, 82] on link "Wrap Up" at bounding box center [70, 89] width 141 height 33
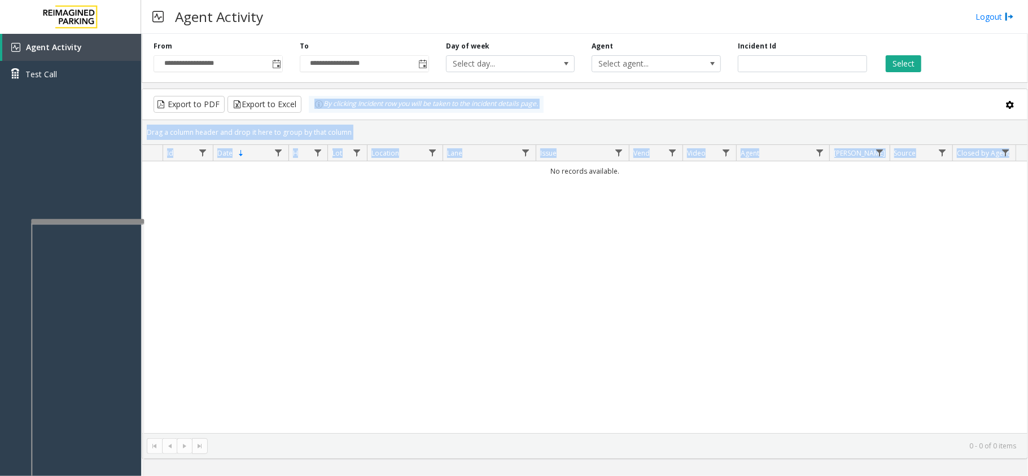
drag, startPoint x: 301, startPoint y: 99, endPoint x: 226, endPoint y: 178, distance: 109.4
click at [226, 178] on kendo-grid "Export to PDF Export to Excel By clicking Incident row you will be taken to the…" at bounding box center [585, 274] width 886 height 371
click at [325, 189] on div "No records available." at bounding box center [584, 297] width 885 height 272
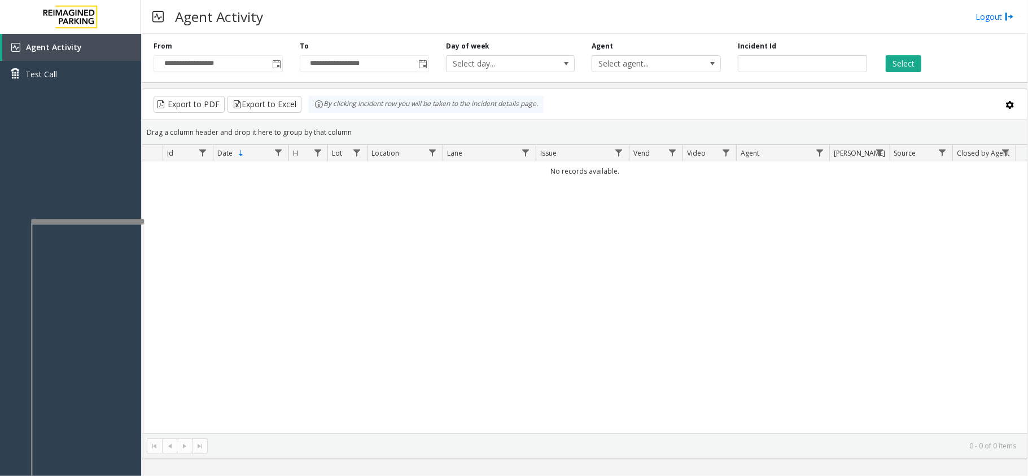
drag, startPoint x: 365, startPoint y: 127, endPoint x: 614, endPoint y: 166, distance: 252.5
click at [614, 166] on kendo-grid "Export to PDF Export to Excel By clicking Incident row you will be taken to the…" at bounding box center [585, 274] width 886 height 371
click at [617, 178] on td "No records available." at bounding box center [584, 171] width 885 height 20
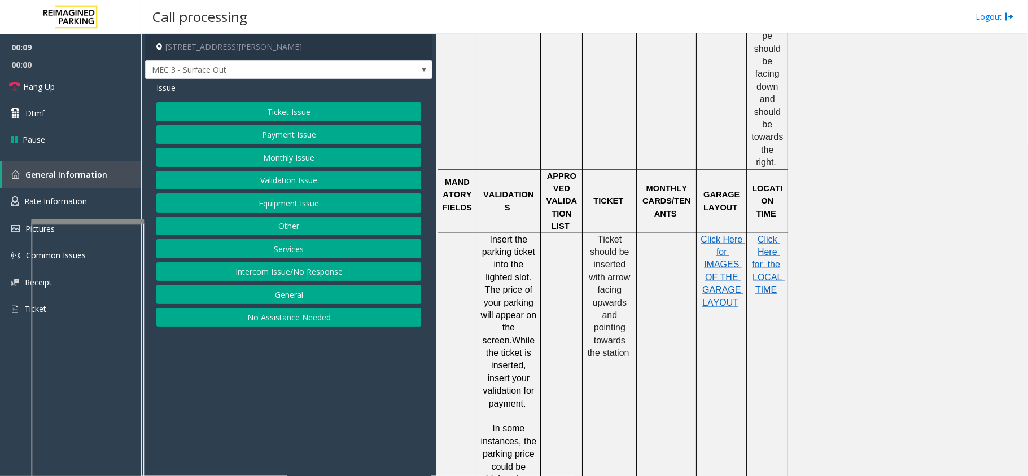
scroll to position [978, 0]
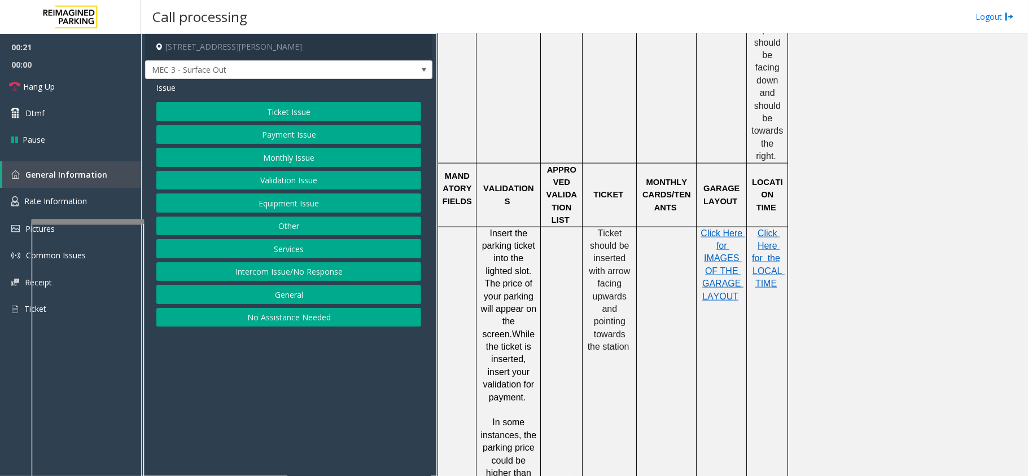
click at [261, 112] on button "Ticket Issue" at bounding box center [288, 111] width 265 height 19
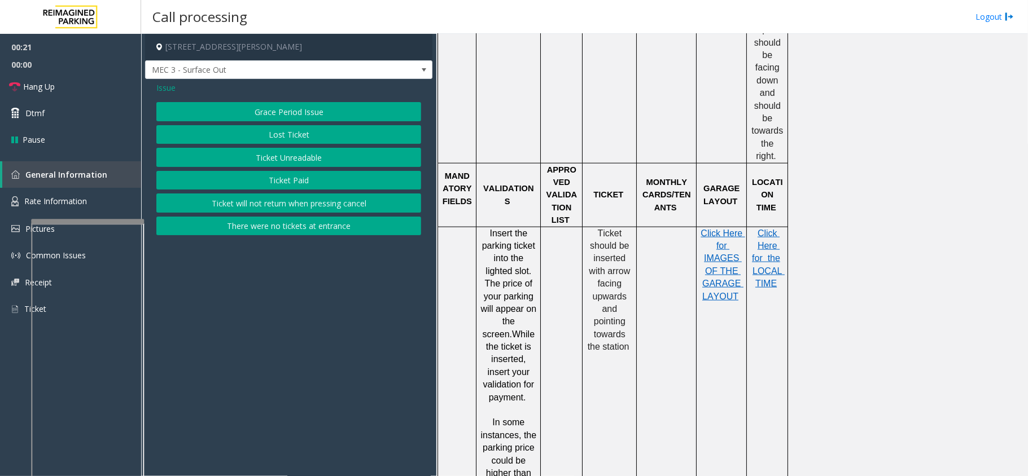
click at [296, 157] on button "Ticket Unreadable" at bounding box center [288, 157] width 265 height 19
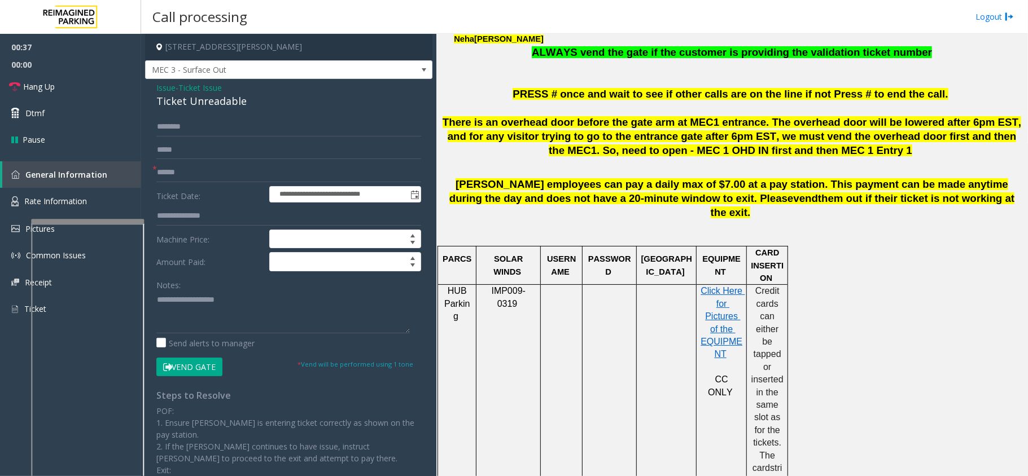
scroll to position [527, 0]
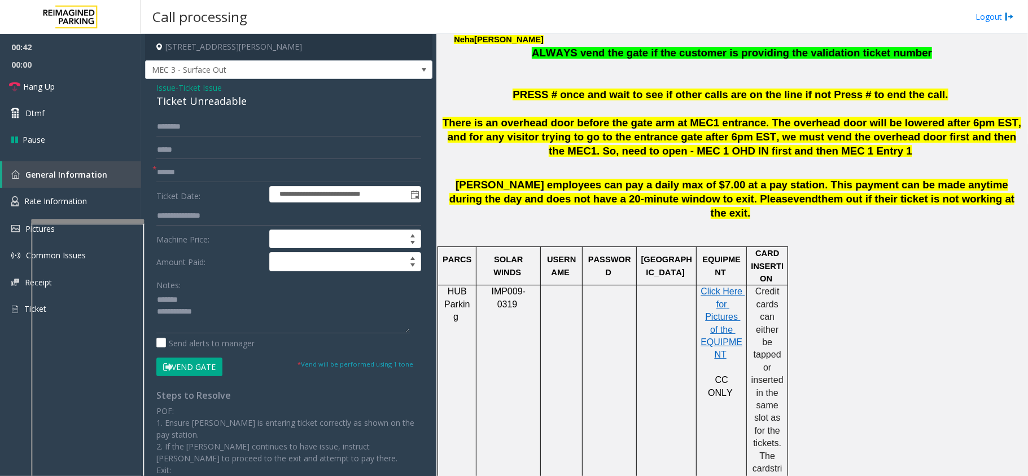
click at [191, 107] on div "Ticket Unreadable" at bounding box center [288, 101] width 265 height 15
click at [345, 310] on textarea at bounding box center [282, 312] width 253 height 42
type textarea "**********"
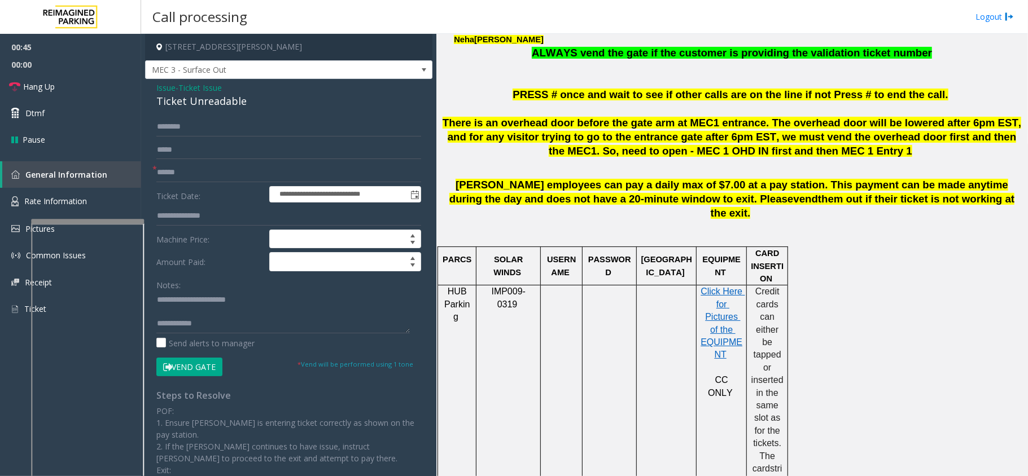
click at [345, 335] on div "Notes: Send alerts to manager" at bounding box center [288, 312] width 265 height 74
click at [356, 328] on textarea at bounding box center [282, 312] width 253 height 42
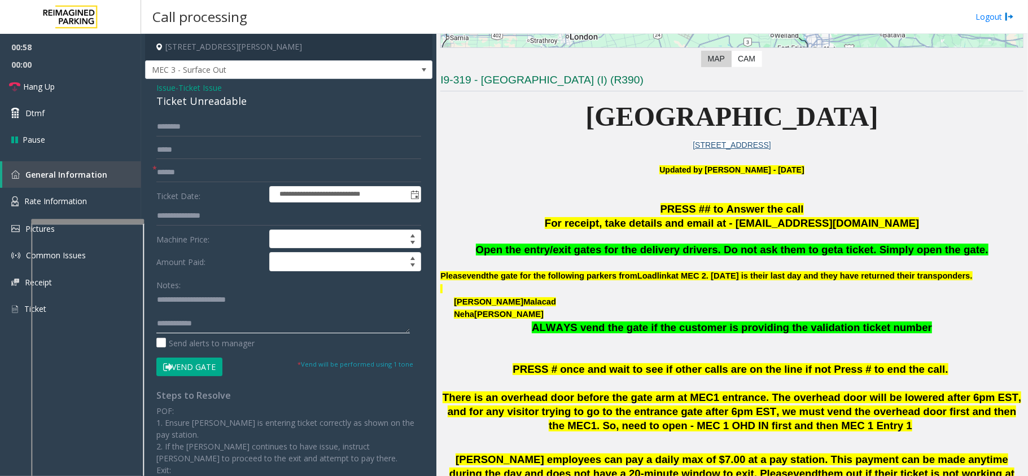
scroll to position [226, 0]
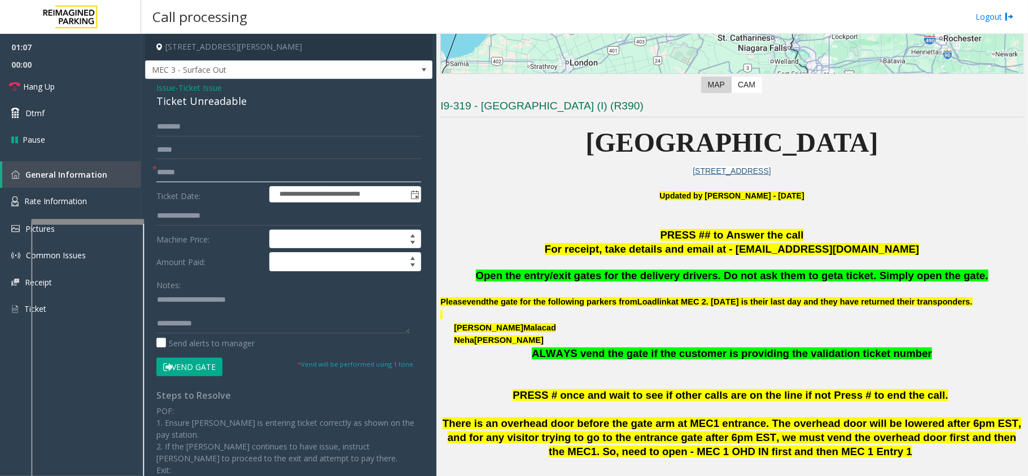
click at [229, 176] on input "text" at bounding box center [288, 172] width 265 height 19
click at [179, 174] on input "**********" at bounding box center [288, 172] width 265 height 19
click at [178, 173] on input "**********" at bounding box center [288, 172] width 265 height 19
type input "**********"
click at [194, 361] on button "Vend Gate" at bounding box center [189, 367] width 66 height 19
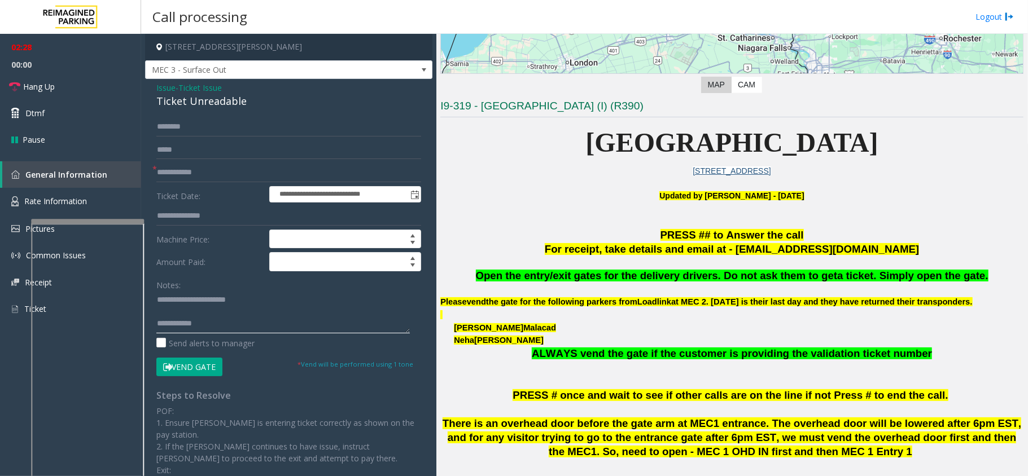
click at [228, 328] on textarea at bounding box center [282, 312] width 253 height 42
drag, startPoint x: 107, startPoint y: 77, endPoint x: 195, endPoint y: 167, distance: 125.7
click at [107, 77] on link "Hang Up" at bounding box center [70, 86] width 141 height 27
click at [262, 328] on textarea at bounding box center [282, 312] width 253 height 42
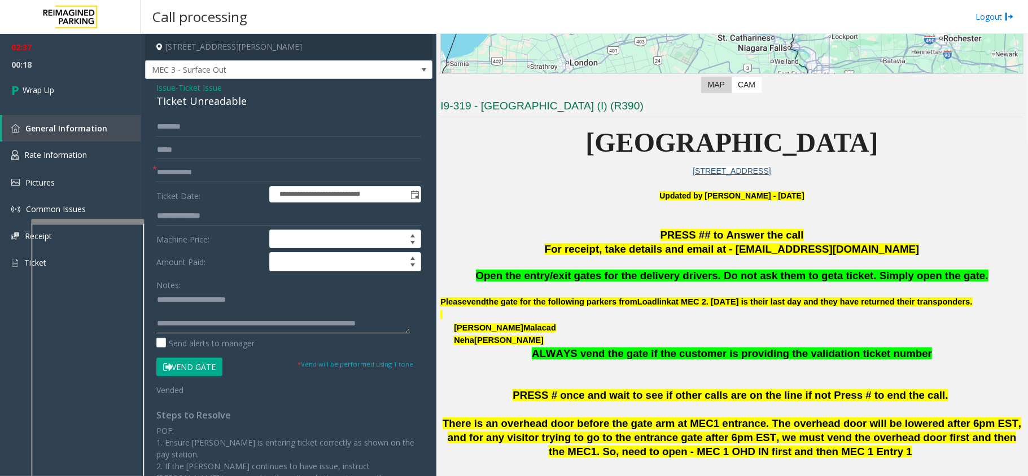
scroll to position [8, 0]
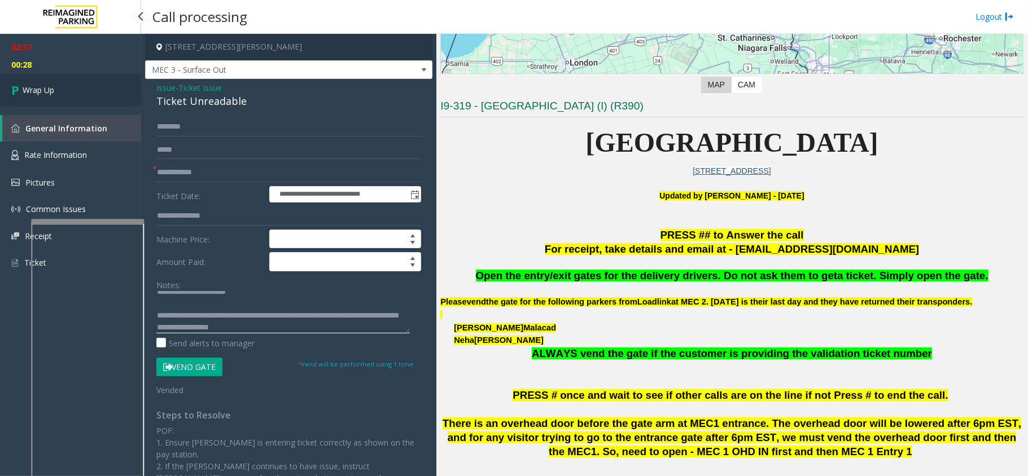
type textarea "**********"
click at [132, 79] on link "Wrap Up" at bounding box center [70, 89] width 141 height 33
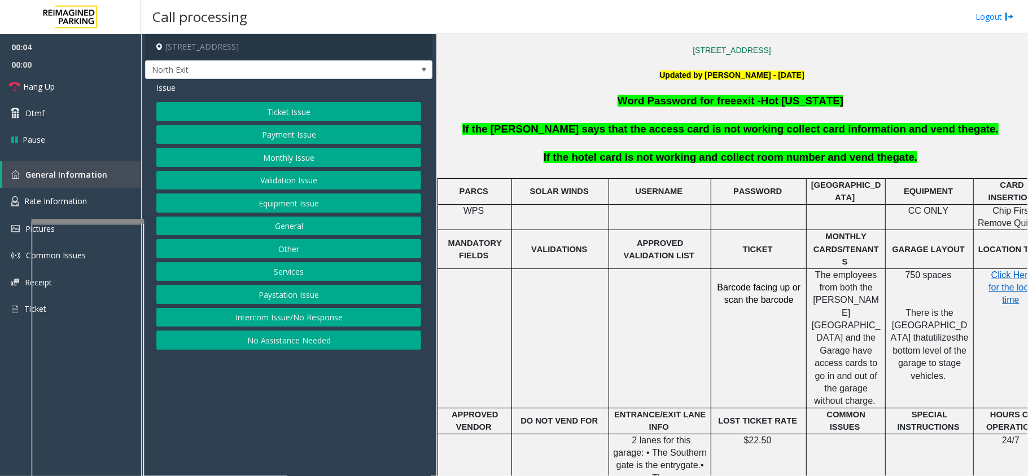
scroll to position [376, 0]
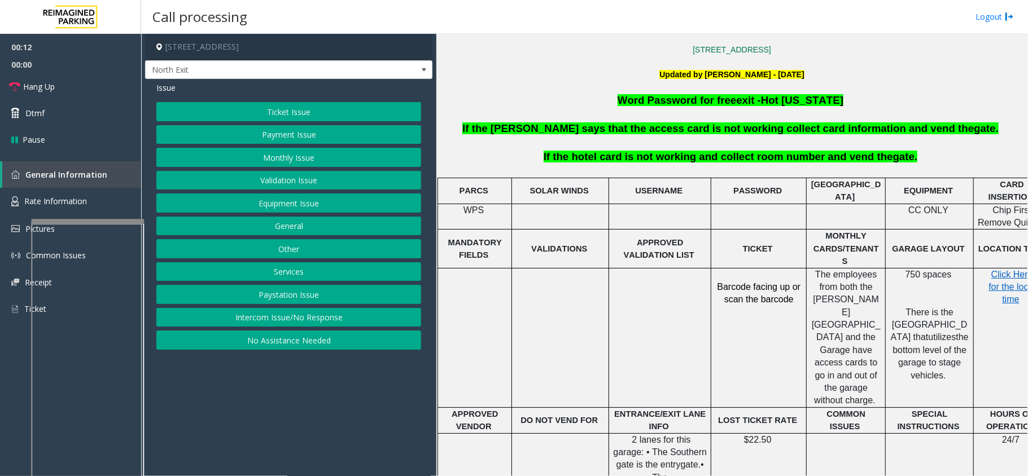
click at [347, 327] on button "Intercom Issue/No Response" at bounding box center [288, 317] width 265 height 19
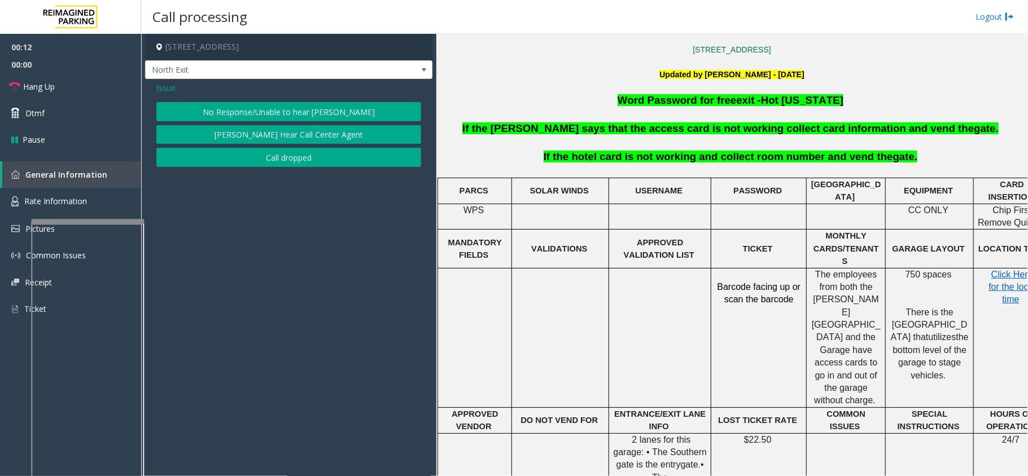
click at [342, 115] on button "No Response/Unable to hear [PERSON_NAME]" at bounding box center [288, 111] width 265 height 19
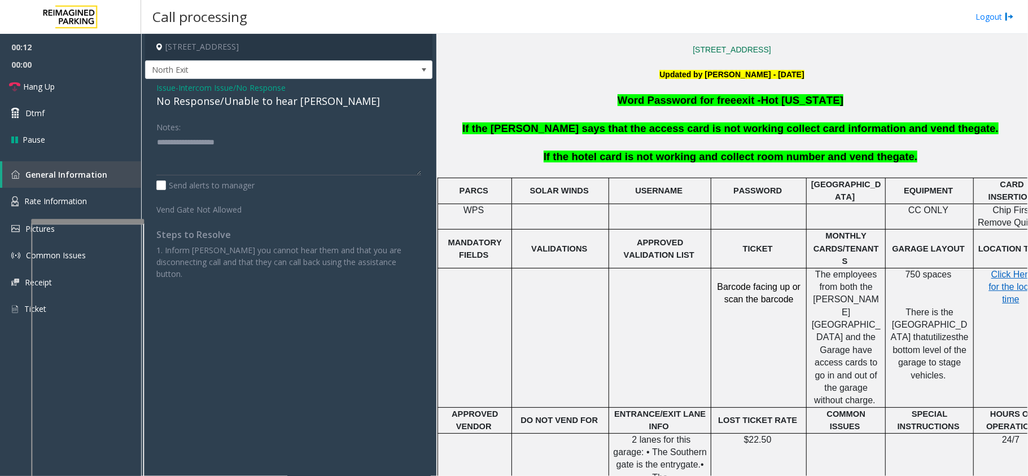
click at [257, 97] on div "No Response/Unable to hear [PERSON_NAME]" at bounding box center [288, 101] width 265 height 15
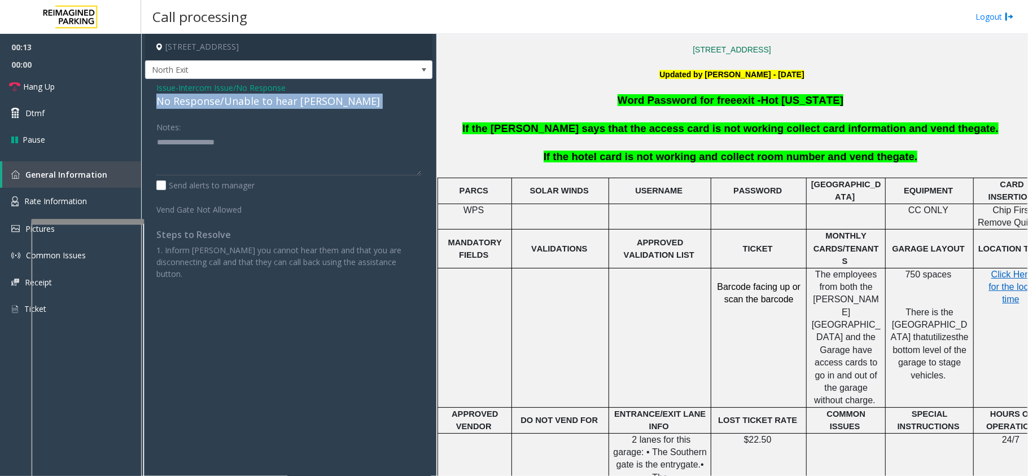
click at [257, 97] on div "No Response/Unable to hear [PERSON_NAME]" at bounding box center [288, 101] width 265 height 15
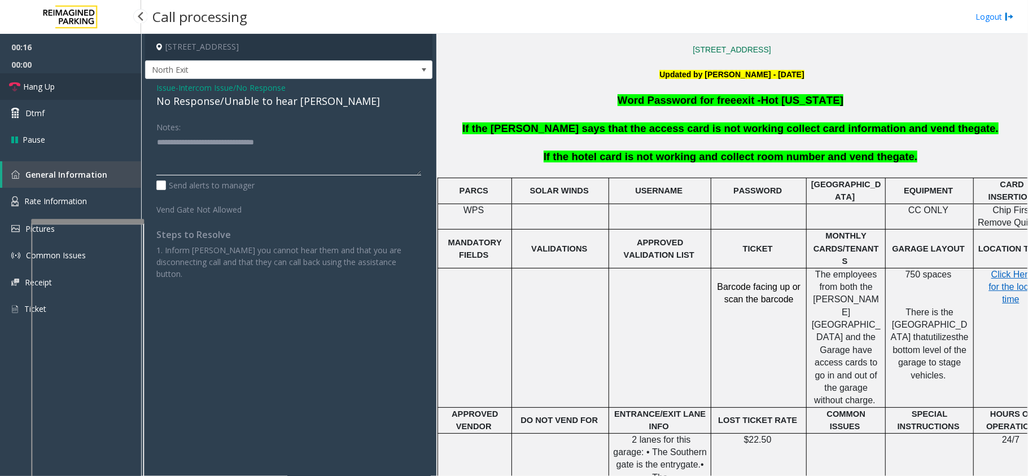
type textarea "**********"
click at [59, 88] on link "Hang Up" at bounding box center [70, 86] width 141 height 27
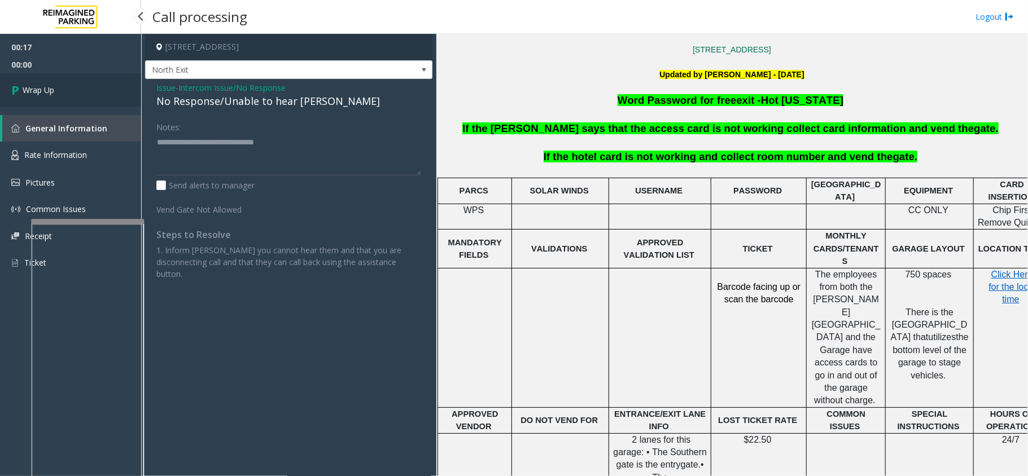
click at [59, 88] on link "Wrap Up" at bounding box center [70, 89] width 141 height 33
